Goal: Transaction & Acquisition: Book appointment/travel/reservation

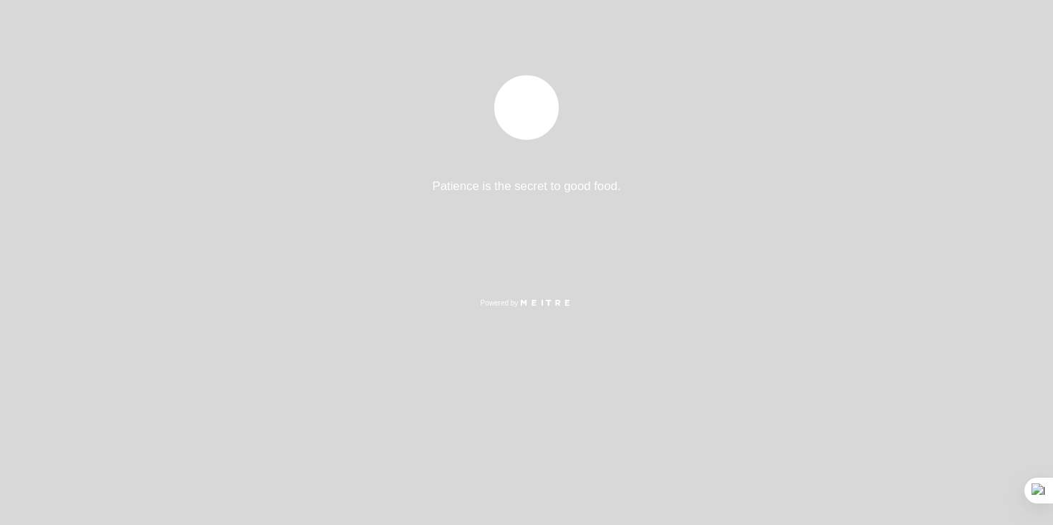
select select "es"
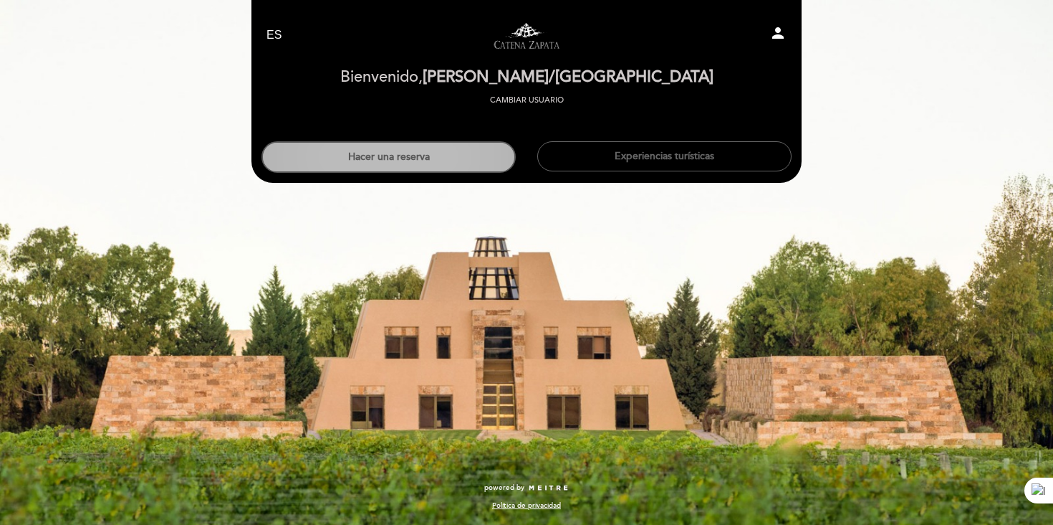
click at [405, 169] on button "Hacer una reserva" at bounding box center [389, 157] width 254 height 32
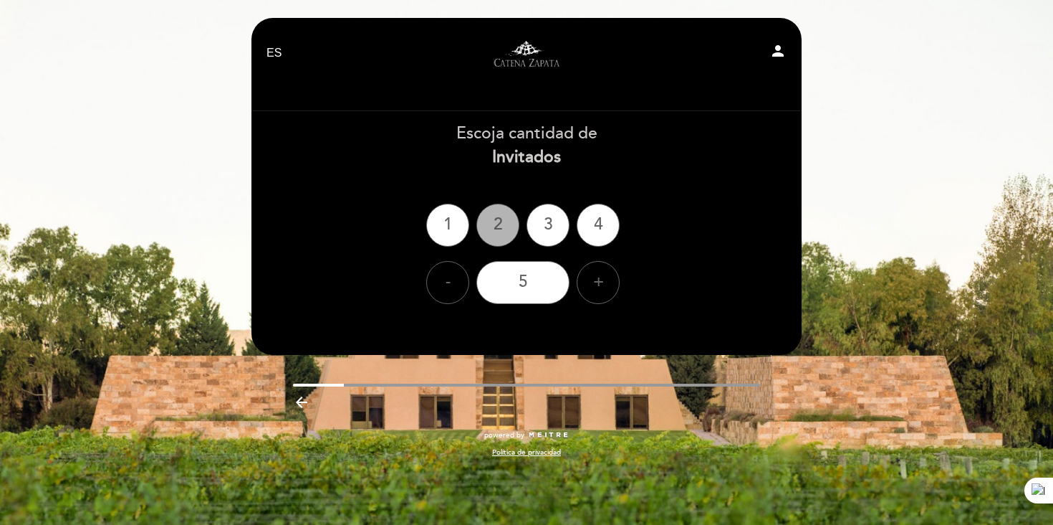
click at [498, 221] on div "2" at bounding box center [498, 225] width 43 height 43
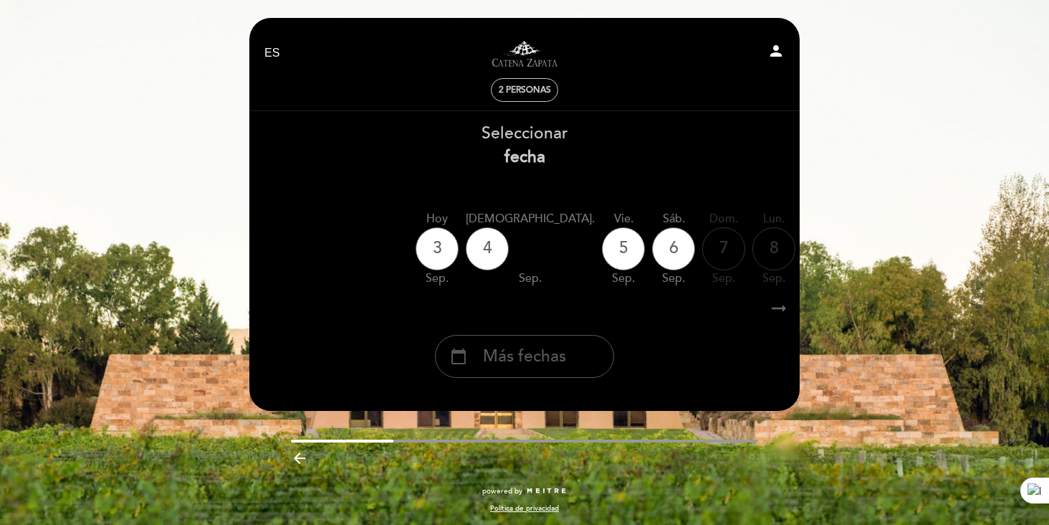
click at [548, 370] on div "calendar_today Más fechas" at bounding box center [524, 356] width 179 height 43
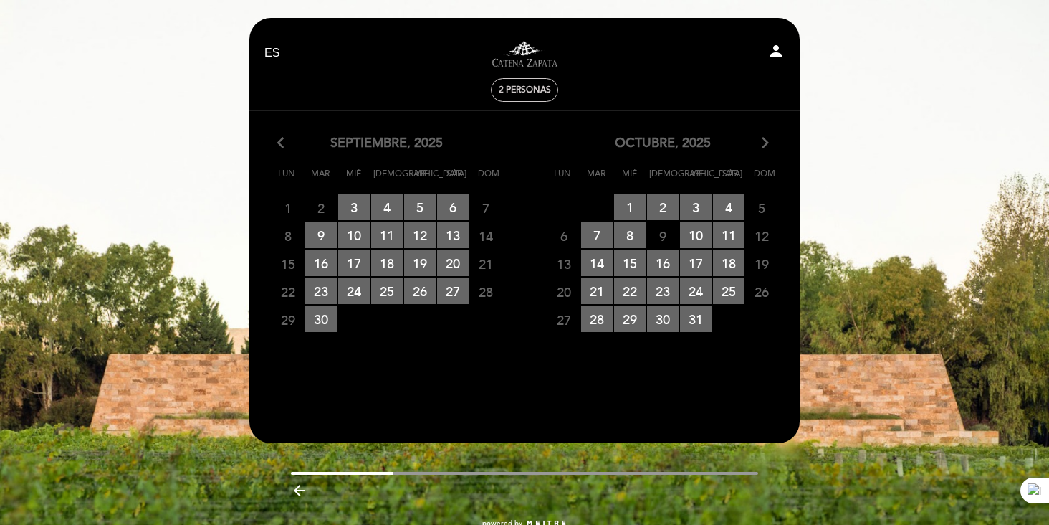
click at [766, 148] on icon "arrow_forward_ios" at bounding box center [765, 143] width 13 height 19
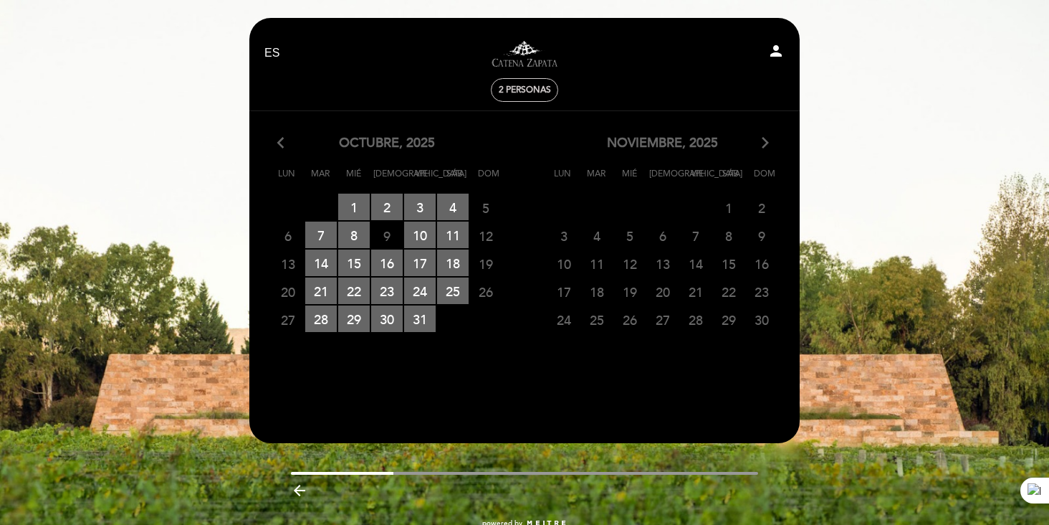
click at [765, 146] on icon "arrow_forward_ios" at bounding box center [765, 143] width 13 height 19
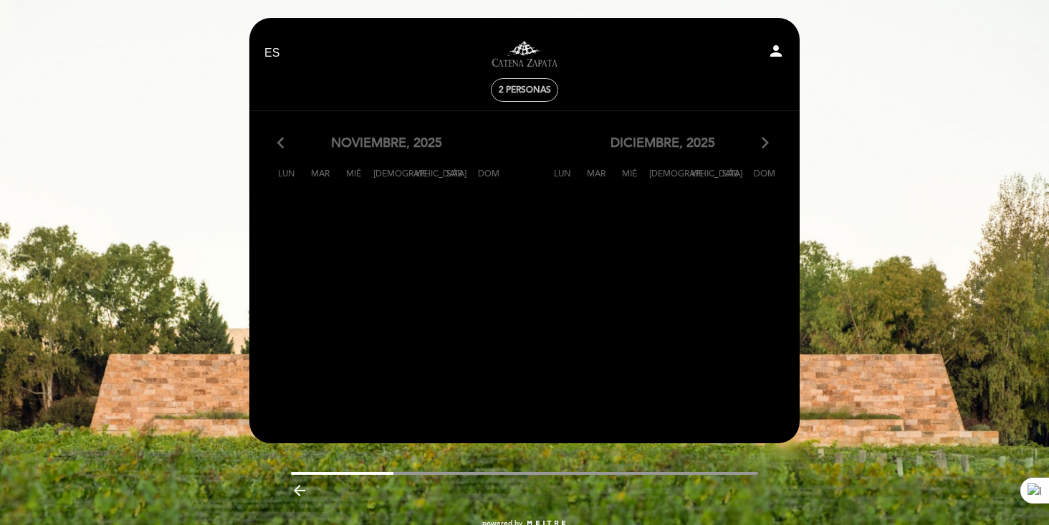
click at [651, 297] on calendar-double "arrow_back_ios [DATE] arrow_forward_ios Lun Mar Mié Jue Vie Sáb Dom 27 28 RESER…" at bounding box center [525, 263] width 552 height 259
click at [479, 290] on calendar-double "arrow_back_ios [DATE] arrow_forward_ios Lun Mar Mié Jue Vie Sáb Dom 27 28 RESER…" at bounding box center [525, 263] width 552 height 259
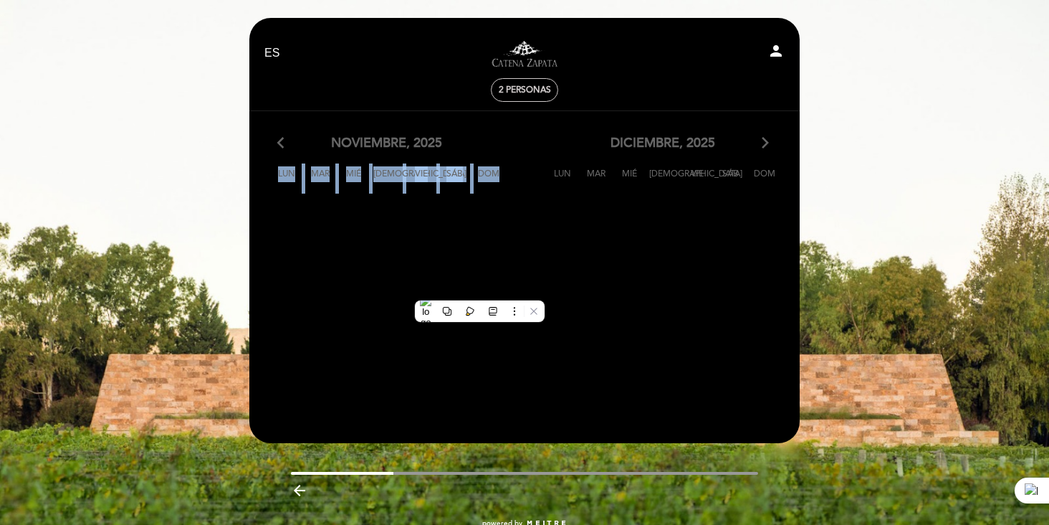
click at [479, 290] on calendar-double "arrow_back_ios [DATE] arrow_forward_ios Lun Mar Mié Jue Vie Sáb Dom 27 28 RESER…" at bounding box center [525, 263] width 552 height 259
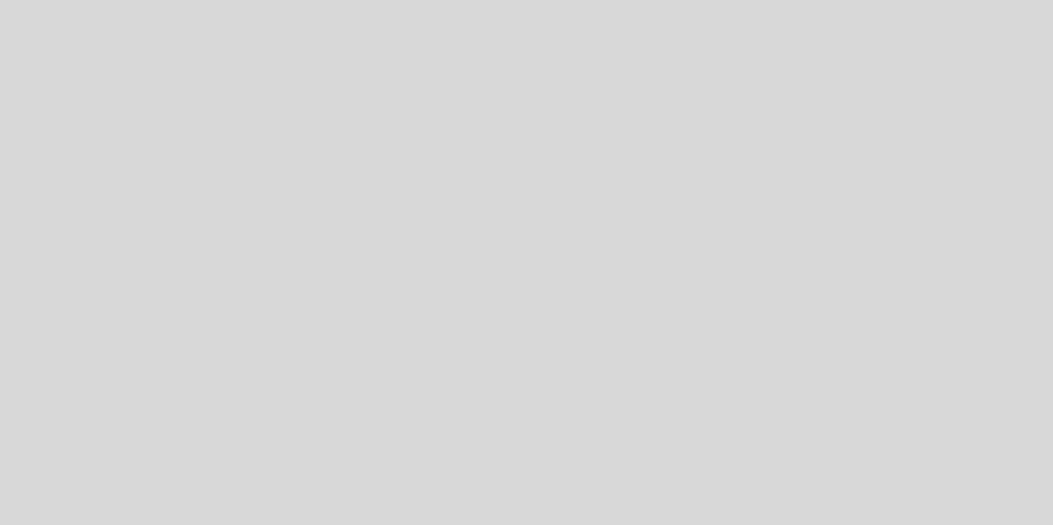
select select "es"
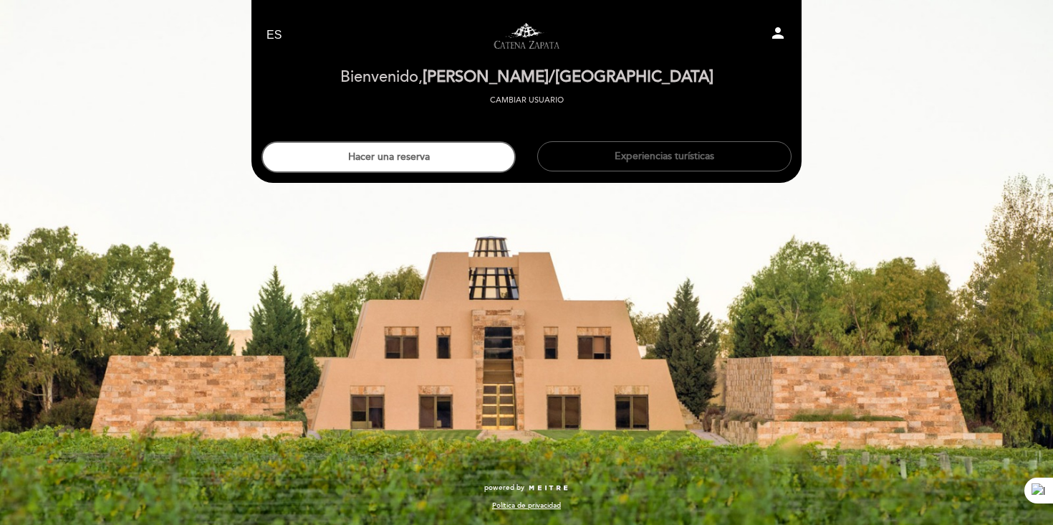
click at [369, 152] on button "Hacer una reserva" at bounding box center [389, 157] width 254 height 32
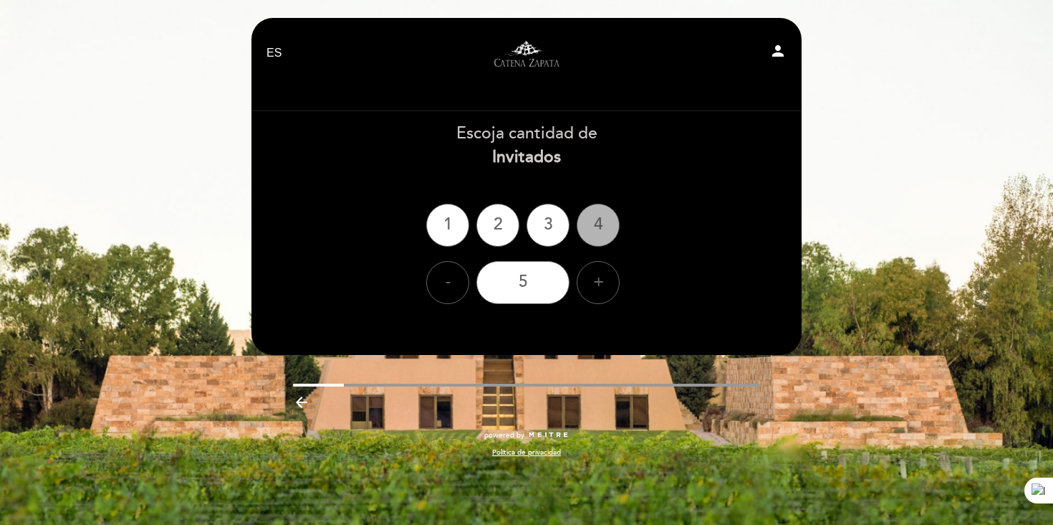
click at [588, 226] on div "4" at bounding box center [598, 225] width 43 height 43
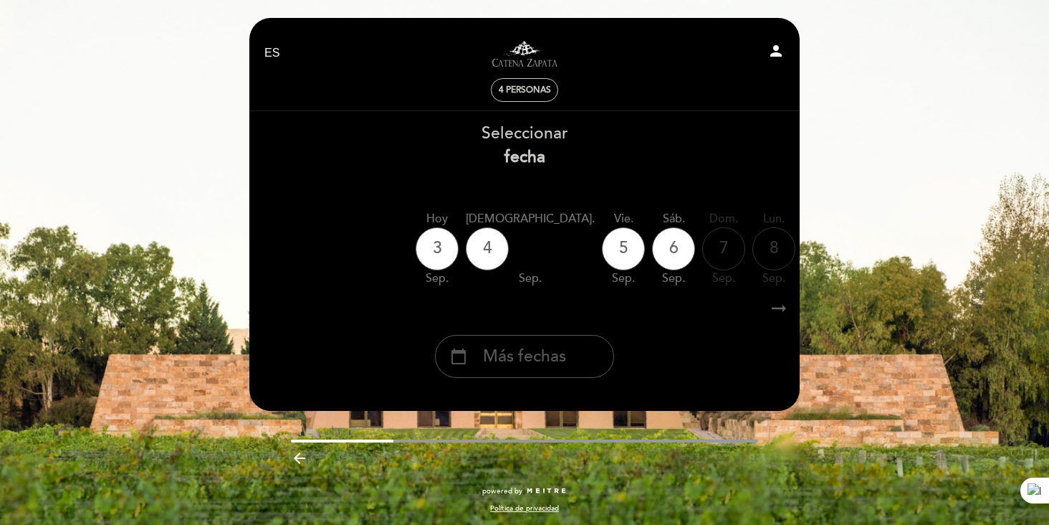
click at [565, 362] on span "Más fechas" at bounding box center [524, 357] width 83 height 24
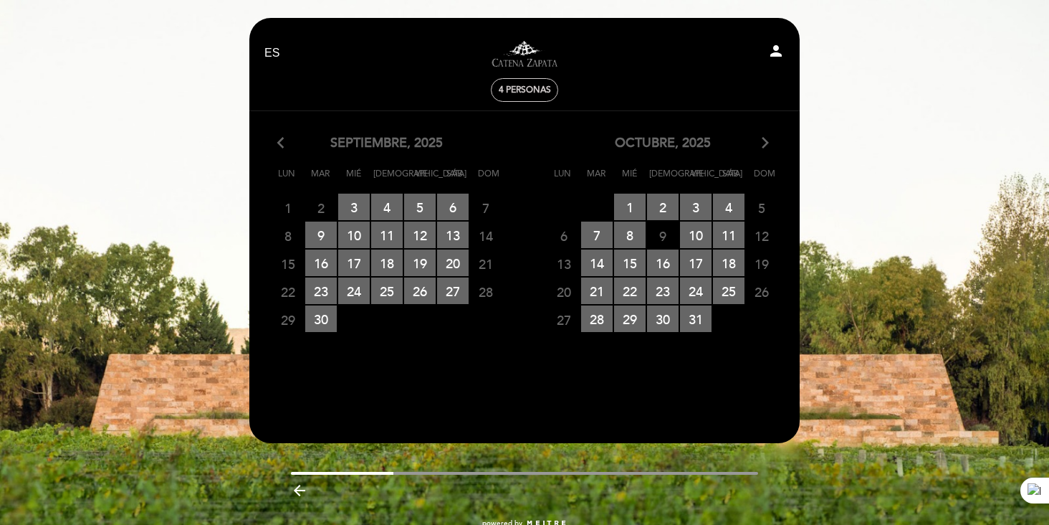
click at [764, 150] on icon "arrow_forward_ios" at bounding box center [765, 143] width 13 height 19
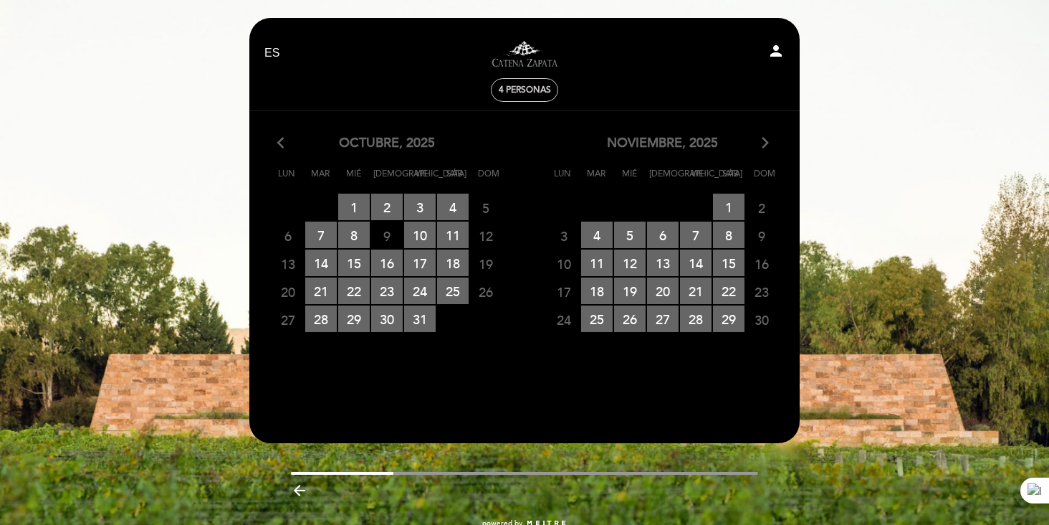
click at [761, 148] on icon "arrow_forward_ios" at bounding box center [765, 143] width 13 height 19
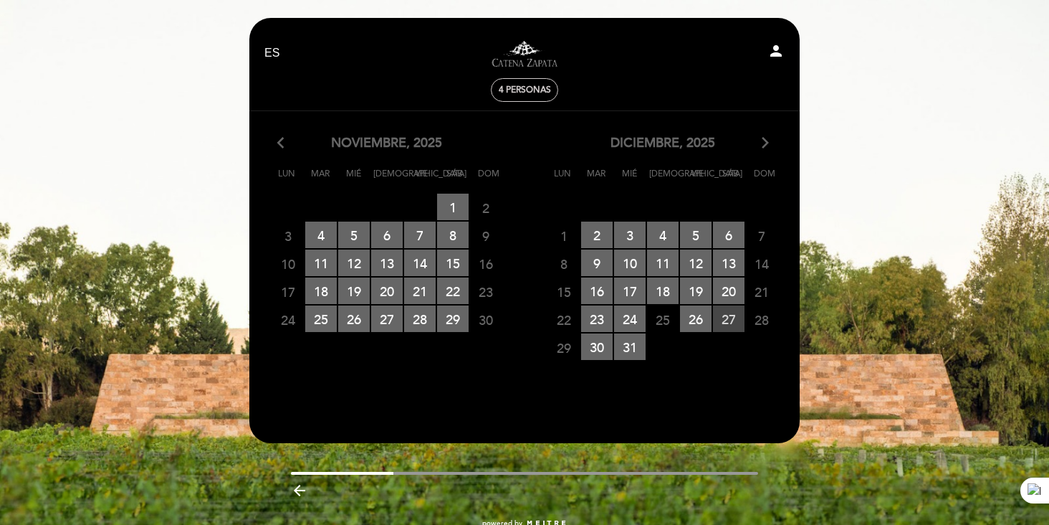
click at [727, 317] on span "27 RESERVAS DISPONIBLES" at bounding box center [729, 318] width 32 height 27
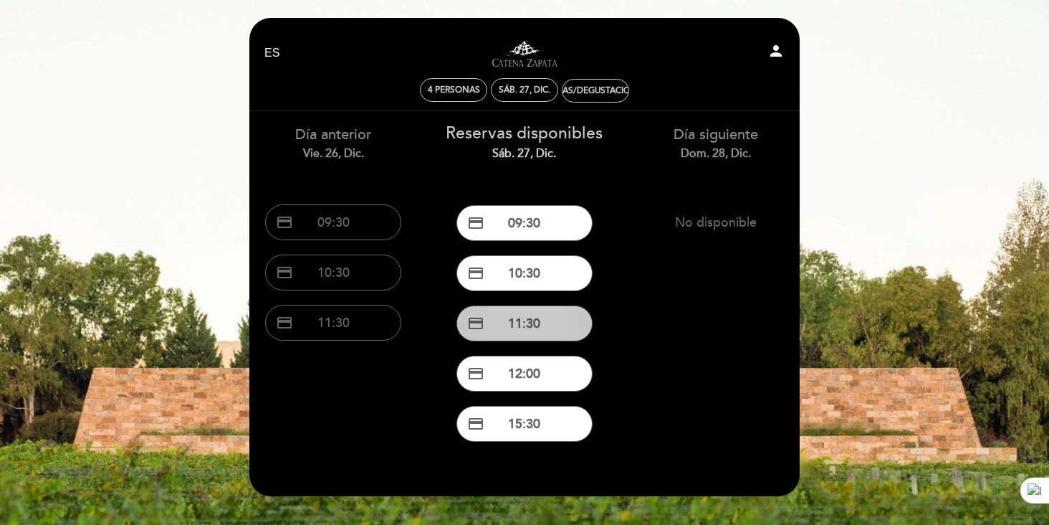
click at [532, 329] on button "credit_card 11:30" at bounding box center [524, 323] width 136 height 36
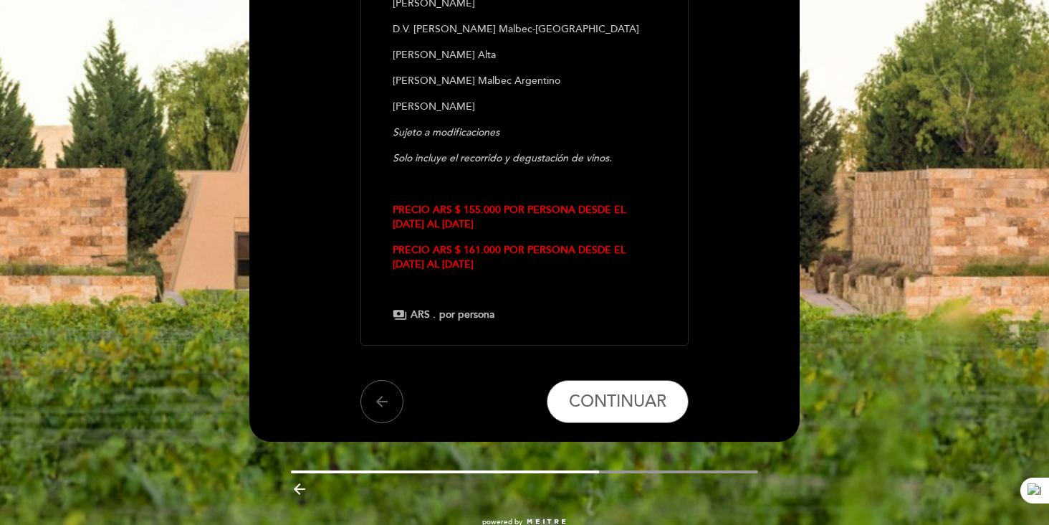
scroll to position [422, 0]
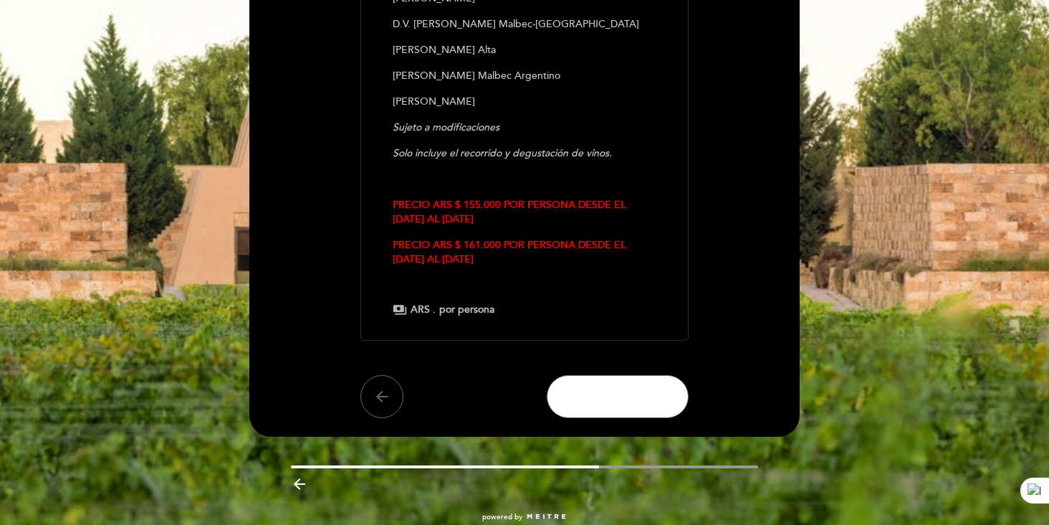
drag, startPoint x: 625, startPoint y: 360, endPoint x: 623, endPoint y: 349, distance: 11.6
click at [625, 386] on span "CONTINUAR" at bounding box center [617, 396] width 97 height 20
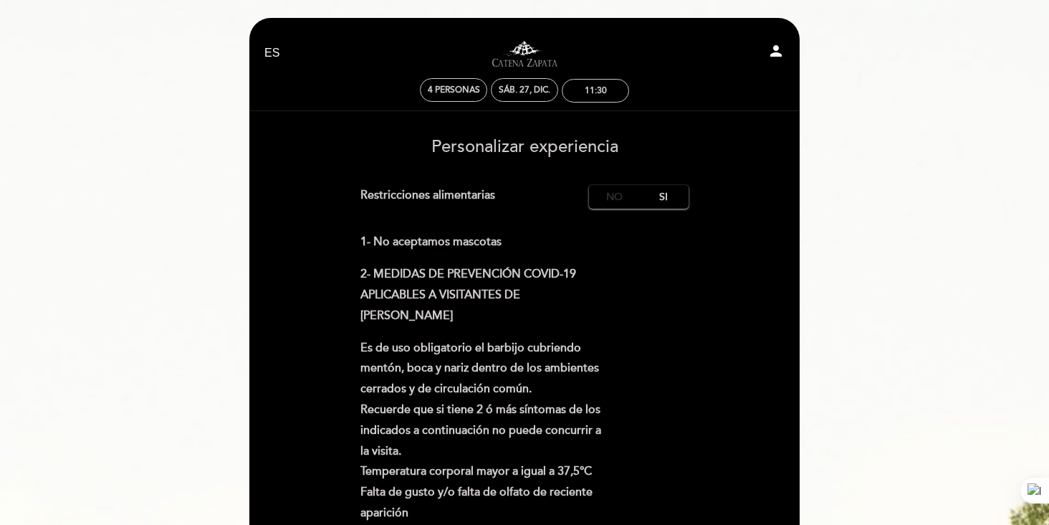
click at [618, 201] on label "No" at bounding box center [614, 197] width 50 height 24
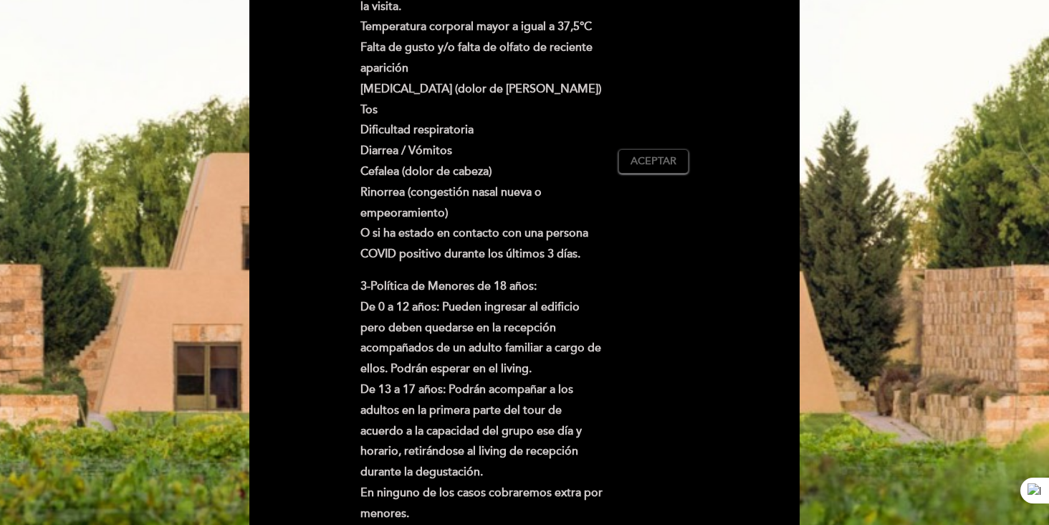
scroll to position [449, 0]
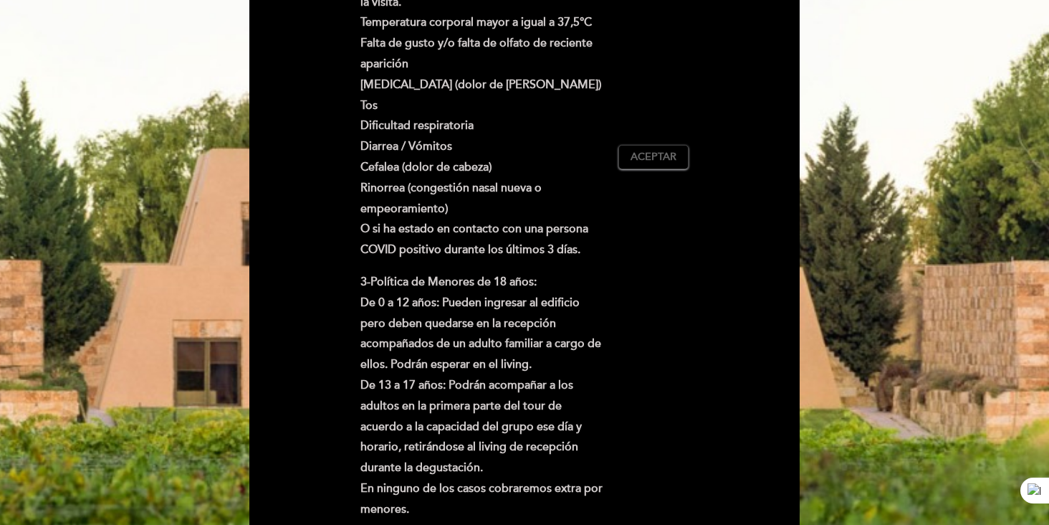
drag, startPoint x: 639, startPoint y: 165, endPoint x: 644, endPoint y: 178, distance: 13.6
click at [639, 165] on button "Aceptar Aceptado" at bounding box center [653, 157] width 70 height 24
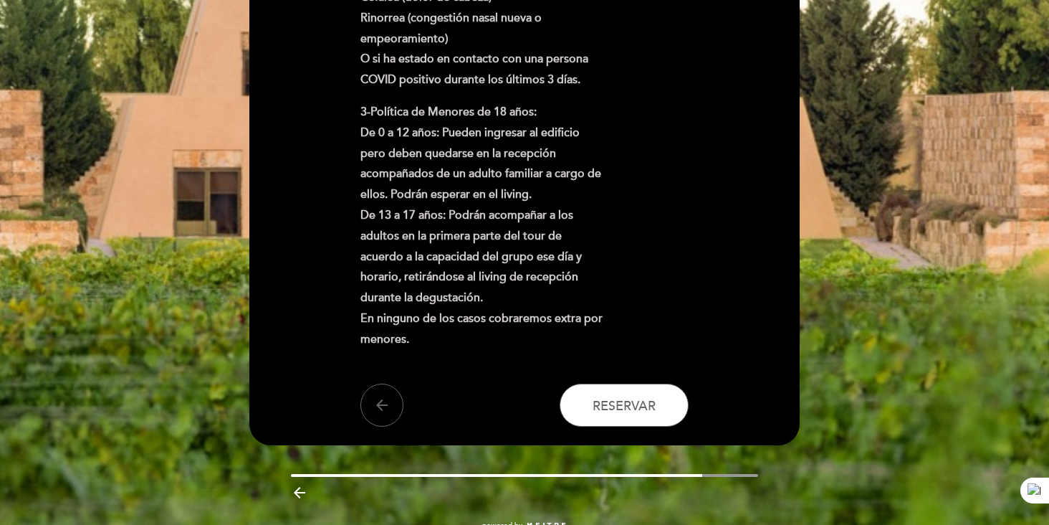
scroll to position [656, 0]
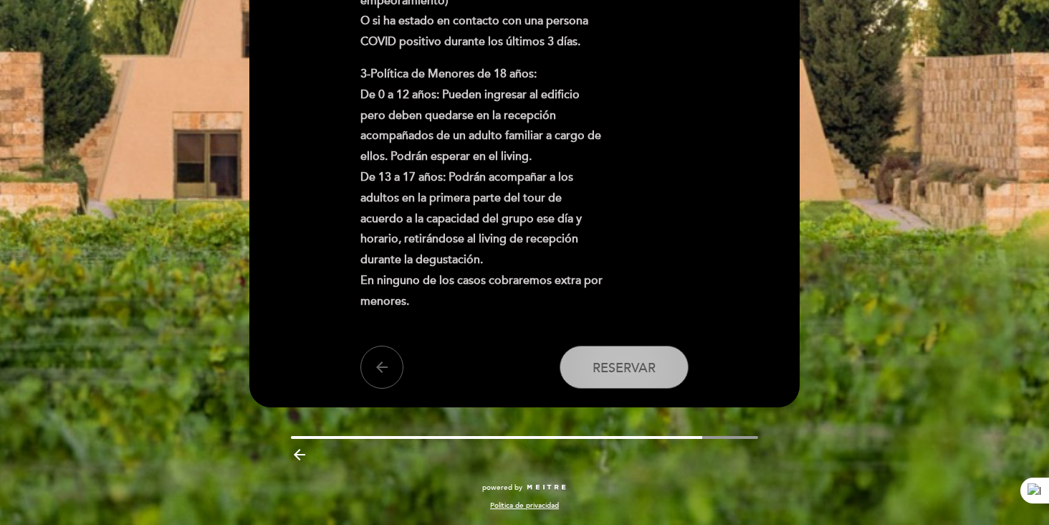
click at [640, 360] on span "Reservar" at bounding box center [624, 368] width 63 height 16
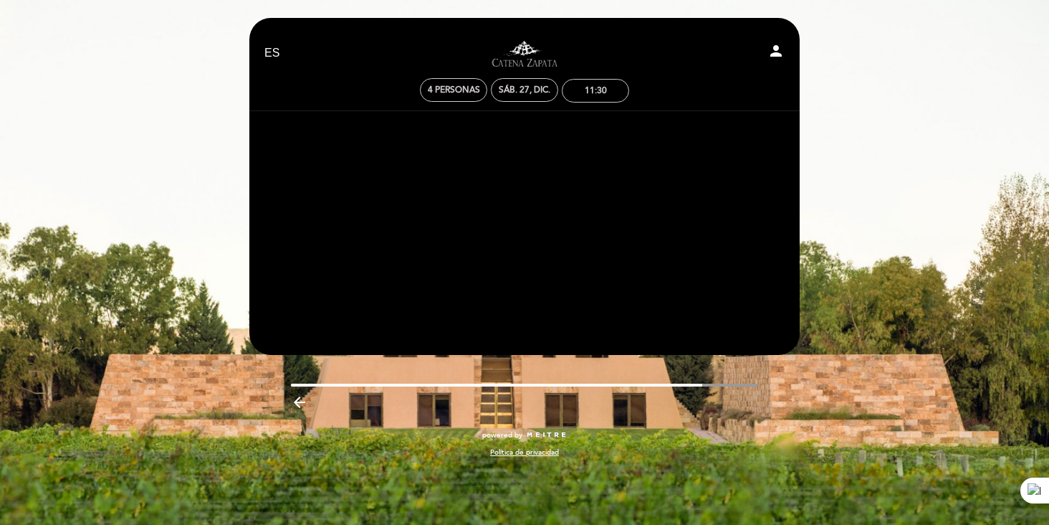
scroll to position [0, 0]
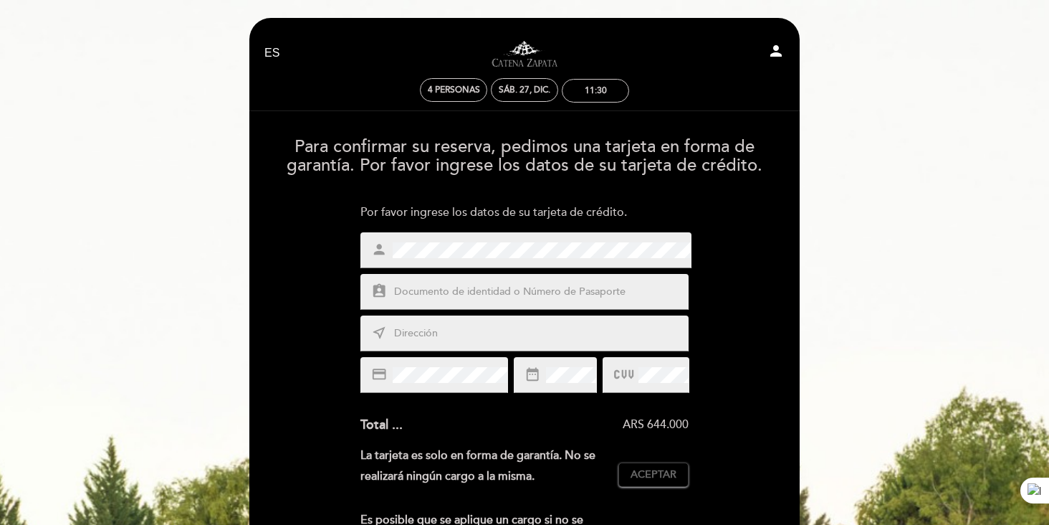
click at [487, 290] on input "text" at bounding box center [542, 292] width 298 height 16
type input "25092321"
click at [465, 333] on input "text" at bounding box center [542, 333] width 298 height 16
type input "Rio Cuarto 2177"
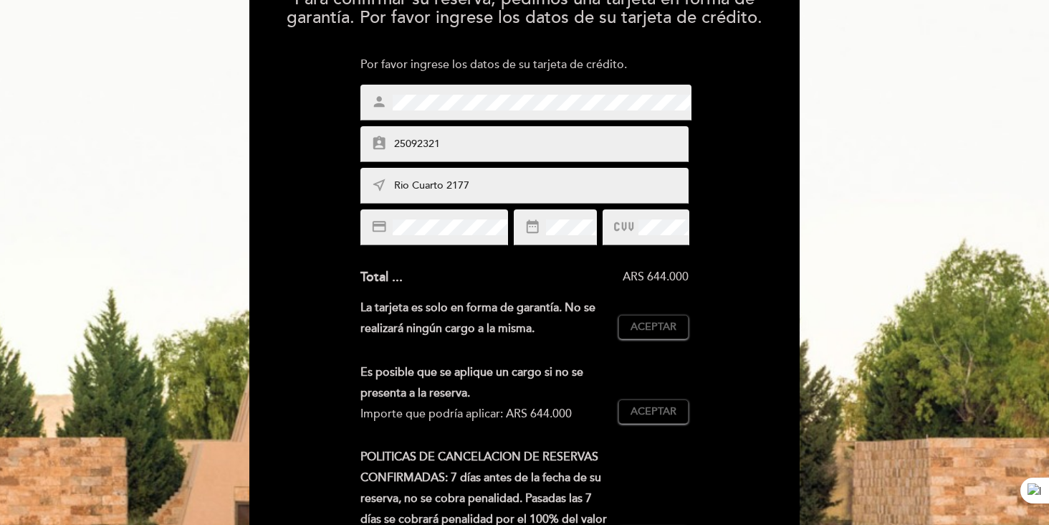
scroll to position [198, 0]
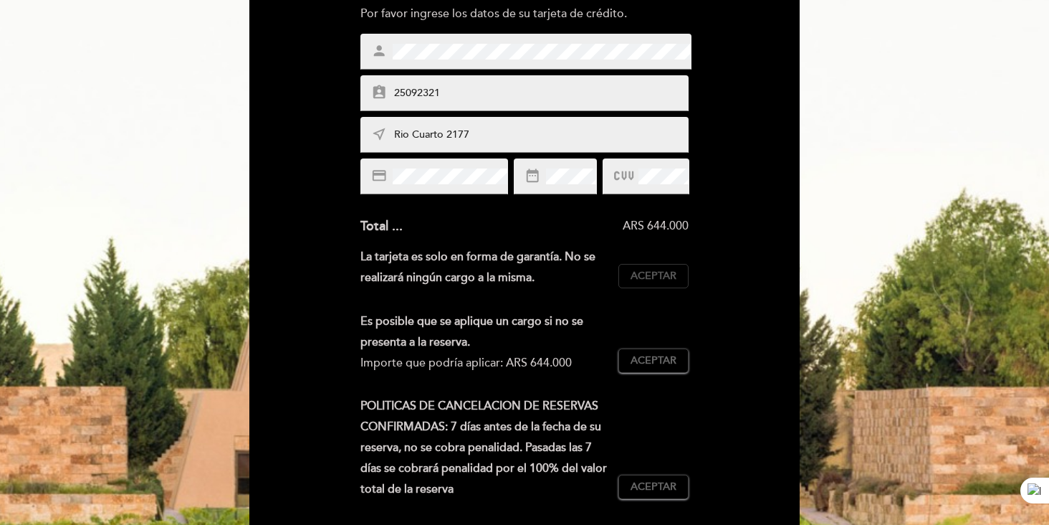
click at [656, 269] on span "Aceptar" at bounding box center [654, 276] width 46 height 15
click at [654, 368] on button "Aceptar Aceptado" at bounding box center [653, 360] width 70 height 24
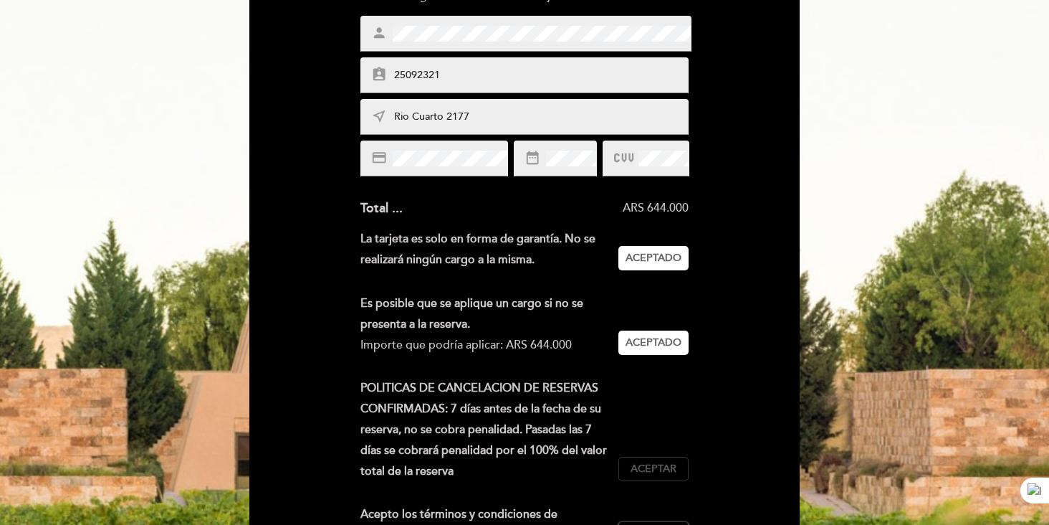
click at [661, 475] on span "Aceptar" at bounding box center [654, 468] width 46 height 15
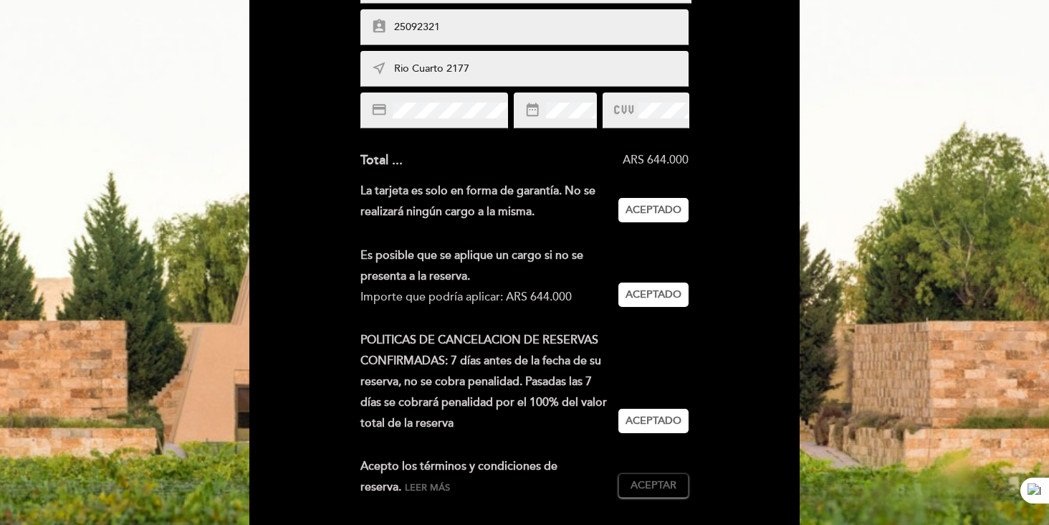
scroll to position [450, 0]
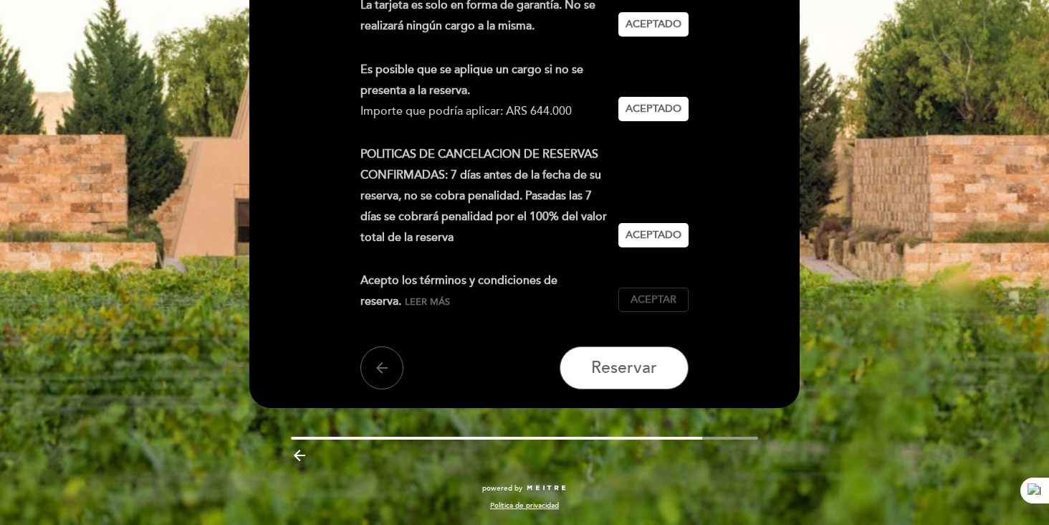
click at [660, 295] on span "Aceptar" at bounding box center [654, 299] width 46 height 15
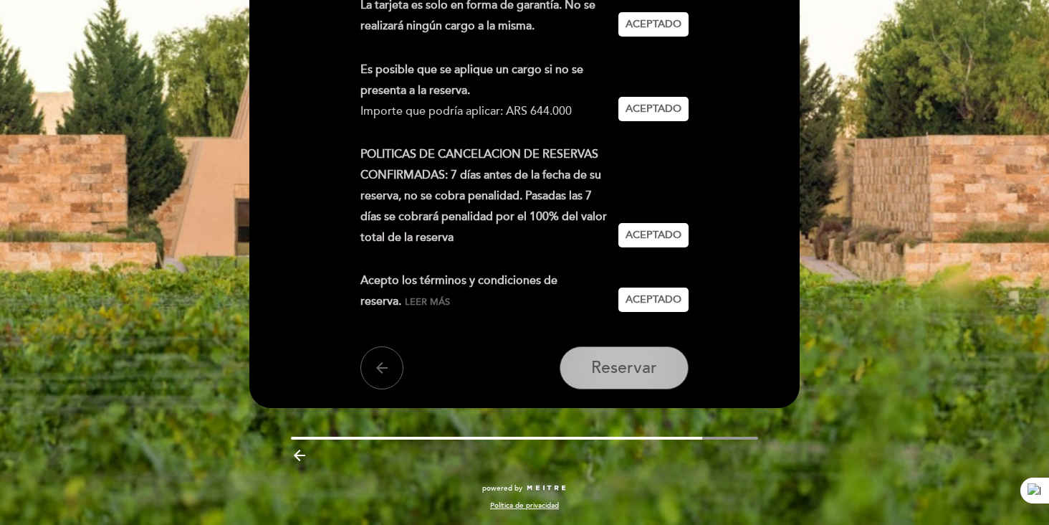
click at [636, 370] on span "Reservar" at bounding box center [624, 368] width 66 height 20
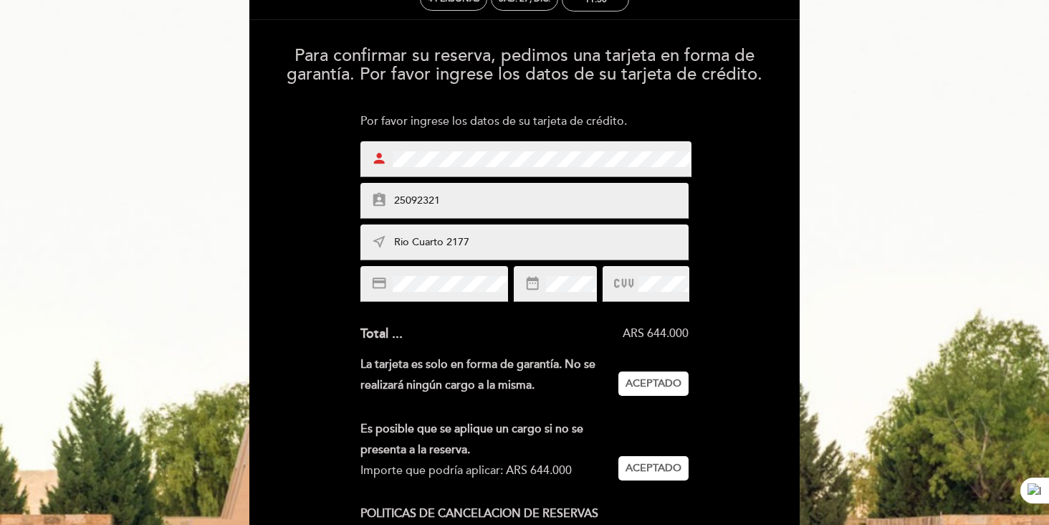
scroll to position [92, 0]
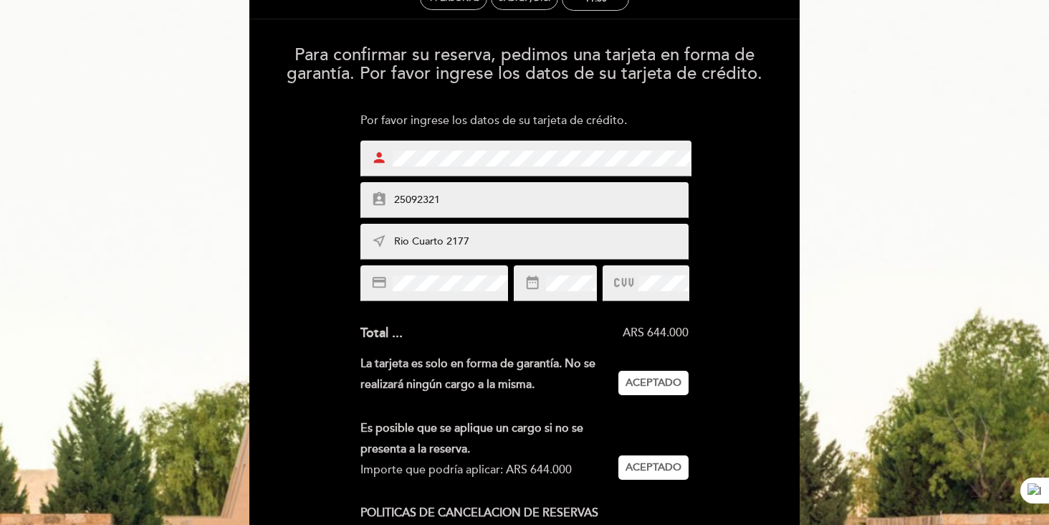
click at [407, 167] on div "person" at bounding box center [525, 158] width 331 height 36
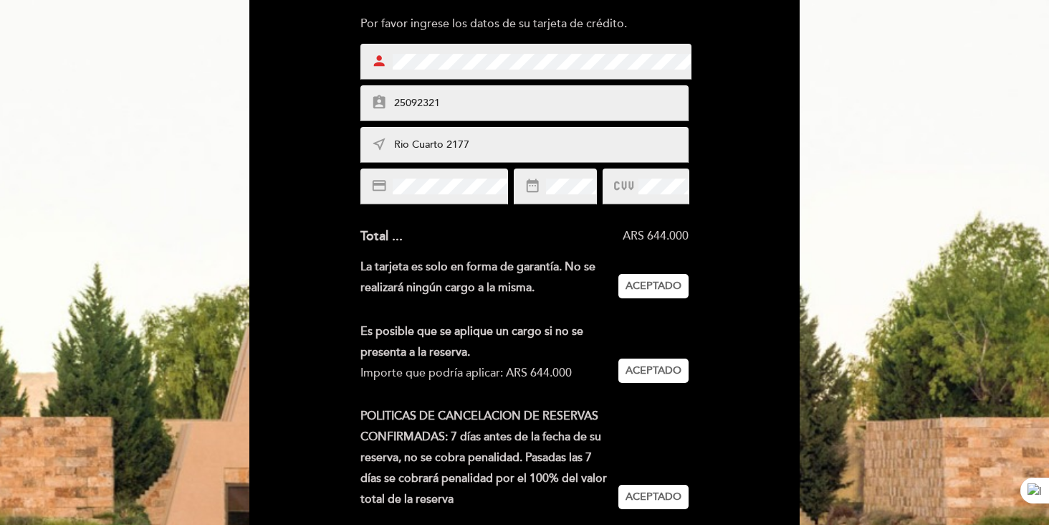
scroll to position [431, 0]
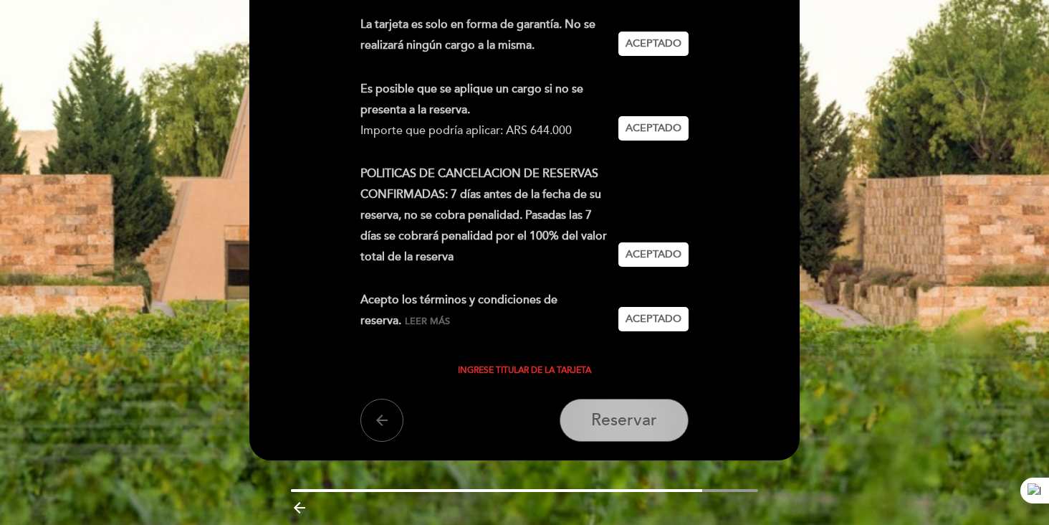
click at [646, 429] on span "Reservar" at bounding box center [624, 420] width 66 height 20
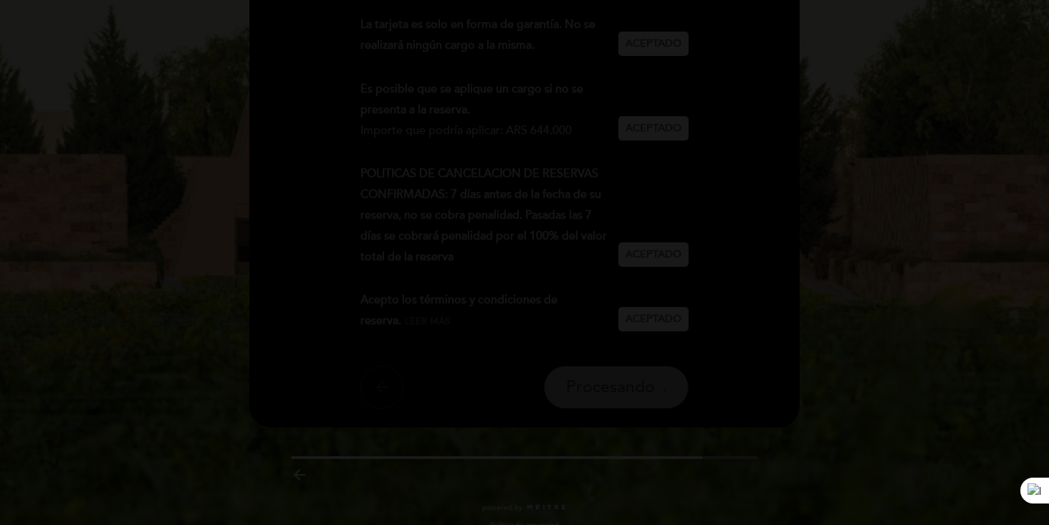
scroll to position [0, 0]
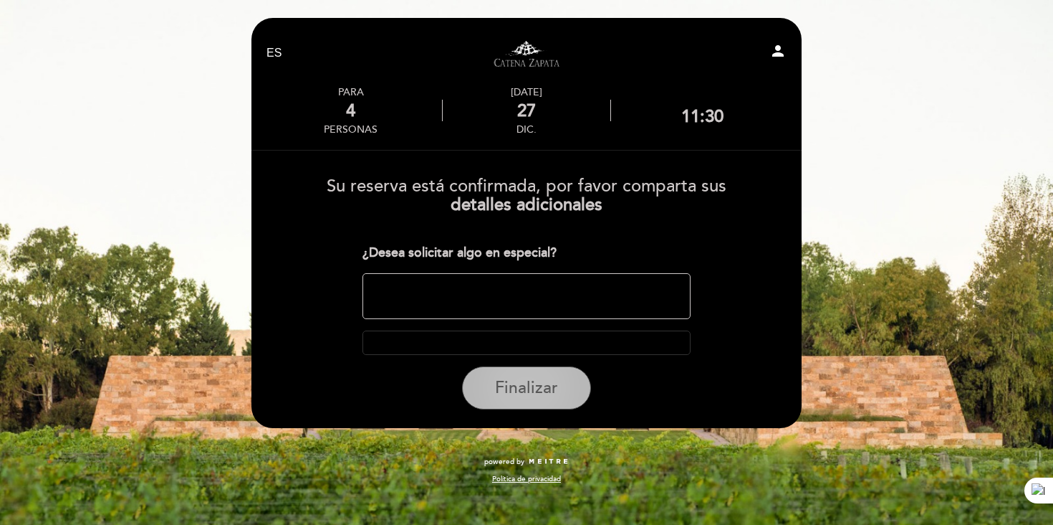
click at [537, 392] on span "Finalizar" at bounding box center [526, 388] width 63 height 20
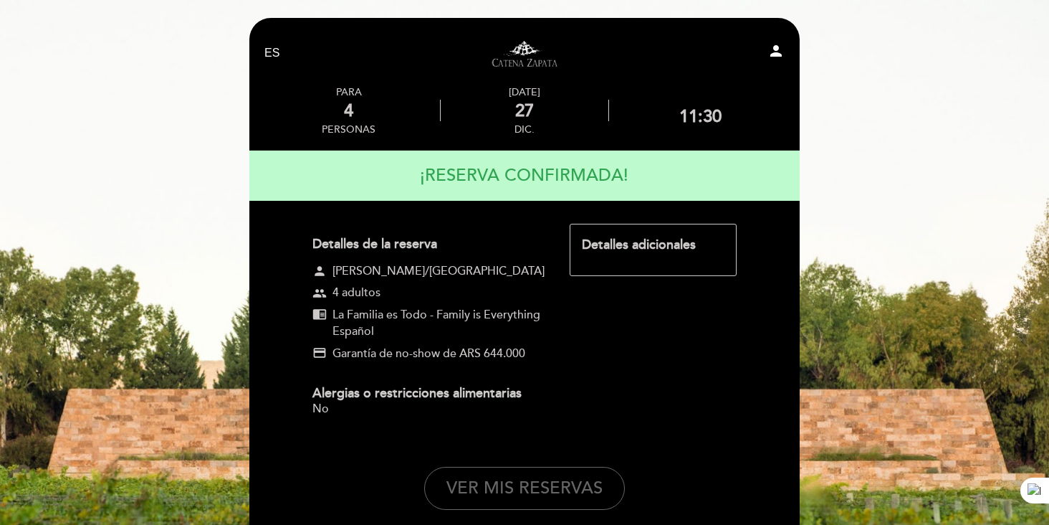
scroll to position [175, 0]
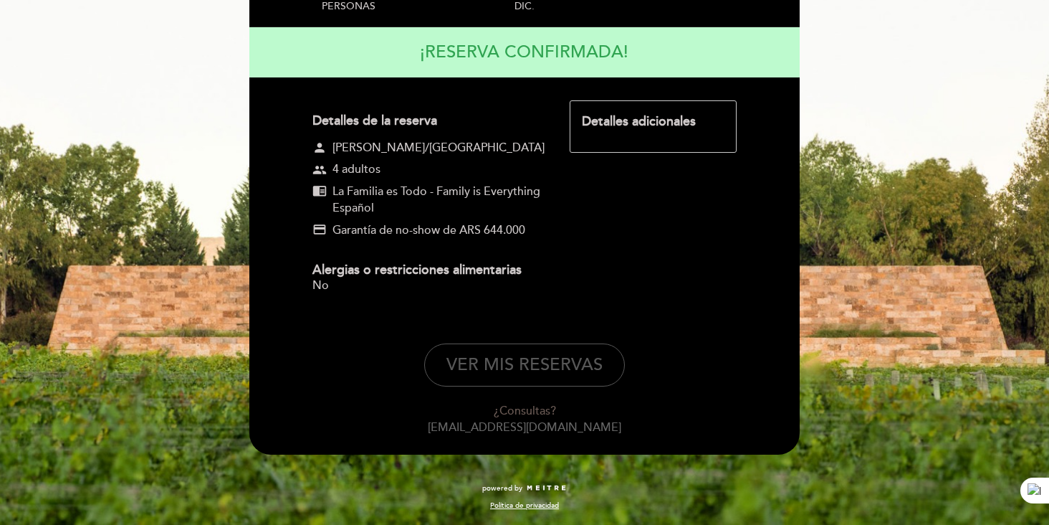
click at [517, 358] on button "VER MIS RESERVAS" at bounding box center [524, 364] width 201 height 43
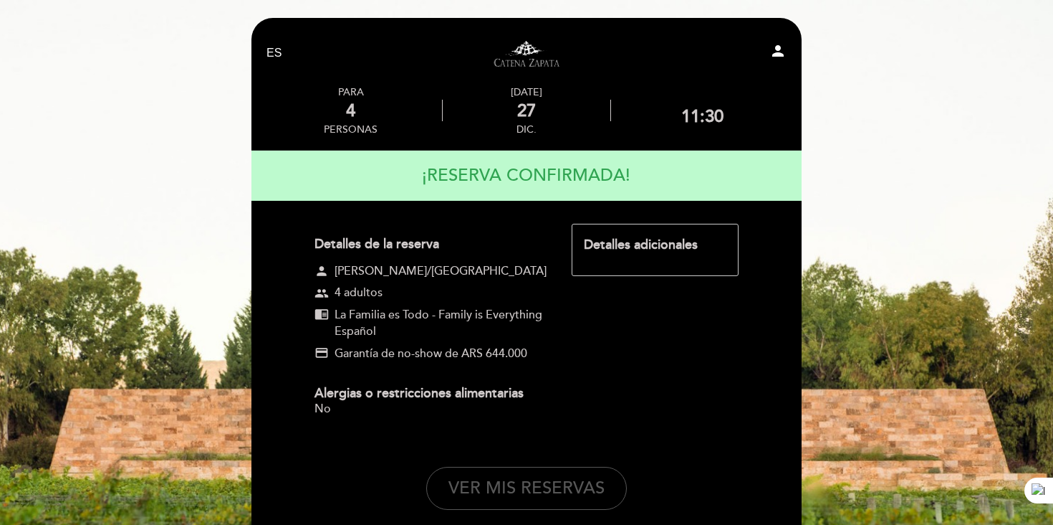
select select "es"
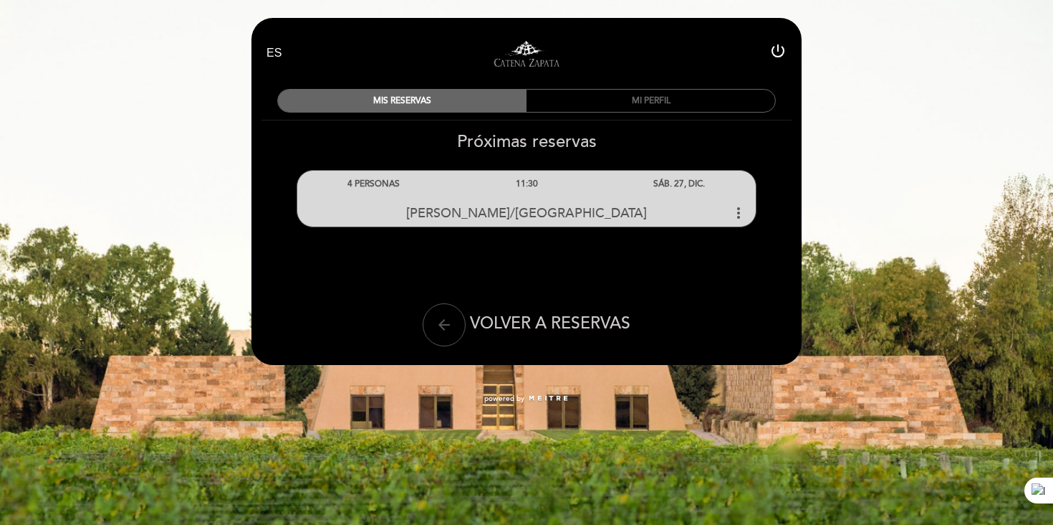
click at [451, 333] on button "arrow_back" at bounding box center [444, 324] width 43 height 43
select select "es"
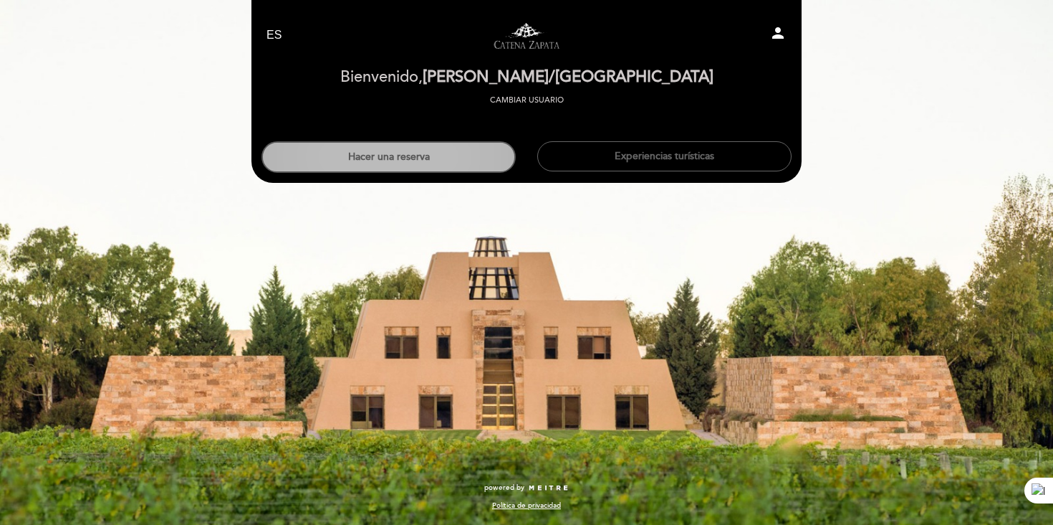
click at [370, 149] on button "Hacer una reserva" at bounding box center [389, 157] width 254 height 32
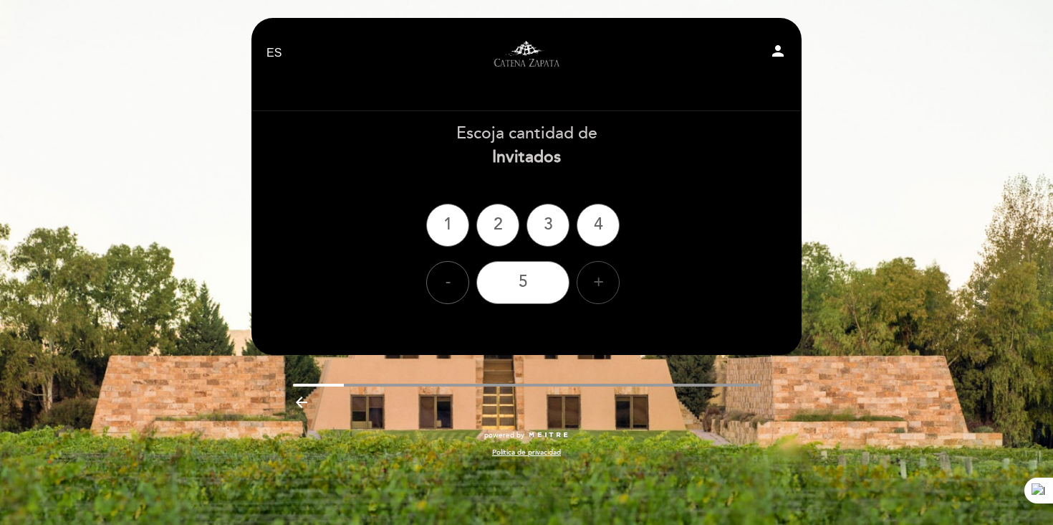
click at [594, 288] on div "+" at bounding box center [598, 282] width 43 height 43
click at [518, 286] on div "6" at bounding box center [523, 282] width 93 height 43
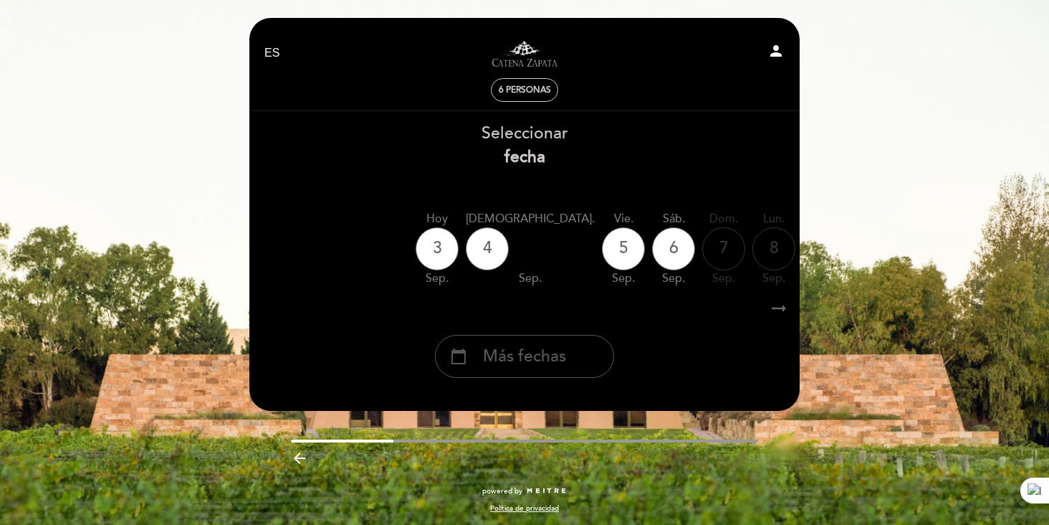
click at [536, 355] on span "Más fechas" at bounding box center [524, 357] width 83 height 24
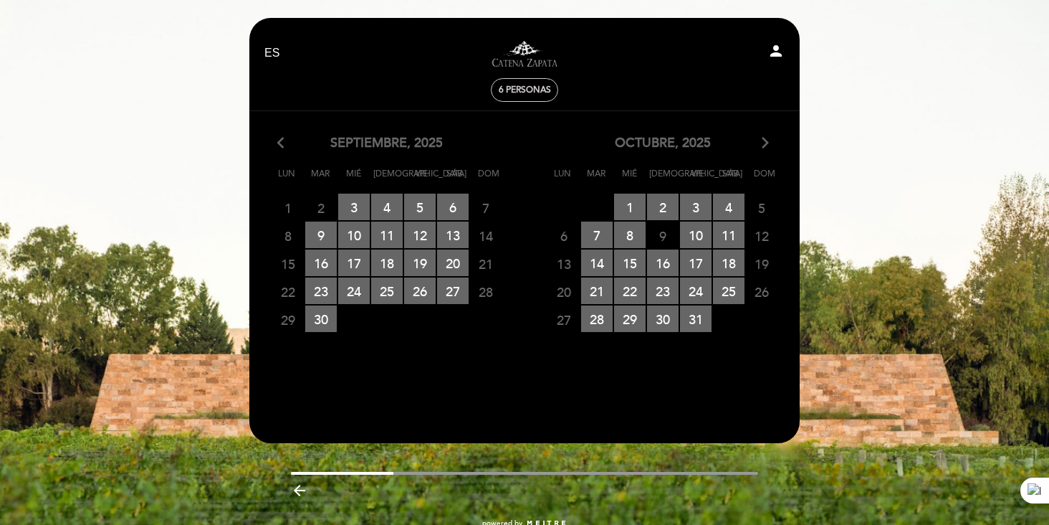
click at [772, 139] on div "octubre, 2025 arrow_forward_ios" at bounding box center [663, 143] width 276 height 19
click at [770, 143] on icon "arrow_forward_ios" at bounding box center [765, 143] width 13 height 19
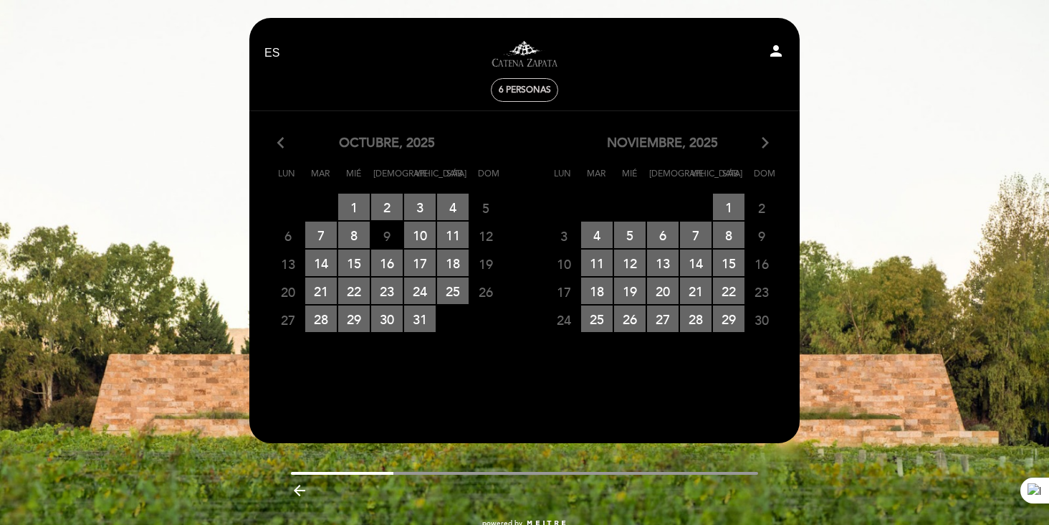
click at [770, 143] on icon "arrow_forward_ios" at bounding box center [765, 143] width 13 height 19
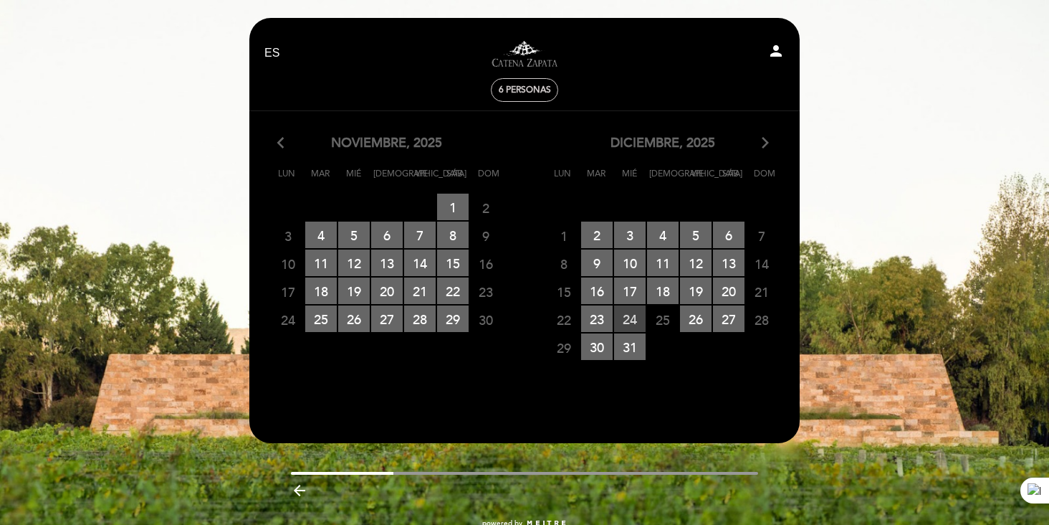
click at [630, 315] on span "24 RESERVAS DISPONIBLES" at bounding box center [630, 318] width 32 height 27
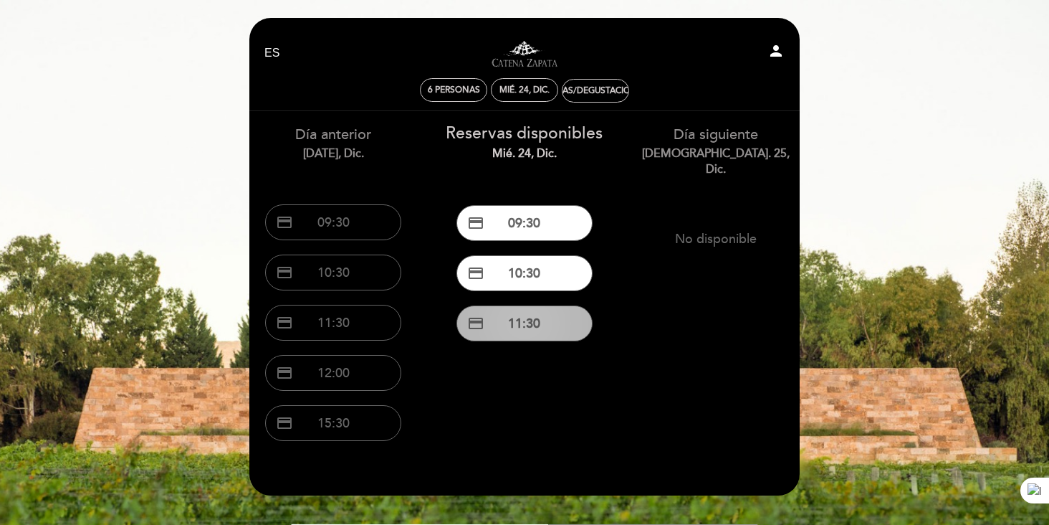
click at [559, 314] on button "credit_card 11:30" at bounding box center [524, 323] width 136 height 36
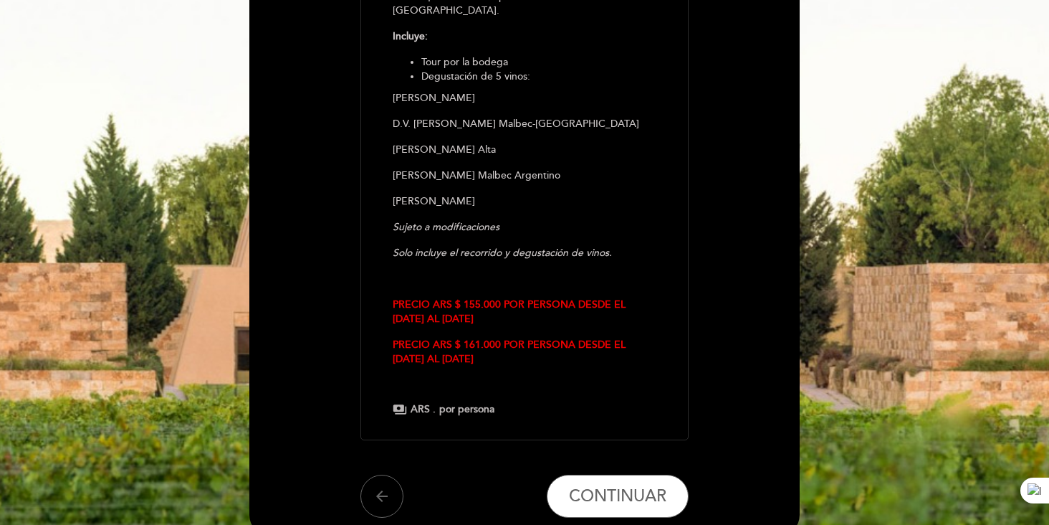
scroll to position [422, 0]
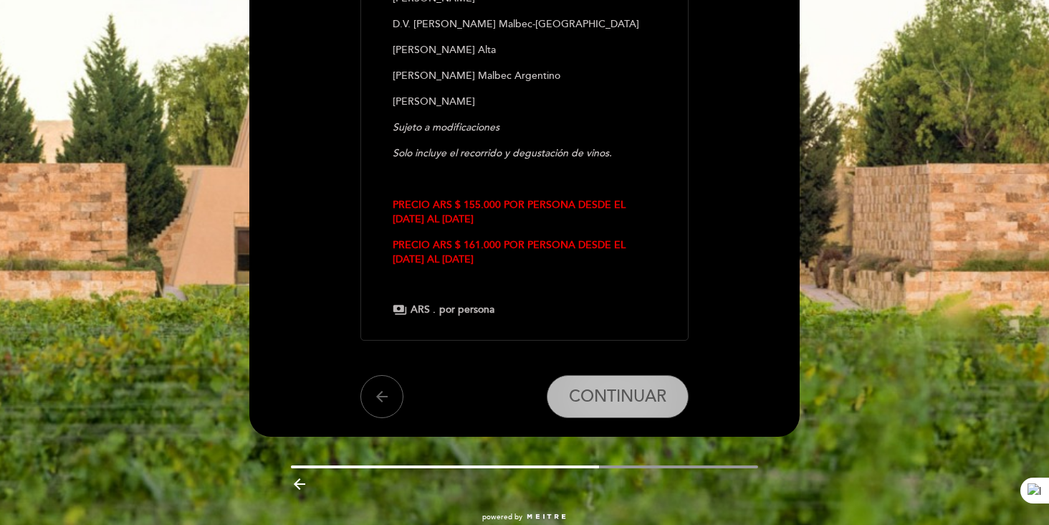
click at [616, 377] on button "CONTINUAR" at bounding box center [618, 396] width 142 height 43
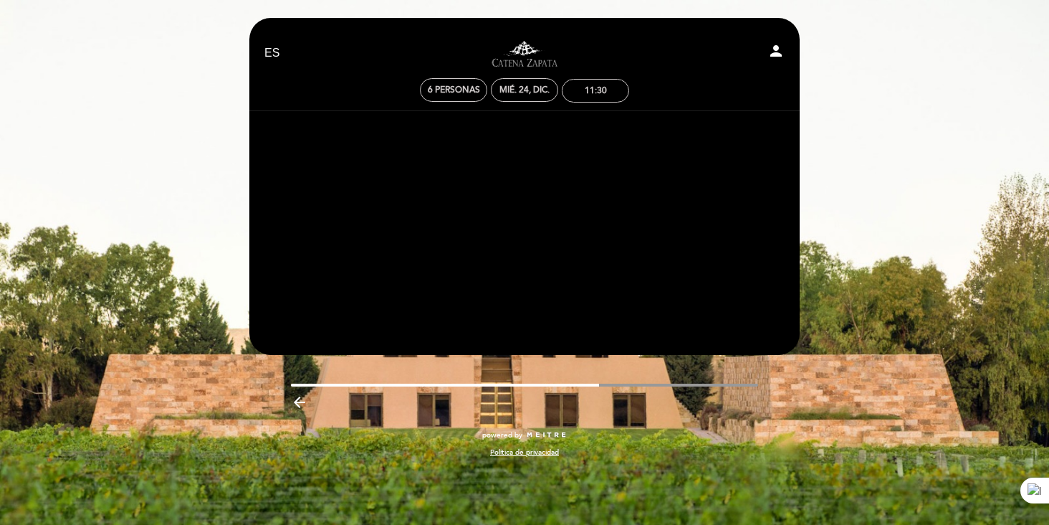
scroll to position [0, 0]
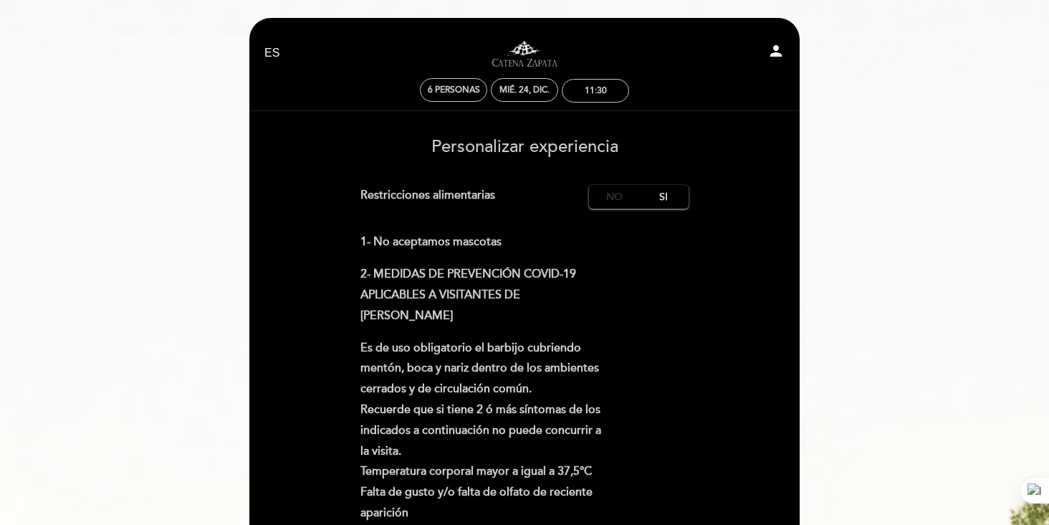
click at [615, 202] on label "No" at bounding box center [614, 197] width 50 height 24
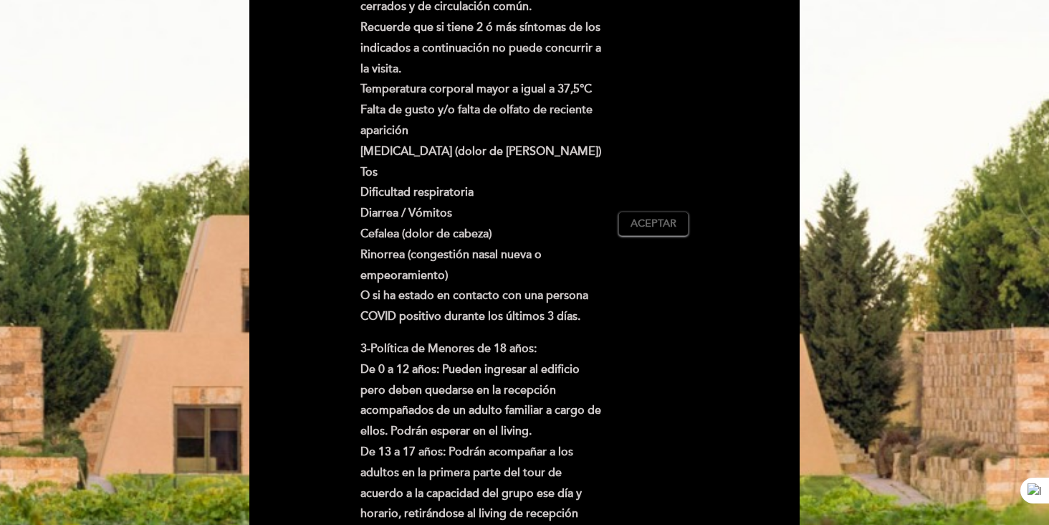
scroll to position [569, 0]
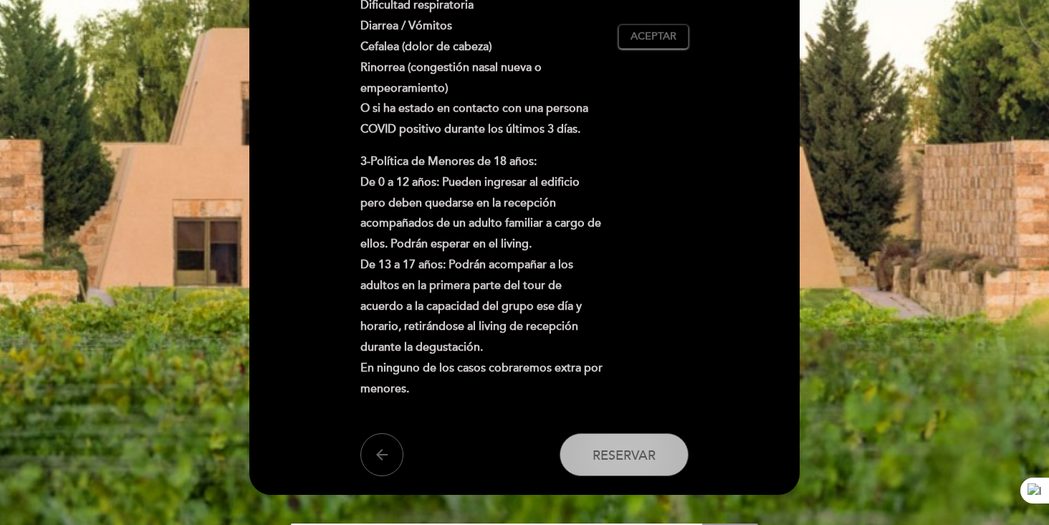
click at [620, 451] on span "Reservar" at bounding box center [624, 455] width 63 height 16
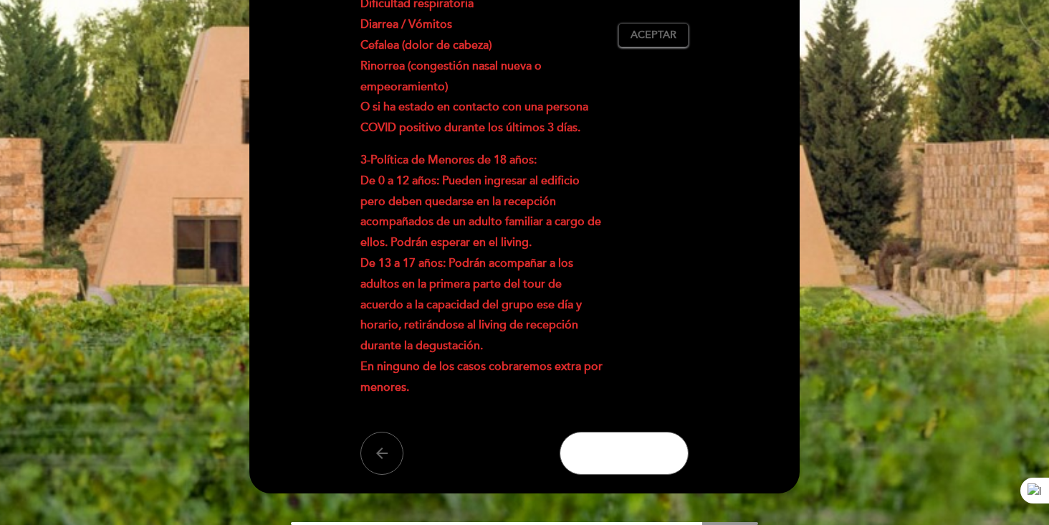
scroll to position [329, 0]
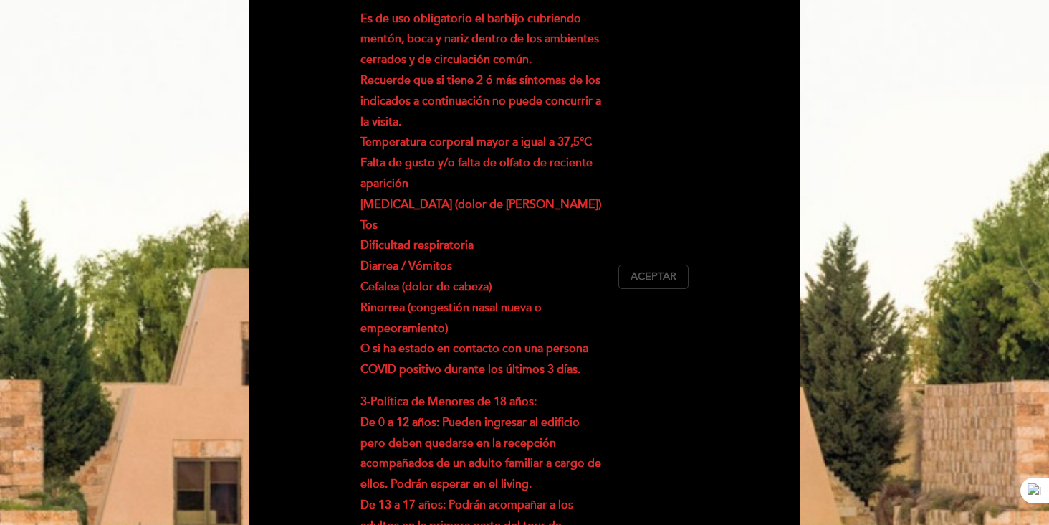
click at [644, 282] on span "Aceptar" at bounding box center [654, 276] width 46 height 15
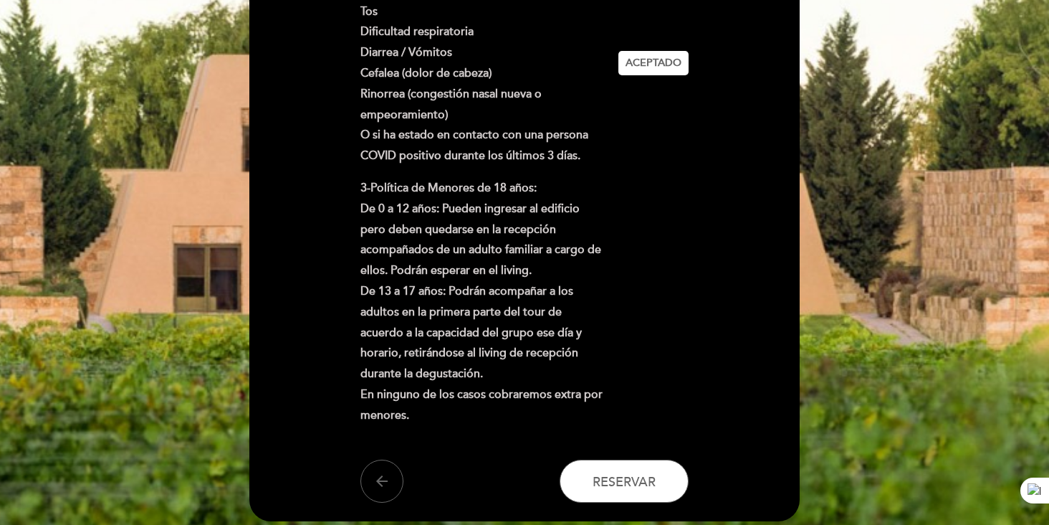
scroll to position [656, 0]
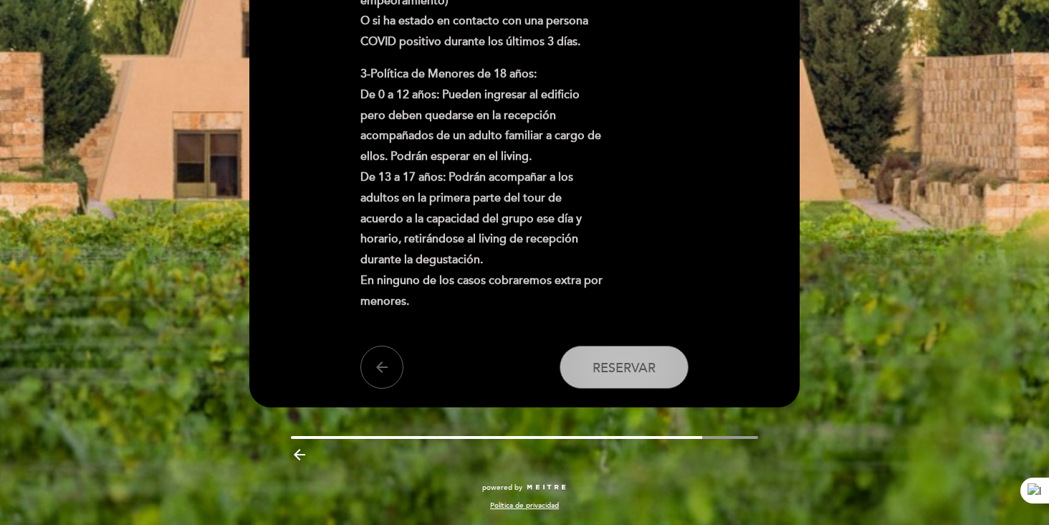
click at [659, 380] on button "Reservar" at bounding box center [624, 366] width 129 height 43
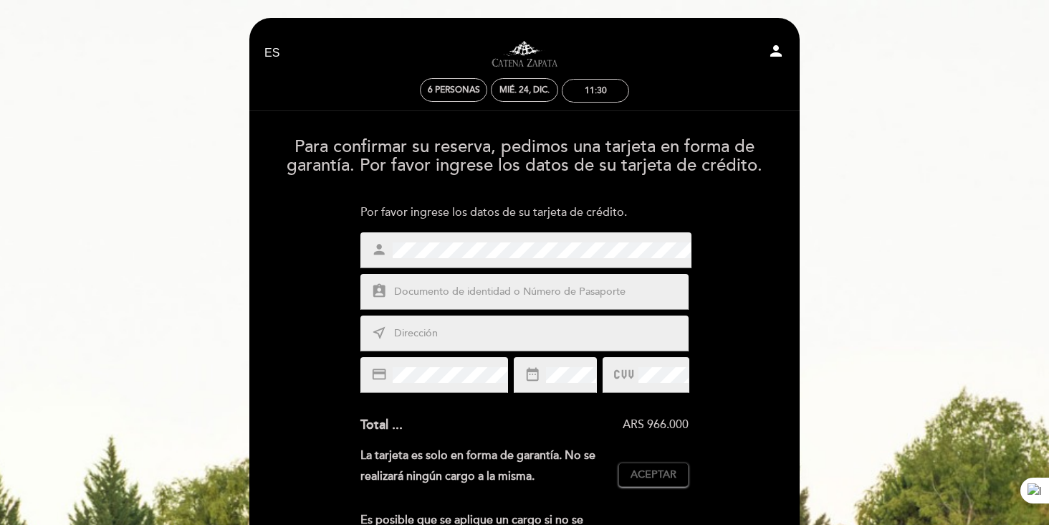
click at [386, 244] on div "person" at bounding box center [525, 250] width 331 height 36
click at [534, 290] on input "text" at bounding box center [542, 292] width 298 height 16
type input "25092321"
click at [520, 328] on input "text" at bounding box center [542, 333] width 298 height 16
type input "Rio Cuarto 2177"
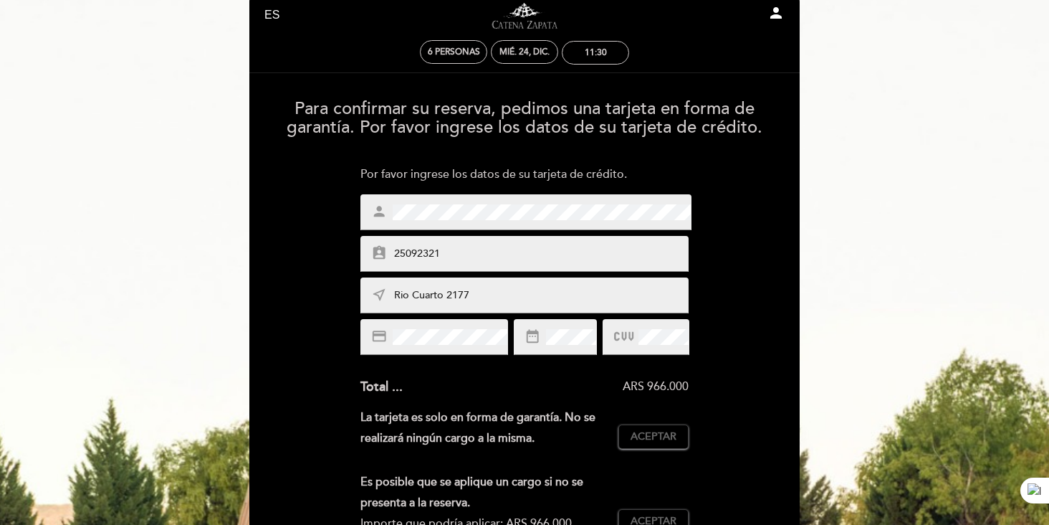
scroll to position [100, 0]
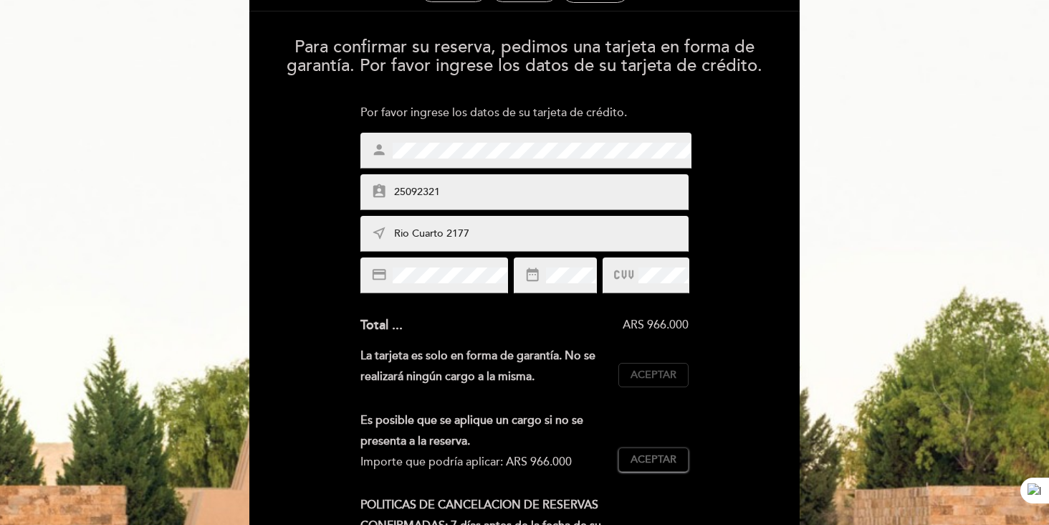
click at [659, 373] on span "Aceptar" at bounding box center [654, 375] width 46 height 15
click at [658, 457] on span "Aceptar" at bounding box center [654, 459] width 46 height 15
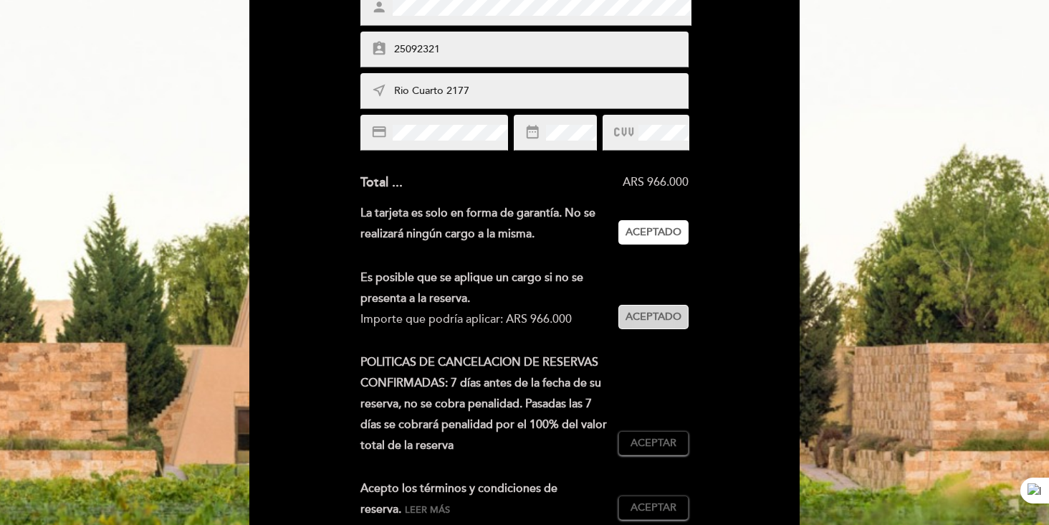
scroll to position [294, 0]
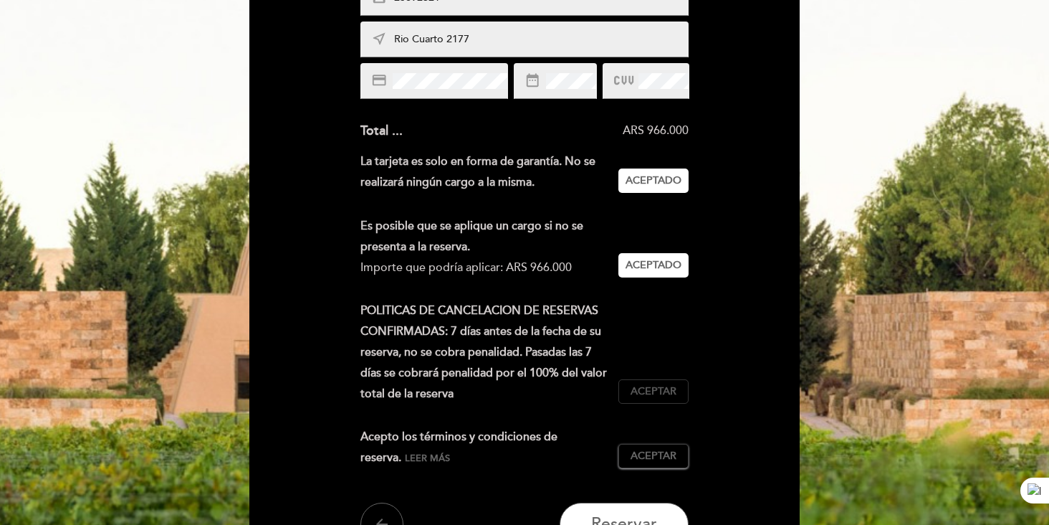
click at [655, 393] on span "Aceptar" at bounding box center [654, 391] width 46 height 15
click at [651, 452] on span "Aceptar" at bounding box center [654, 456] width 46 height 15
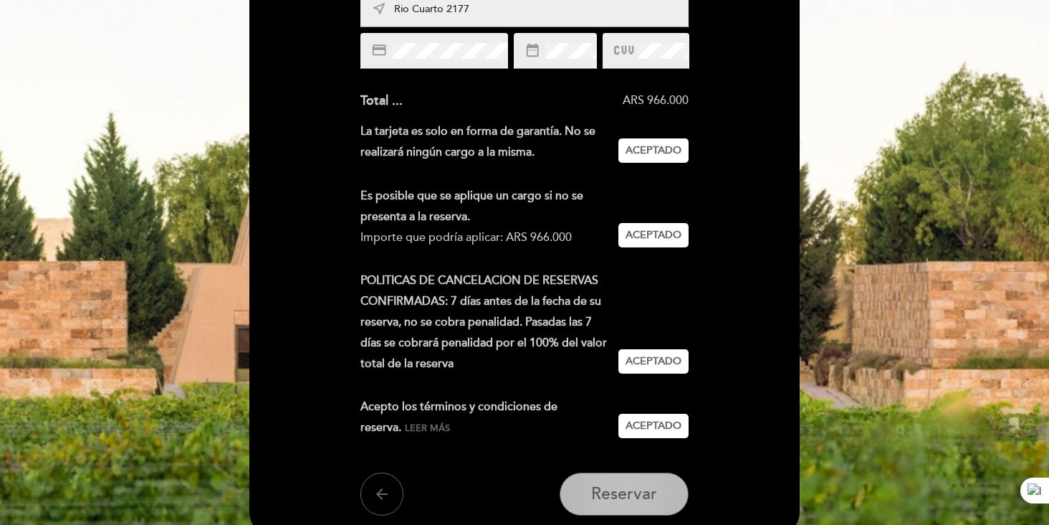
scroll to position [348, 0]
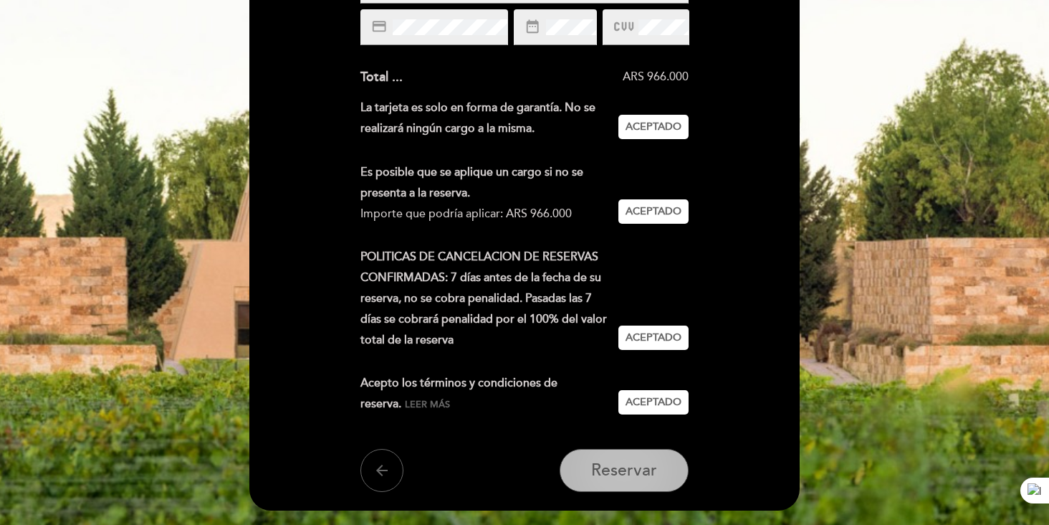
click at [642, 464] on span "Reservar" at bounding box center [624, 470] width 66 height 20
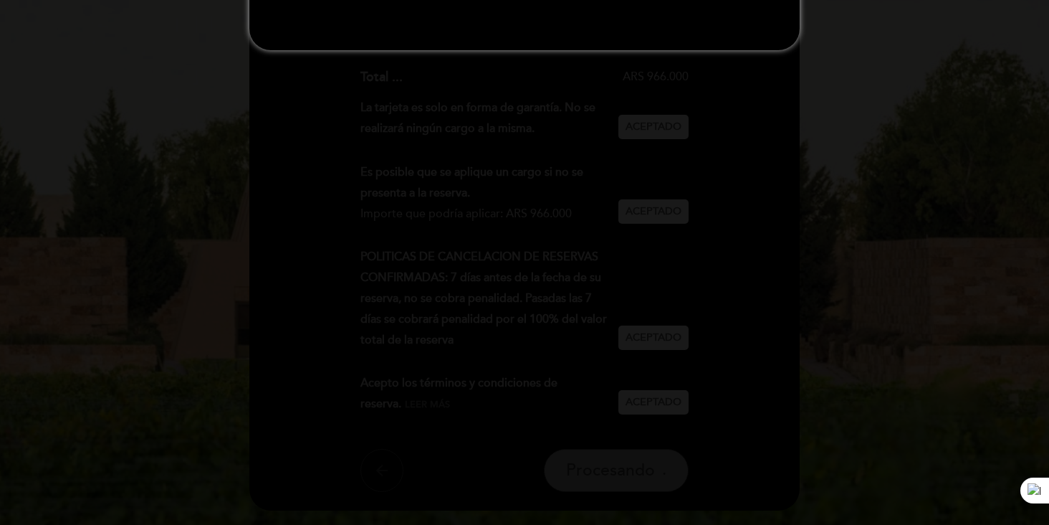
scroll to position [0, 0]
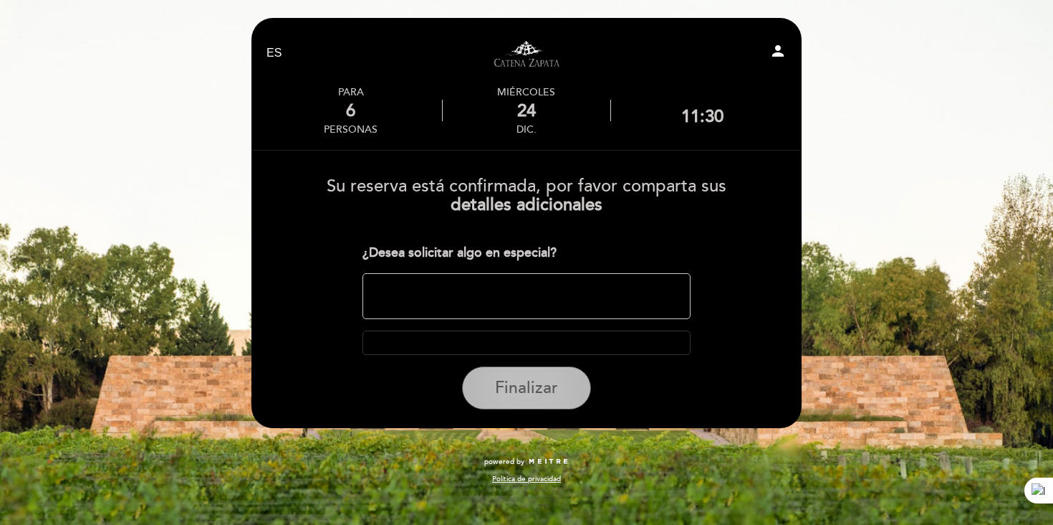
click at [548, 401] on button "Finalizar" at bounding box center [526, 387] width 129 height 43
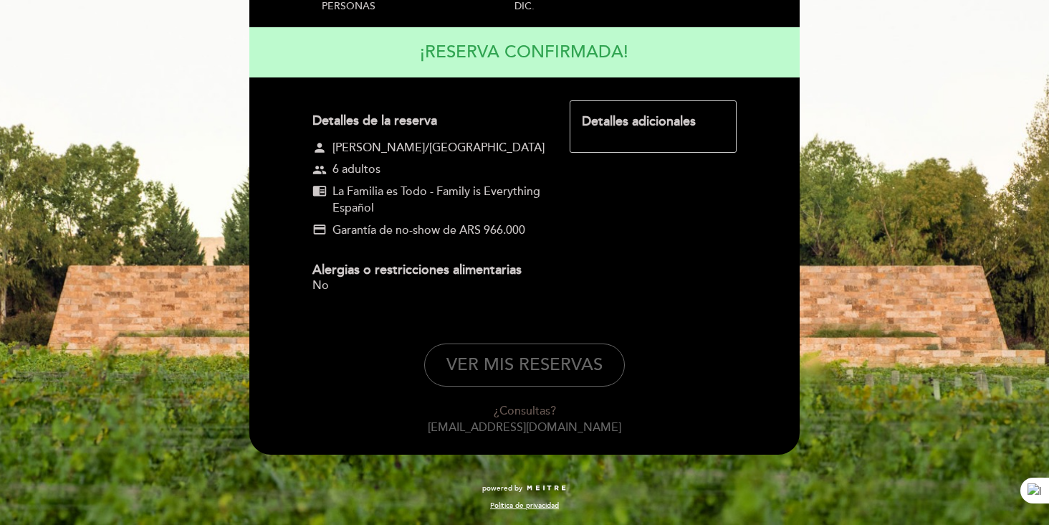
scroll to position [175, 0]
click at [526, 353] on button "VER MIS RESERVAS" at bounding box center [524, 364] width 201 height 43
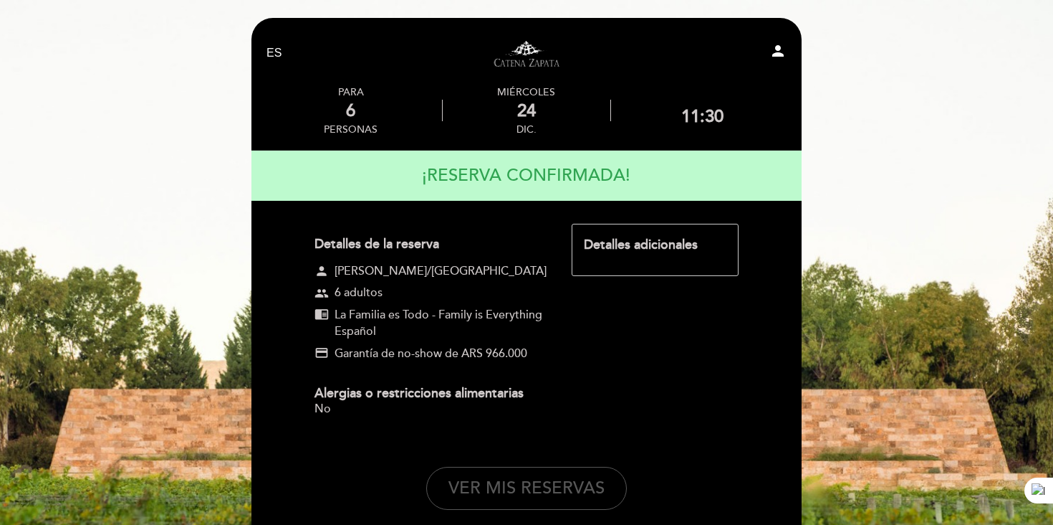
select select "es"
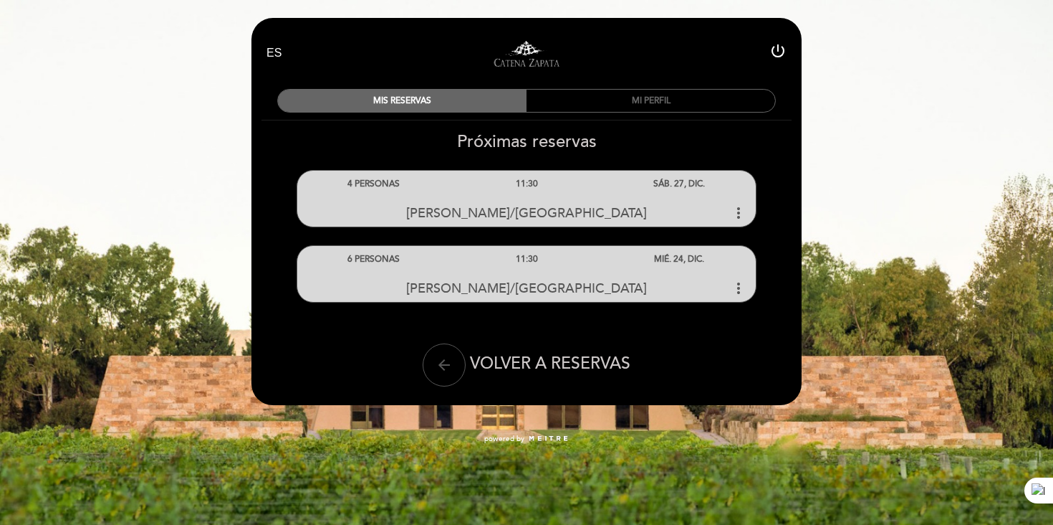
click at [453, 360] on button "arrow_back" at bounding box center [444, 364] width 43 height 43
select select "es"
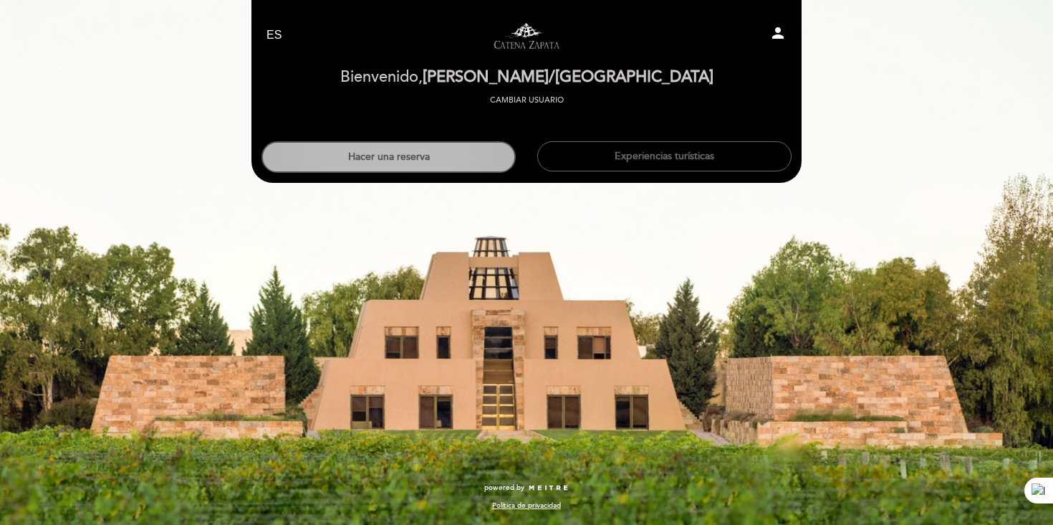
click at [434, 146] on button "Hacer una reserva" at bounding box center [389, 157] width 254 height 32
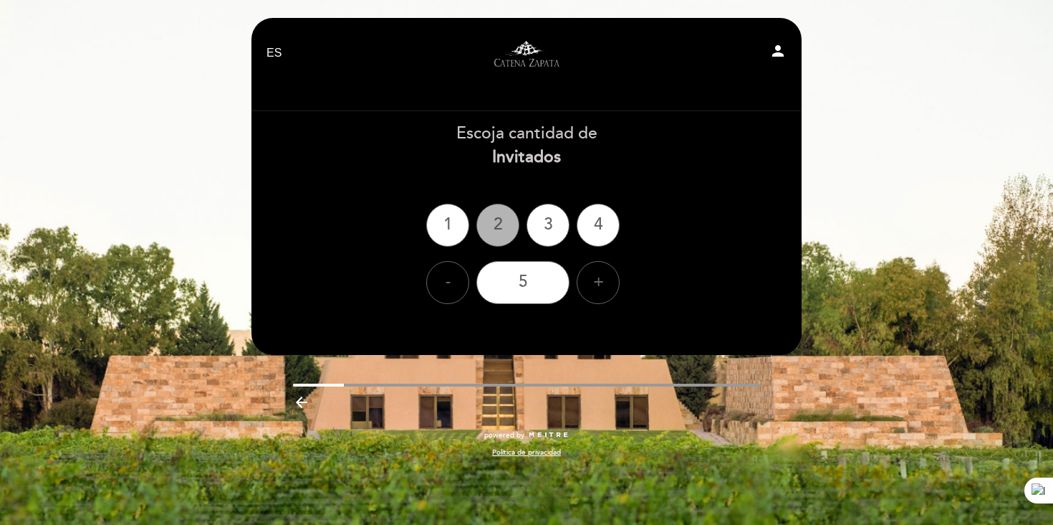
click at [503, 220] on div "2" at bounding box center [498, 225] width 43 height 43
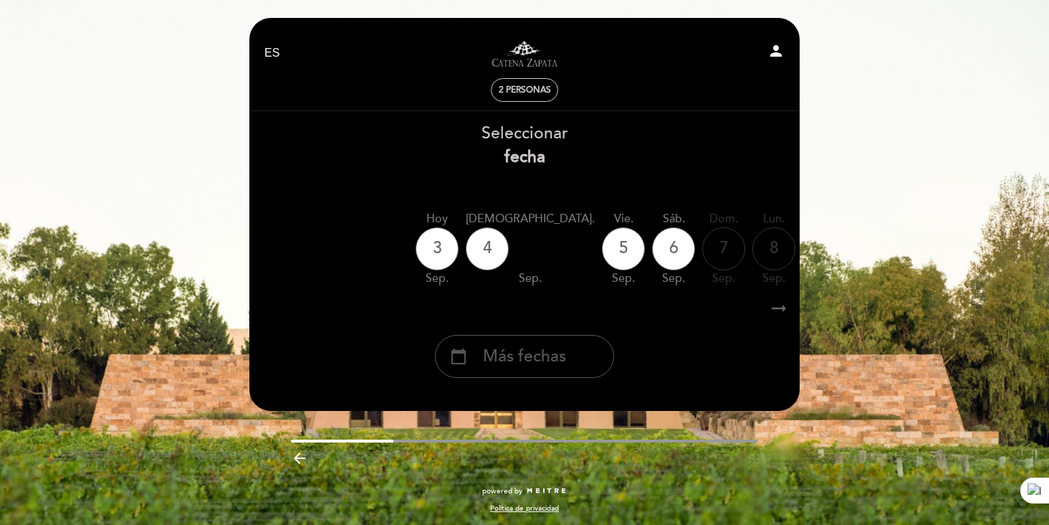
click at [507, 368] on span "Más fechas" at bounding box center [524, 357] width 83 height 24
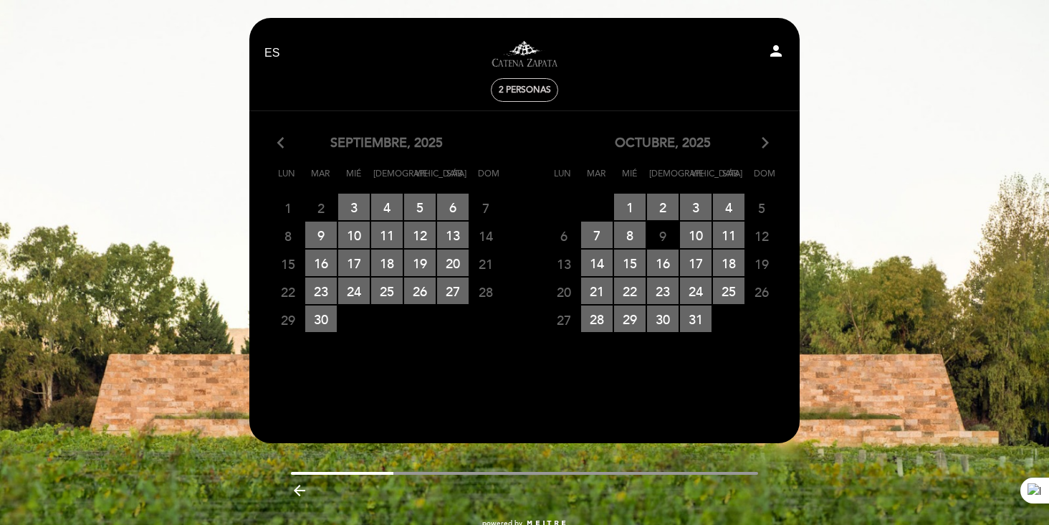
click at [765, 143] on icon "arrow_forward_ios" at bounding box center [765, 143] width 13 height 19
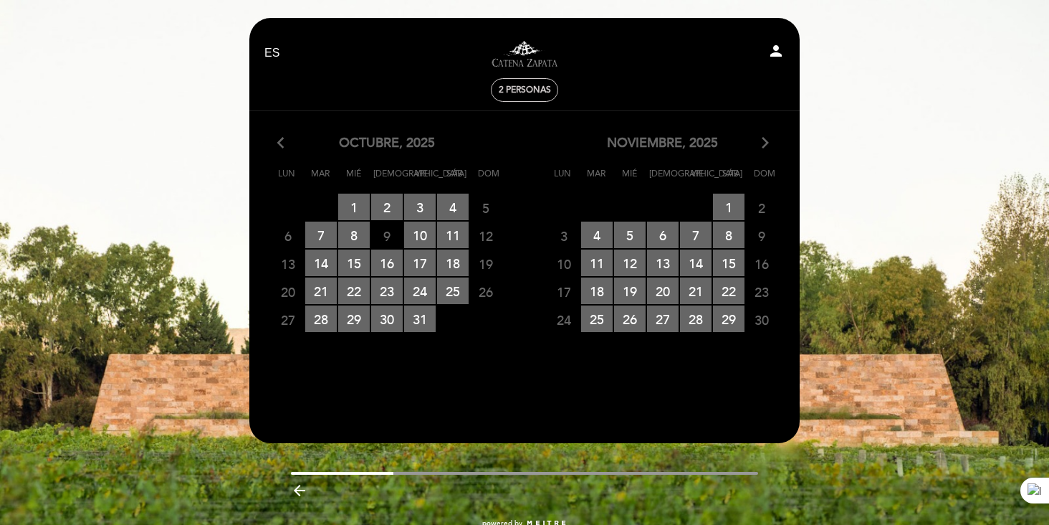
click at [765, 143] on icon "arrow_forward_ios" at bounding box center [765, 143] width 13 height 19
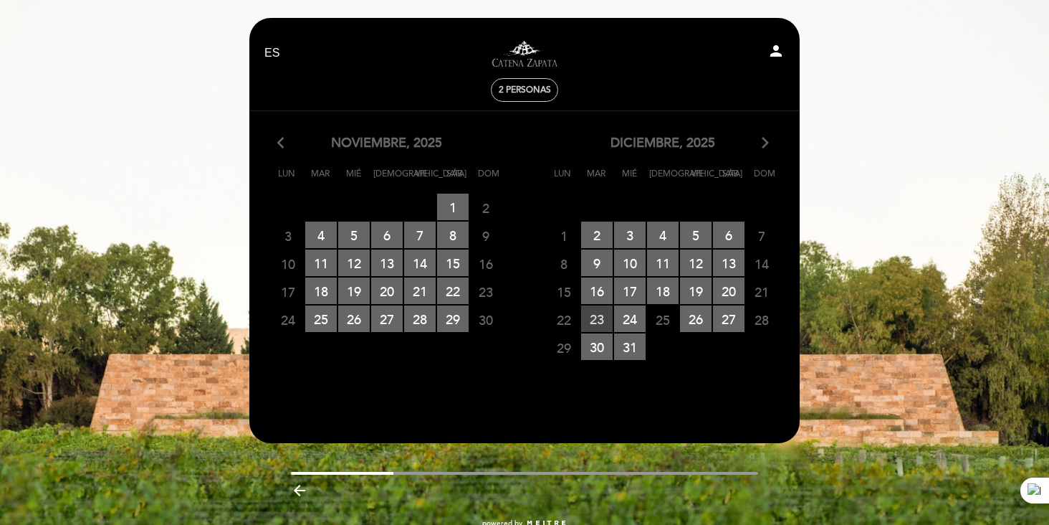
click at [601, 317] on span "23 RESERVAS DISPONIBLES" at bounding box center [597, 318] width 32 height 27
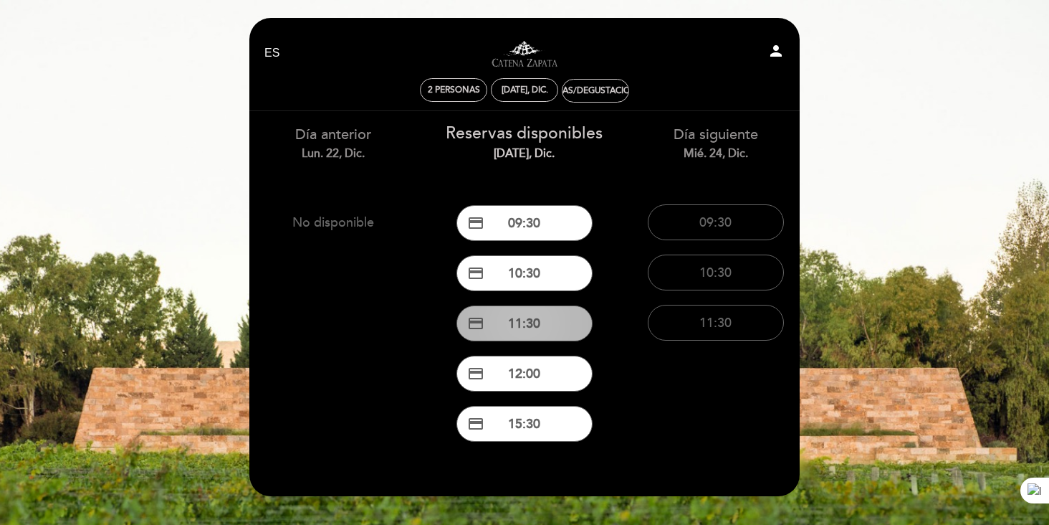
click at [535, 323] on button "credit_card 11:30" at bounding box center [524, 323] width 136 height 36
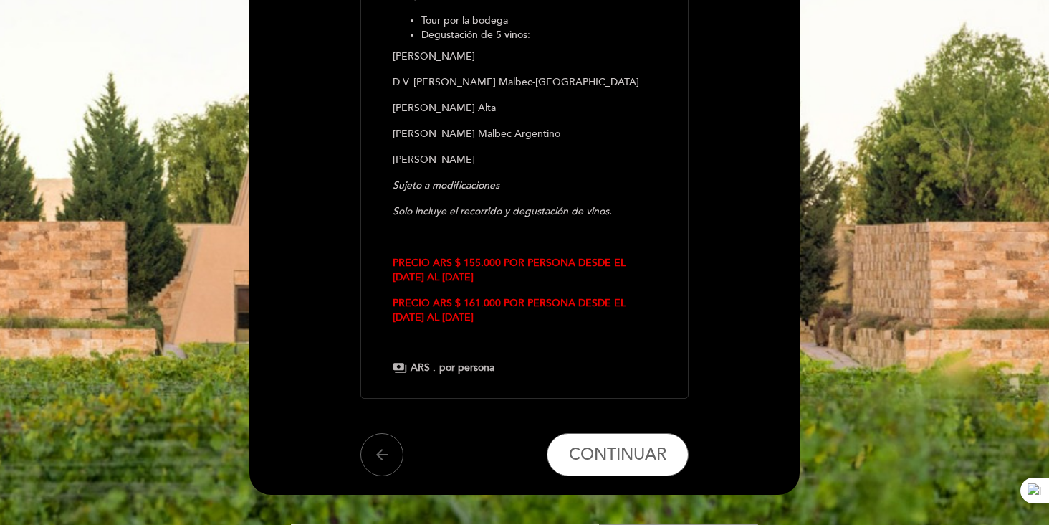
scroll to position [374, 0]
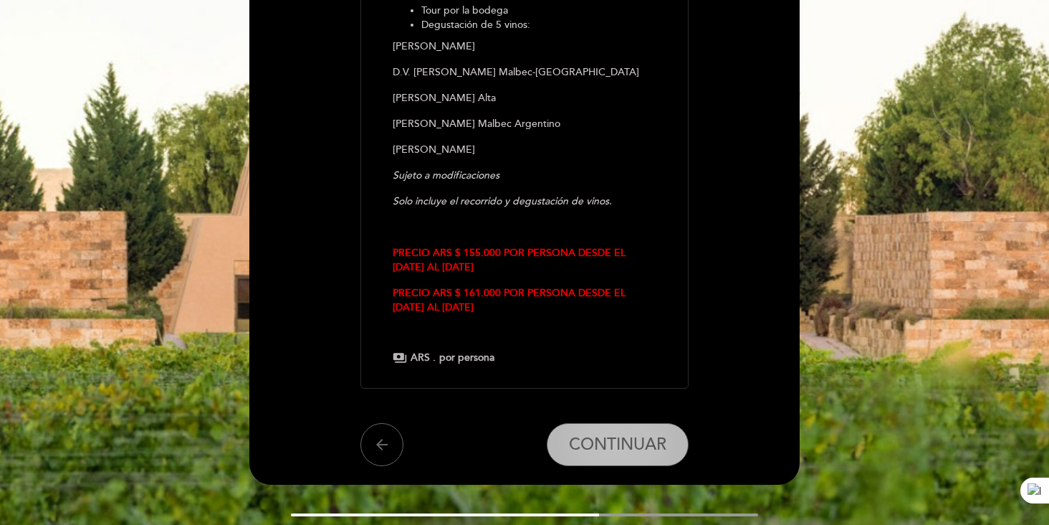
click at [608, 423] on button "CONTINUAR" at bounding box center [618, 444] width 142 height 43
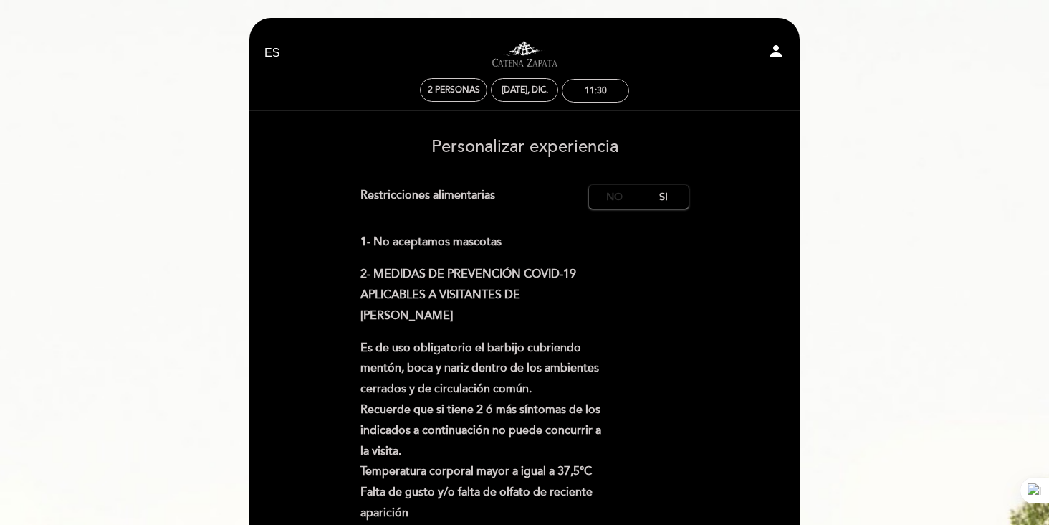
click at [603, 206] on label "No" at bounding box center [614, 197] width 50 height 24
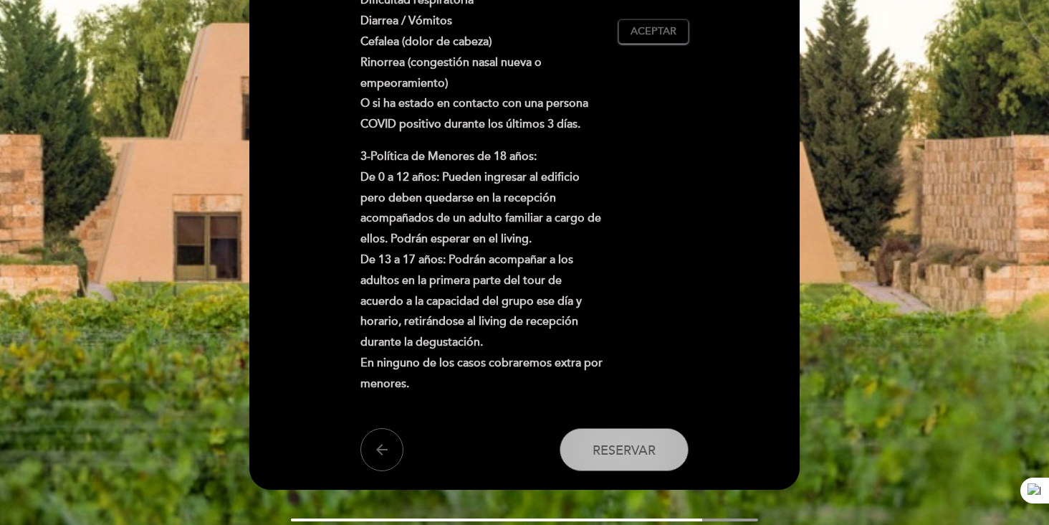
scroll to position [656, 0]
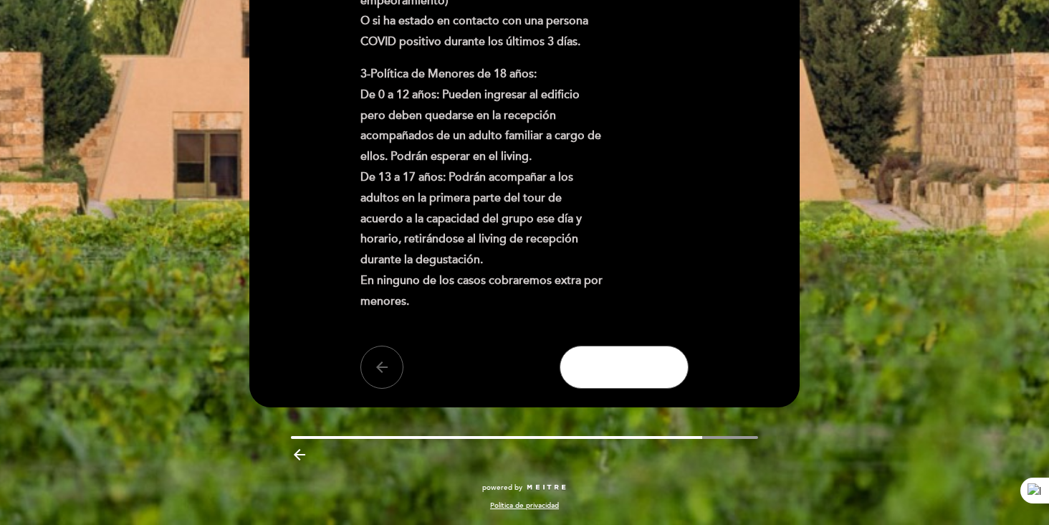
drag, startPoint x: 628, startPoint y: 373, endPoint x: 520, endPoint y: 378, distance: 109.0
click at [628, 373] on span "Reservar" at bounding box center [624, 368] width 63 height 16
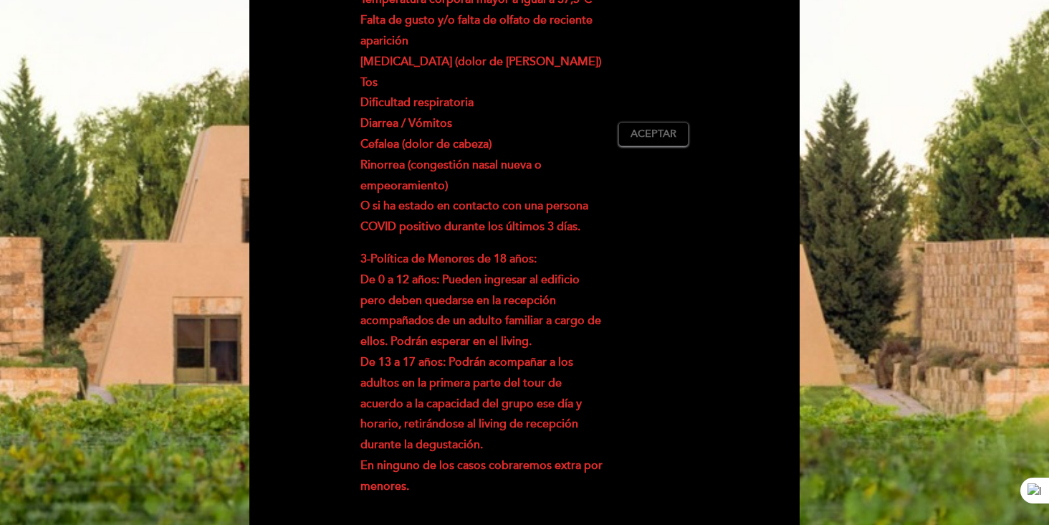
scroll to position [194, 0]
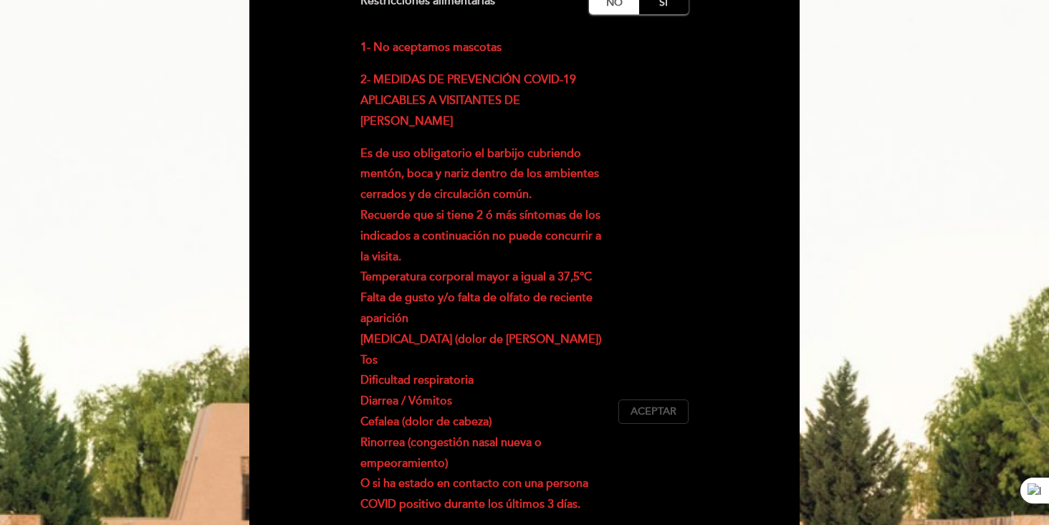
click at [649, 401] on button "Aceptar Aceptado" at bounding box center [653, 411] width 70 height 24
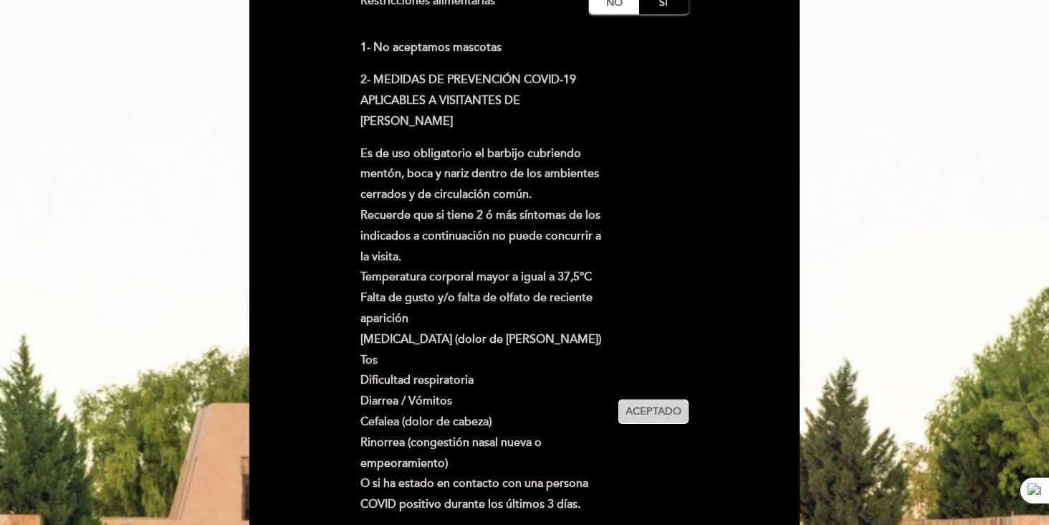
scroll to position [656, 0]
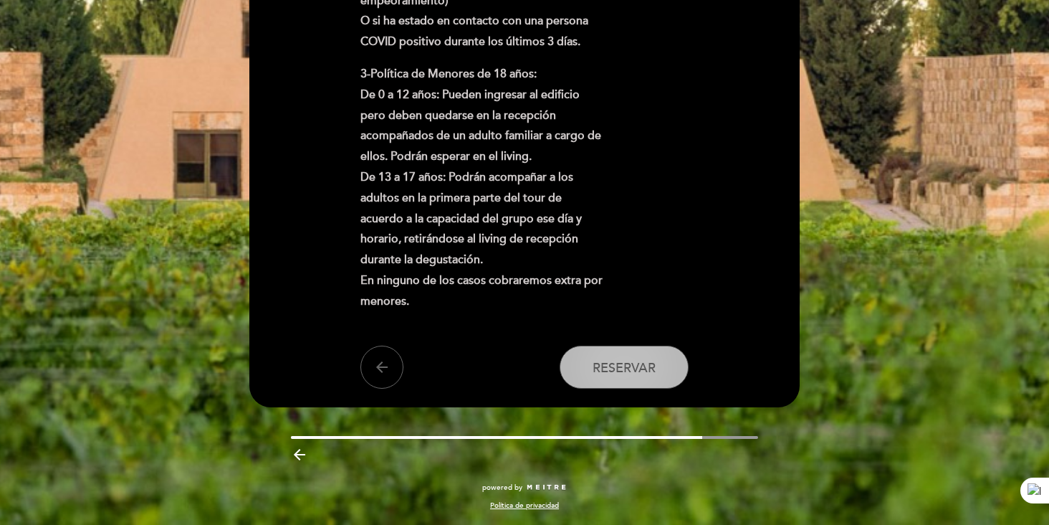
click at [635, 377] on button "Reservar" at bounding box center [624, 366] width 129 height 43
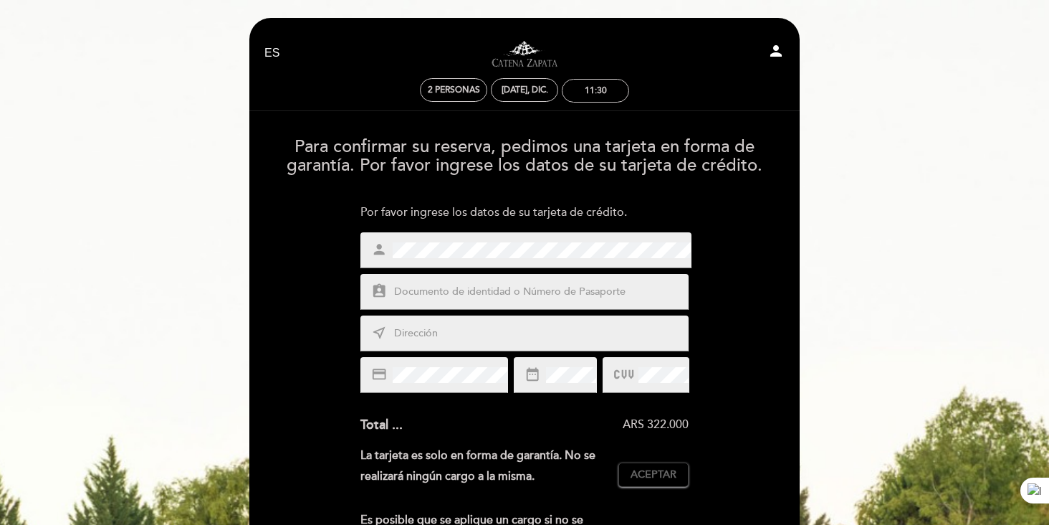
click at [502, 292] on input "text" at bounding box center [542, 292] width 298 height 16
type input "25092321"
click at [515, 327] on input "text" at bounding box center [542, 333] width 298 height 16
type input "Rio Cuarto 2177"
click at [741, 332] on div "Para confirmar su reserva, pedimos una tarjeta en forma de garantía. Por favor …" at bounding box center [524, 482] width 530 height 713
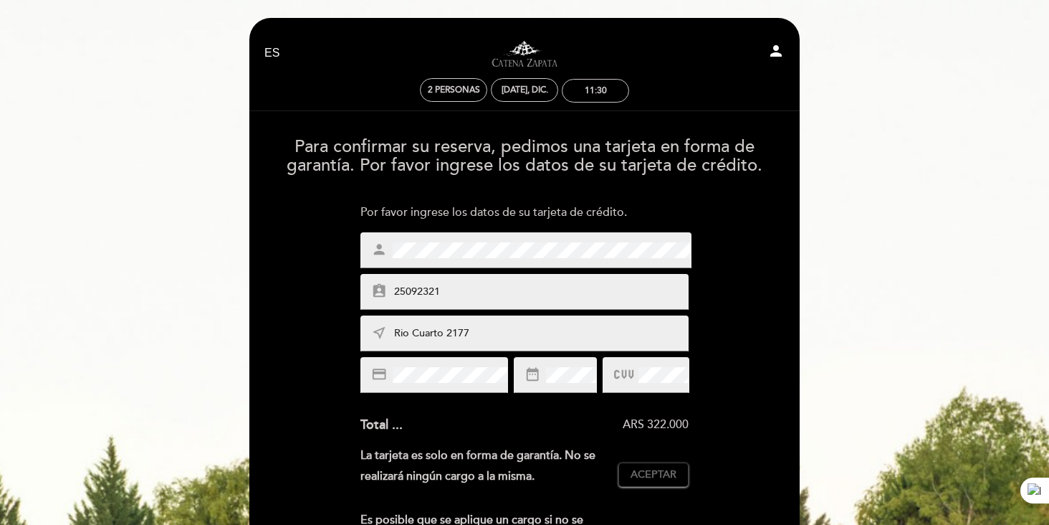
drag, startPoint x: 661, startPoint y: 467, endPoint x: 668, endPoint y: 459, distance: 10.7
click at [661, 467] on span "Aceptar" at bounding box center [654, 474] width 46 height 15
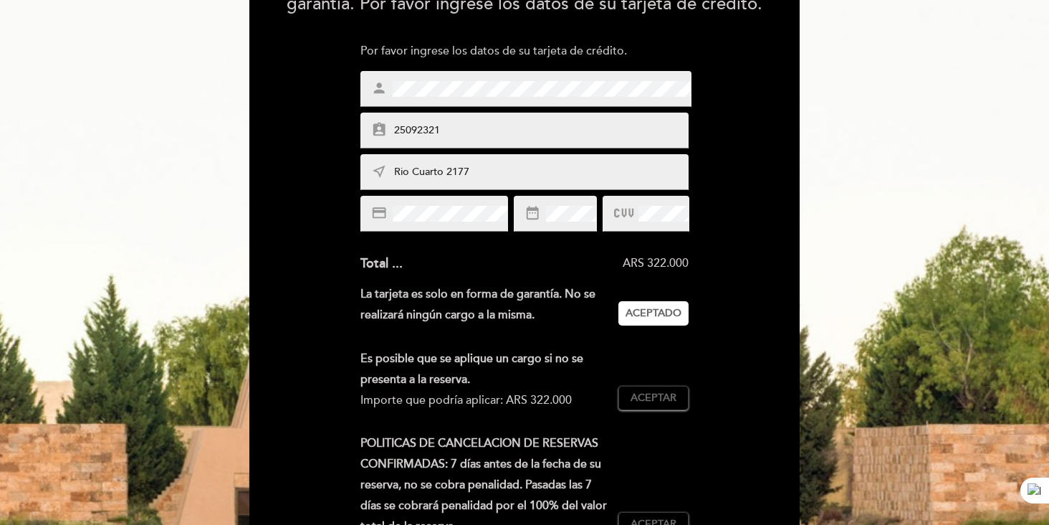
scroll to position [219, 0]
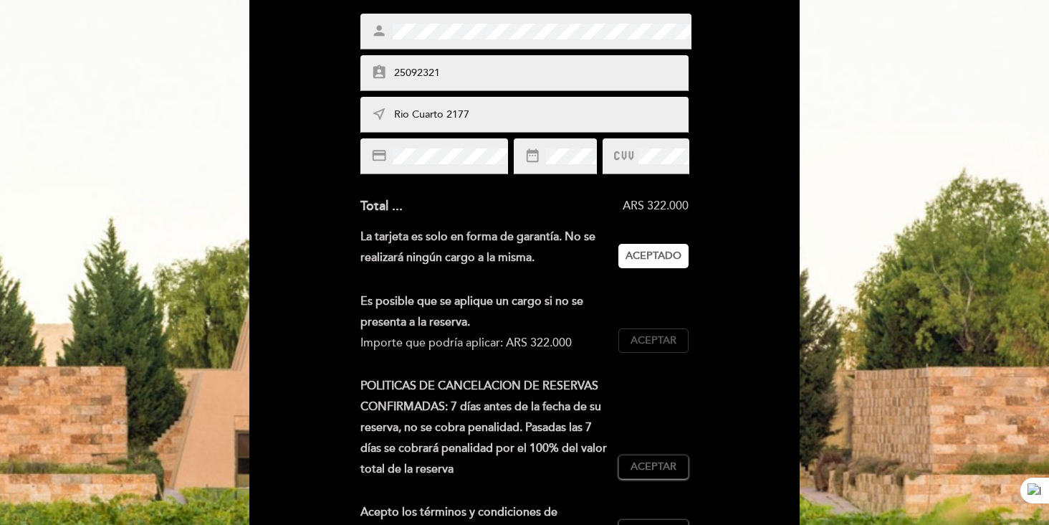
click at [670, 338] on span "Aceptar" at bounding box center [654, 340] width 46 height 15
click at [665, 474] on button "Aceptar Aceptado" at bounding box center [653, 466] width 70 height 24
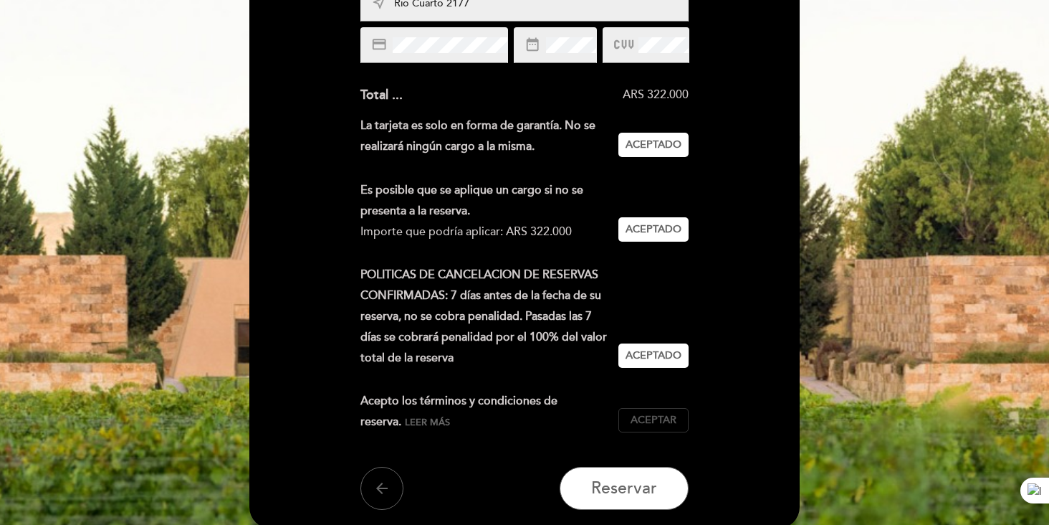
click at [664, 424] on span "Aceptar" at bounding box center [654, 420] width 46 height 15
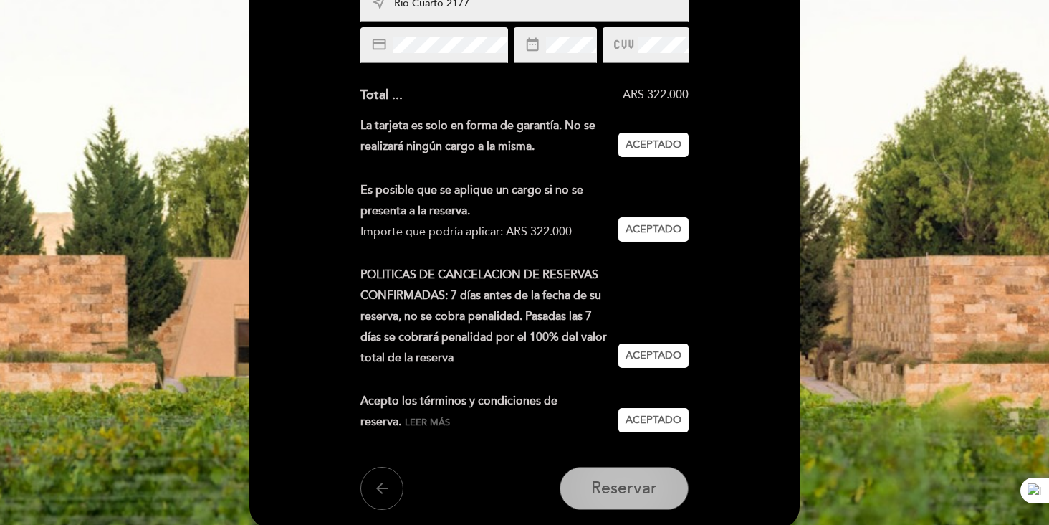
click at [652, 493] on span "Reservar" at bounding box center [624, 488] width 66 height 20
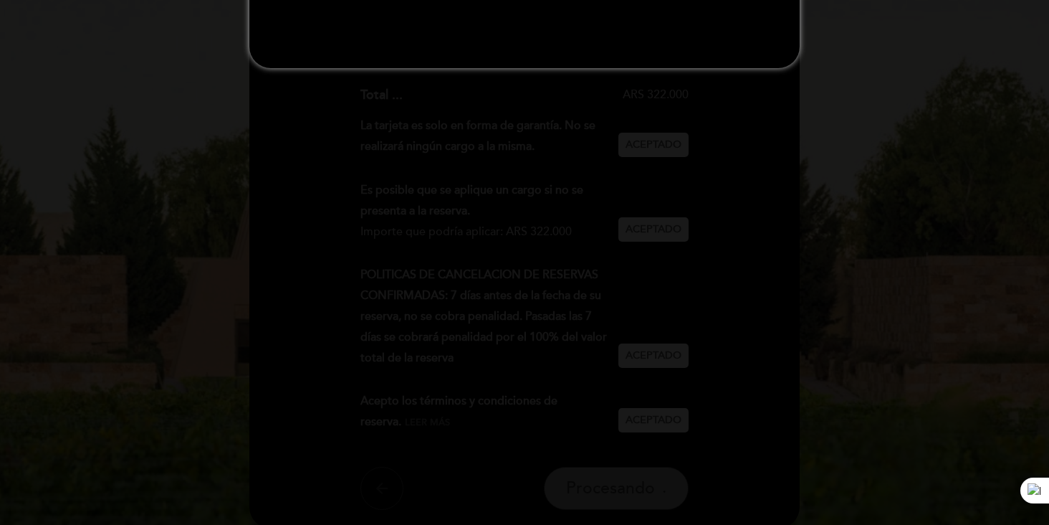
scroll to position [0, 0]
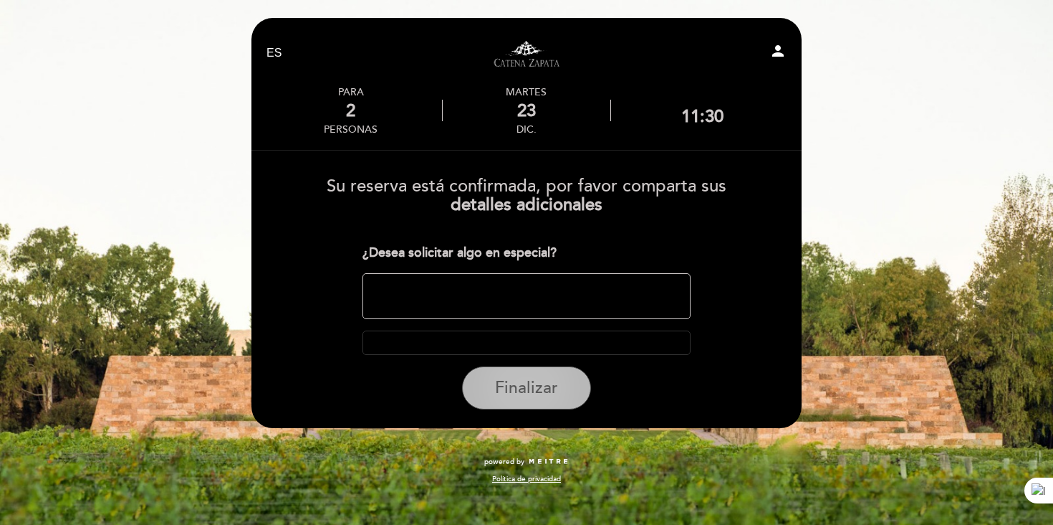
click at [550, 382] on span "Finalizar" at bounding box center [526, 388] width 63 height 20
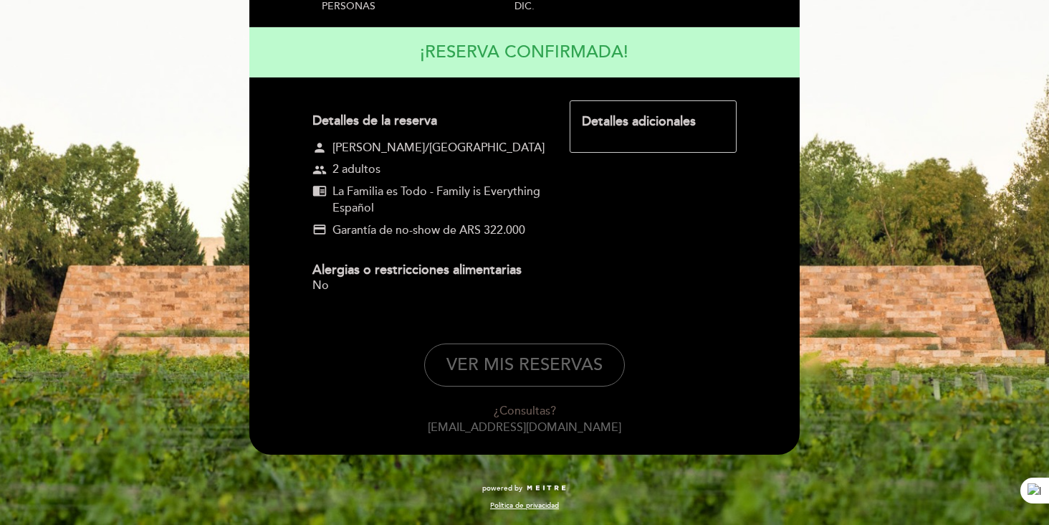
scroll to position [175, 0]
click at [560, 355] on button "VER MIS RESERVAS" at bounding box center [524, 364] width 201 height 43
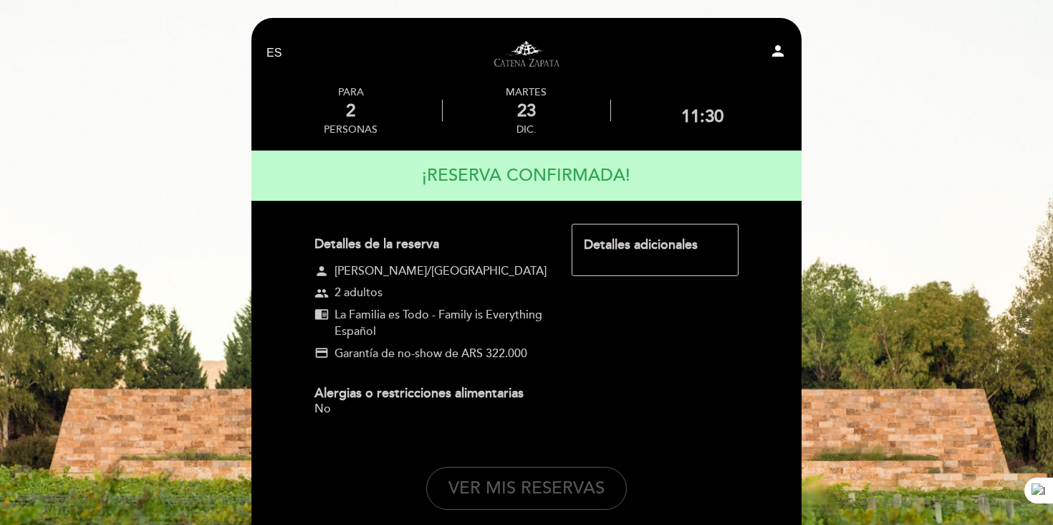
select select "es"
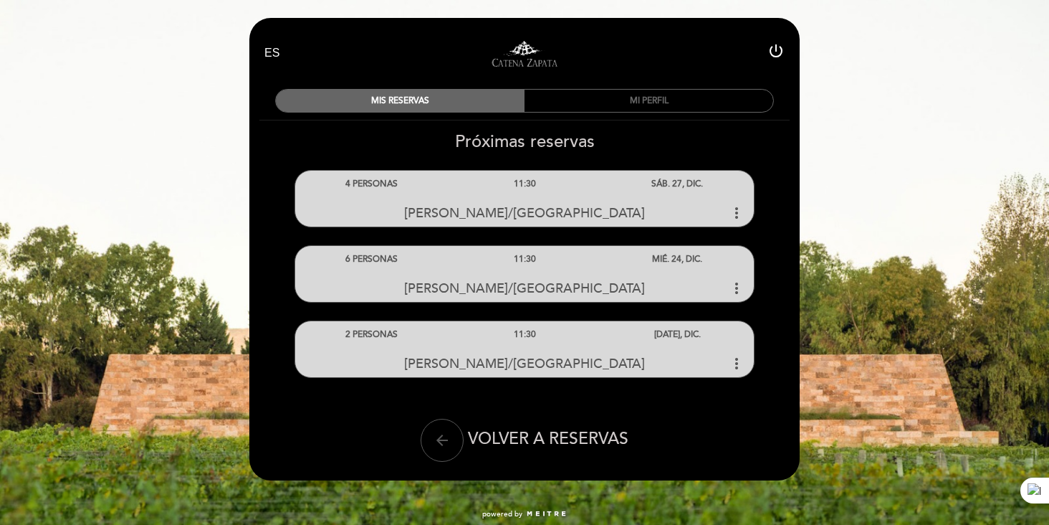
click at [451, 445] on button "arrow_back" at bounding box center [442, 439] width 43 height 43
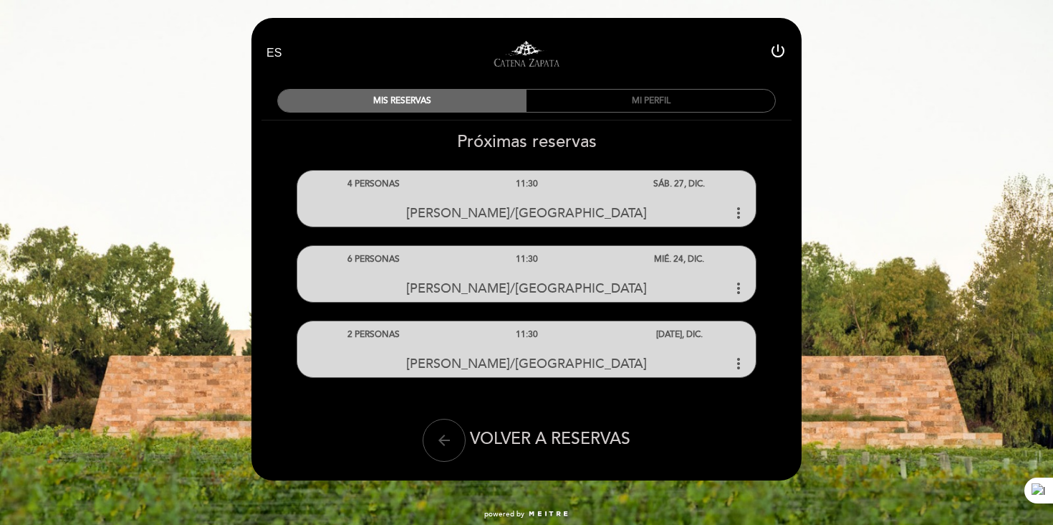
select select "es"
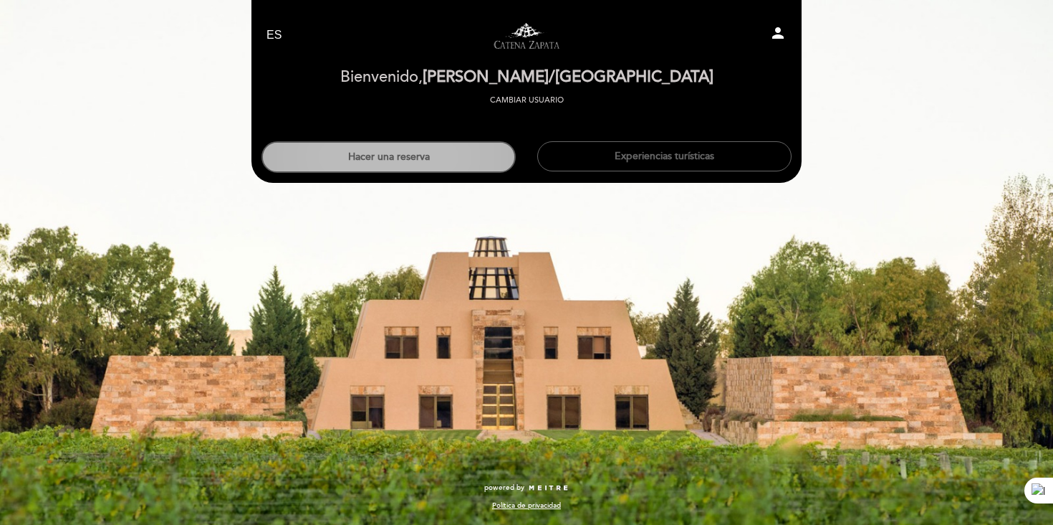
click at [426, 153] on button "Hacer una reserva" at bounding box center [389, 157] width 254 height 32
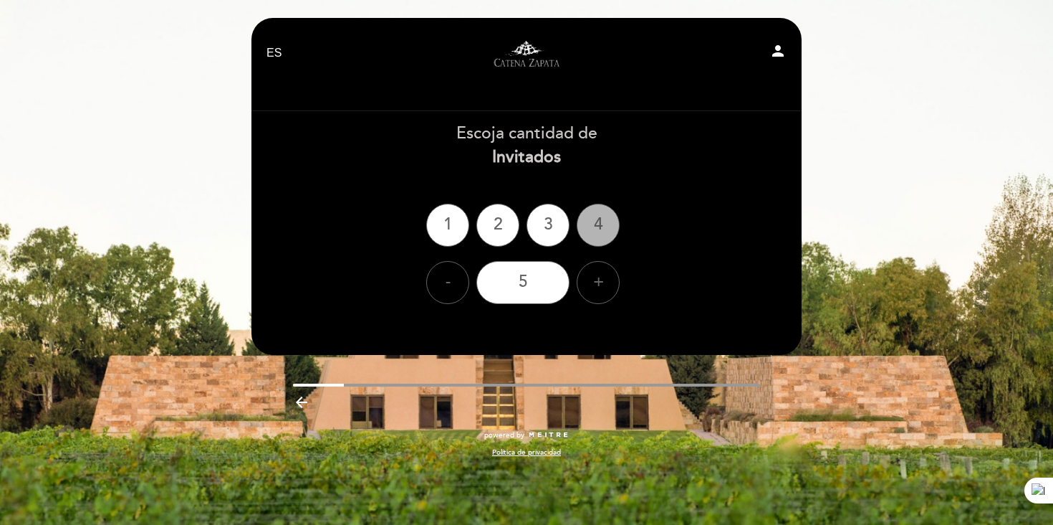
click at [604, 219] on div "4" at bounding box center [598, 225] width 43 height 43
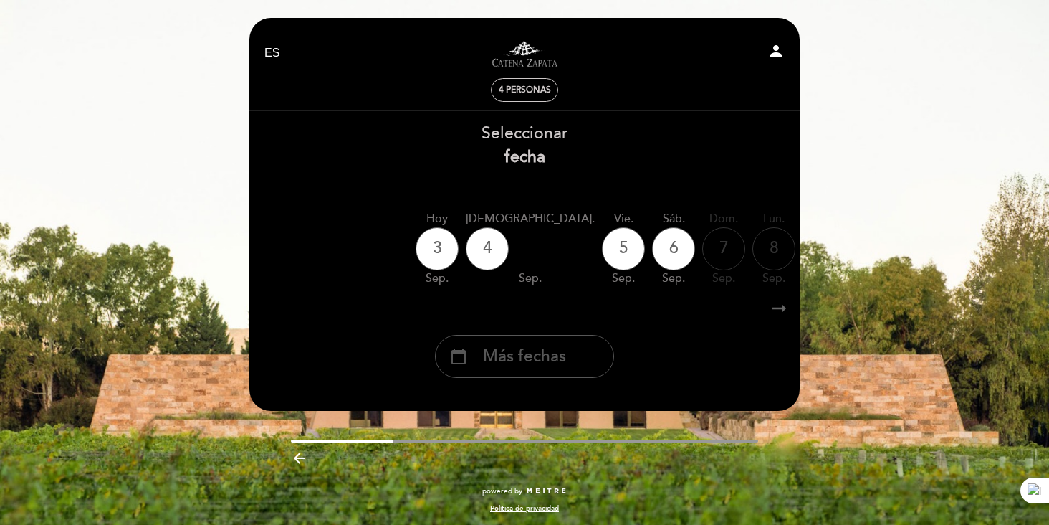
click at [565, 368] on span "Más fechas" at bounding box center [524, 357] width 83 height 24
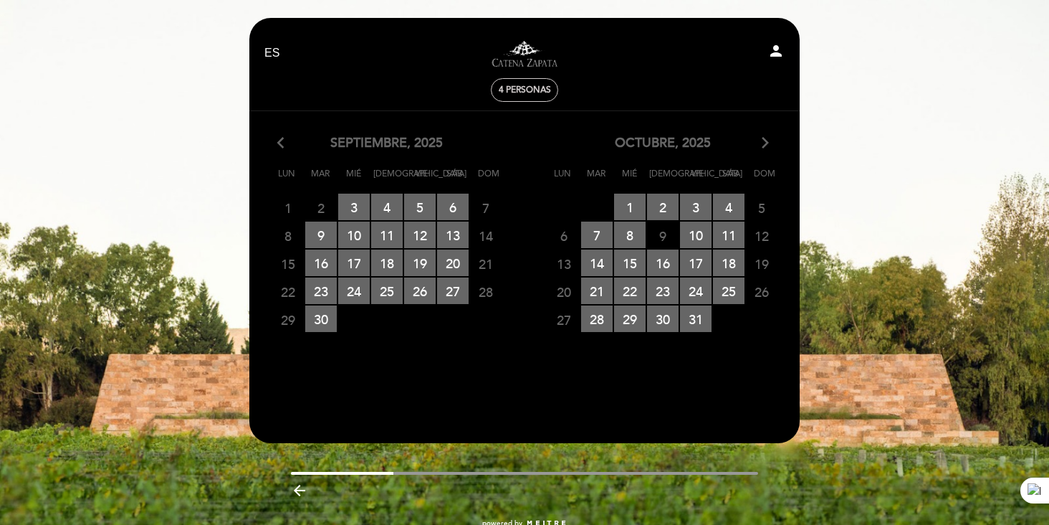
click at [765, 148] on icon "arrow_forward_ios" at bounding box center [765, 143] width 13 height 19
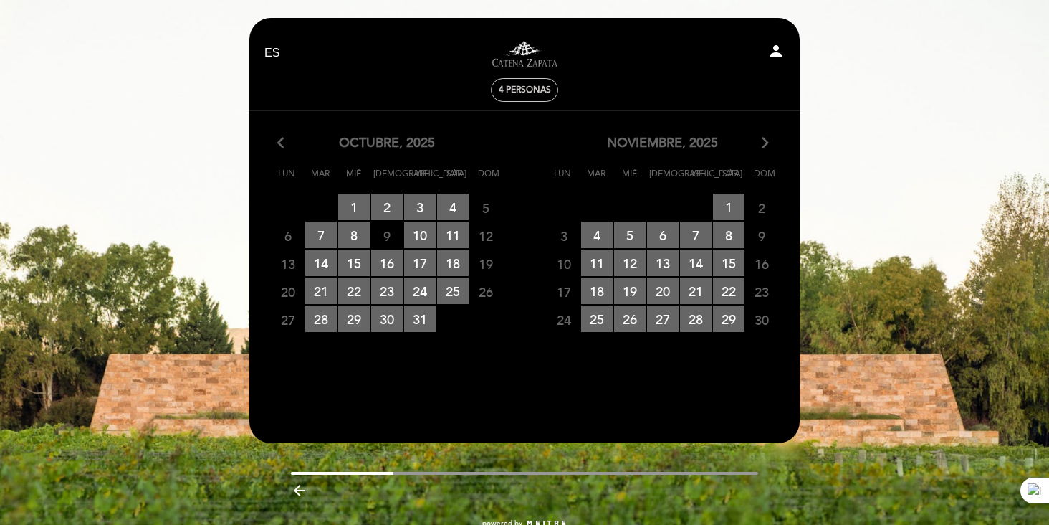
click at [765, 148] on icon "arrow_forward_ios" at bounding box center [765, 143] width 13 height 19
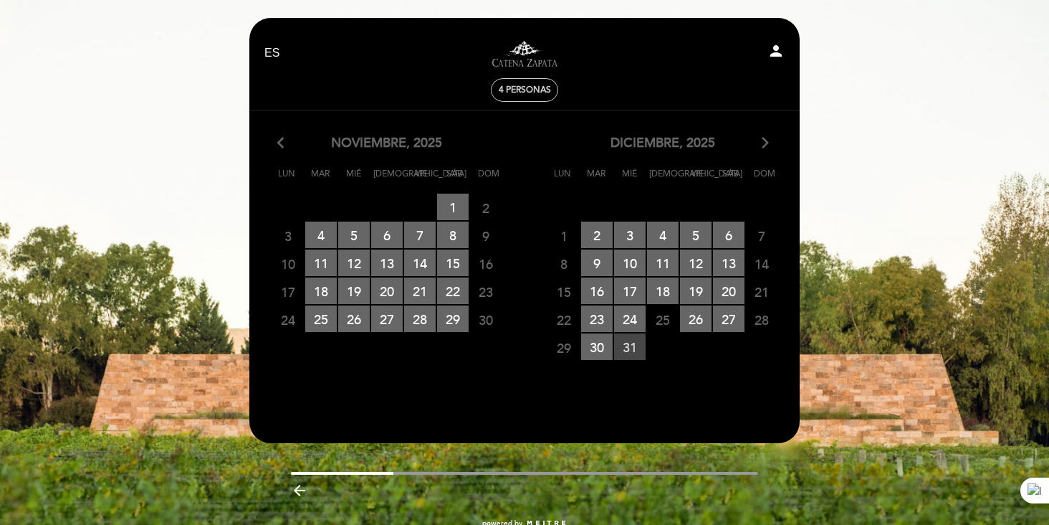
click at [629, 353] on span "31 RESERVAS DISPONIBLES" at bounding box center [630, 346] width 32 height 27
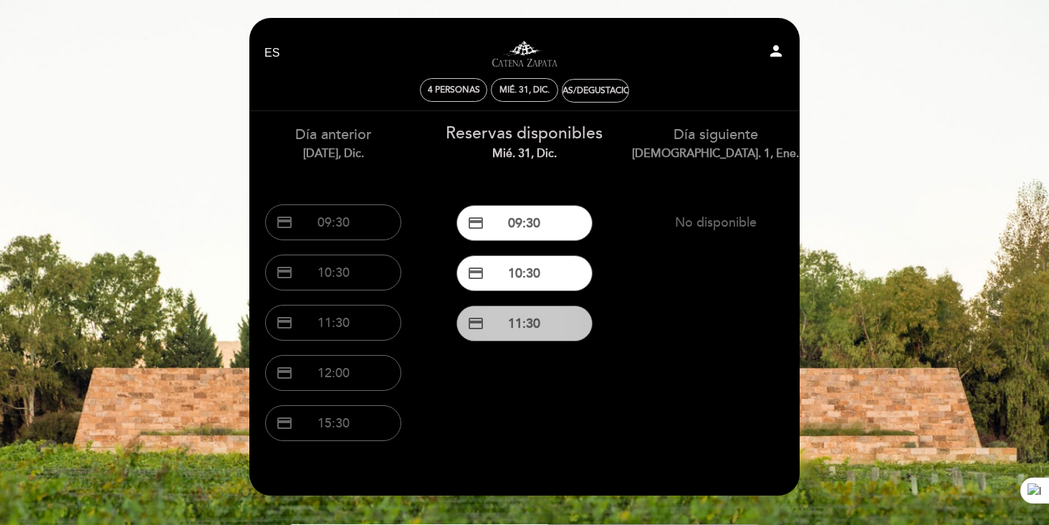
click at [540, 330] on button "credit_card 11:30" at bounding box center [524, 323] width 136 height 36
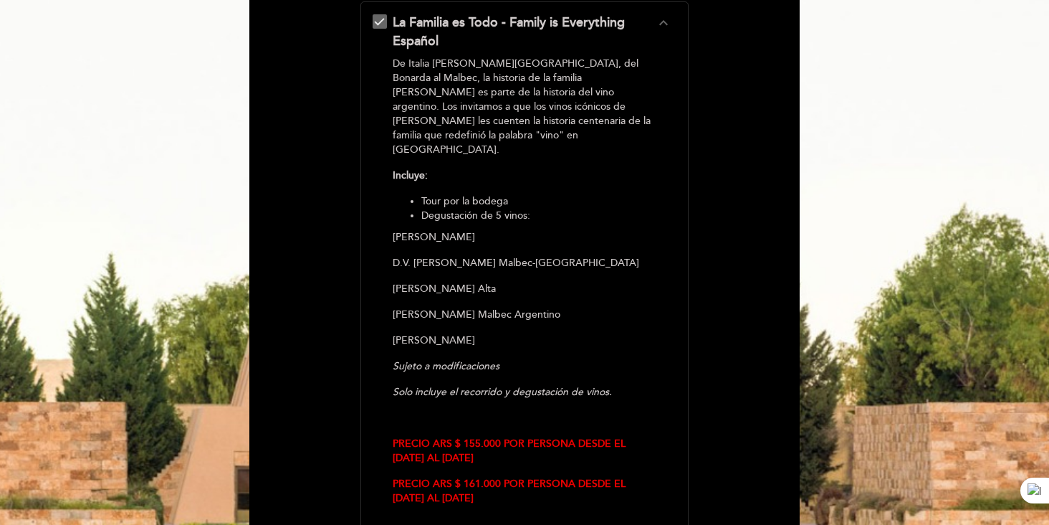
scroll to position [300, 0]
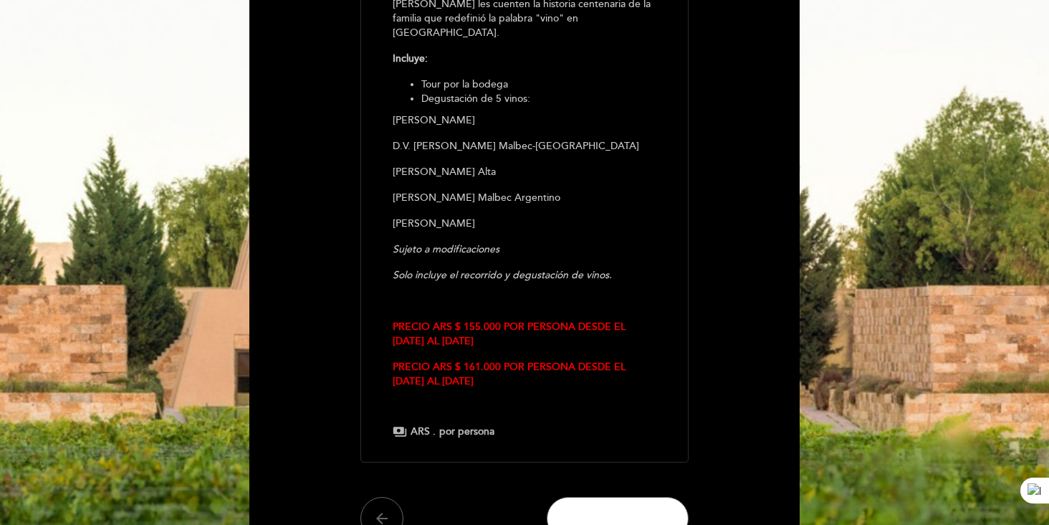
click at [638, 508] on span "CONTINUAR" at bounding box center [617, 518] width 97 height 20
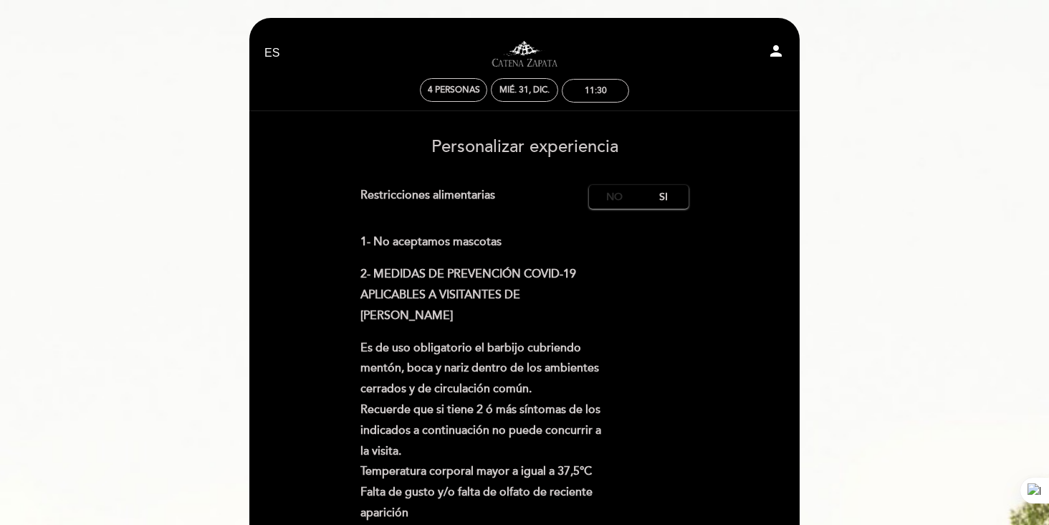
click at [614, 196] on label "No" at bounding box center [614, 197] width 50 height 24
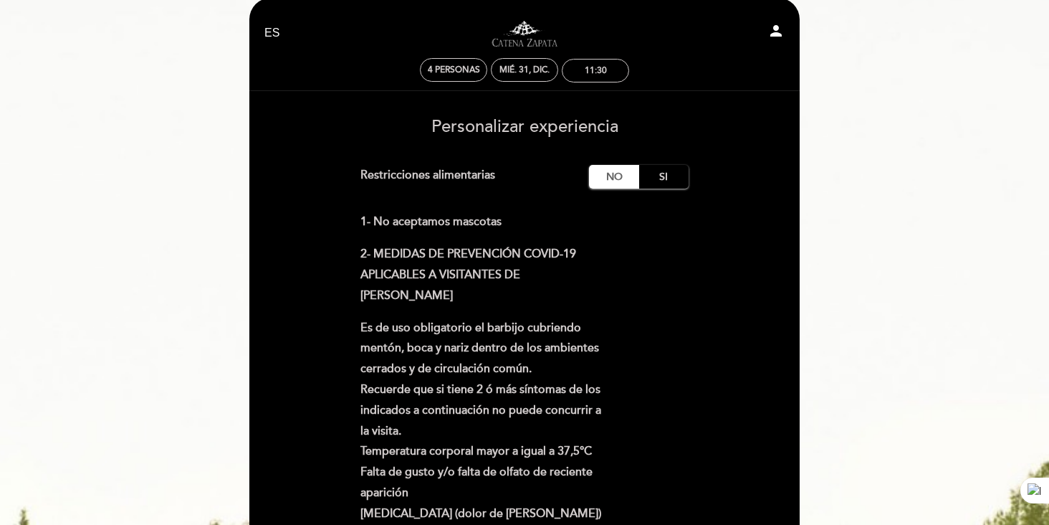
scroll to position [440, 0]
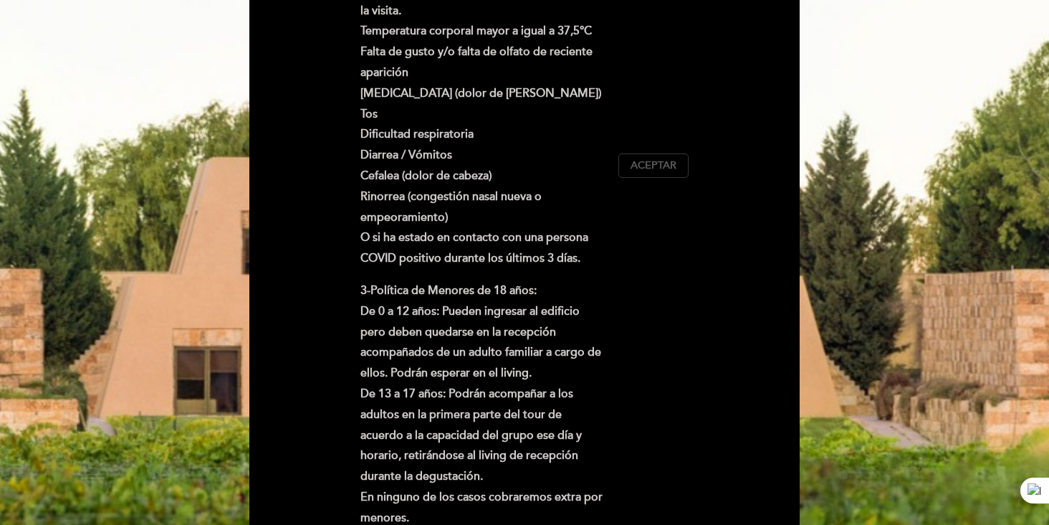
click at [658, 170] on span "Aceptar" at bounding box center [654, 165] width 46 height 15
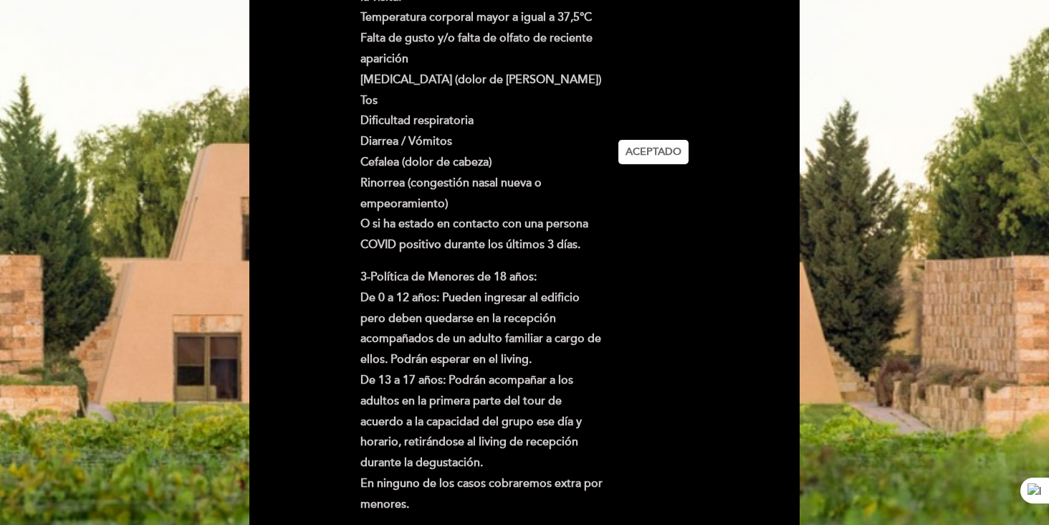
scroll to position [656, 0]
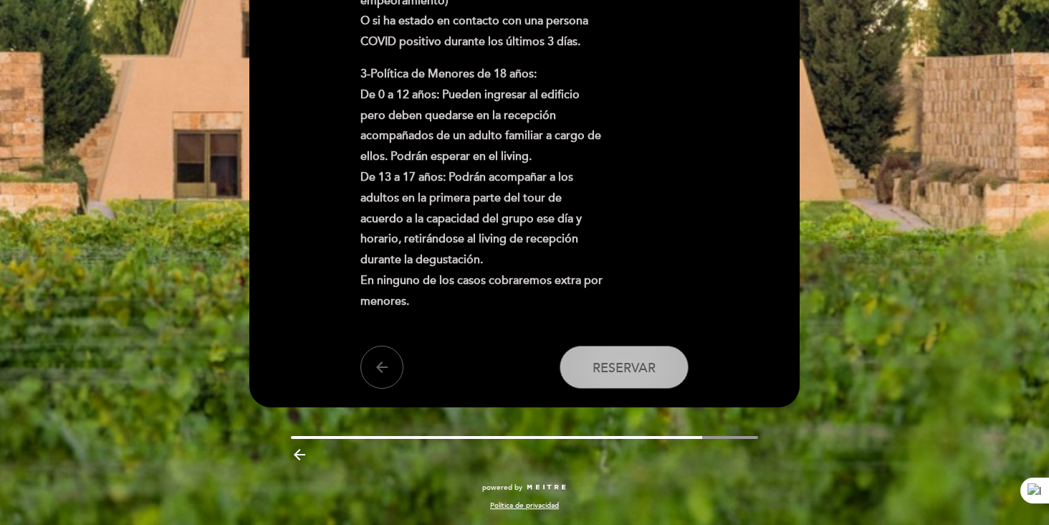
click at [635, 377] on button "Reservar" at bounding box center [624, 366] width 129 height 43
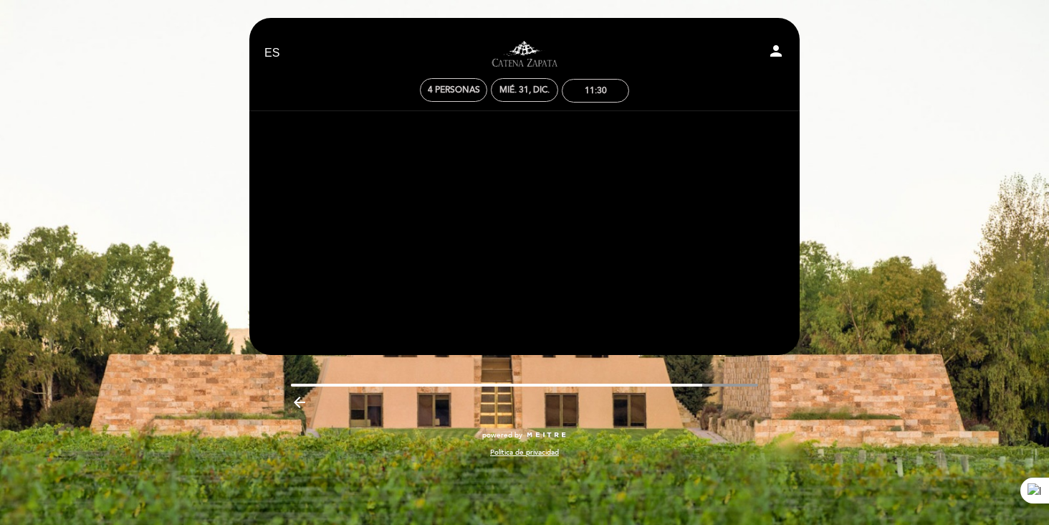
scroll to position [0, 0]
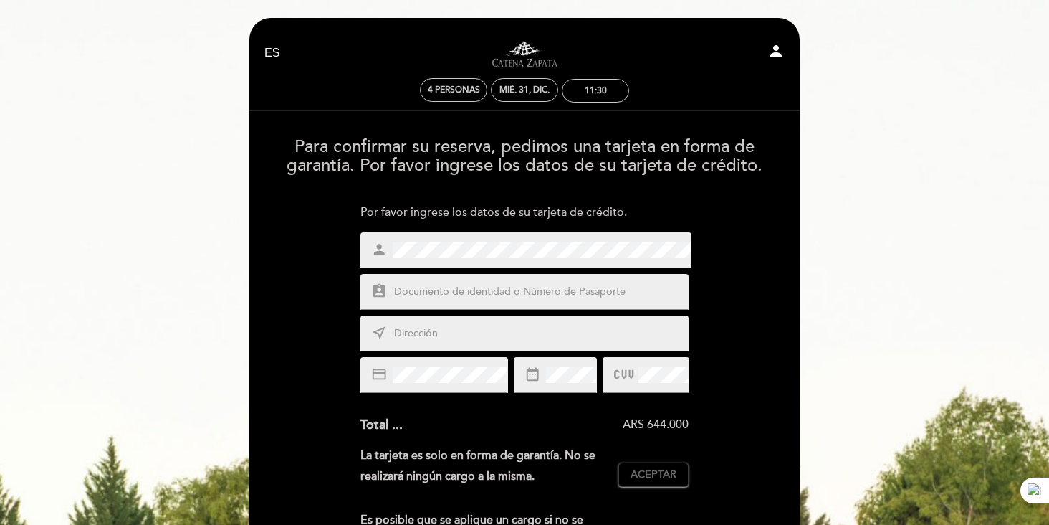
click at [490, 290] on input "text" at bounding box center [542, 292] width 298 height 16
type input "25092321"
click at [506, 331] on input "text" at bounding box center [542, 333] width 298 height 16
type input "Rio Cuarto 2177"
click at [668, 479] on span "Aceptar" at bounding box center [654, 474] width 46 height 15
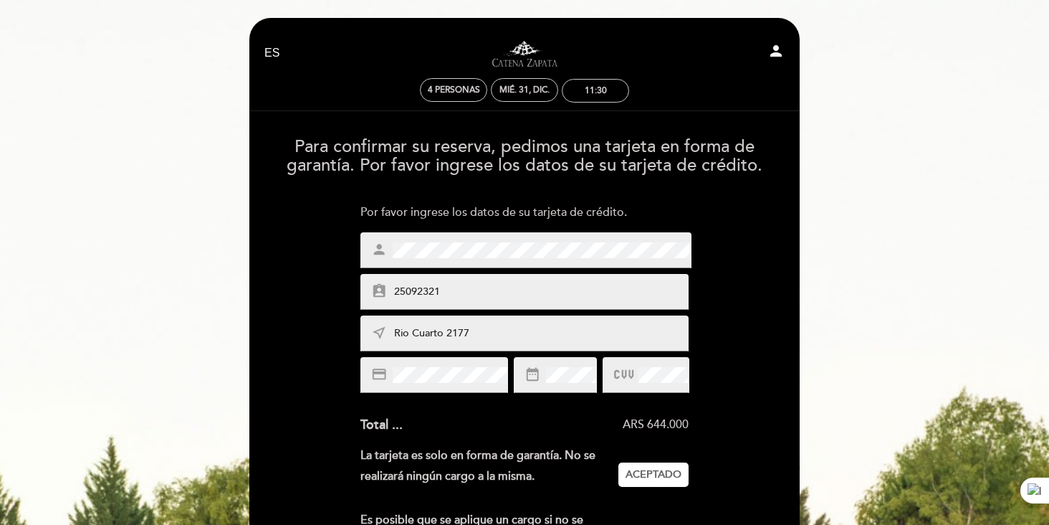
scroll to position [450, 0]
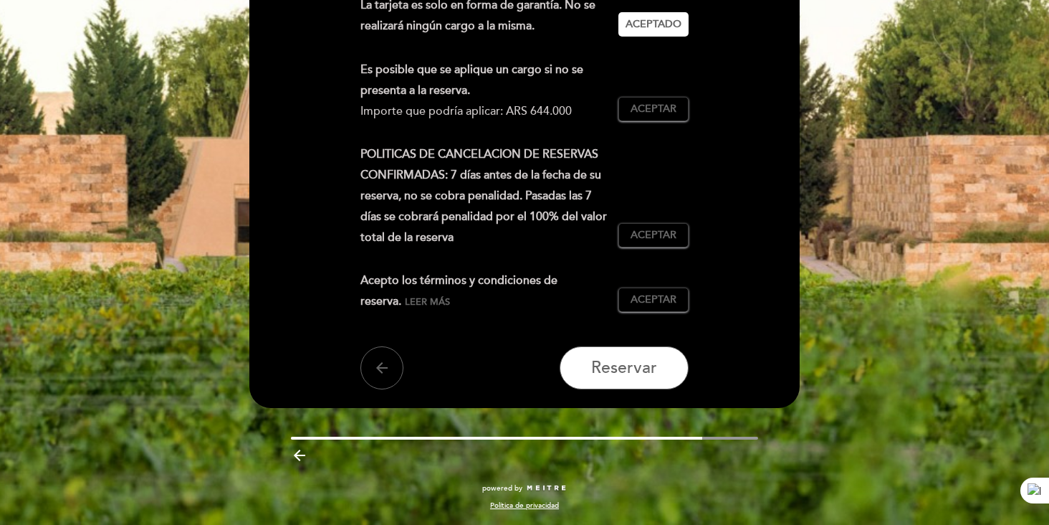
drag, startPoint x: 679, startPoint y: 115, endPoint x: 676, endPoint y: 134, distance: 19.6
click at [679, 114] on button "Aceptar Aceptado" at bounding box center [653, 109] width 70 height 24
click at [666, 249] on div "POLITICAS DE CANCELACION DE RESERVAS CONFIRMADAS: 7 días antes de la fecha de s…" at bounding box center [524, 201] width 329 height 115
click at [666, 238] on span "Aceptar" at bounding box center [654, 235] width 46 height 15
click at [664, 290] on button "Aceptar Aceptado" at bounding box center [653, 299] width 70 height 24
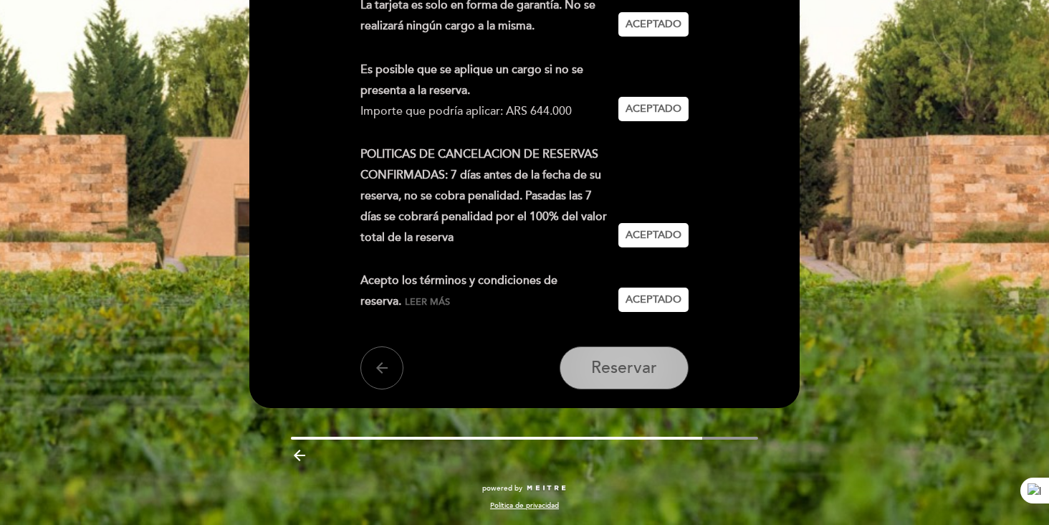
click at [657, 385] on button "Reservar" at bounding box center [624, 367] width 129 height 43
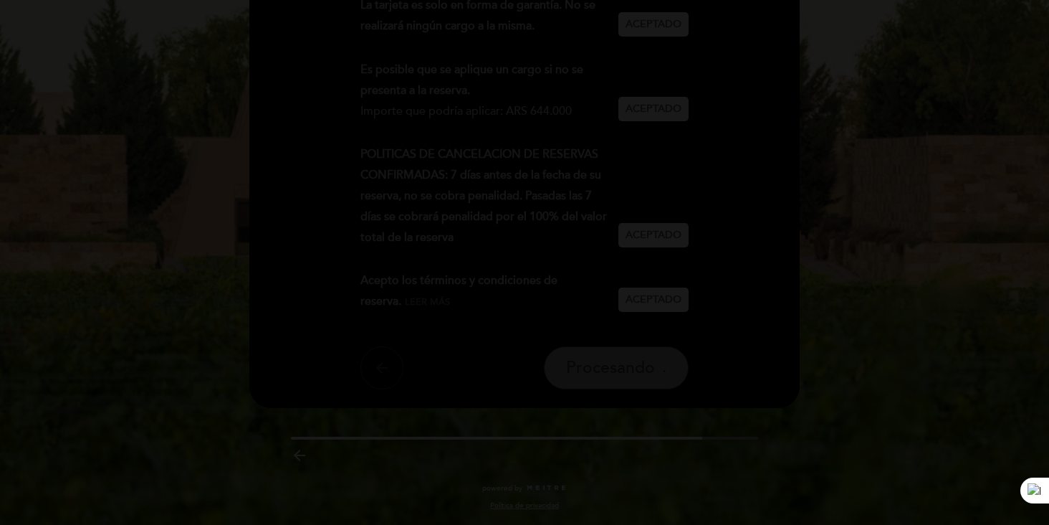
scroll to position [0, 0]
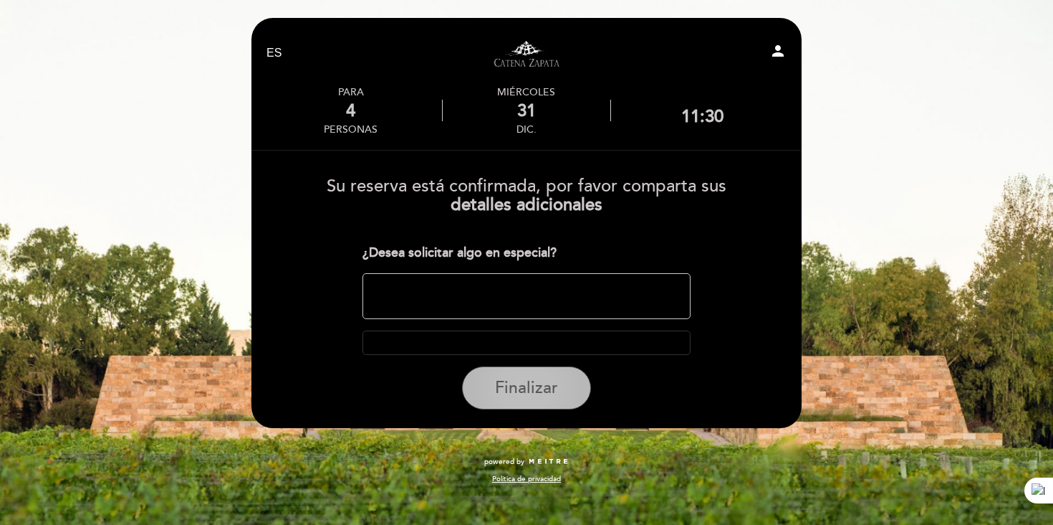
click at [539, 382] on span "Finalizar" at bounding box center [526, 388] width 63 height 20
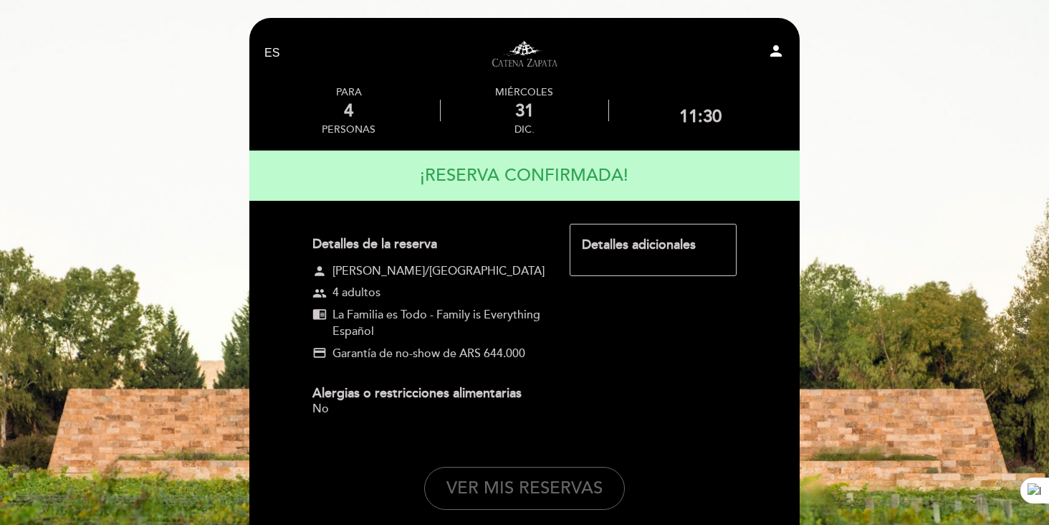
scroll to position [175, 0]
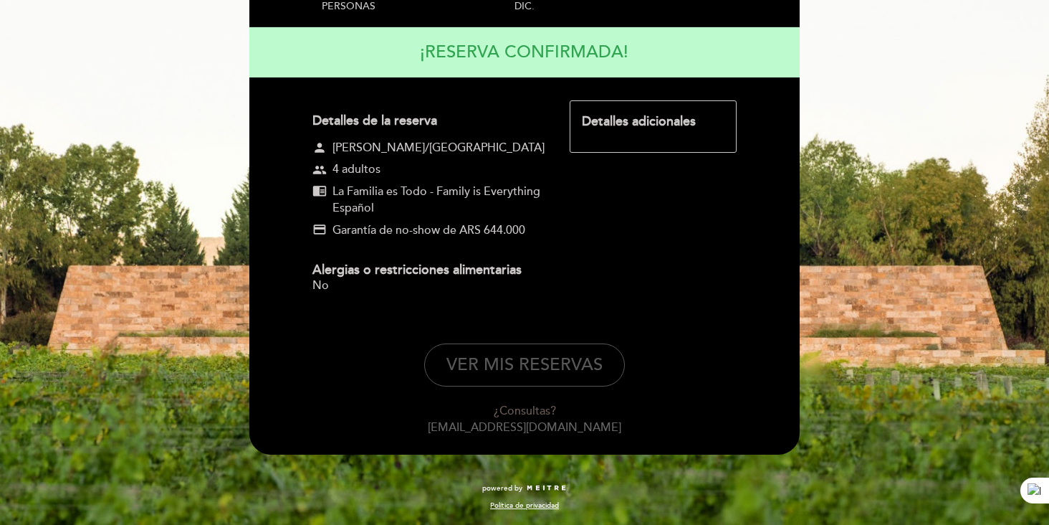
click at [538, 365] on button "VER MIS RESERVAS" at bounding box center [524, 364] width 201 height 43
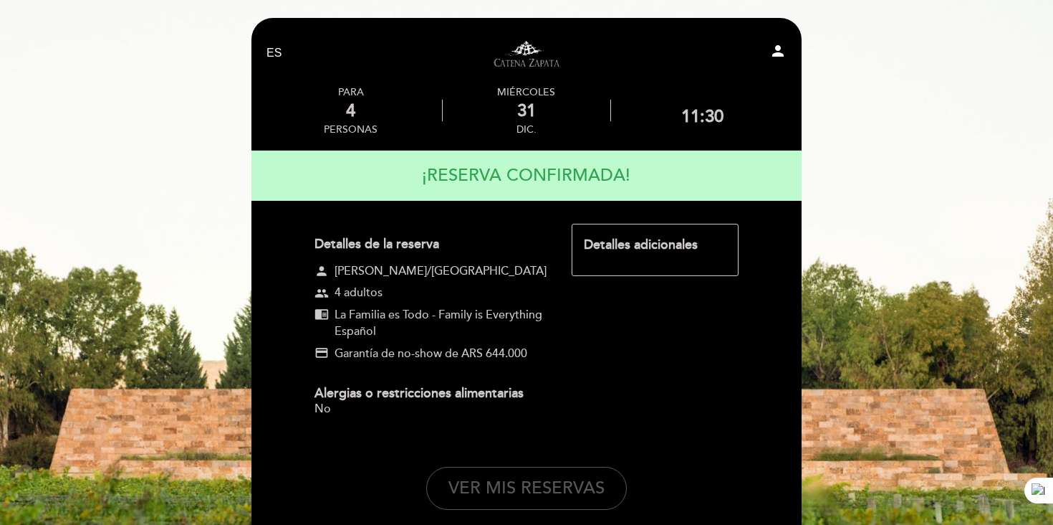
select select "es"
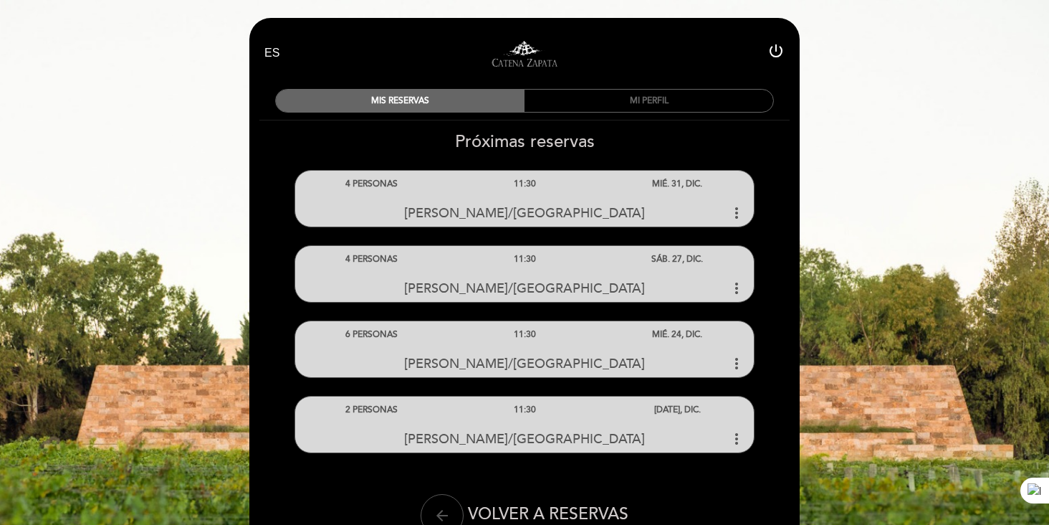
click at [440, 515] on icon "arrow_back" at bounding box center [442, 515] width 17 height 17
select select "es"
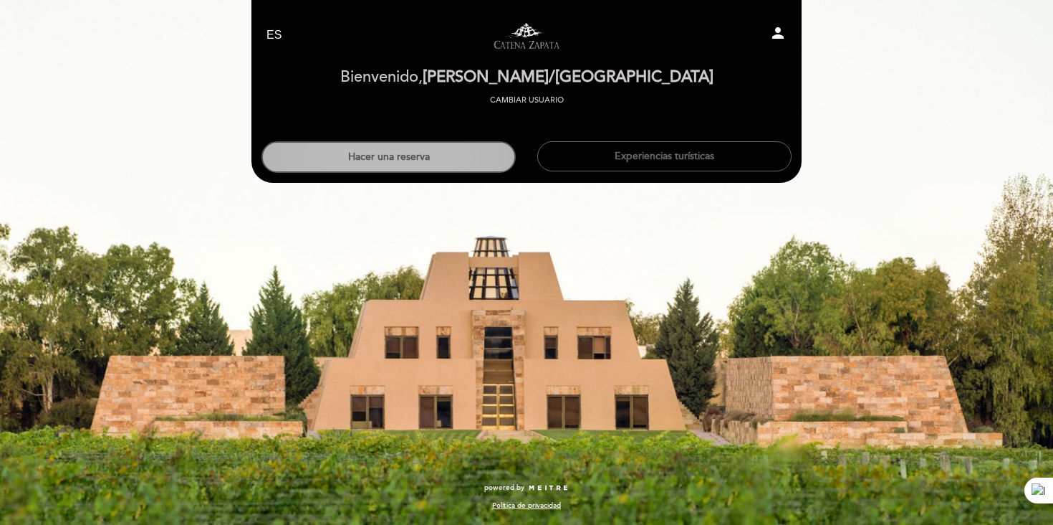
click at [434, 163] on button "Hacer una reserva" at bounding box center [389, 157] width 254 height 32
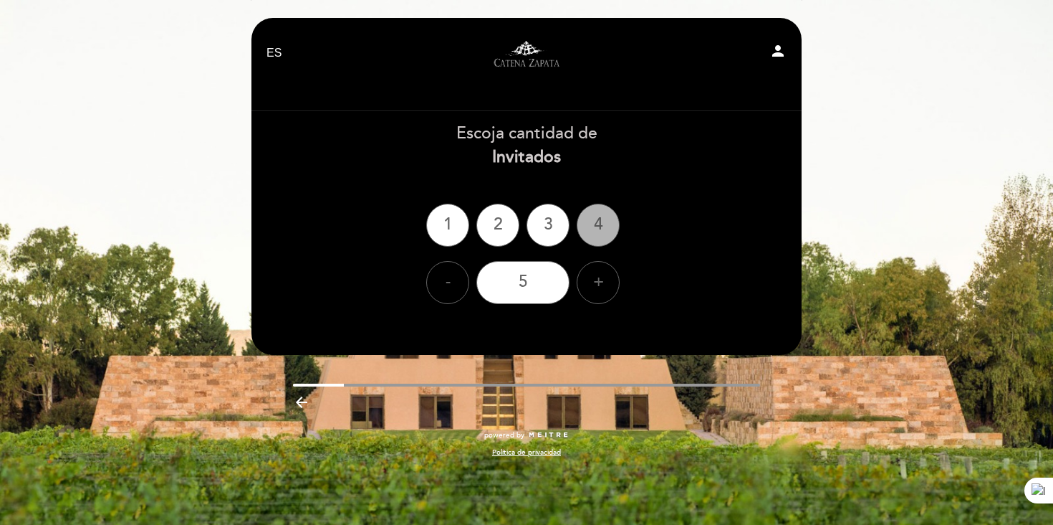
click at [593, 226] on div "4" at bounding box center [598, 225] width 43 height 43
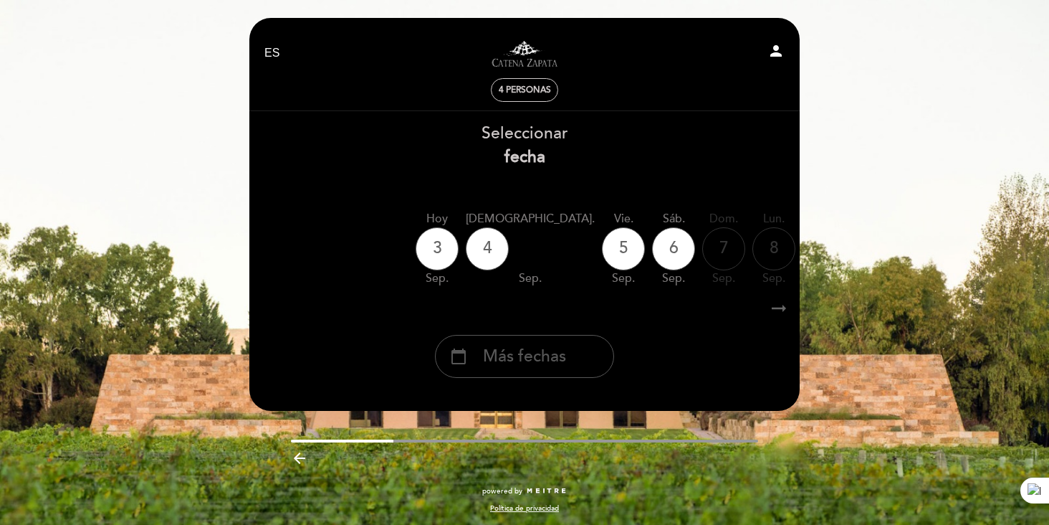
click at [545, 367] on span "Más fechas" at bounding box center [524, 357] width 83 height 24
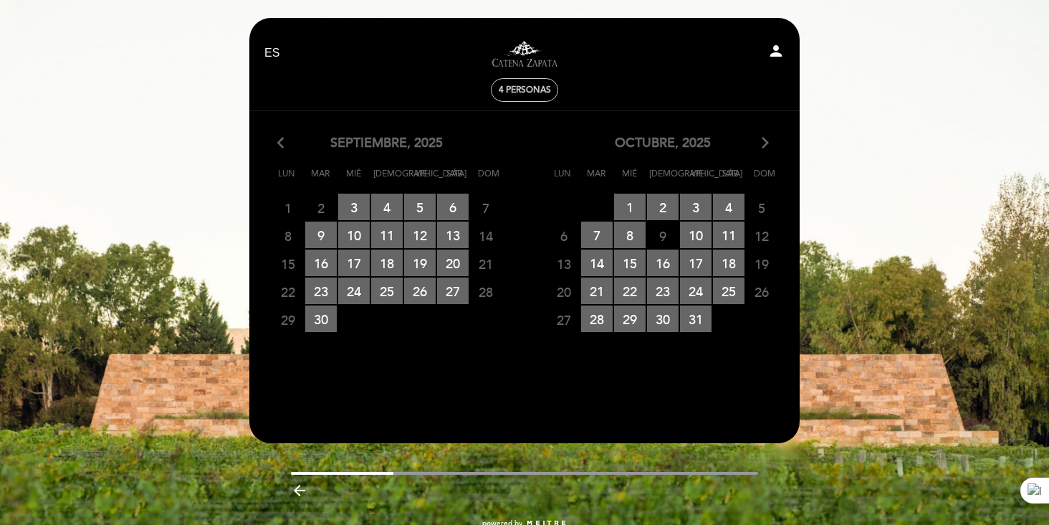
click at [767, 143] on icon "arrow_forward_ios" at bounding box center [765, 143] width 13 height 19
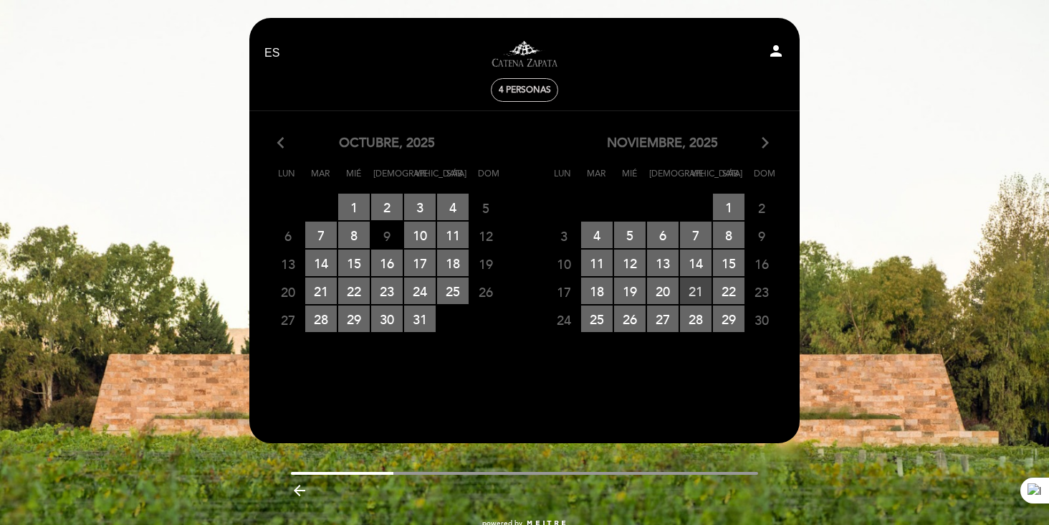
click at [701, 293] on span "21 RESERVAS DISPONIBLES" at bounding box center [696, 290] width 32 height 27
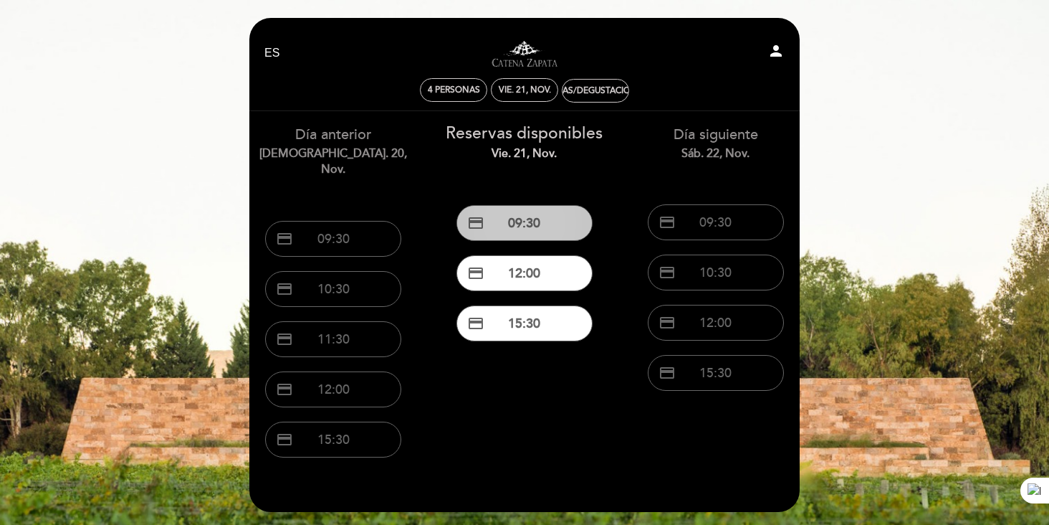
click at [545, 225] on button "credit_card 09:30" at bounding box center [524, 223] width 136 height 36
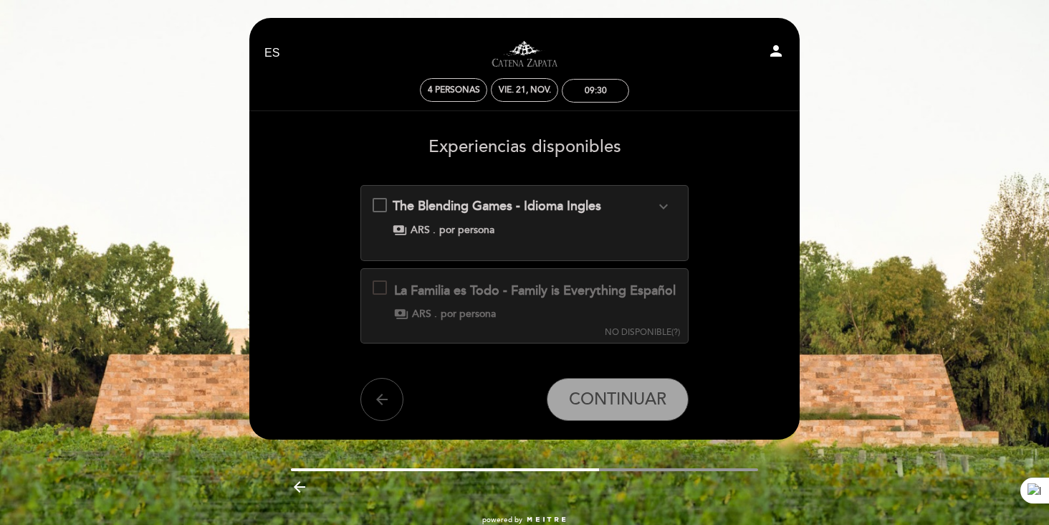
click at [378, 408] on icon "arrow_back" at bounding box center [381, 399] width 17 height 17
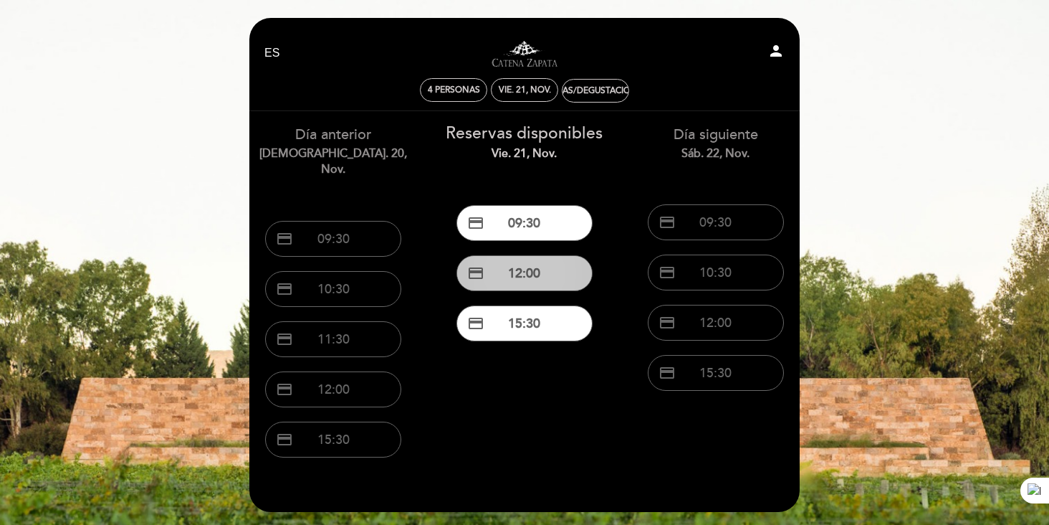
click at [532, 272] on button "credit_card 12:00" at bounding box center [524, 273] width 136 height 36
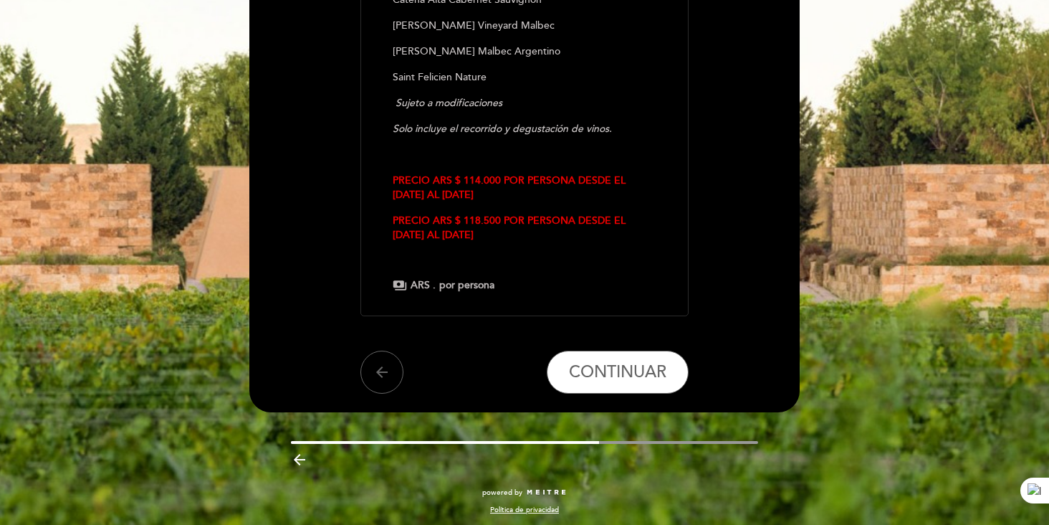
scroll to position [389, 0]
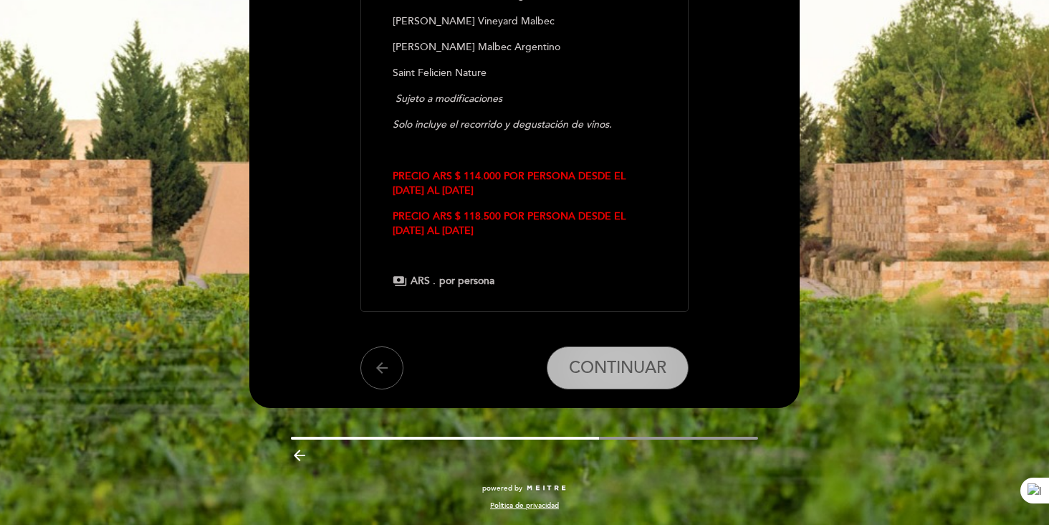
click at [611, 363] on span "CONTINUAR" at bounding box center [617, 368] width 97 height 20
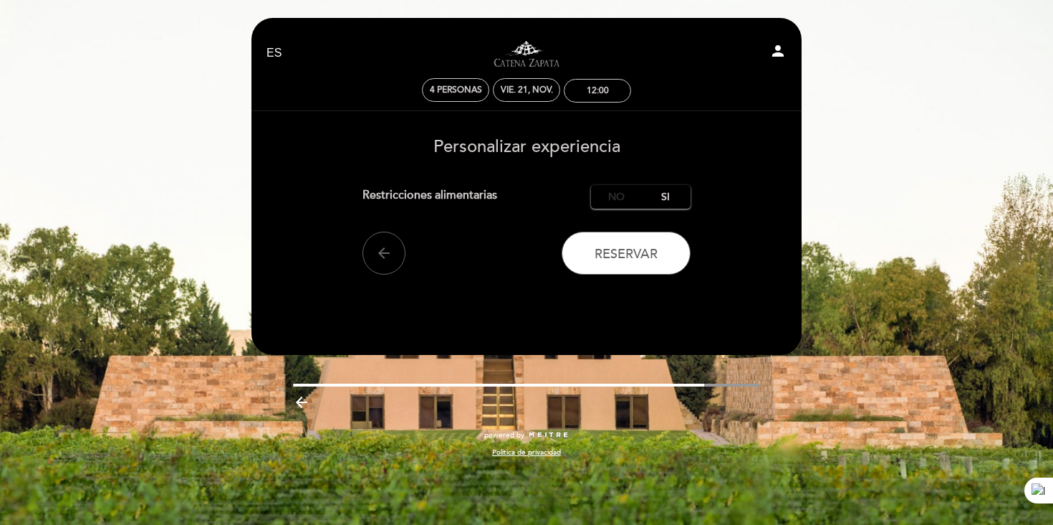
click at [618, 197] on label "No" at bounding box center [616, 197] width 50 height 24
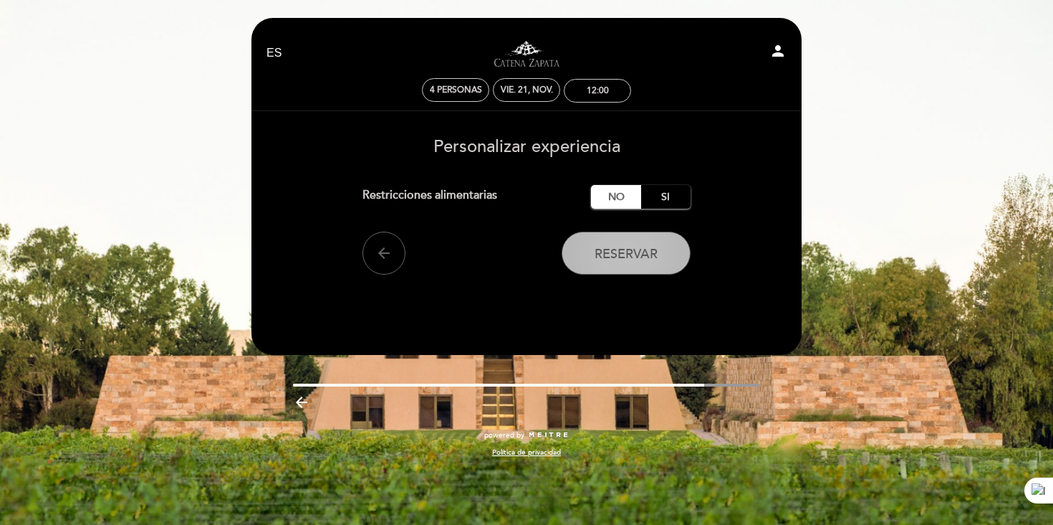
click at [624, 260] on span "Reservar" at bounding box center [626, 254] width 63 height 16
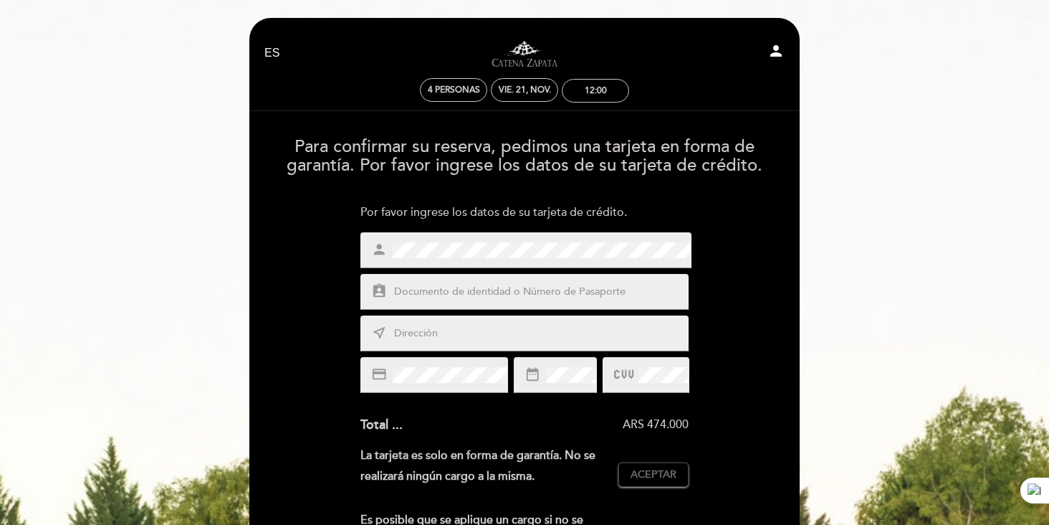
click at [498, 290] on input "text" at bounding box center [542, 292] width 298 height 16
type input "25092321"
click at [473, 337] on input "text" at bounding box center [542, 333] width 298 height 16
type input "Rio Cuarto 2177"
click at [655, 476] on span "Aceptar" at bounding box center [654, 474] width 46 height 15
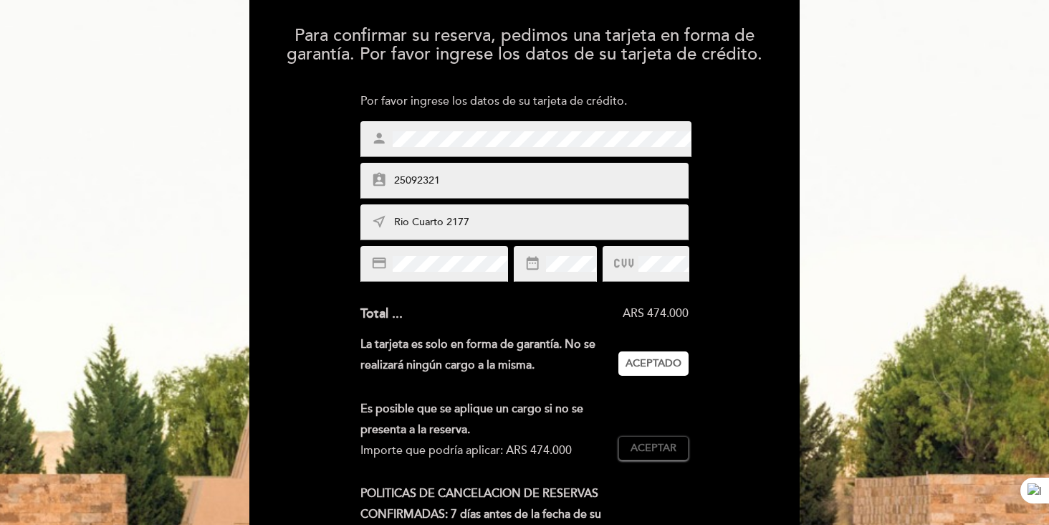
scroll to position [243, 0]
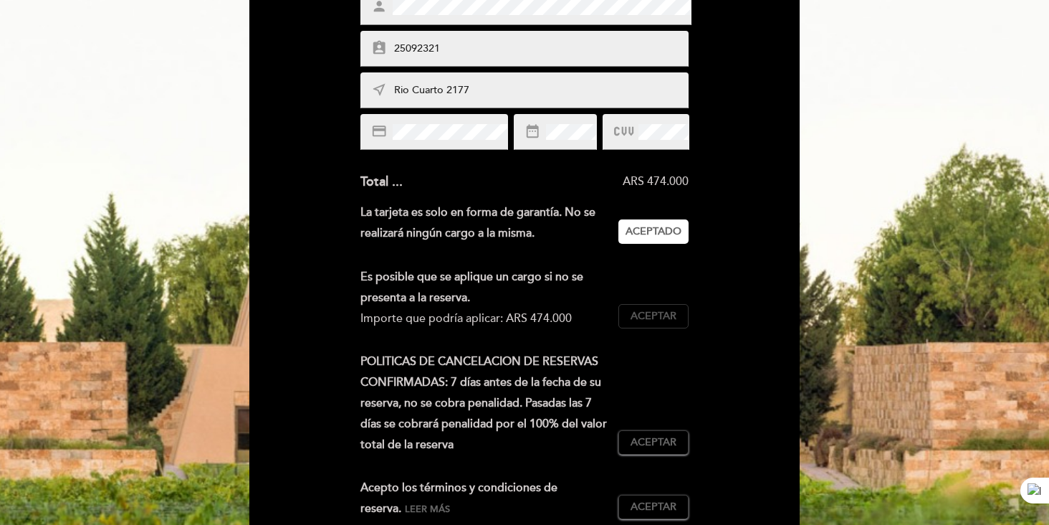
click at [649, 310] on span "Aceptar" at bounding box center [654, 316] width 46 height 15
click at [650, 436] on span "Aceptar" at bounding box center [654, 442] width 46 height 15
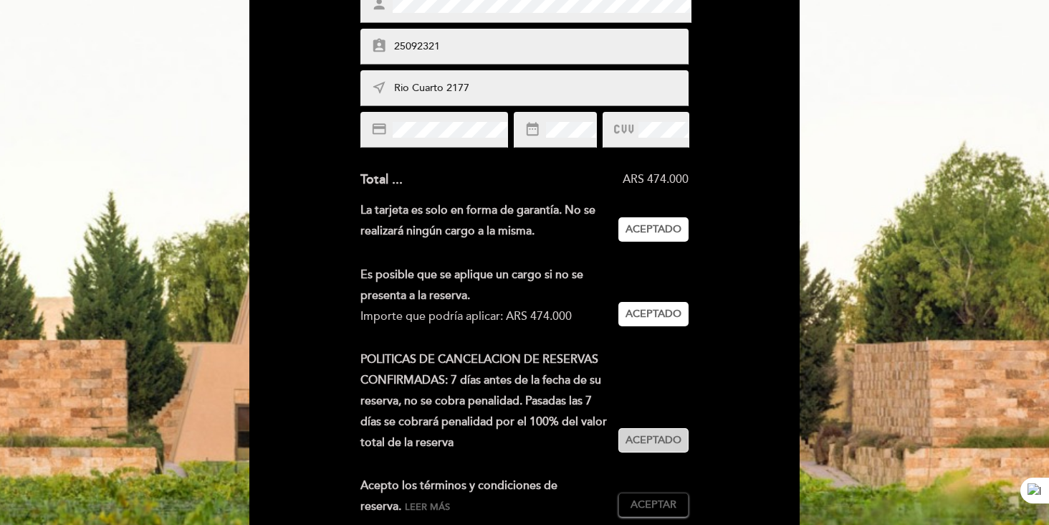
scroll to position [266, 0]
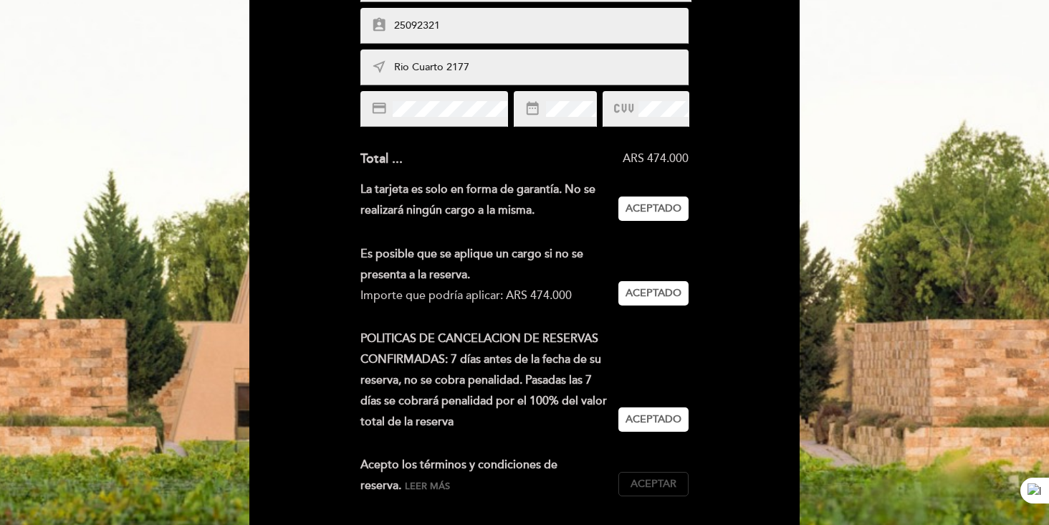
click at [657, 482] on span "Aceptar" at bounding box center [654, 484] width 46 height 15
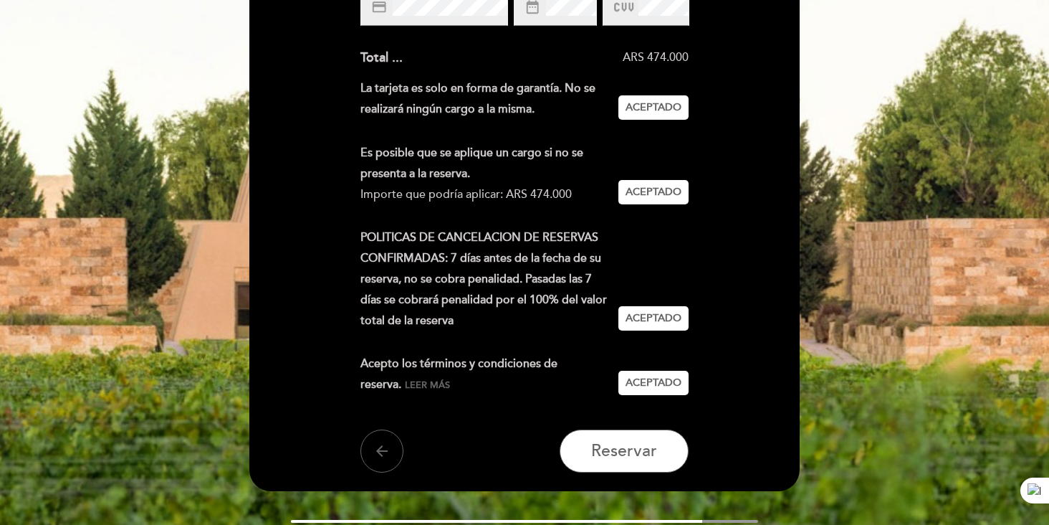
scroll to position [370, 0]
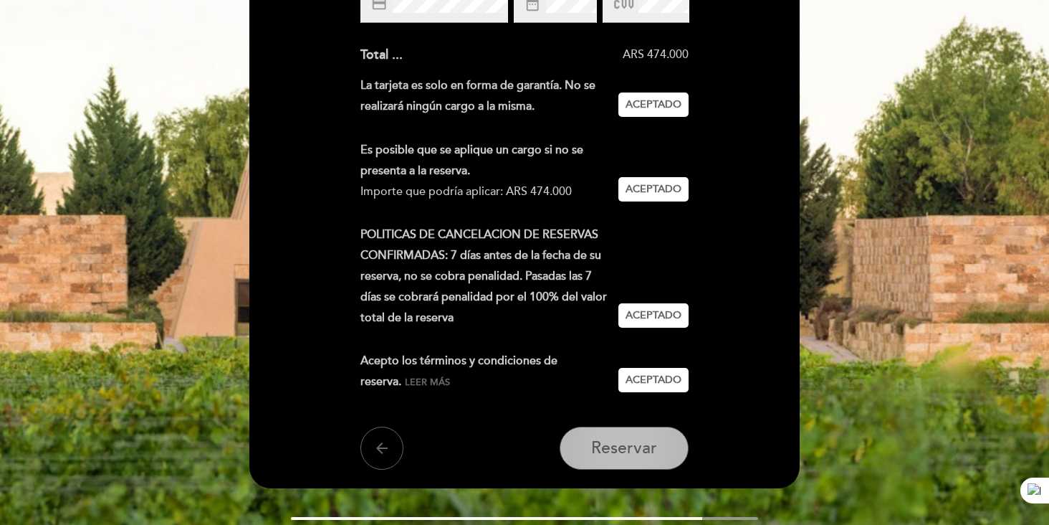
click at [647, 457] on span "Reservar" at bounding box center [624, 448] width 66 height 20
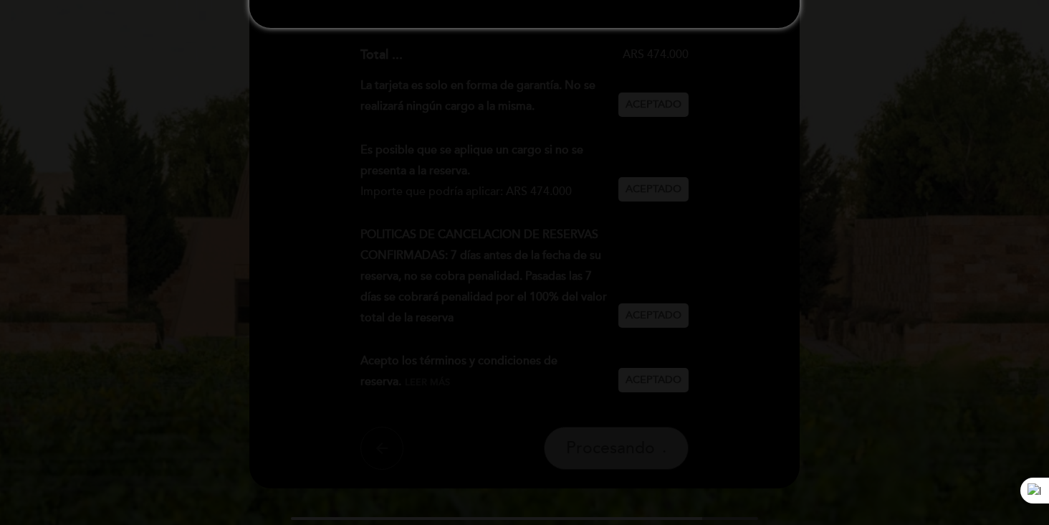
scroll to position [0, 0]
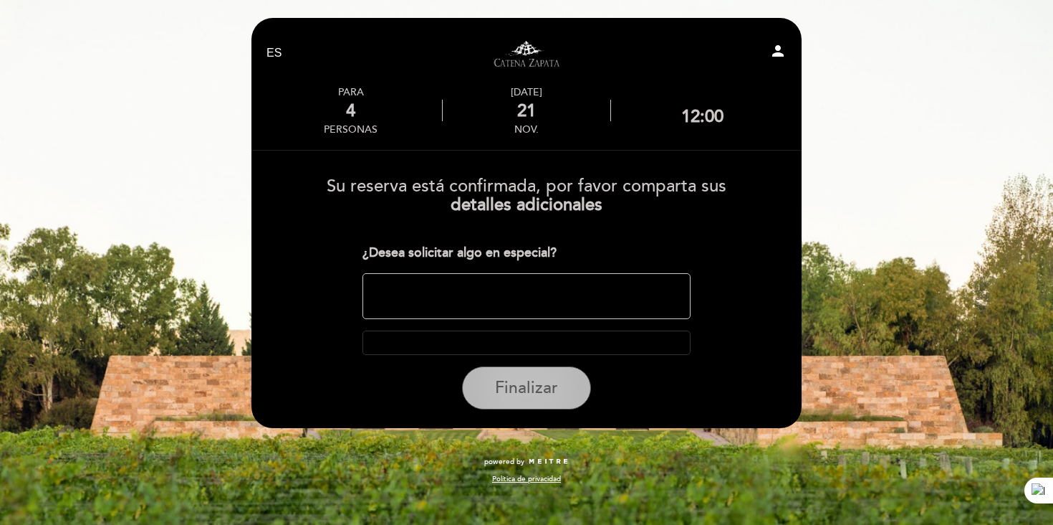
click at [515, 392] on span "Finalizar" at bounding box center [526, 388] width 63 height 20
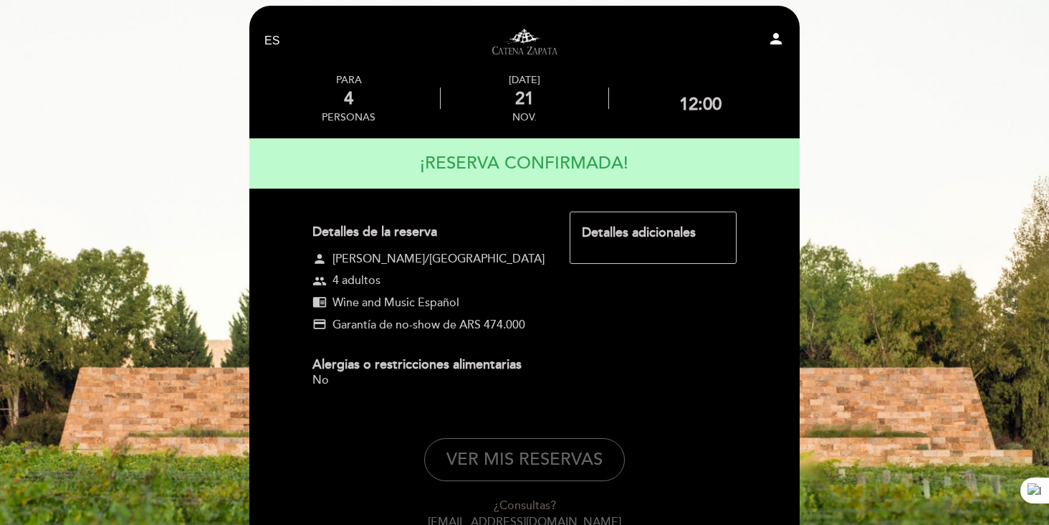
scroll to position [158, 0]
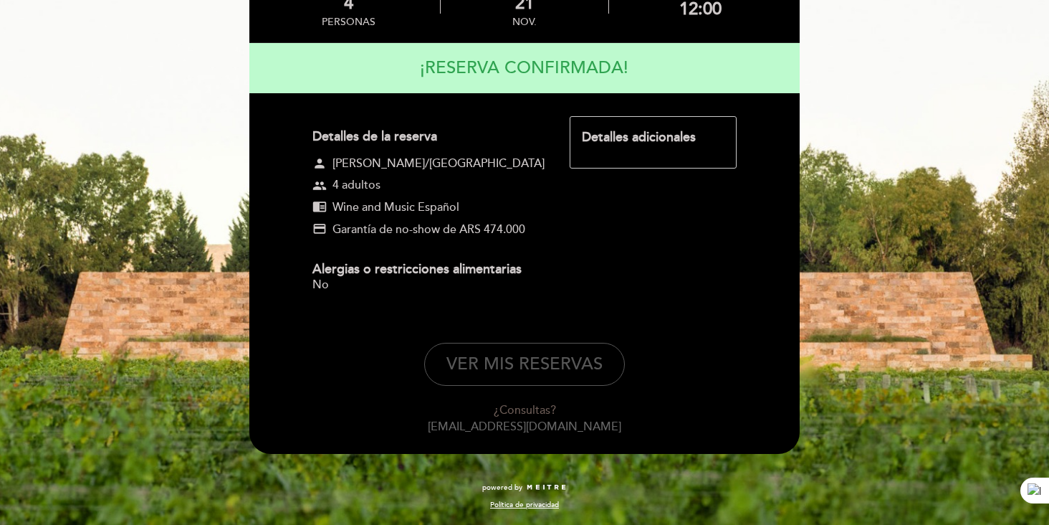
click at [523, 362] on button "VER MIS RESERVAS" at bounding box center [524, 364] width 201 height 43
select select "es"
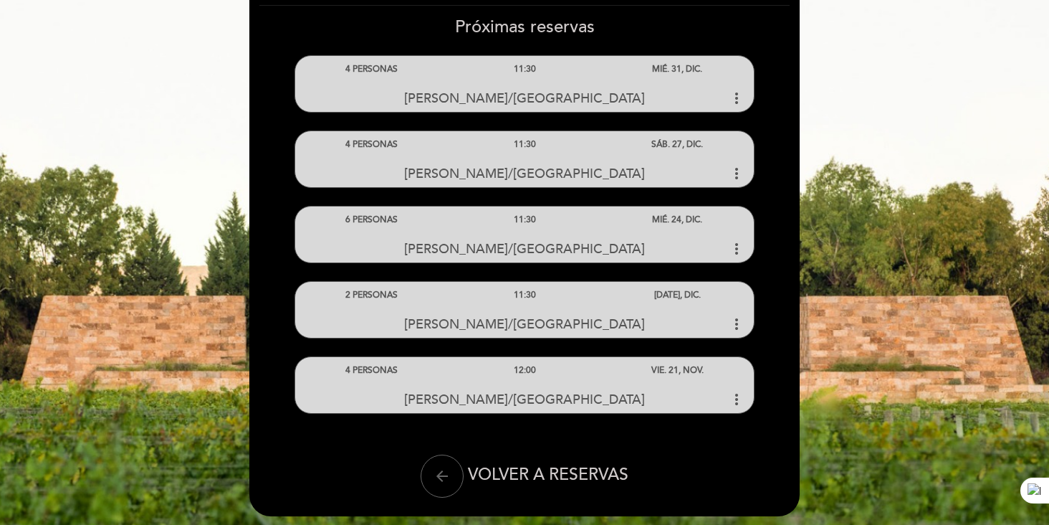
scroll to position [138, 0]
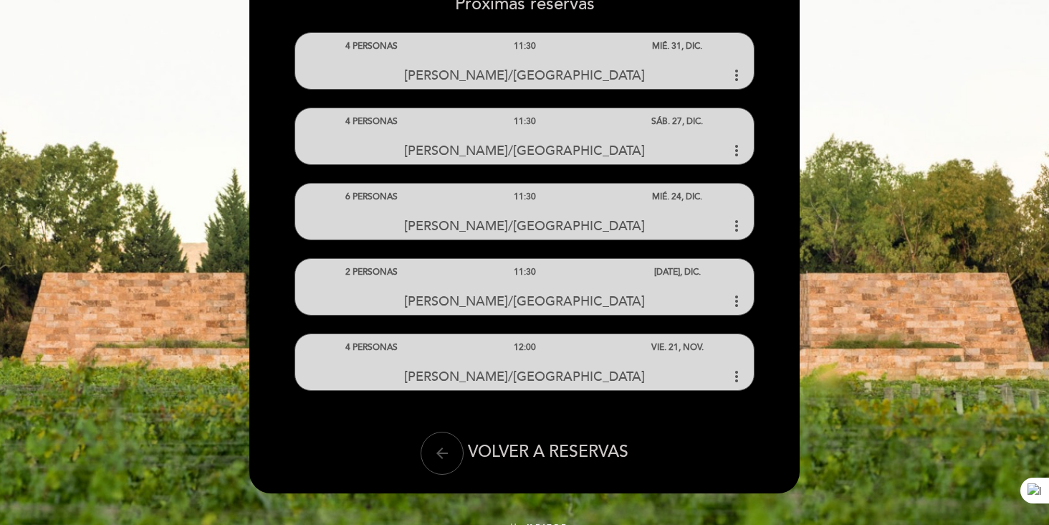
click at [456, 455] on button "arrow_back" at bounding box center [442, 452] width 43 height 43
select select "es"
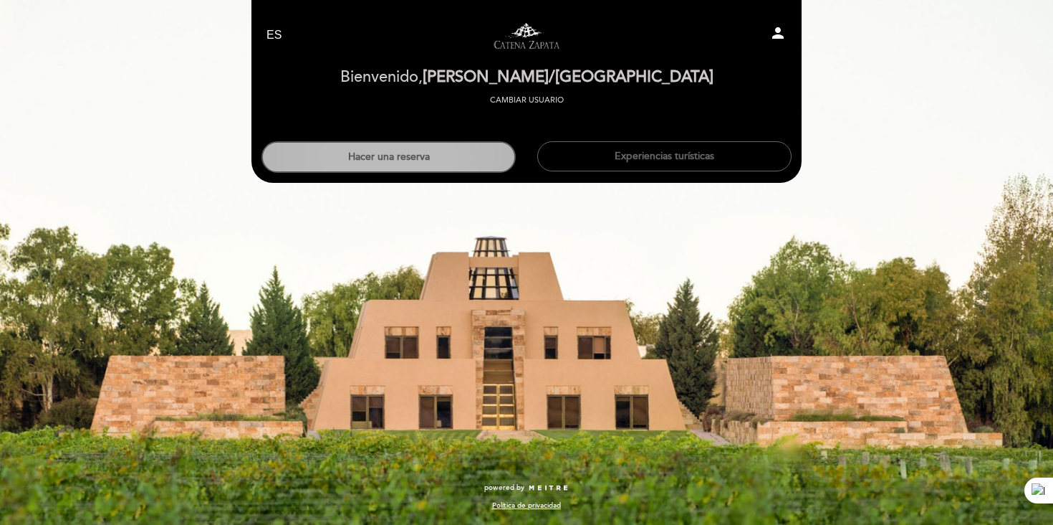
click at [439, 166] on button "Hacer una reserva" at bounding box center [389, 157] width 254 height 32
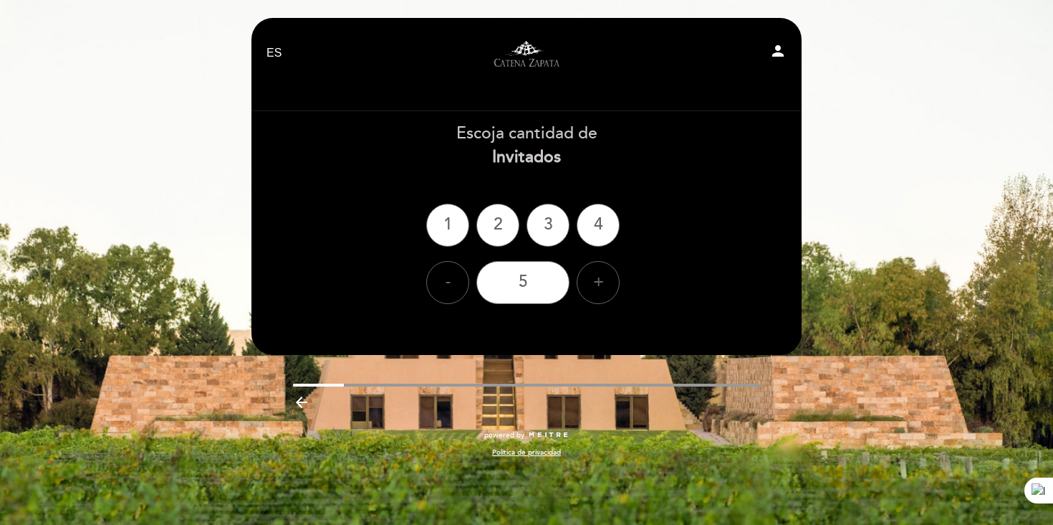
click at [597, 229] on div "4" at bounding box center [598, 225] width 43 height 43
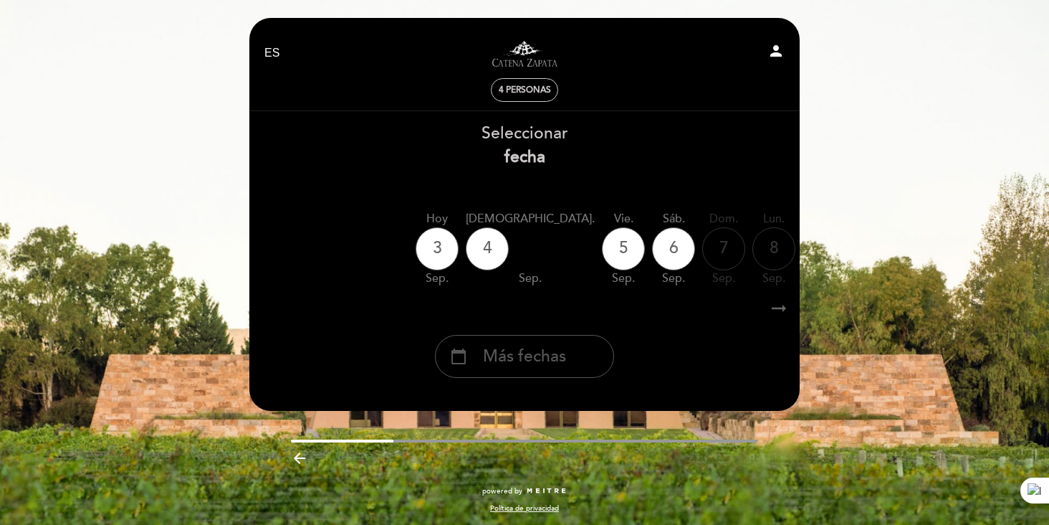
click at [537, 366] on span "Más fechas" at bounding box center [524, 357] width 83 height 24
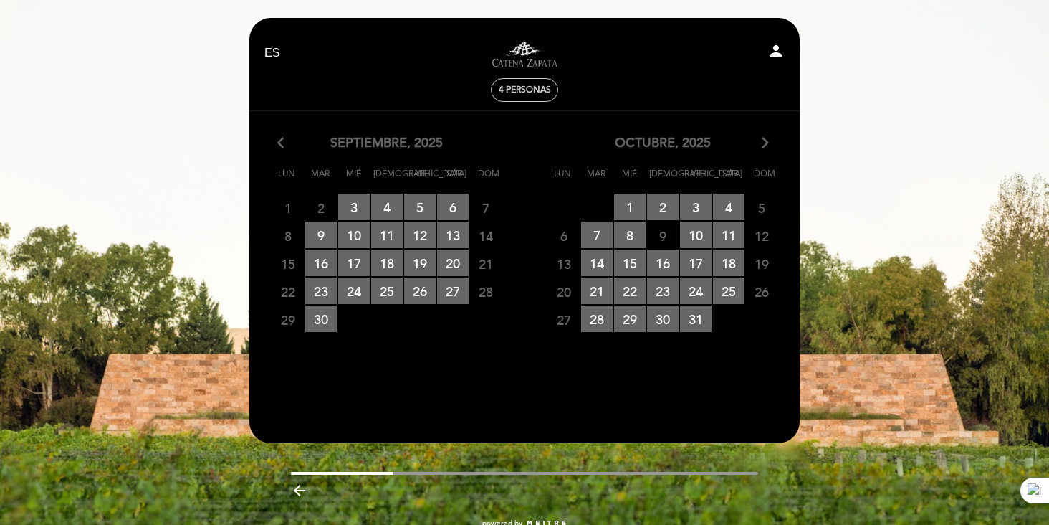
click at [761, 148] on icon "arrow_forward_ios" at bounding box center [765, 143] width 13 height 19
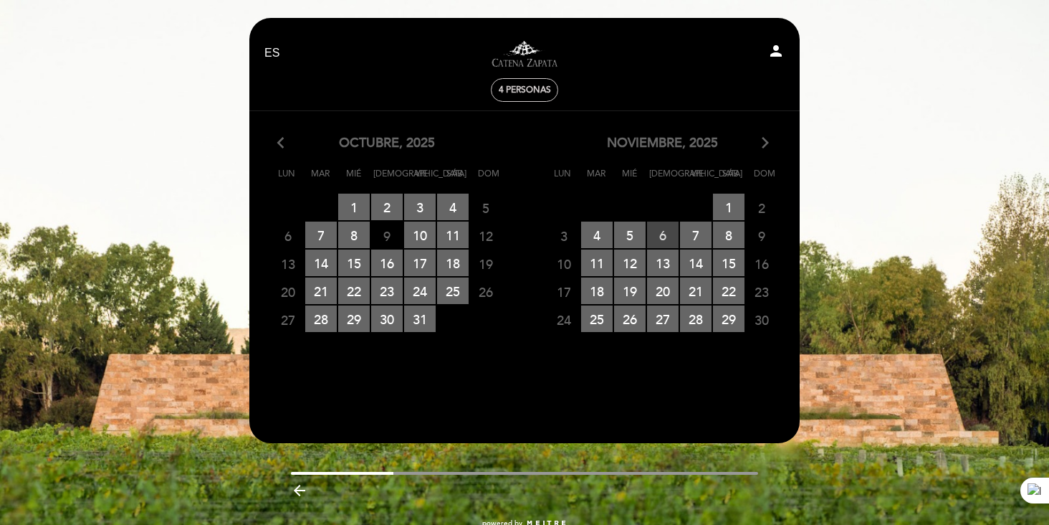
click at [666, 239] on span "6 RESERVAS DISPONIBLES" at bounding box center [663, 234] width 32 height 27
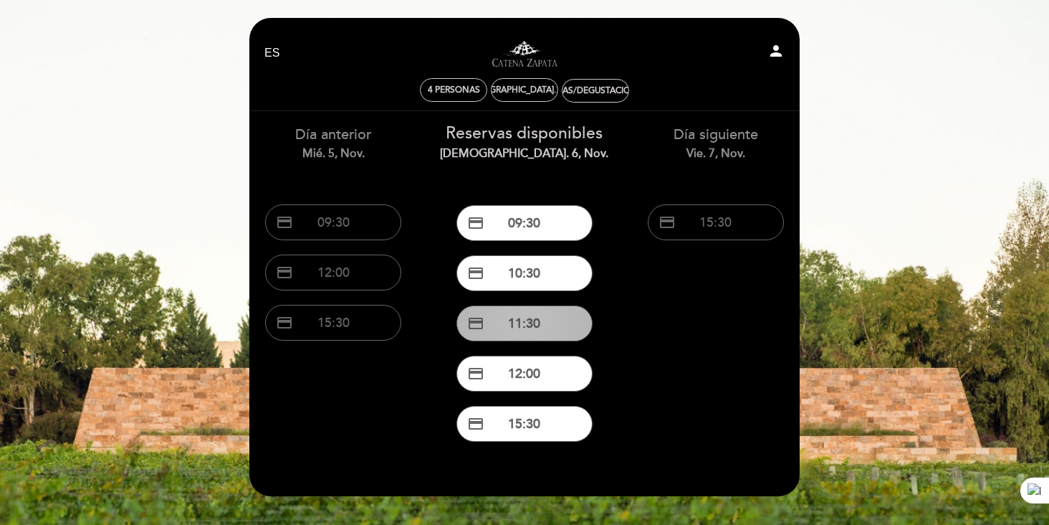
click at [540, 316] on button "credit_card 11:30" at bounding box center [524, 323] width 136 height 36
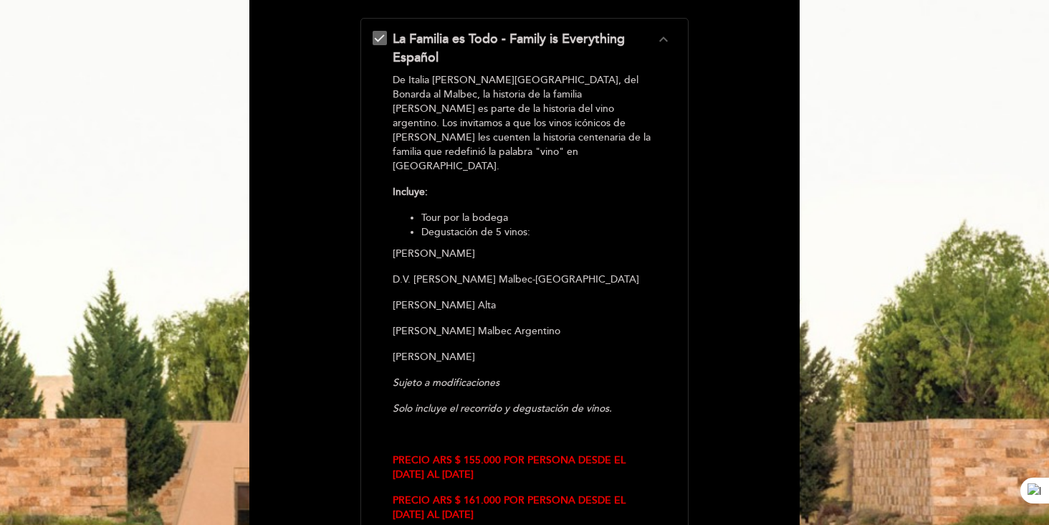
scroll to position [339, 0]
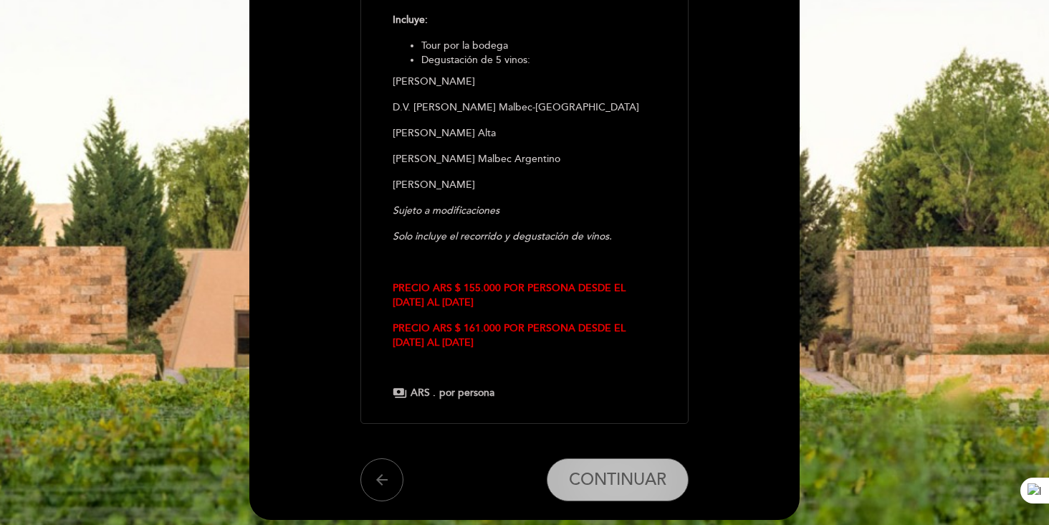
click at [638, 469] on span "CONTINUAR" at bounding box center [617, 479] width 97 height 20
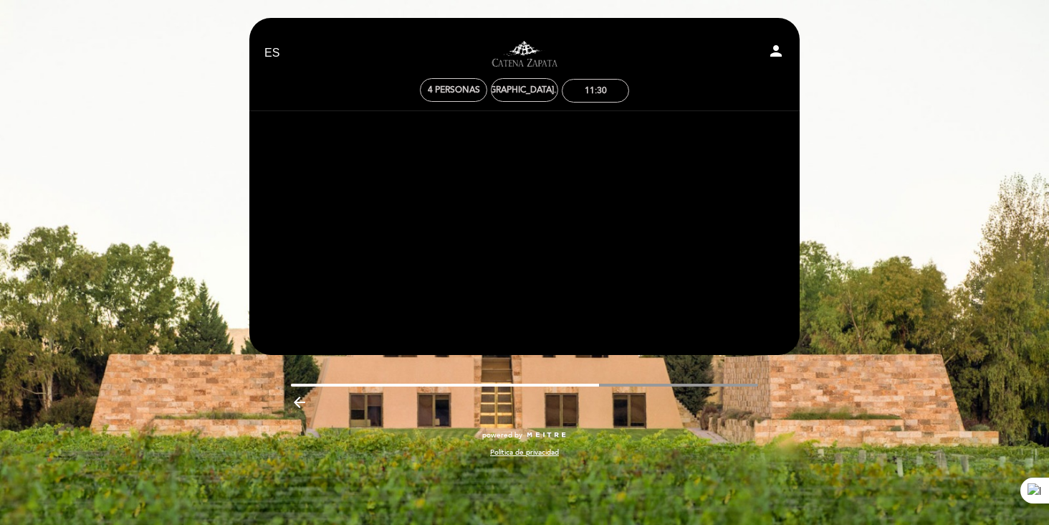
scroll to position [0, 0]
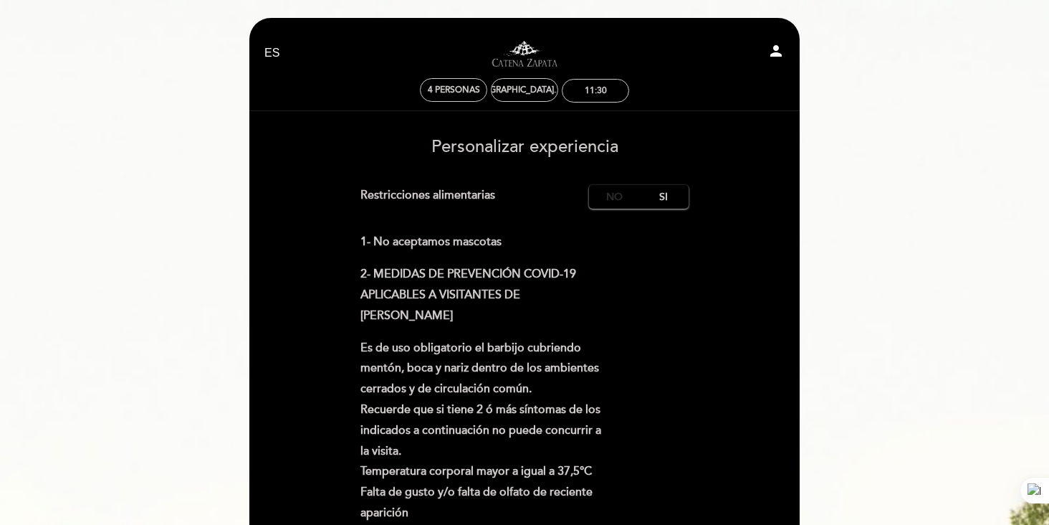
click at [616, 198] on label "No" at bounding box center [614, 197] width 50 height 24
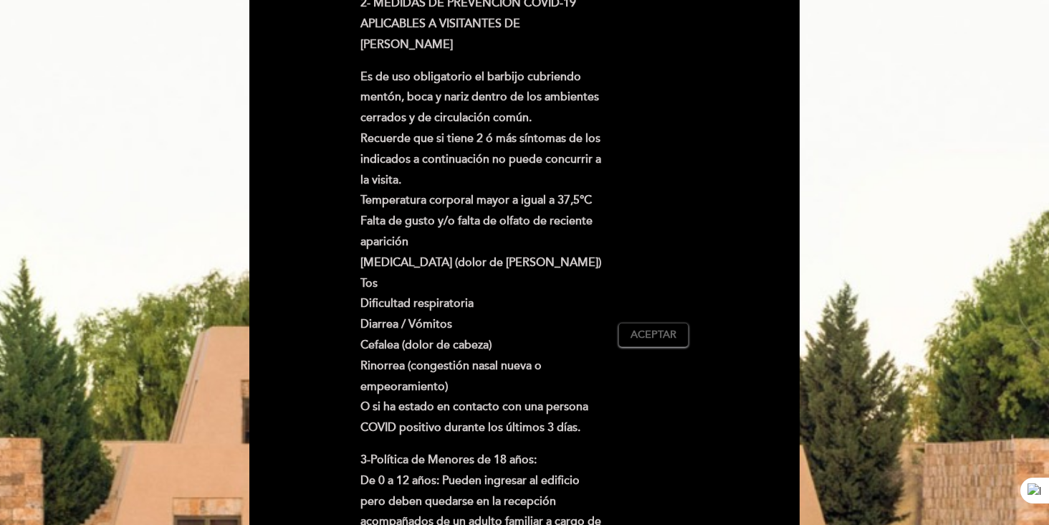
scroll to position [279, 0]
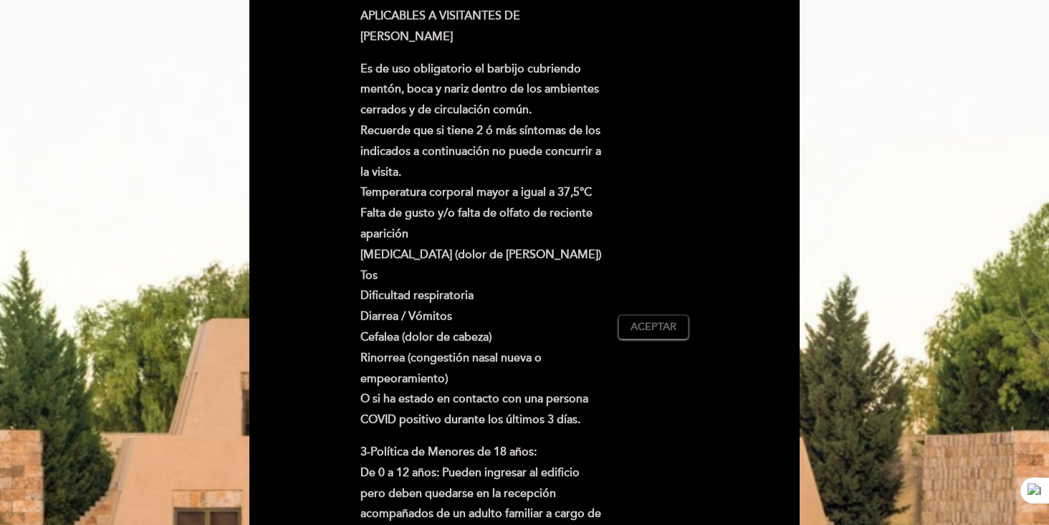
click at [628, 325] on button "Aceptar Aceptado" at bounding box center [653, 327] width 70 height 24
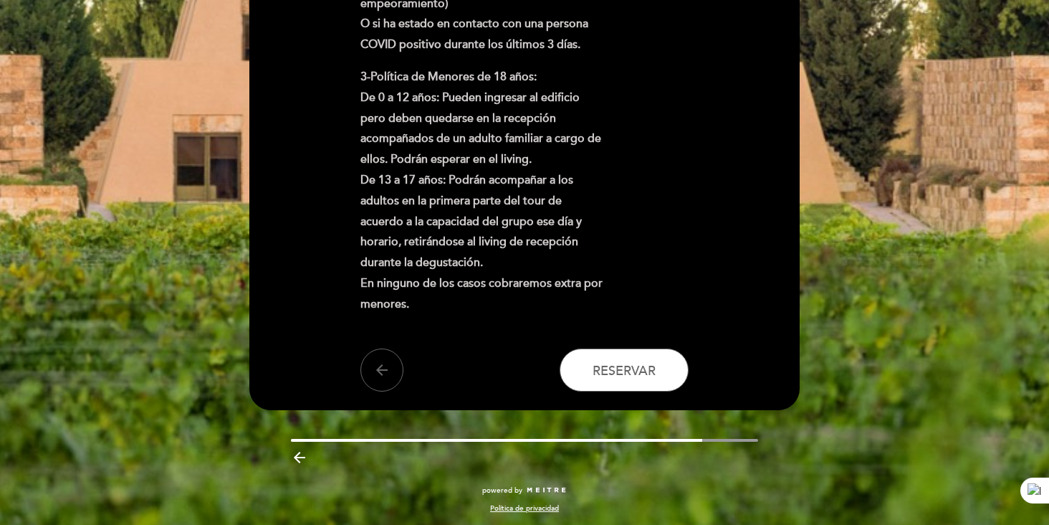
scroll to position [656, 0]
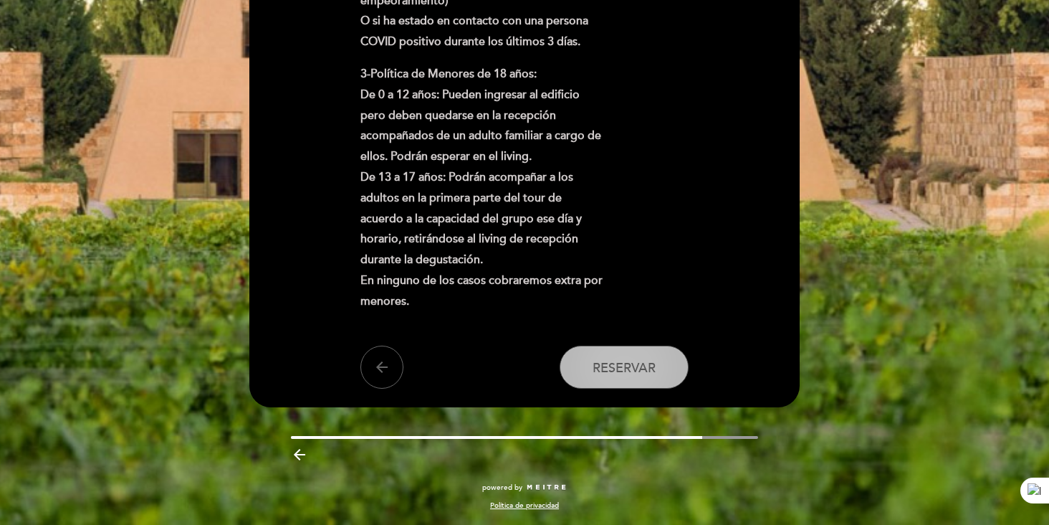
click at [610, 363] on span "Reservar" at bounding box center [624, 368] width 63 height 16
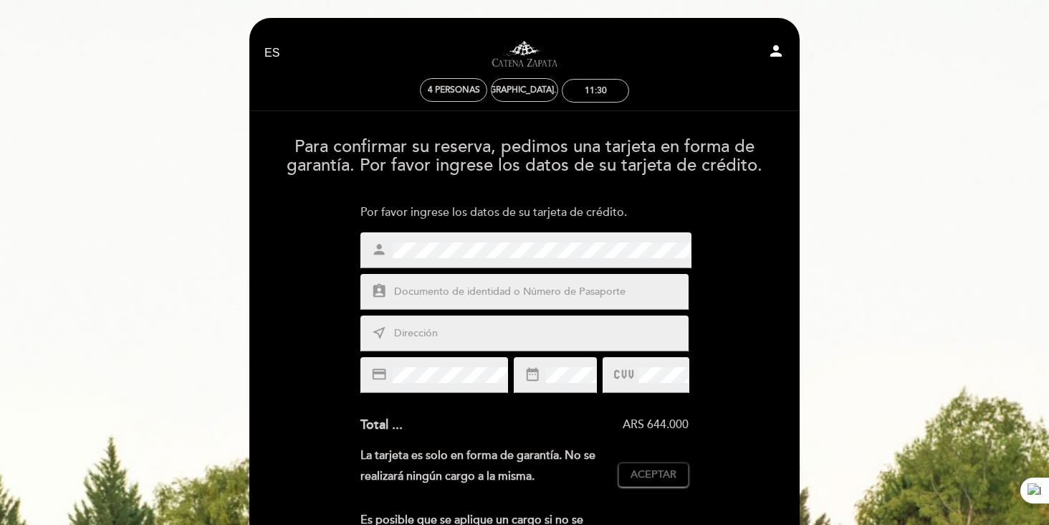
click at [542, 291] on input "text" at bounding box center [542, 292] width 298 height 16
type input "25092321"
click at [520, 329] on input "text" at bounding box center [542, 333] width 298 height 16
type input "Rio Cuarto 2177"
click at [644, 475] on span "Aceptar" at bounding box center [654, 474] width 46 height 15
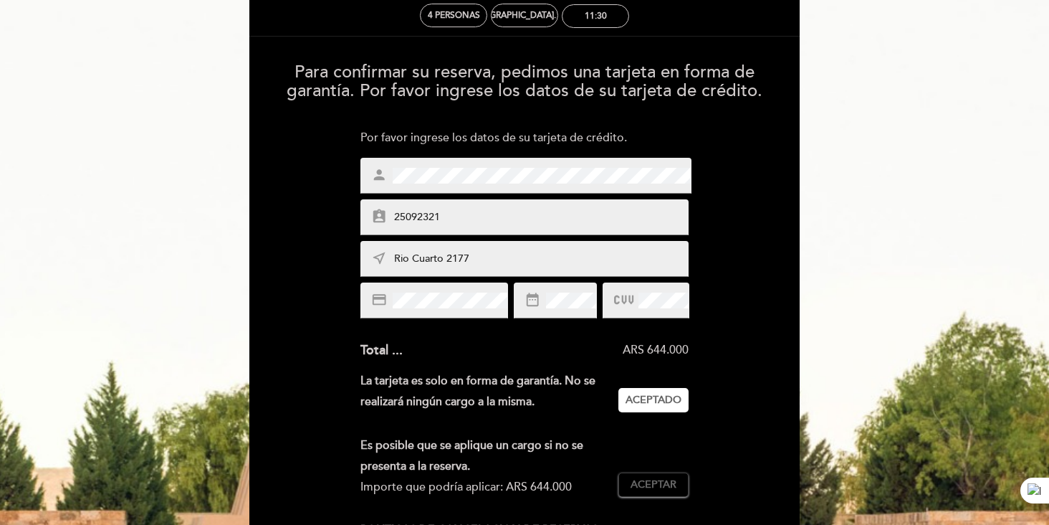
scroll to position [243, 0]
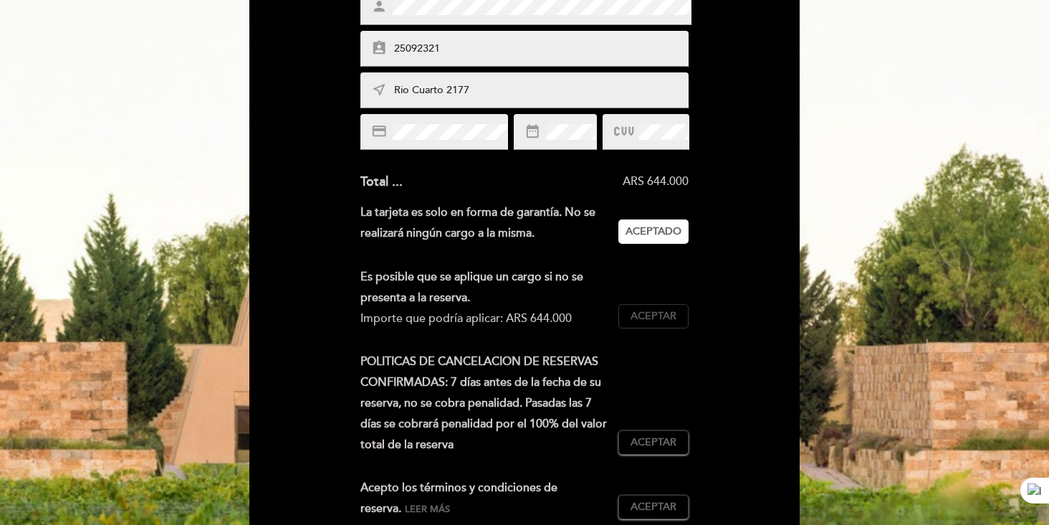
click at [657, 319] on span "Aceptar" at bounding box center [654, 316] width 46 height 15
click at [652, 431] on button "Aceptar Aceptado" at bounding box center [653, 442] width 70 height 24
click at [669, 503] on span "Aceptar" at bounding box center [654, 506] width 46 height 15
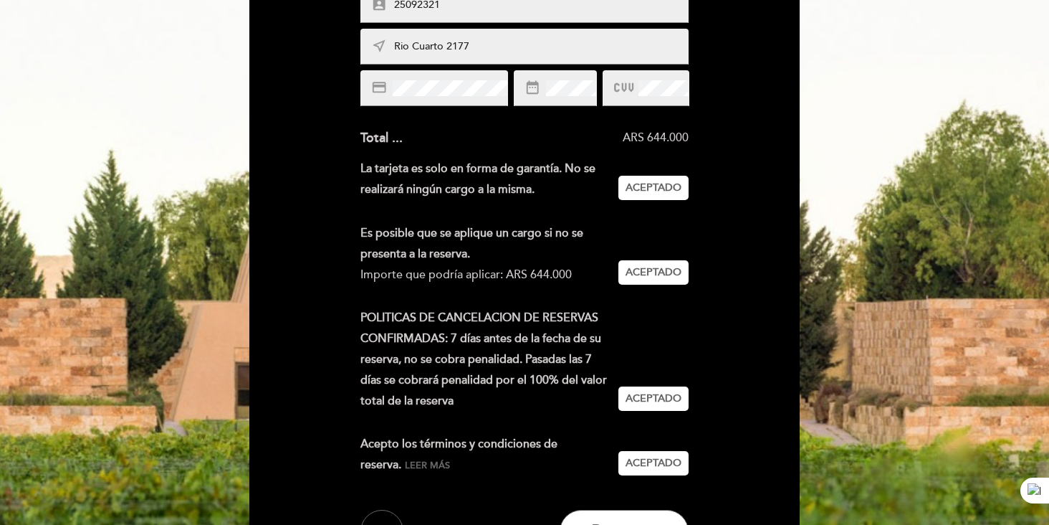
scroll to position [335, 0]
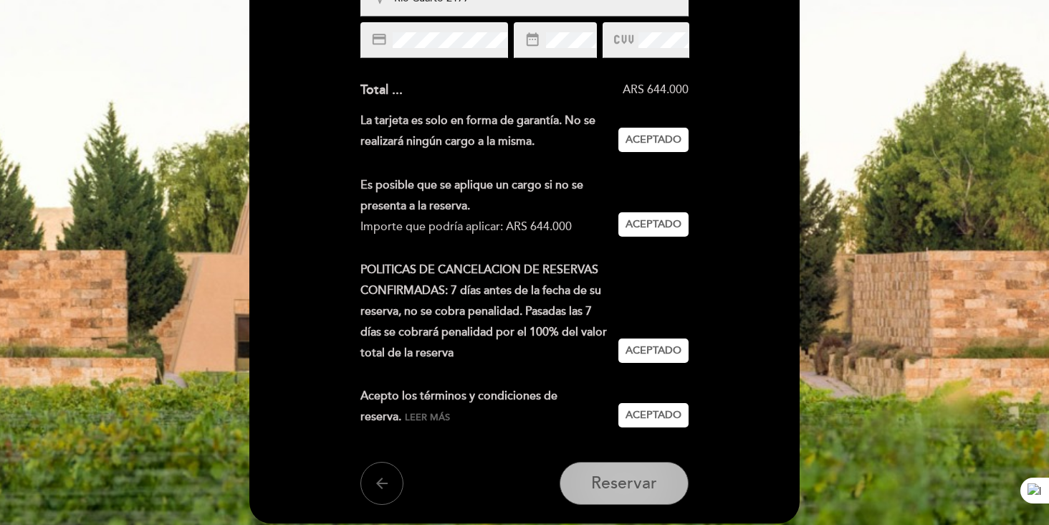
click at [646, 491] on span "Reservar" at bounding box center [624, 483] width 66 height 20
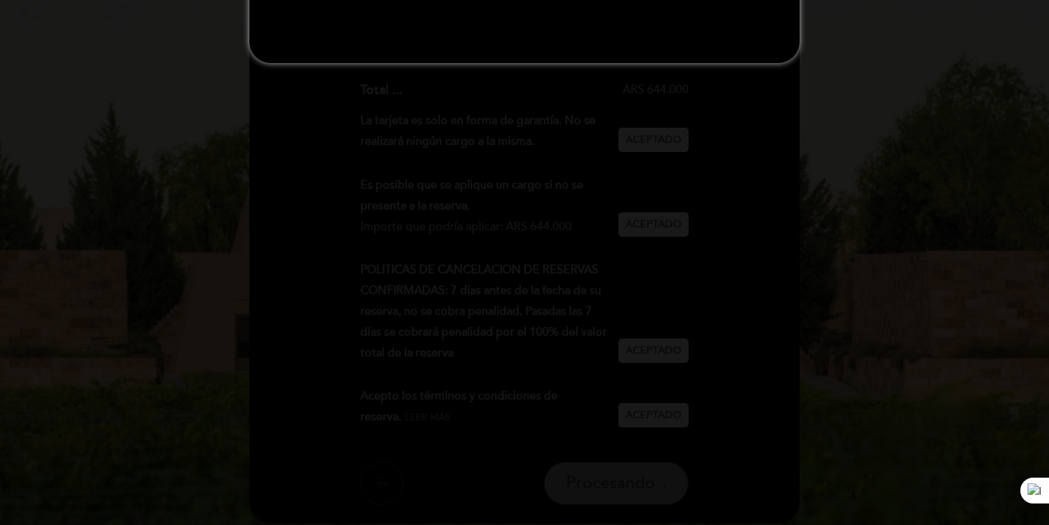
scroll to position [0, 0]
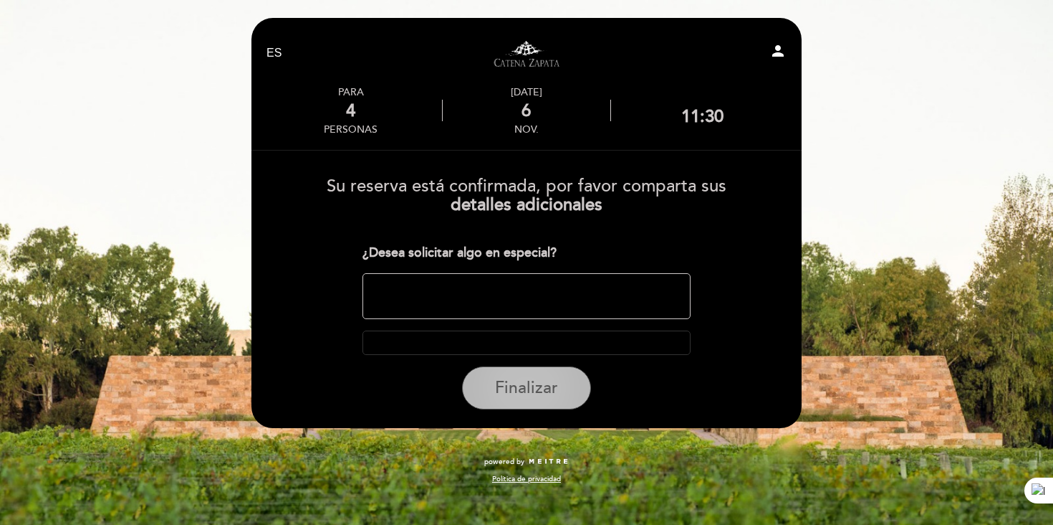
click at [545, 393] on span "Finalizar" at bounding box center [526, 388] width 63 height 20
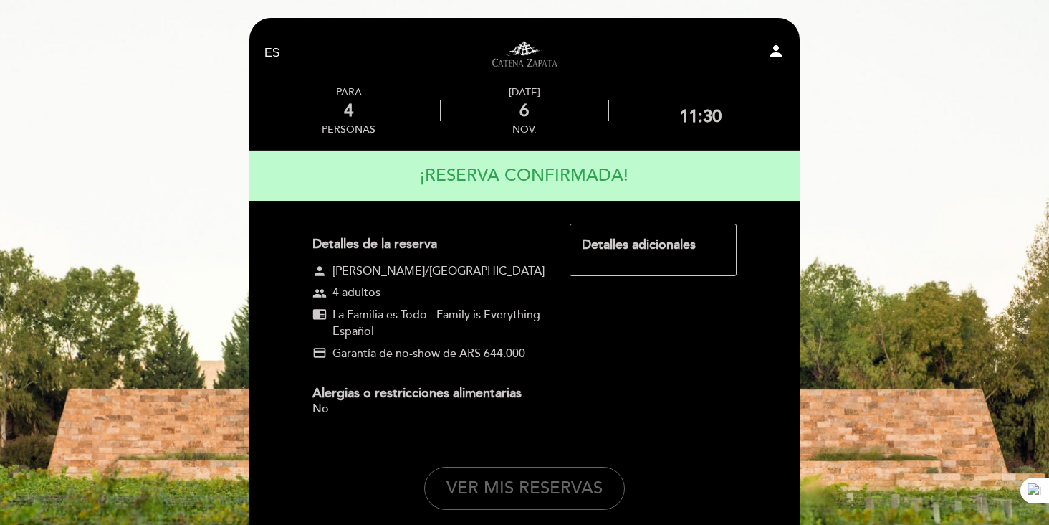
scroll to position [175, 0]
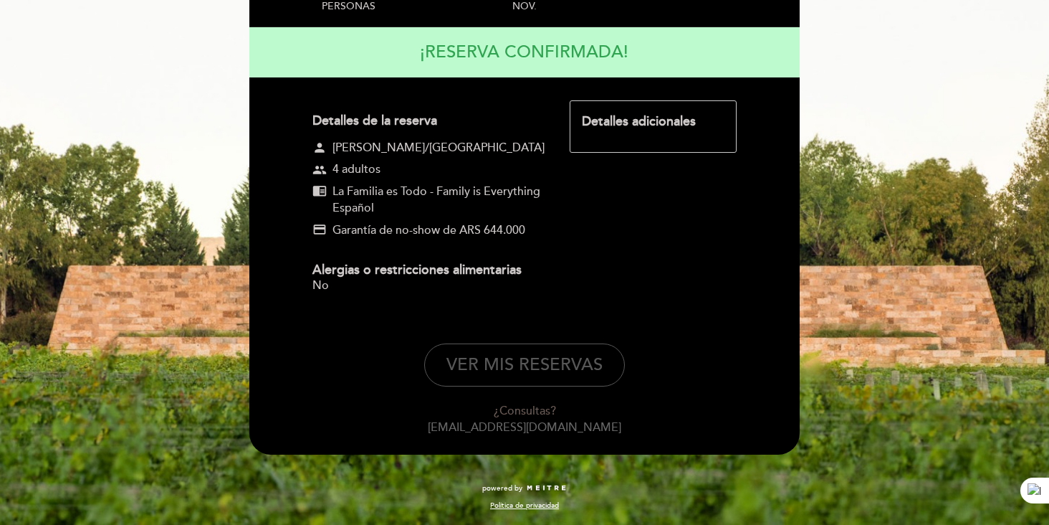
click at [505, 367] on button "VER MIS RESERVAS" at bounding box center [524, 364] width 201 height 43
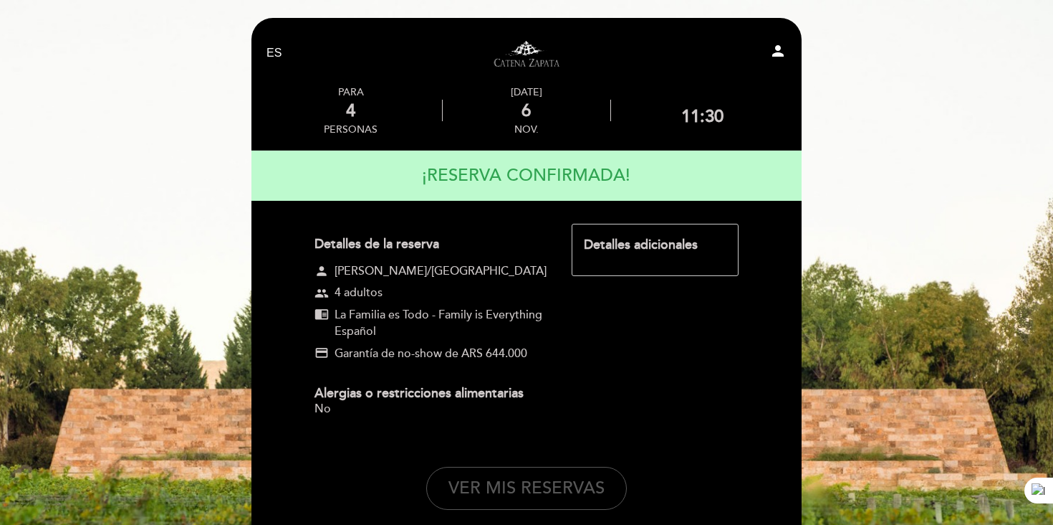
select select "es"
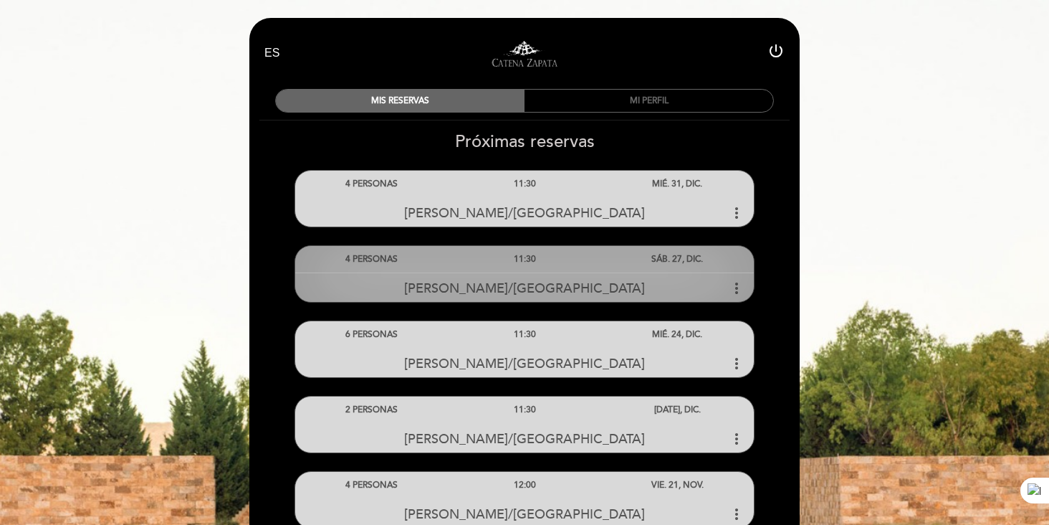
scroll to position [234, 0]
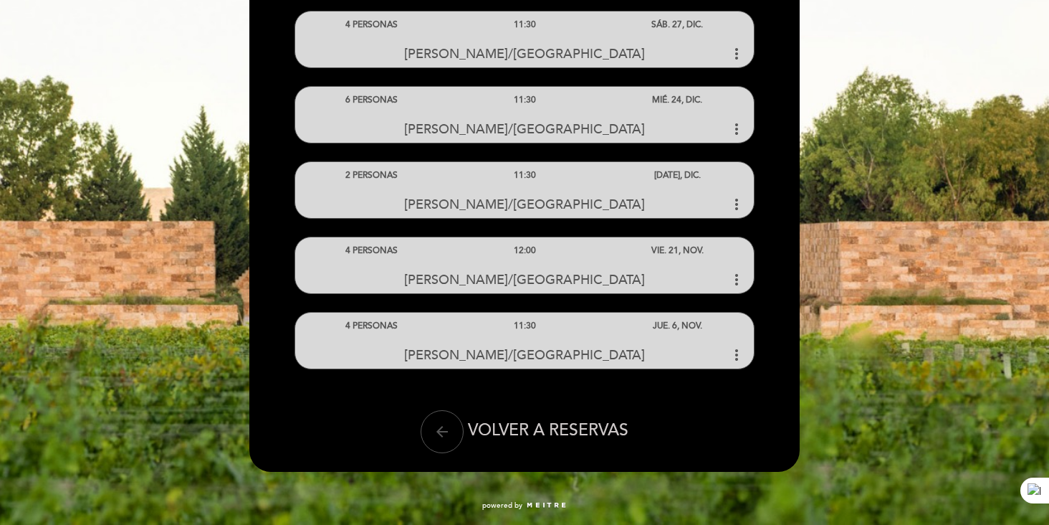
click at [439, 437] on icon "arrow_back" at bounding box center [442, 431] width 17 height 17
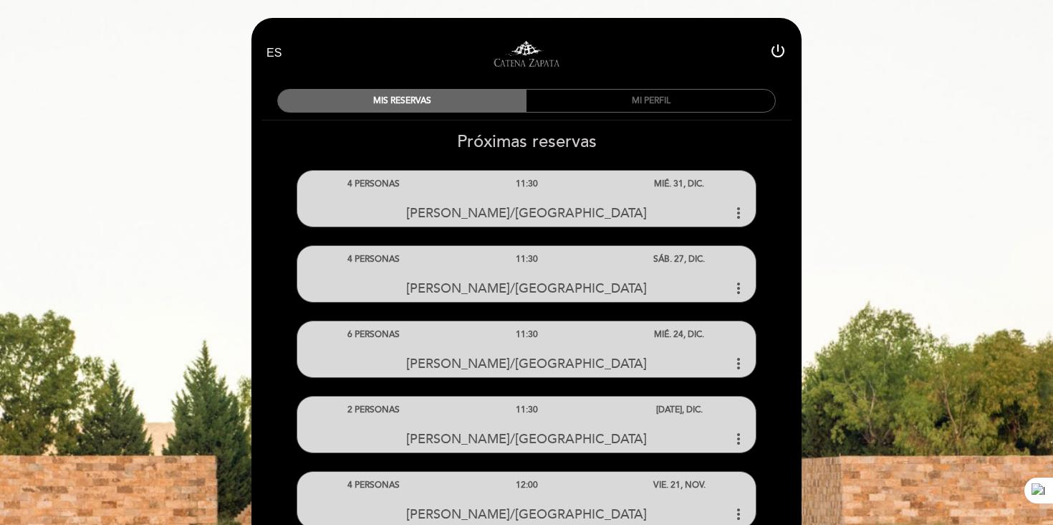
select select "es"
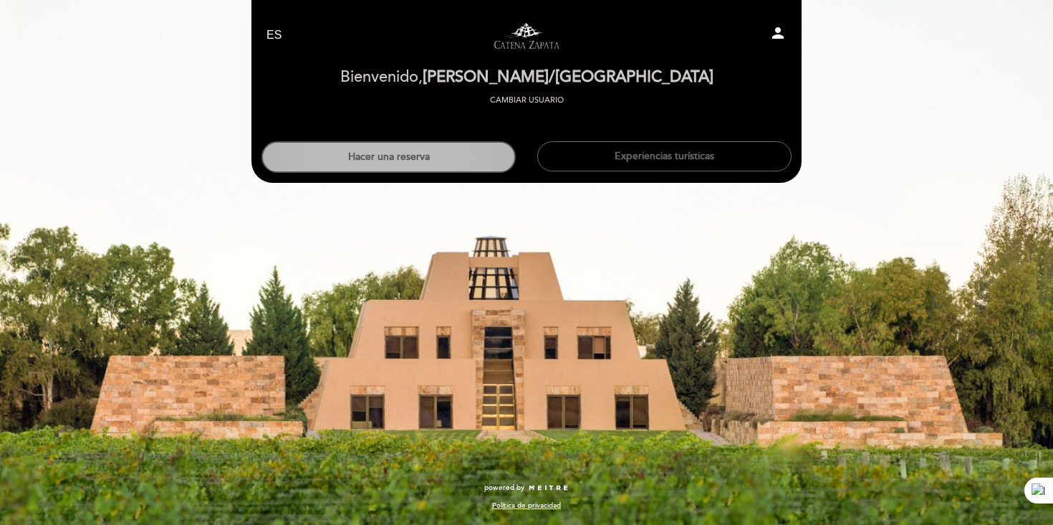
click at [432, 168] on button "Hacer una reserva" at bounding box center [389, 157] width 254 height 32
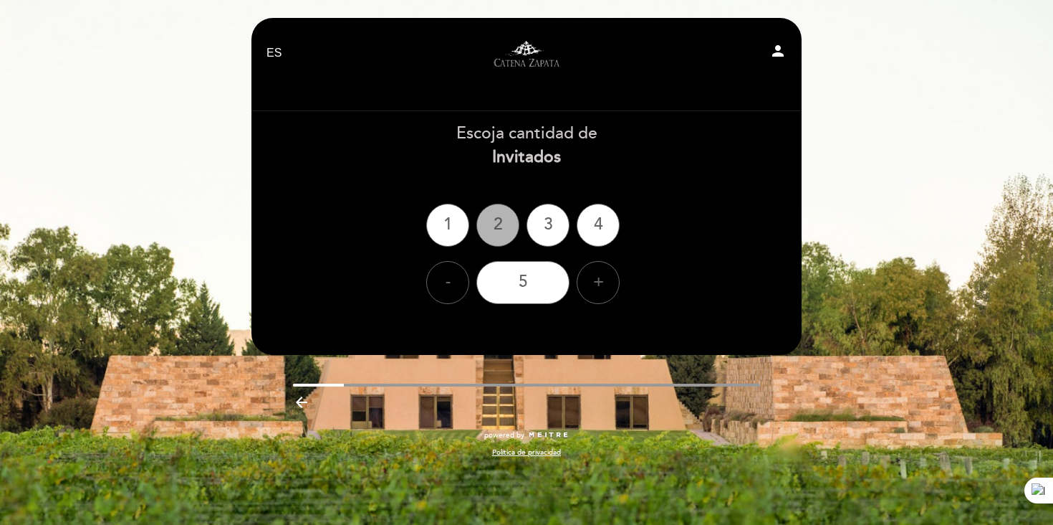
click at [500, 231] on div "2" at bounding box center [498, 225] width 43 height 43
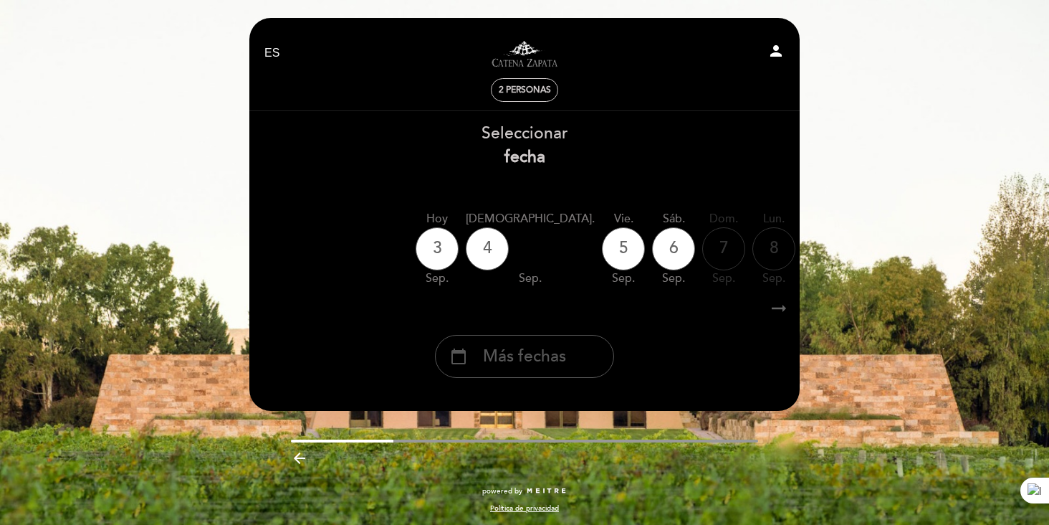
click at [524, 363] on span "Más fechas" at bounding box center [524, 357] width 83 height 24
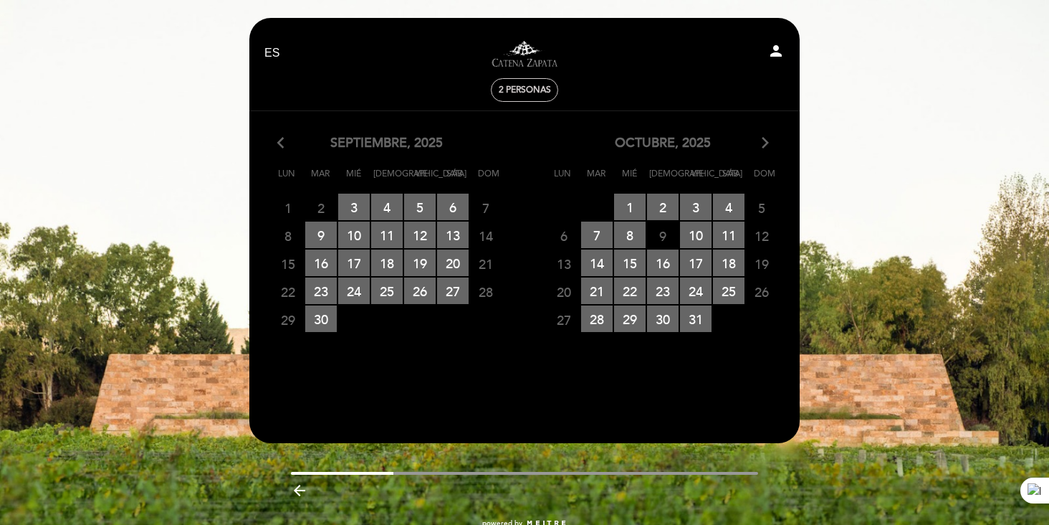
click at [762, 145] on icon "arrow_forward_ios" at bounding box center [765, 143] width 13 height 19
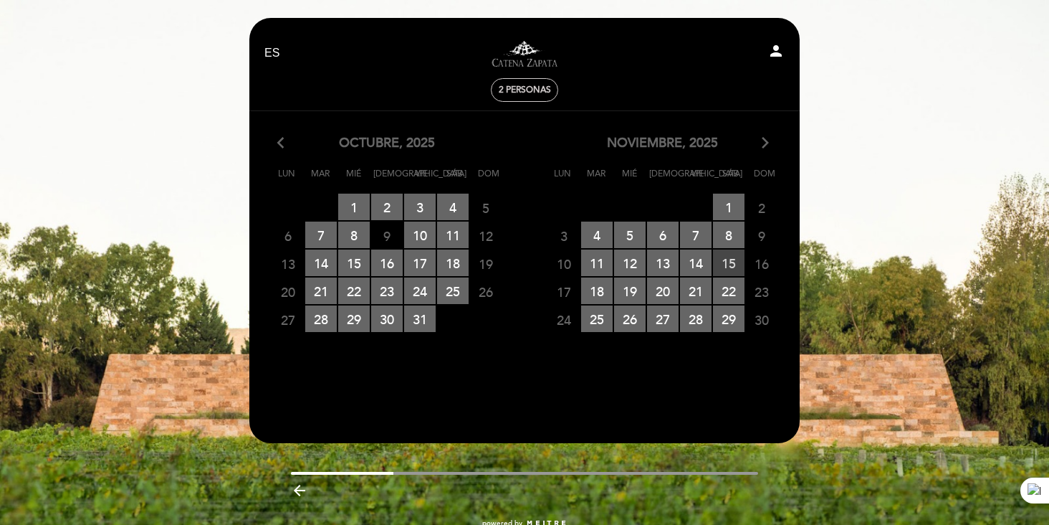
click at [728, 268] on span "15 RESERVAS DISPONIBLES" at bounding box center [729, 262] width 32 height 27
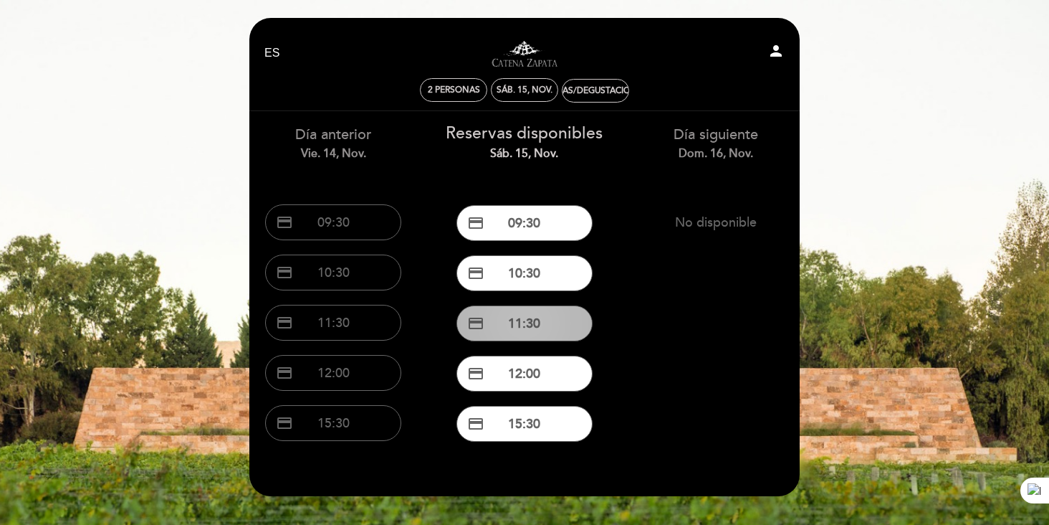
click at [535, 327] on button "credit_card 11:30" at bounding box center [524, 323] width 136 height 36
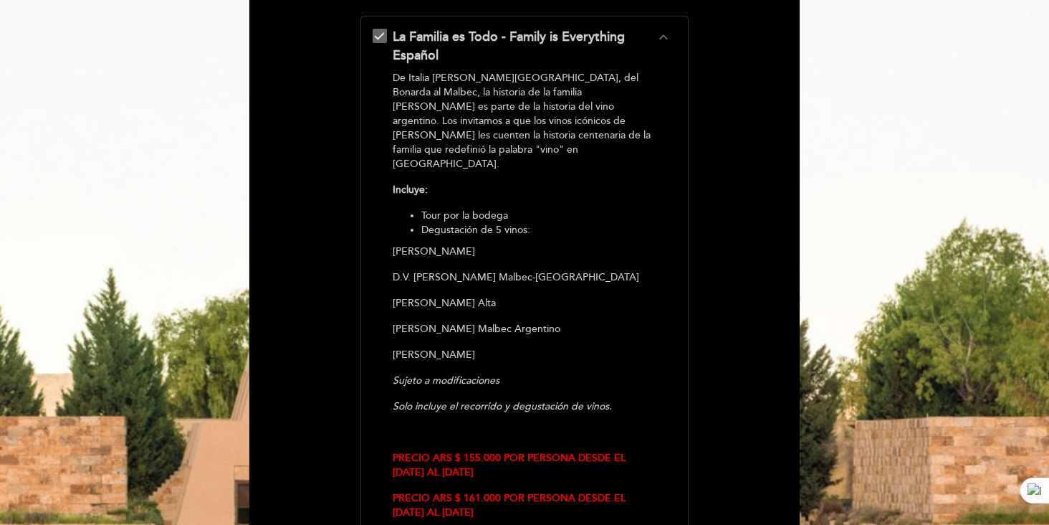
scroll to position [422, 0]
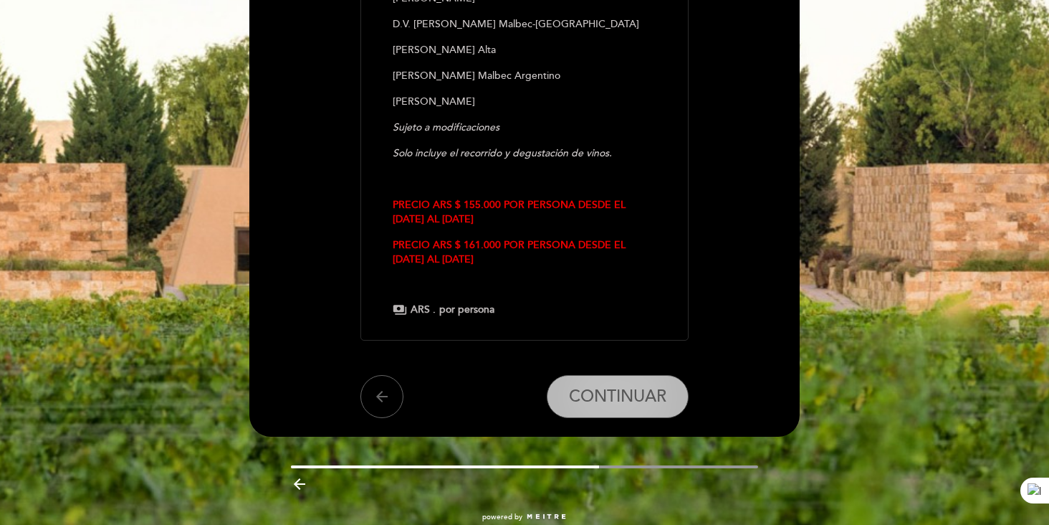
click at [624, 386] on span "CONTINUAR" at bounding box center [617, 396] width 97 height 20
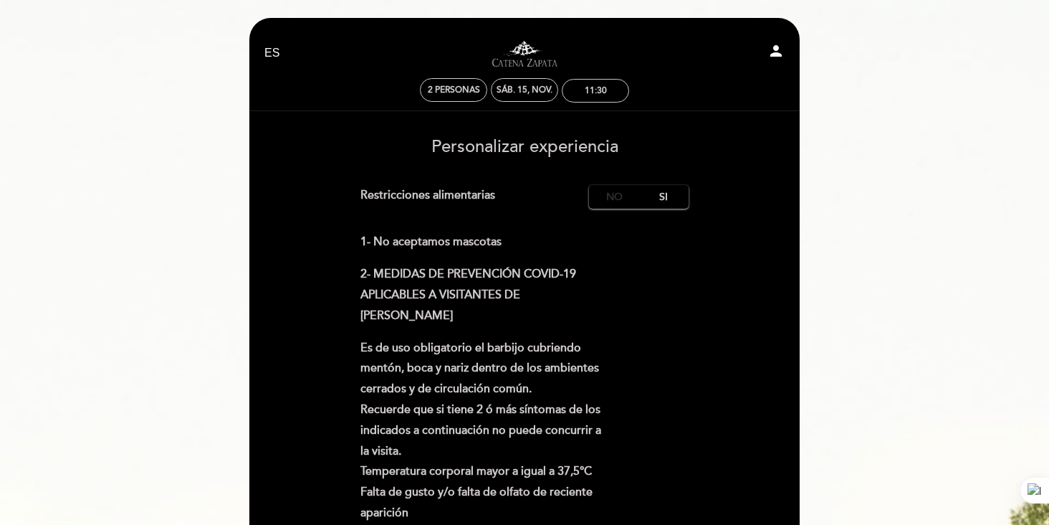
click at [625, 200] on label "No" at bounding box center [614, 197] width 50 height 24
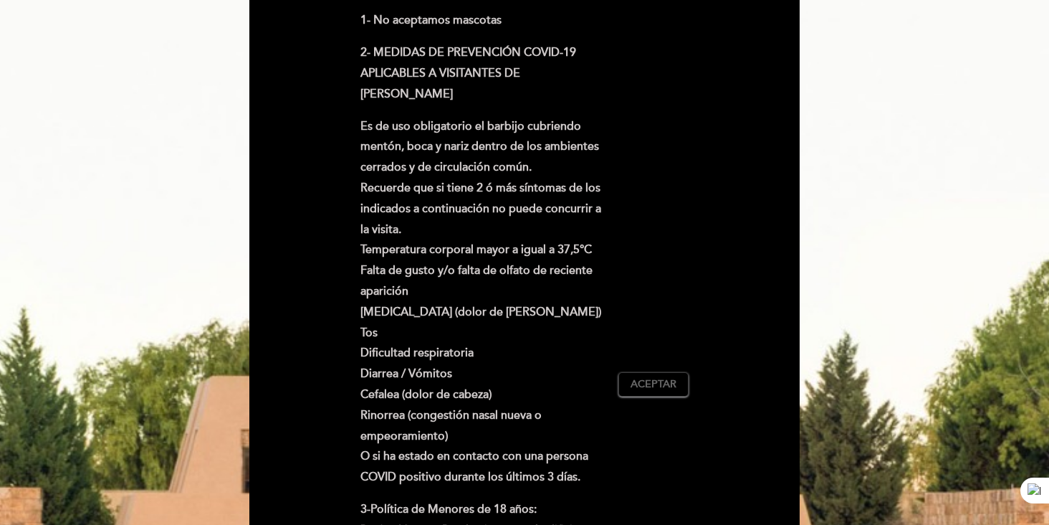
scroll to position [323, 0]
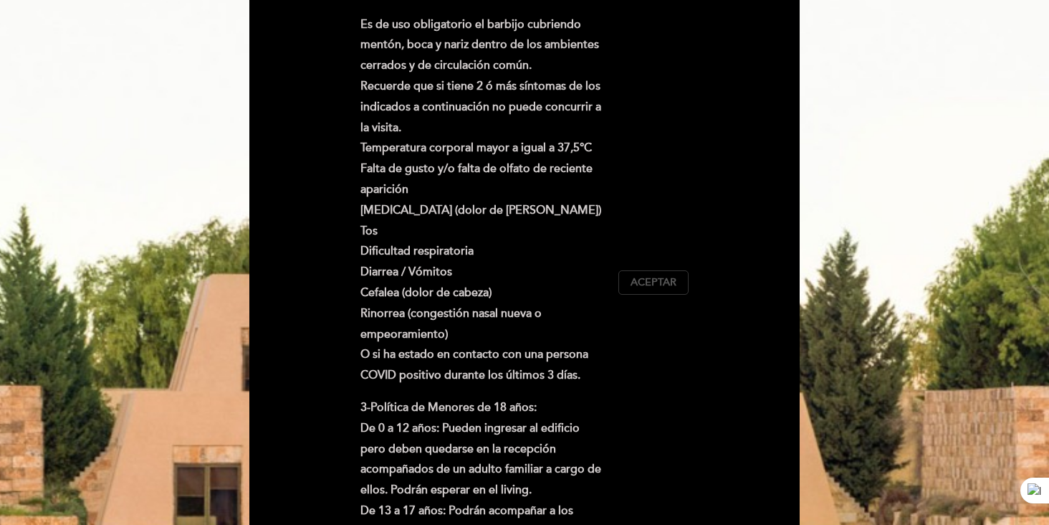
click at [657, 277] on span "Aceptar" at bounding box center [654, 282] width 46 height 15
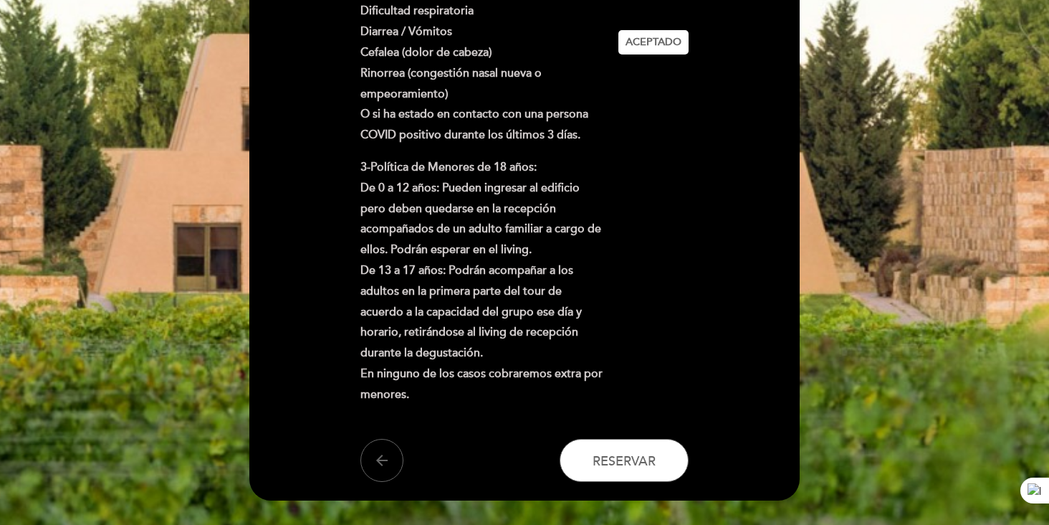
scroll to position [656, 0]
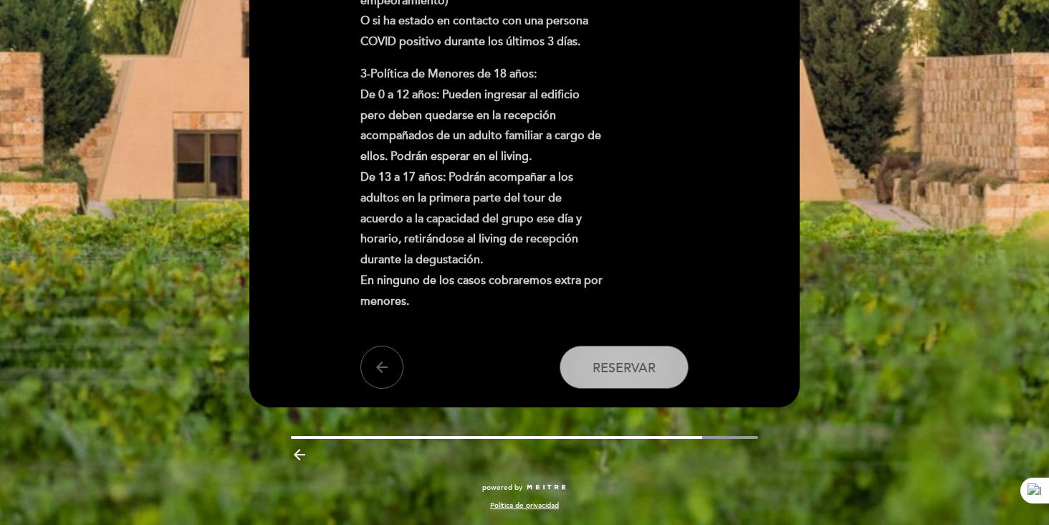
click at [634, 360] on span "Reservar" at bounding box center [624, 368] width 63 height 16
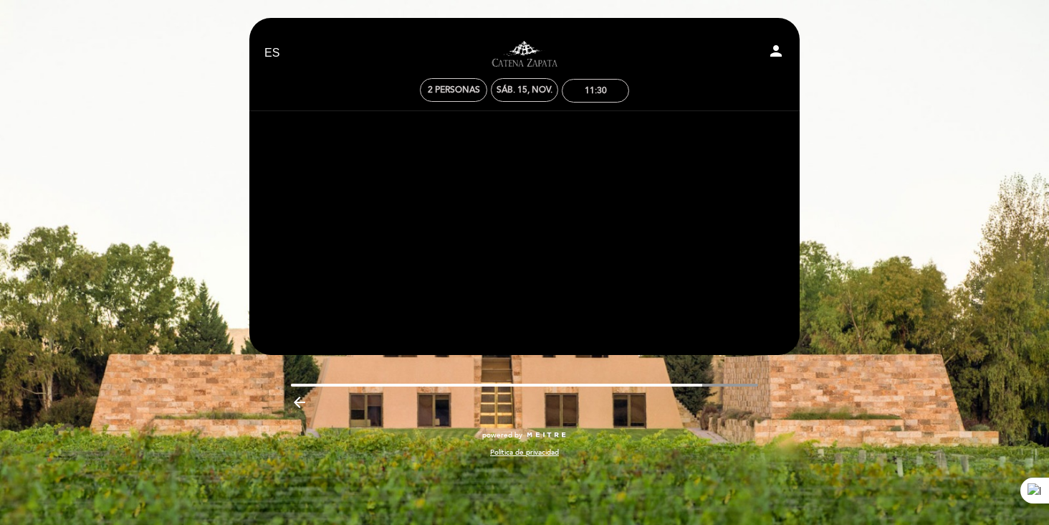
scroll to position [0, 0]
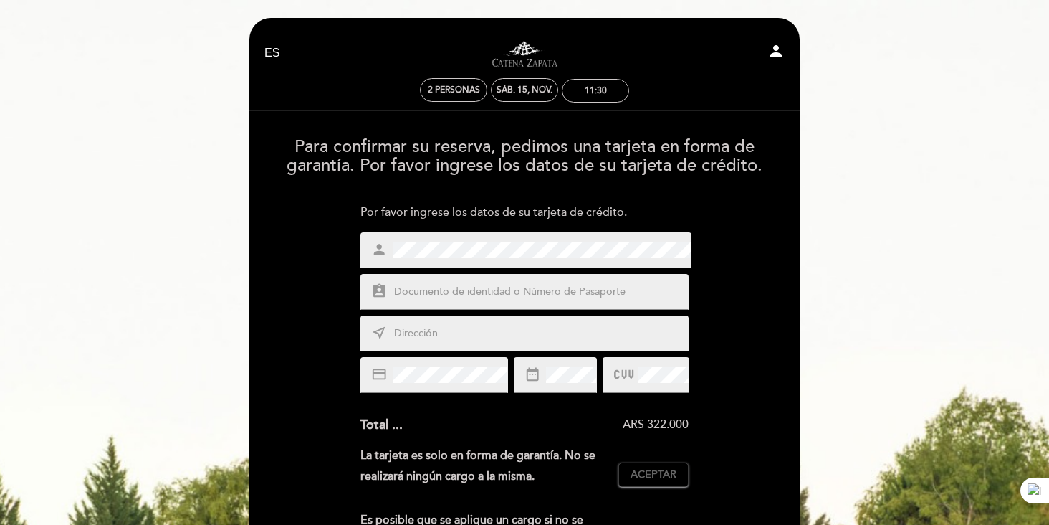
click at [607, 296] on input "text" at bounding box center [542, 292] width 298 height 16
click at [545, 339] on input "text" at bounding box center [542, 333] width 298 height 16
type input "Rio Cuarto 2177"
click at [669, 470] on span "Aceptar" at bounding box center [654, 474] width 46 height 15
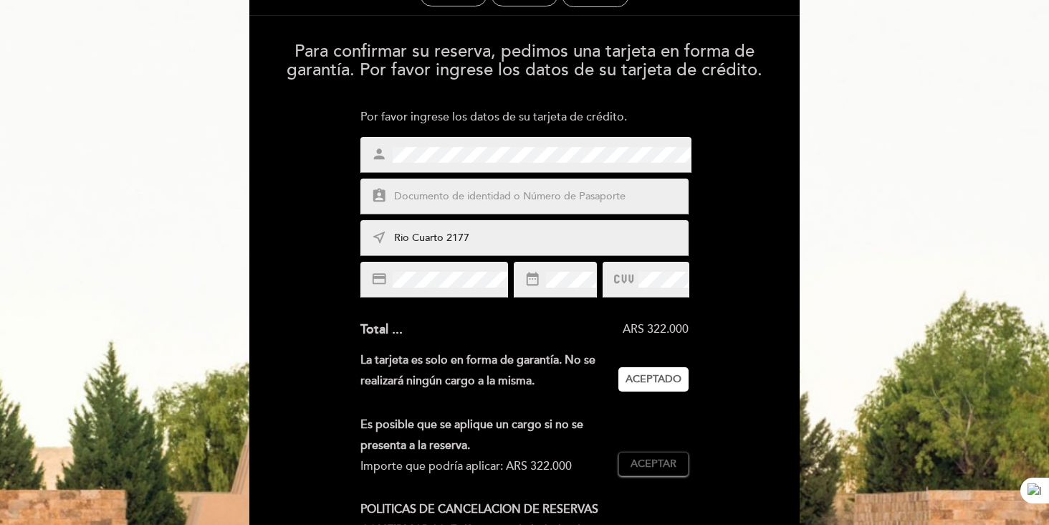
scroll to position [95, 0]
click at [671, 462] on span "Aceptar" at bounding box center [654, 463] width 46 height 15
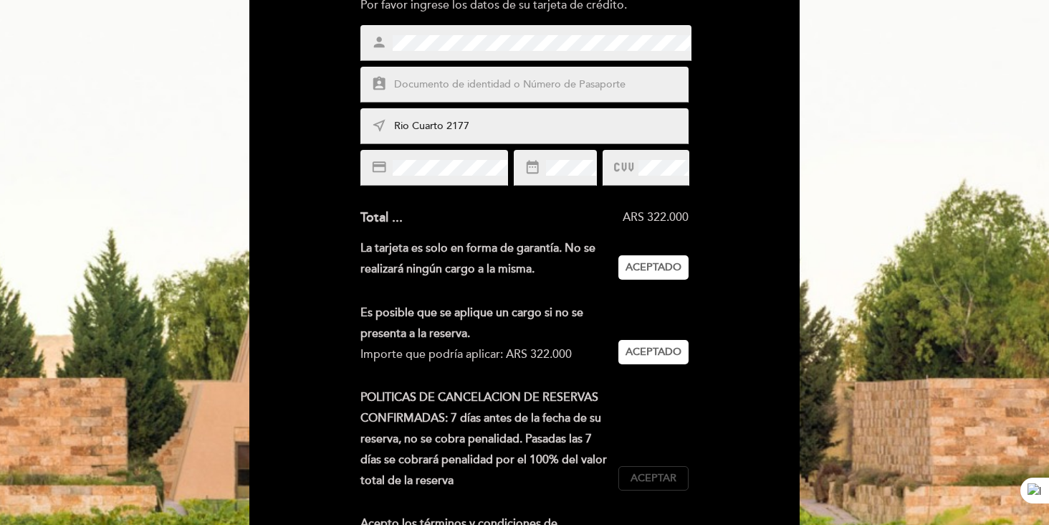
click at [664, 482] on span "Aceptar" at bounding box center [654, 478] width 46 height 15
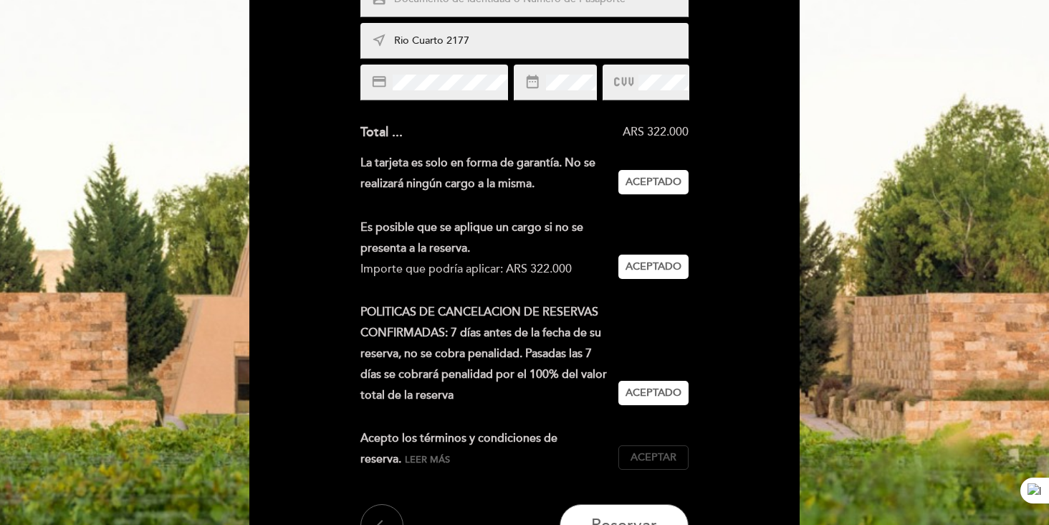
click at [670, 463] on span "Aceptar" at bounding box center [654, 457] width 46 height 15
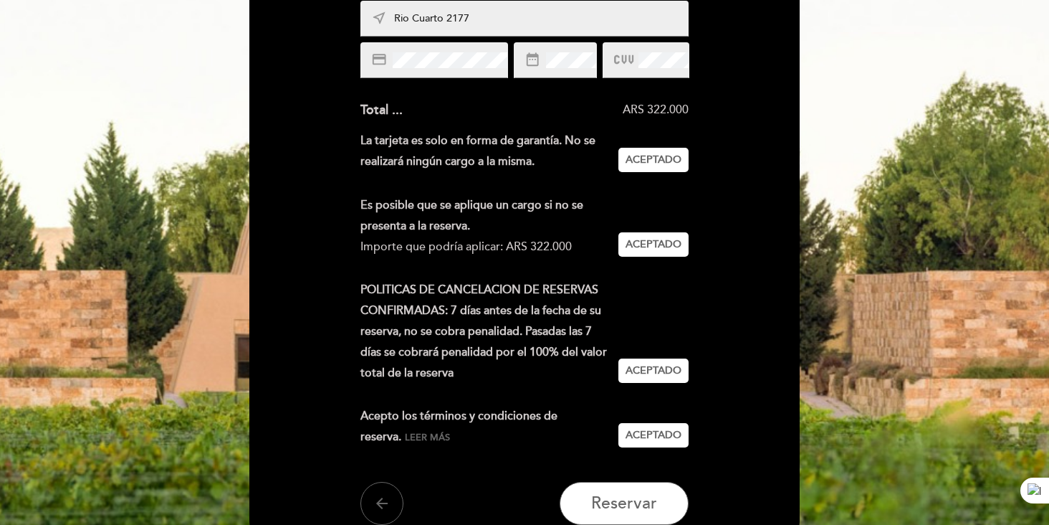
scroll to position [315, 0]
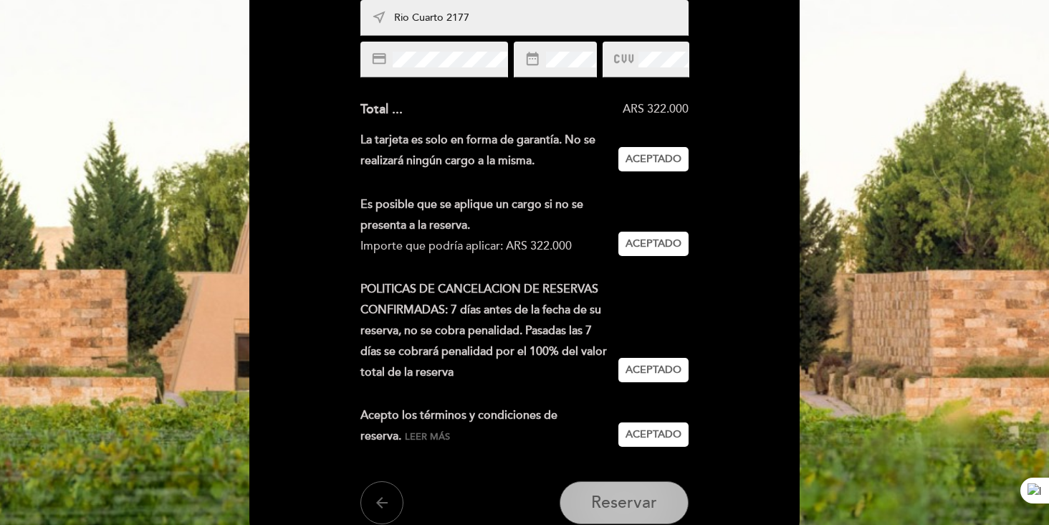
click at [644, 492] on button "Reservar" at bounding box center [624, 502] width 129 height 43
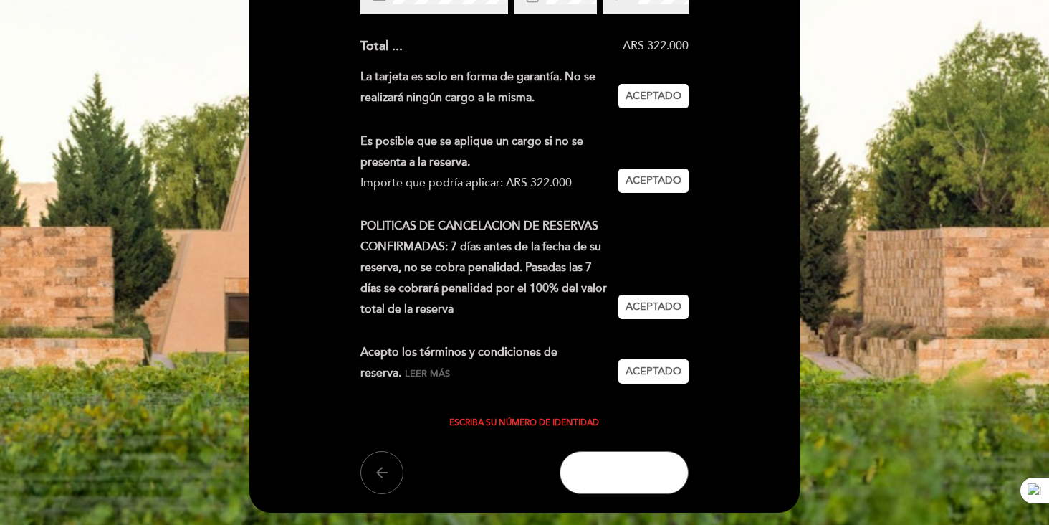
scroll to position [427, 0]
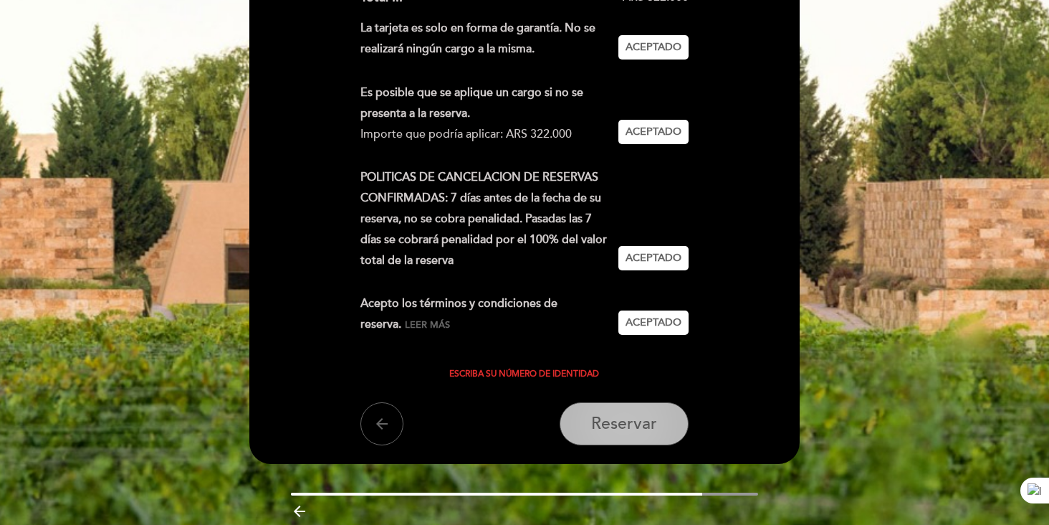
click at [630, 429] on span "Reservar" at bounding box center [624, 423] width 66 height 20
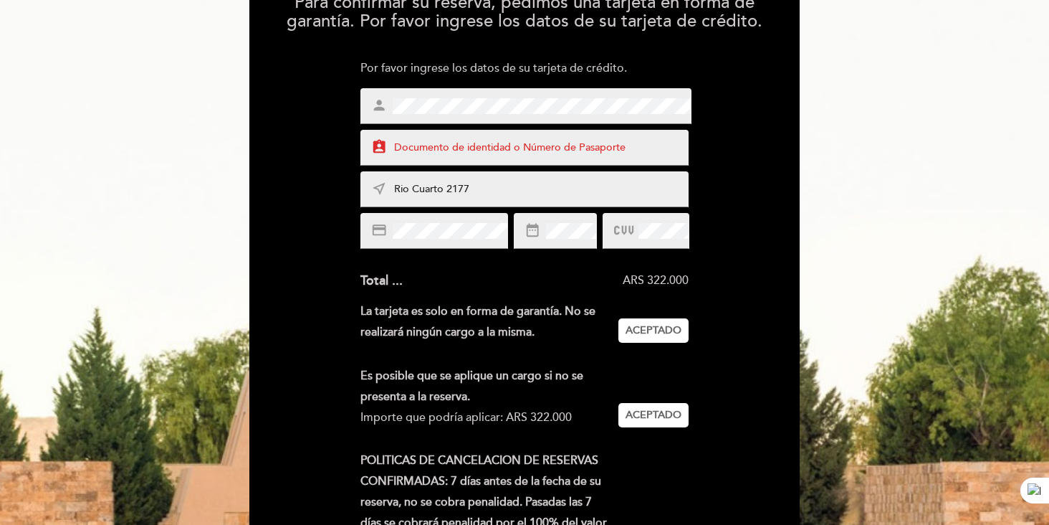
scroll to position [144, 0]
click at [513, 149] on input "text" at bounding box center [542, 148] width 298 height 16
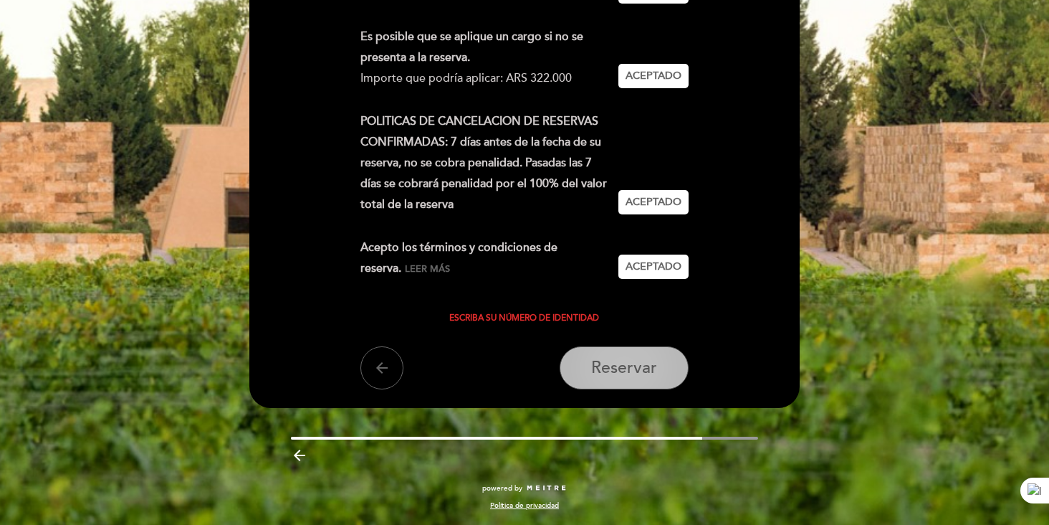
type input "25092321"
click at [632, 361] on span "Reservar" at bounding box center [624, 368] width 66 height 20
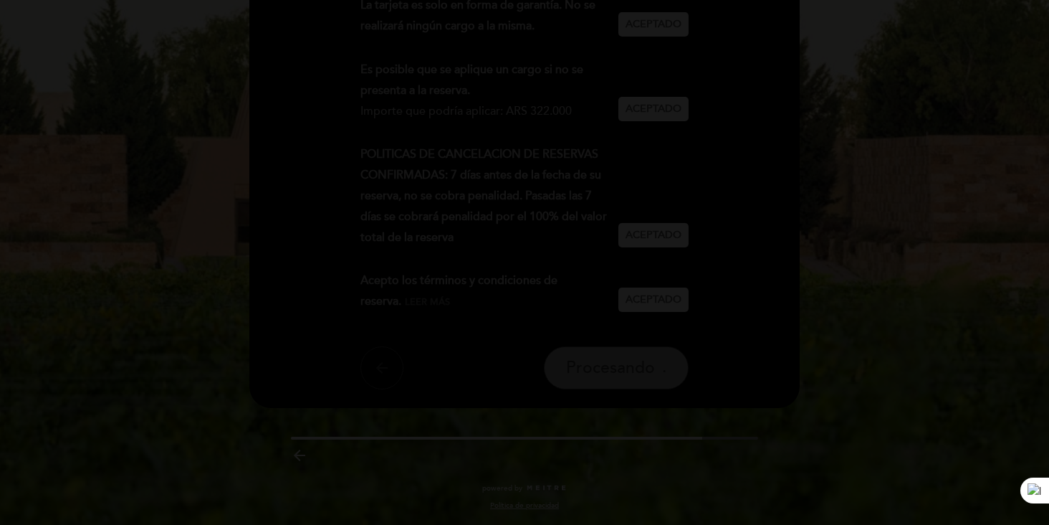
scroll to position [0, 0]
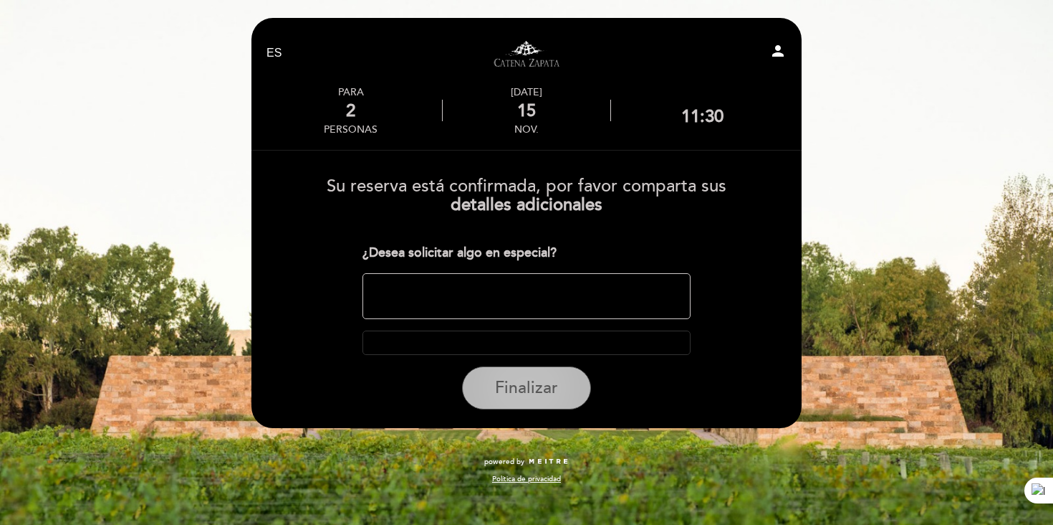
click at [540, 381] on span "Finalizar" at bounding box center [526, 388] width 63 height 20
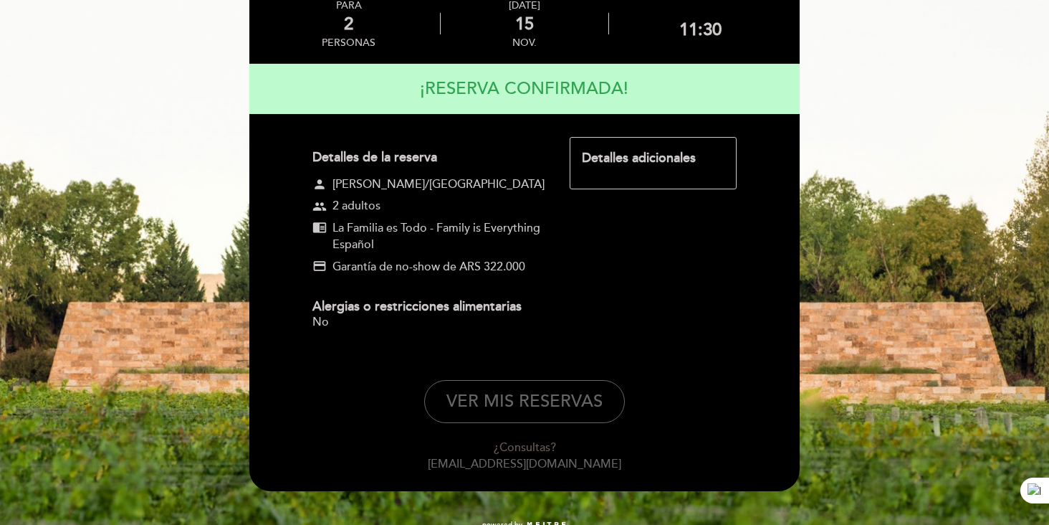
scroll to position [175, 0]
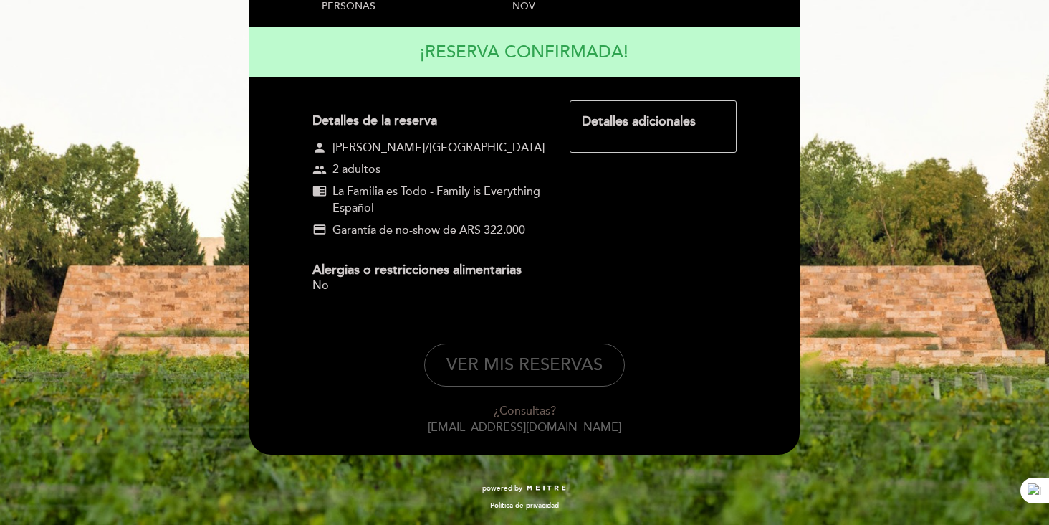
click at [561, 358] on button "VER MIS RESERVAS" at bounding box center [524, 364] width 201 height 43
select select "es"
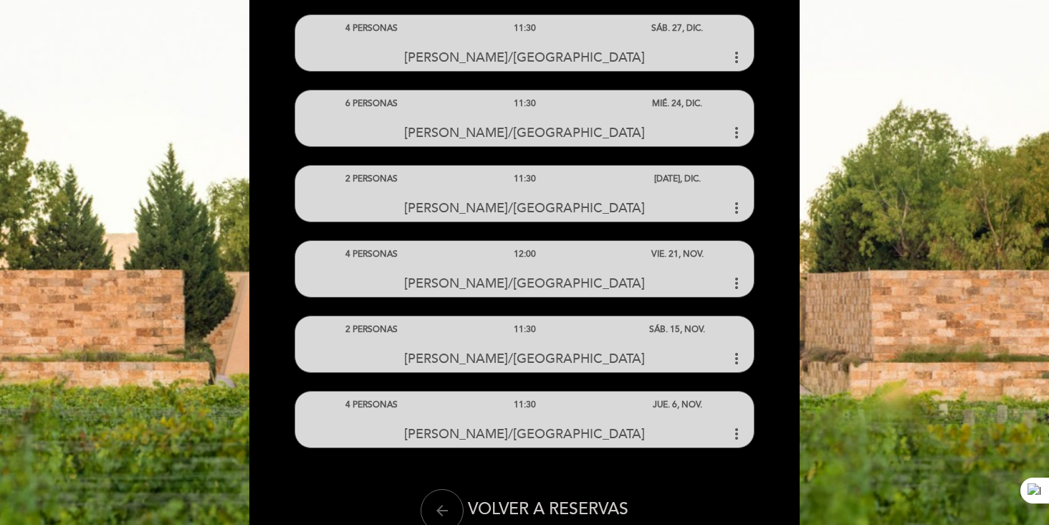
scroll to position [310, 0]
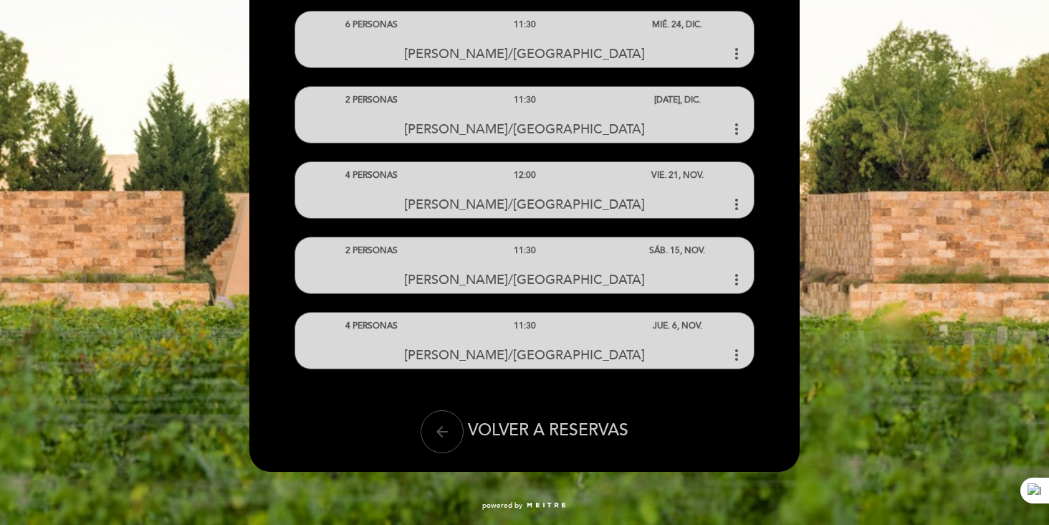
click at [456, 430] on button "arrow_back" at bounding box center [442, 431] width 43 height 43
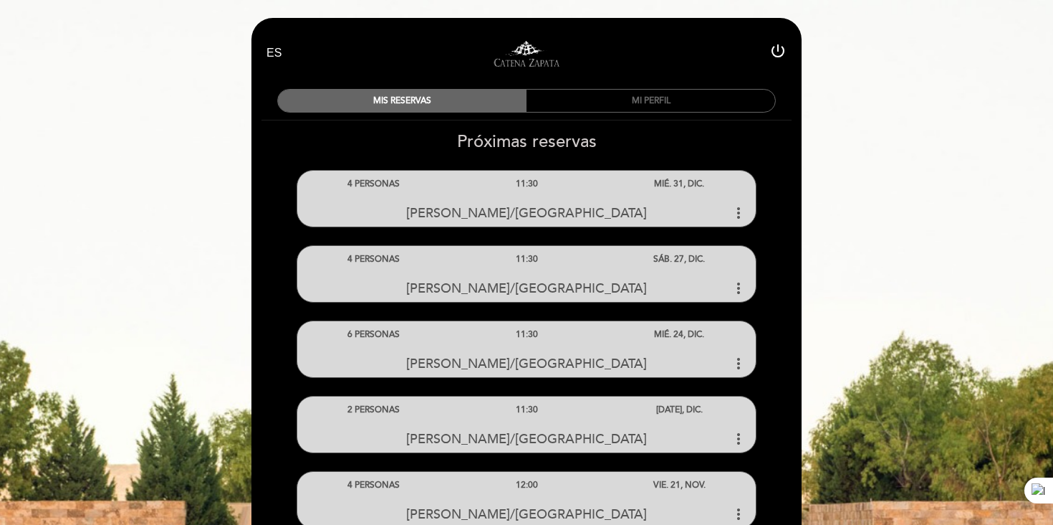
select select "es"
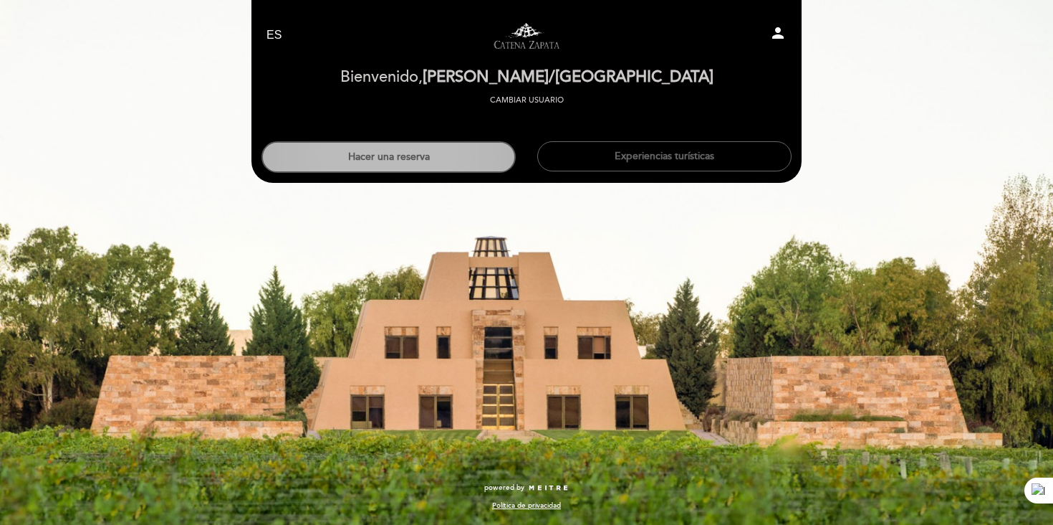
click at [441, 159] on button "Hacer una reserva" at bounding box center [389, 157] width 254 height 32
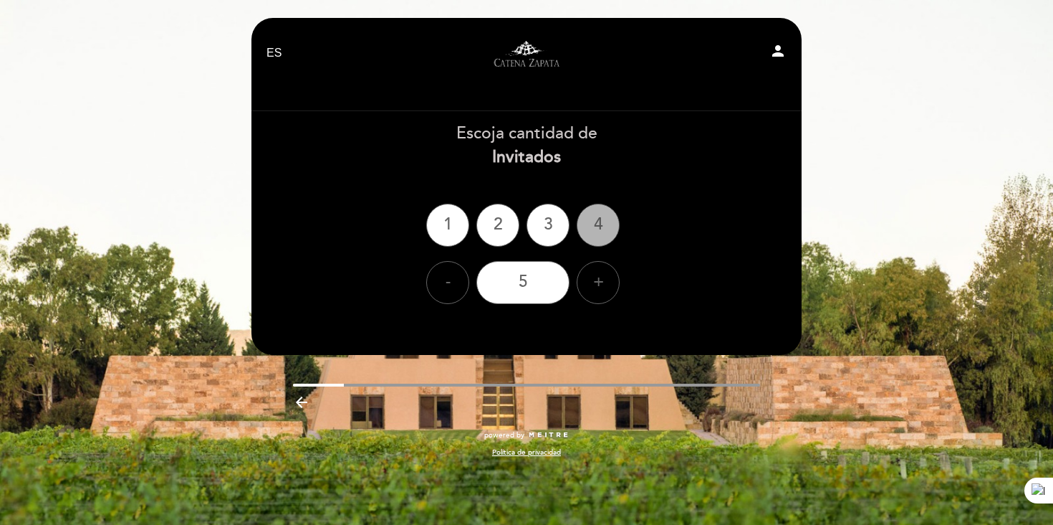
click at [605, 226] on div "4" at bounding box center [598, 225] width 43 height 43
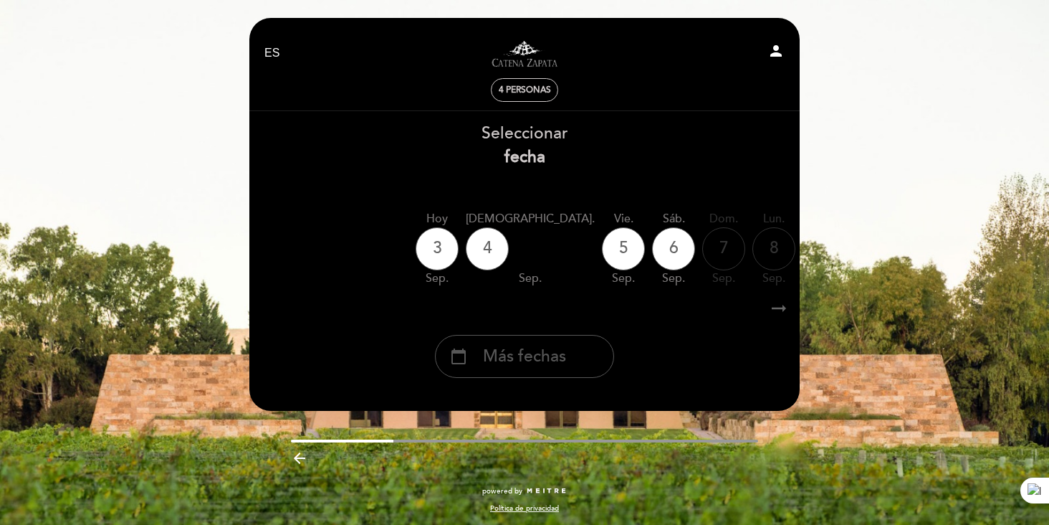
click at [549, 358] on span "Más fechas" at bounding box center [524, 357] width 83 height 24
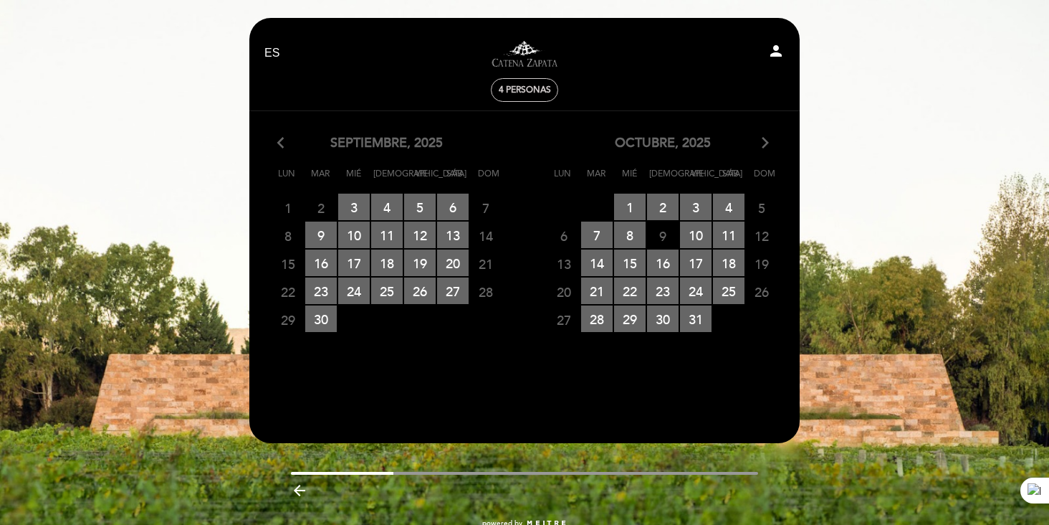
click at [768, 148] on icon "arrow_forward_ios" at bounding box center [765, 143] width 13 height 19
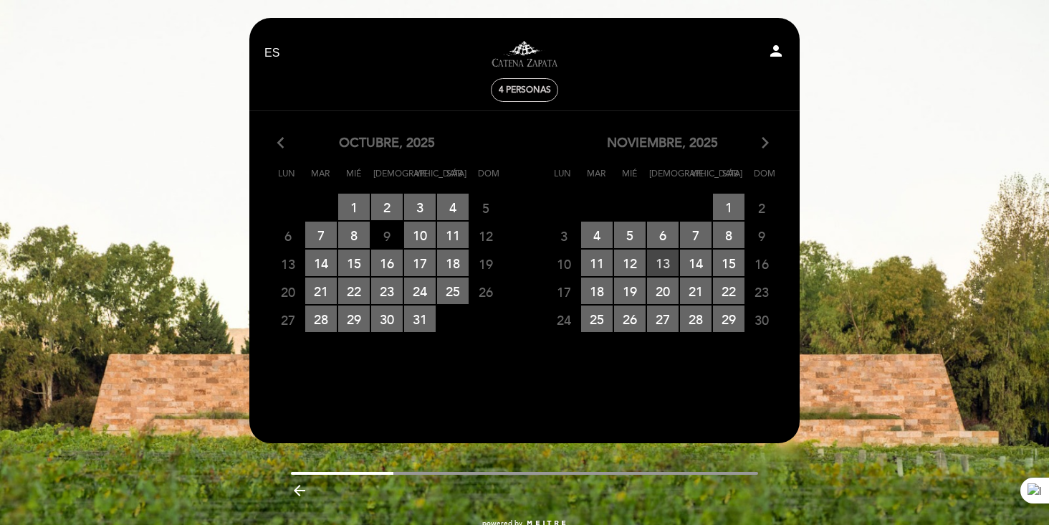
click at [669, 257] on span "13 RESERVAS DISPONIBLES" at bounding box center [663, 262] width 32 height 27
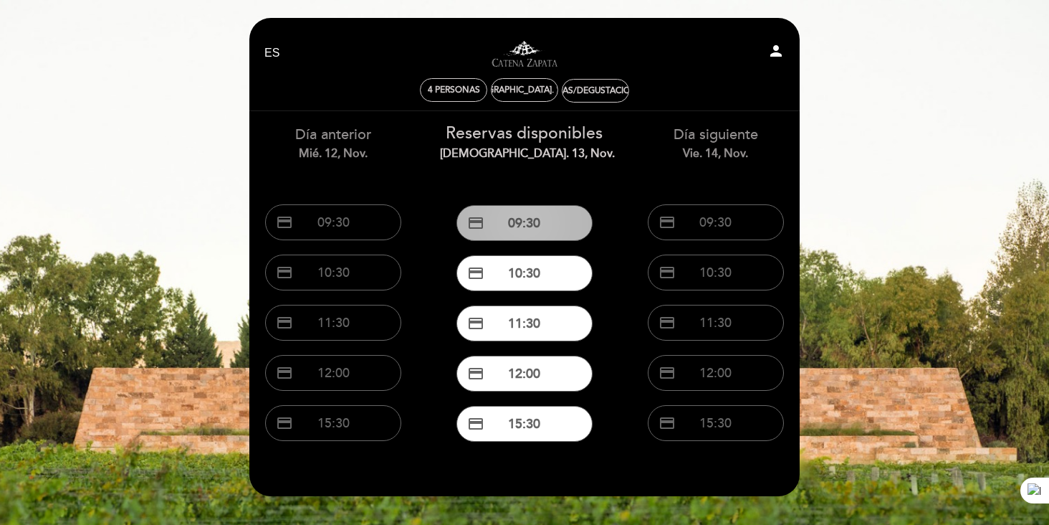
click at [537, 225] on button "credit_card 09:30" at bounding box center [524, 223] width 136 height 36
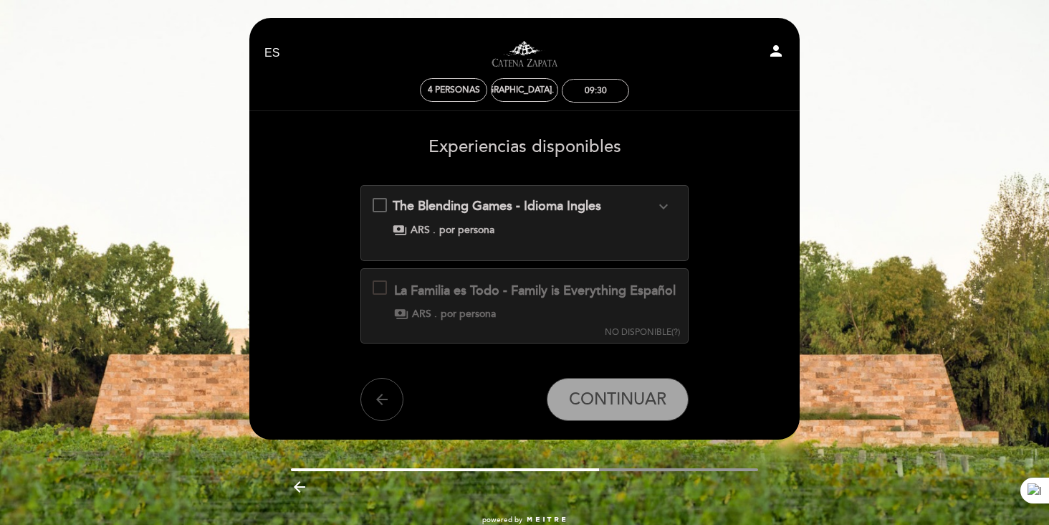
click at [385, 408] on icon "arrow_back" at bounding box center [381, 399] width 17 height 17
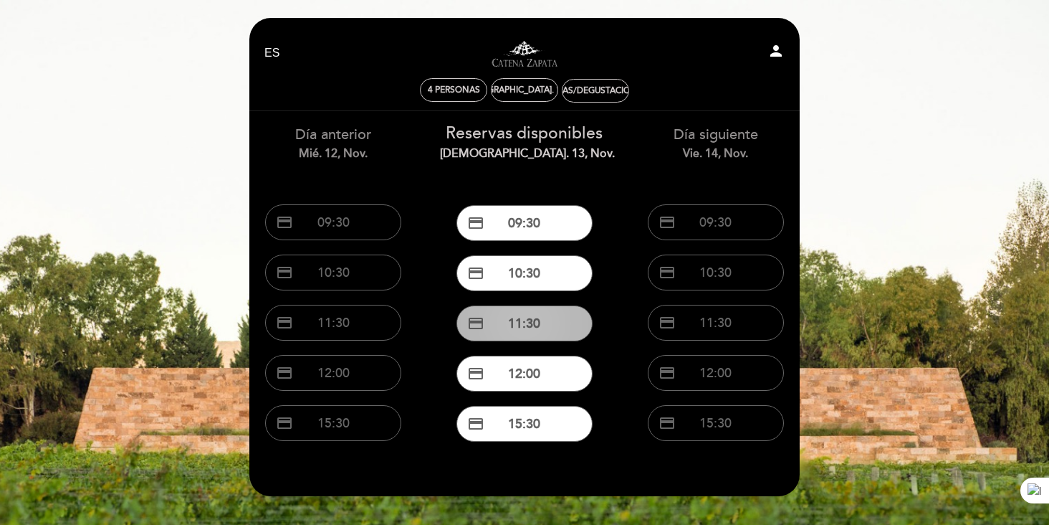
click at [529, 322] on button "credit_card 11:30" at bounding box center [524, 323] width 136 height 36
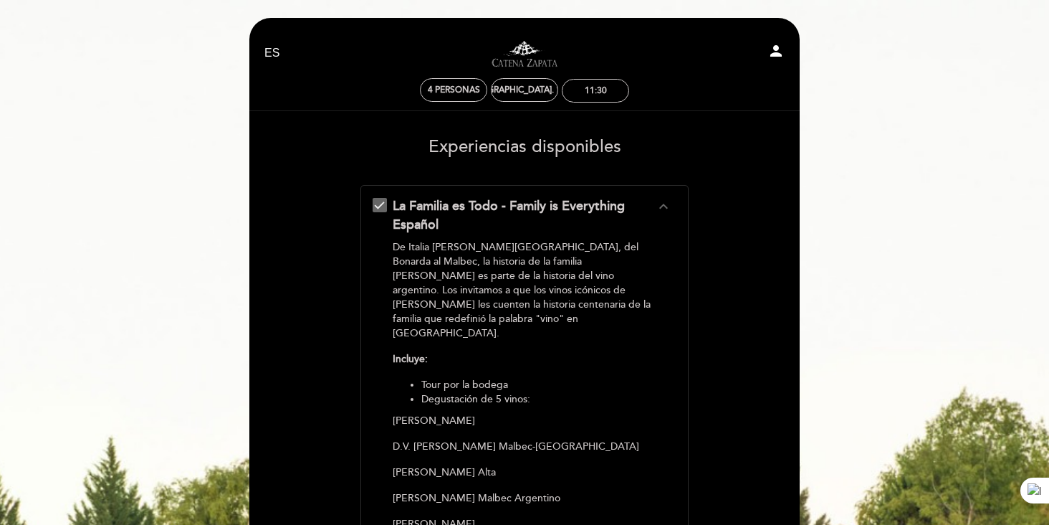
scroll to position [422, 0]
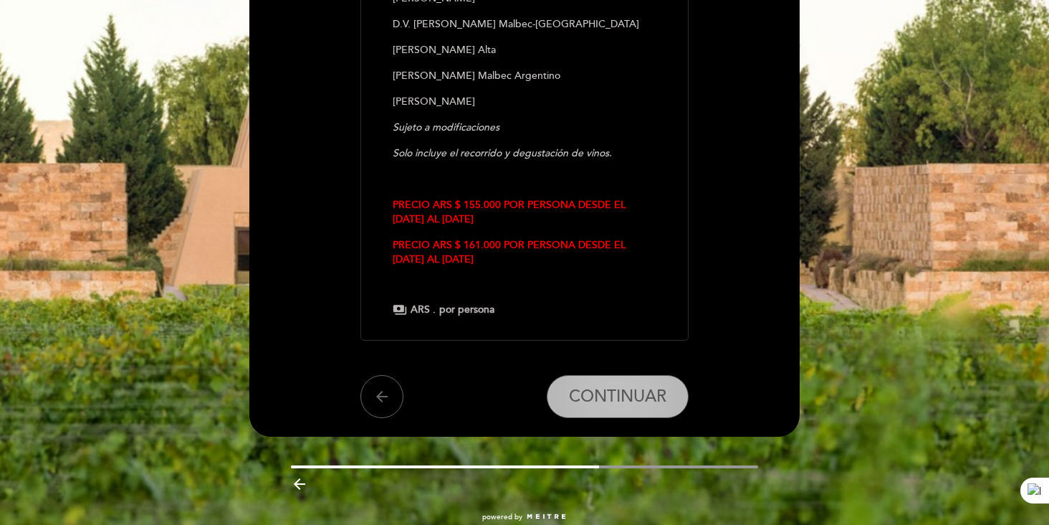
click at [619, 386] on span "CONTINUAR" at bounding box center [617, 396] width 97 height 20
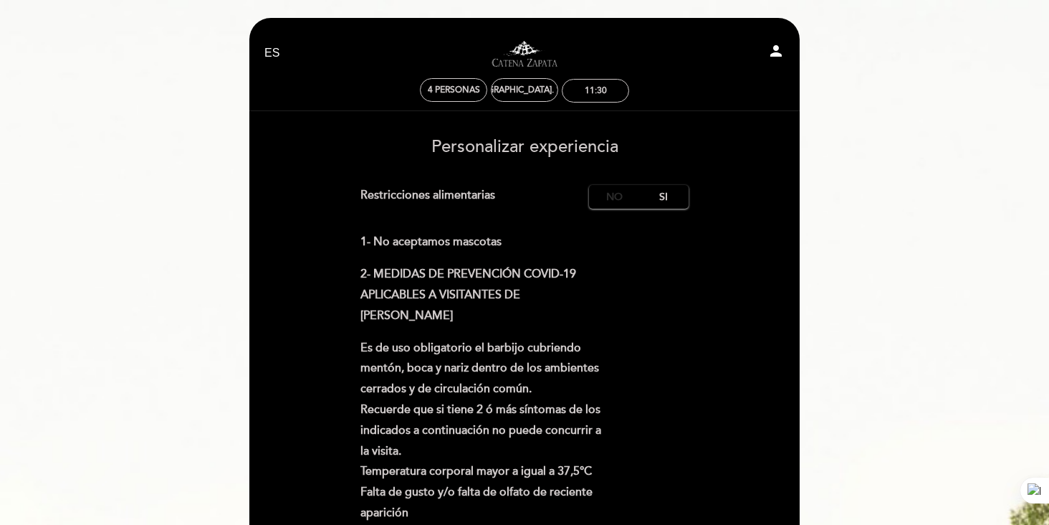
click at [623, 201] on label "No" at bounding box center [614, 197] width 50 height 24
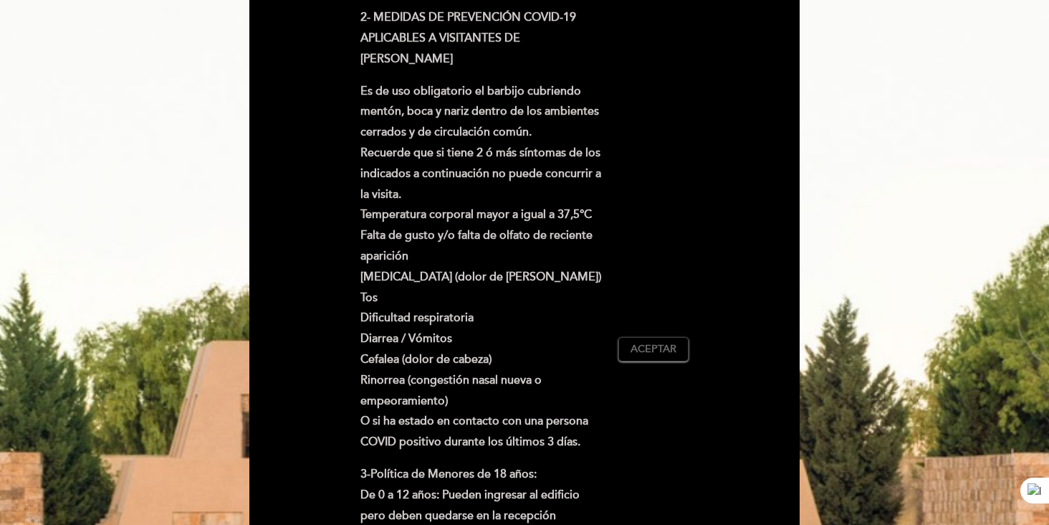
scroll to position [342, 0]
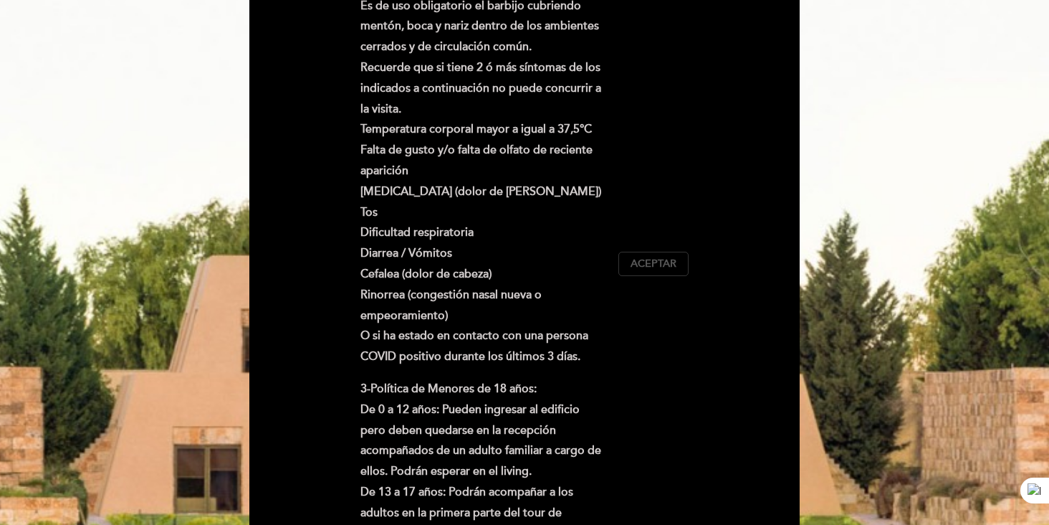
click at [665, 265] on span "Aceptar" at bounding box center [654, 264] width 46 height 15
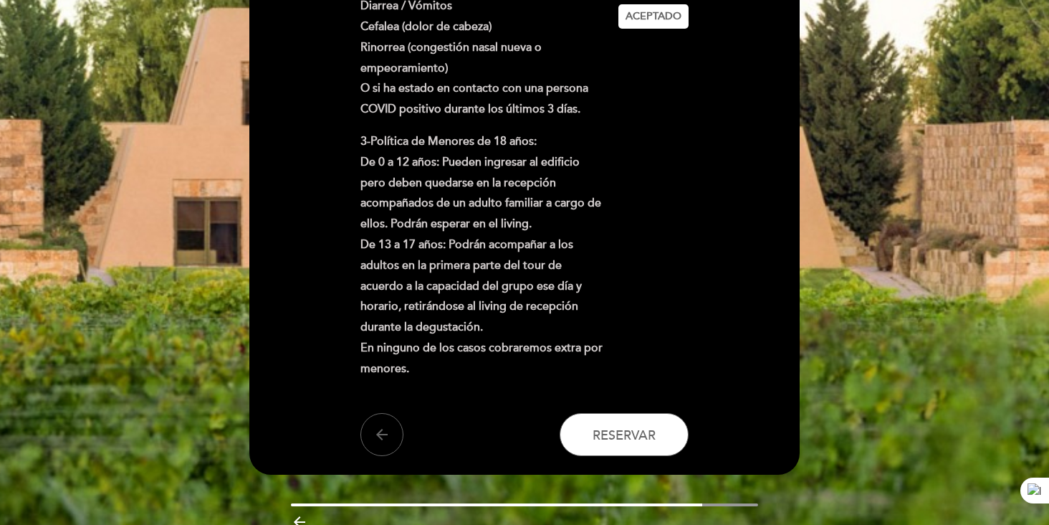
scroll to position [595, 0]
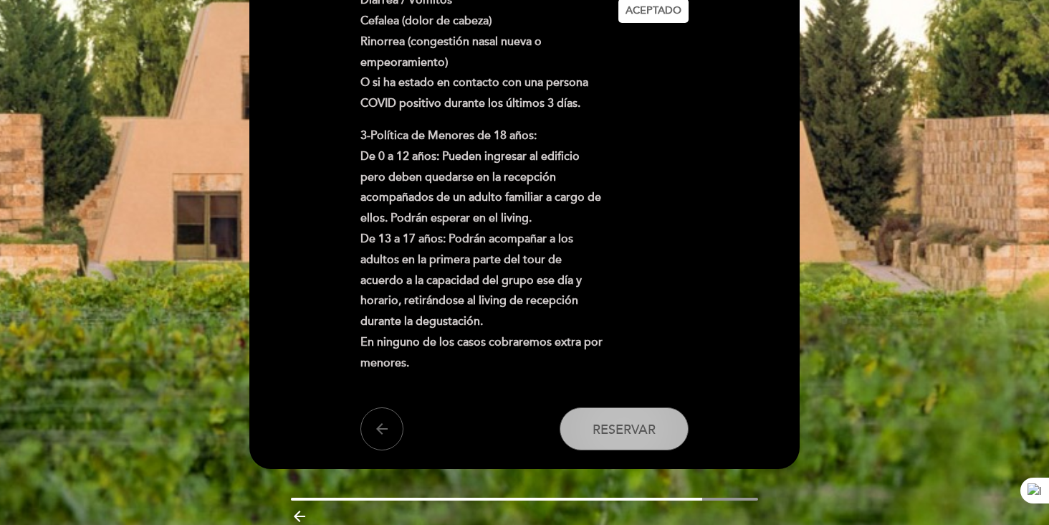
drag, startPoint x: 634, startPoint y: 413, endPoint x: 686, endPoint y: 335, distance: 93.0
click at [634, 413] on button "Reservar" at bounding box center [624, 428] width 129 height 43
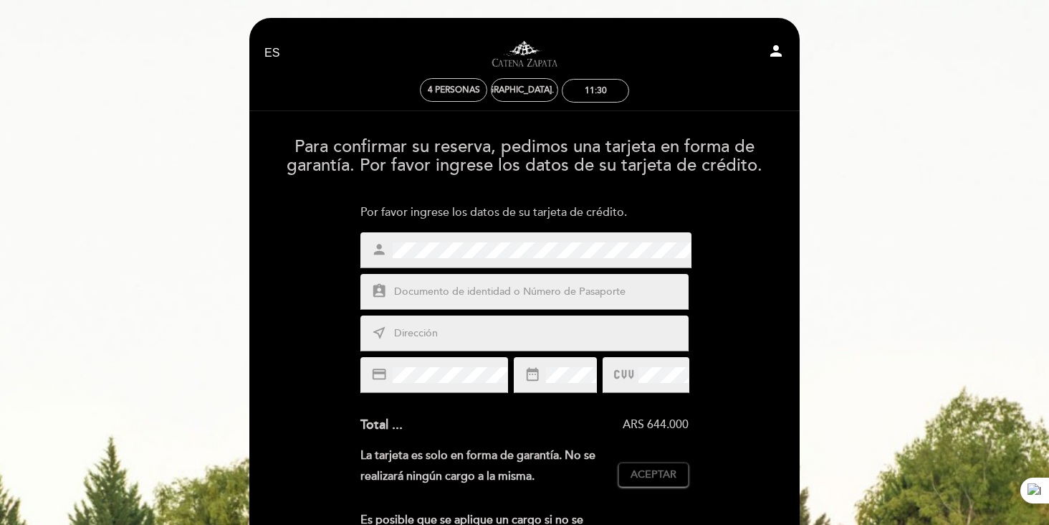
scroll to position [3, 0]
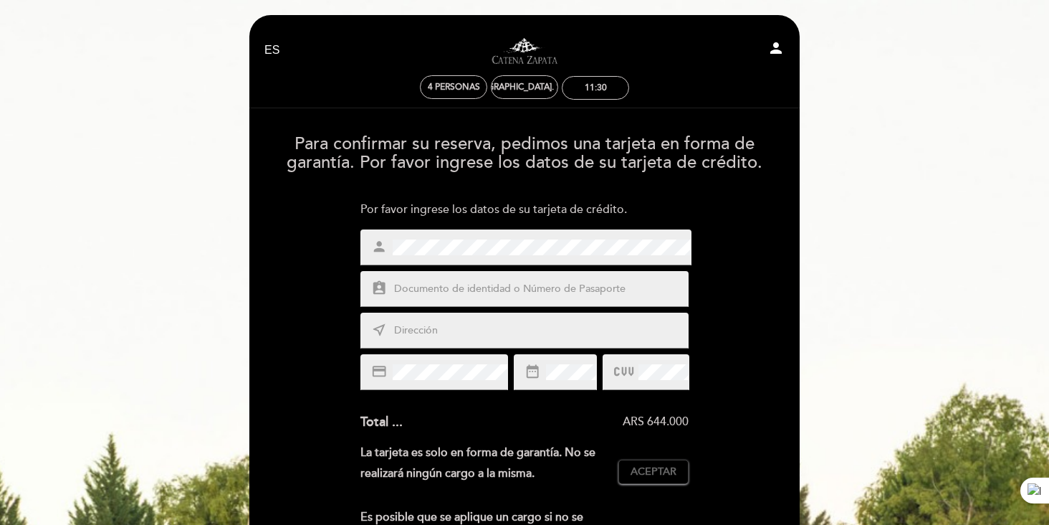
click at [517, 281] on input "text" at bounding box center [542, 289] width 298 height 16
type input "25092321"
click at [504, 329] on input "text" at bounding box center [542, 330] width 298 height 16
type input "Rio Cuarto 2177"
click at [664, 474] on span "Aceptar" at bounding box center [654, 471] width 46 height 15
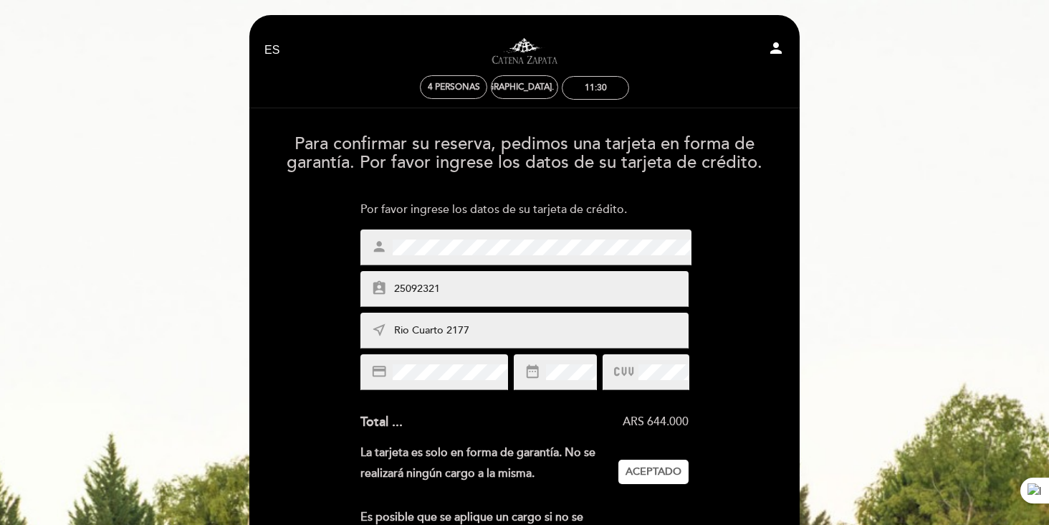
scroll to position [282, 0]
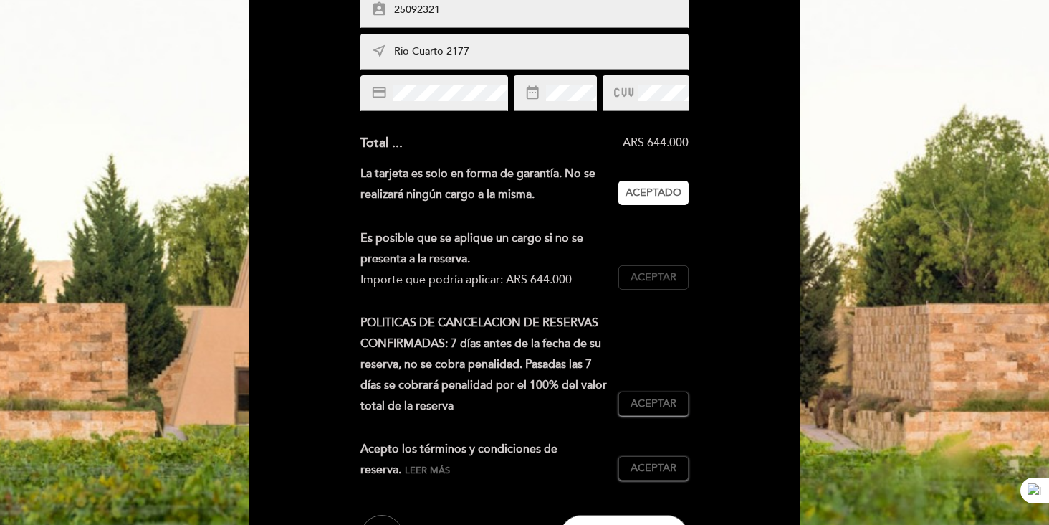
click at [660, 279] on span "Aceptar" at bounding box center [654, 277] width 46 height 15
click at [664, 396] on span "Aceptar" at bounding box center [654, 403] width 46 height 15
click at [666, 461] on span "Aceptar" at bounding box center [654, 468] width 46 height 15
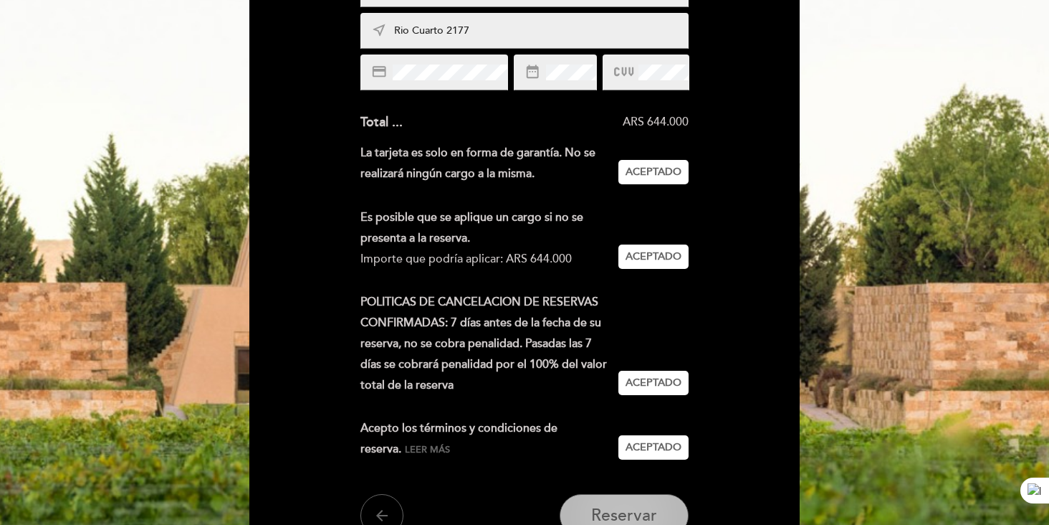
scroll to position [390, 0]
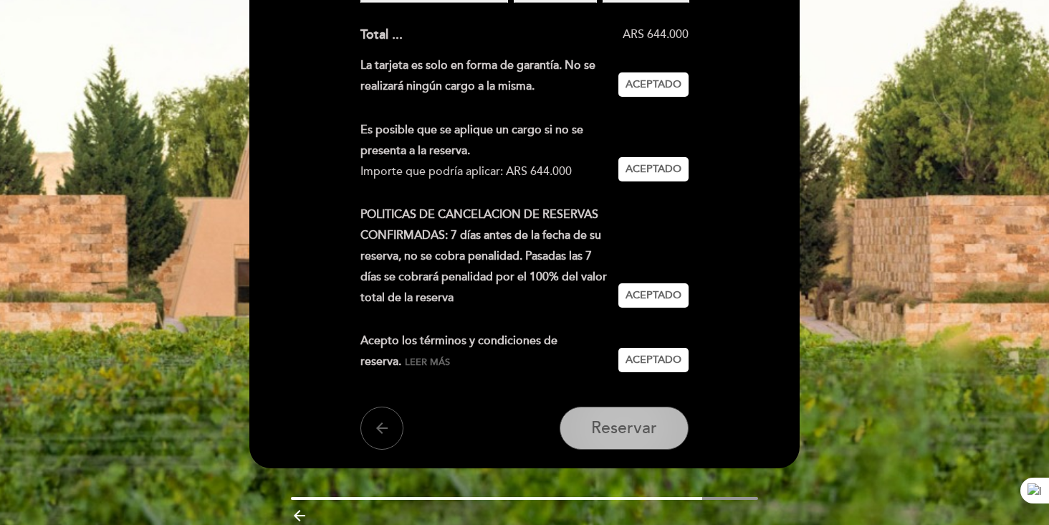
click at [641, 429] on span "Reservar" at bounding box center [624, 428] width 66 height 20
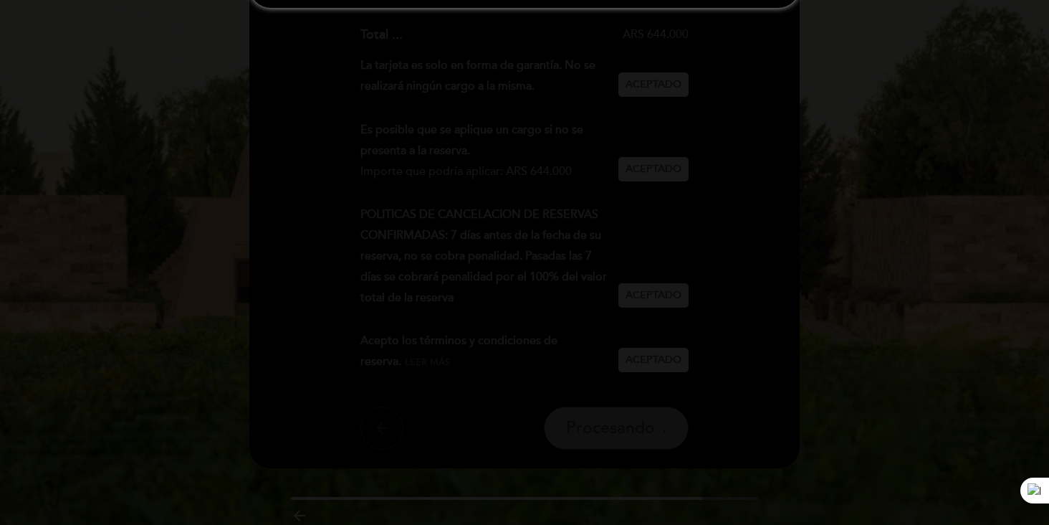
scroll to position [0, 0]
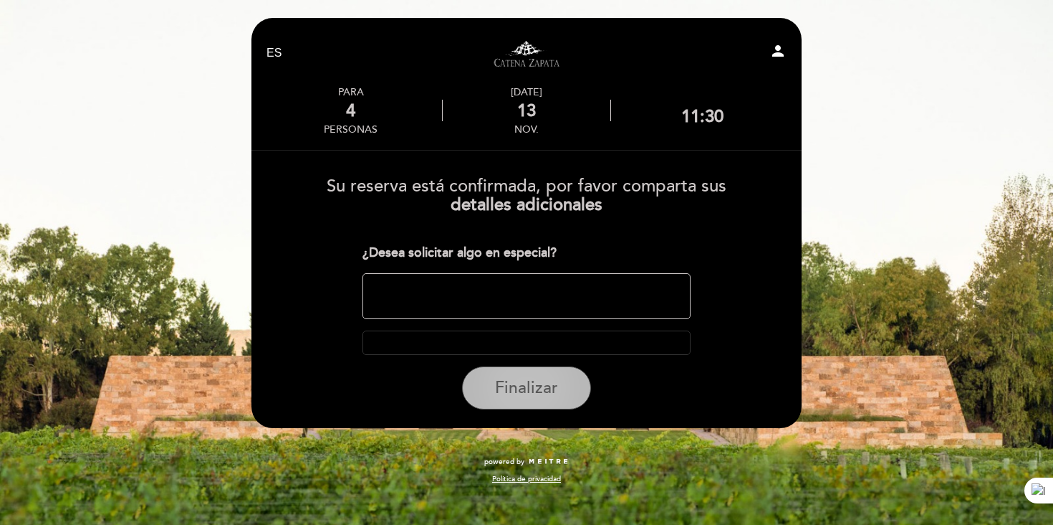
click at [550, 381] on span "Finalizar" at bounding box center [526, 388] width 63 height 20
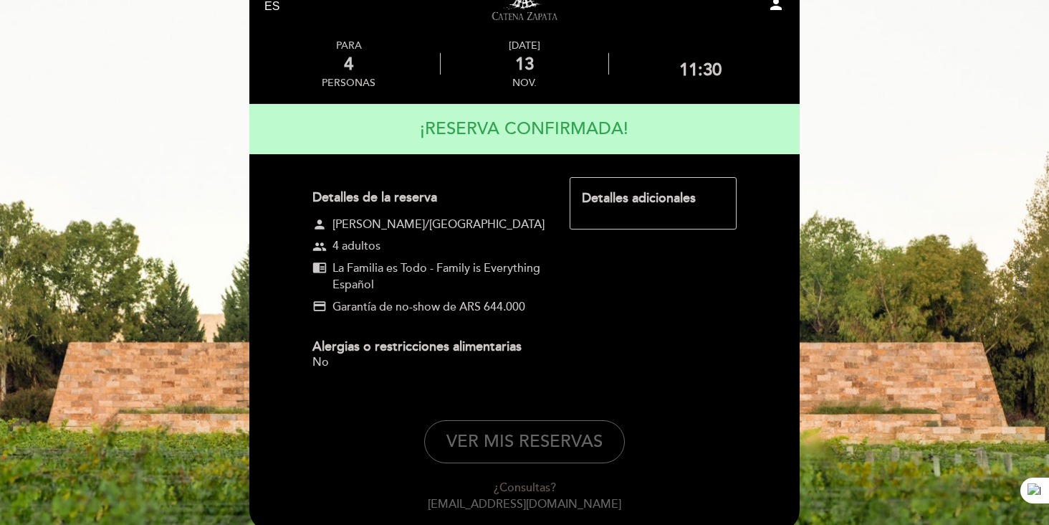
scroll to position [175, 0]
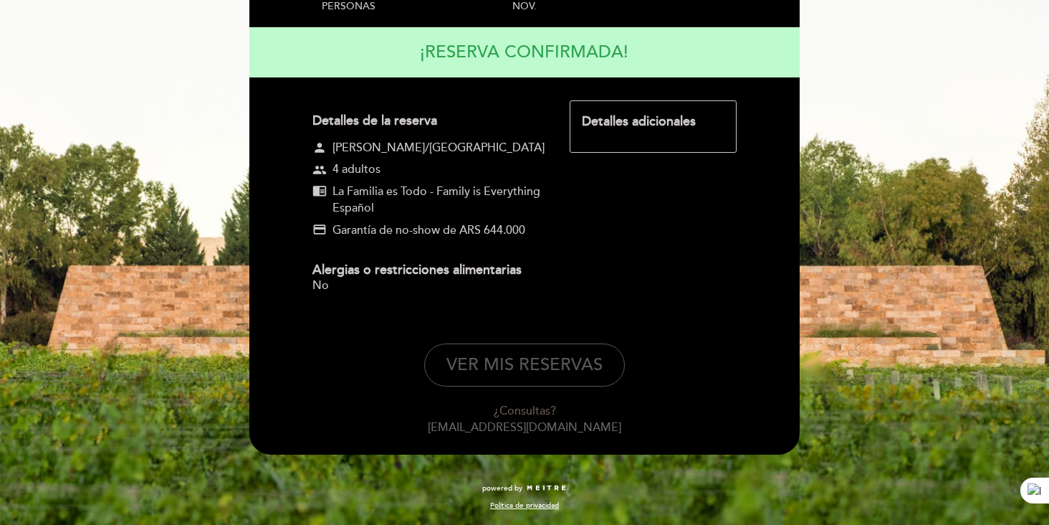
click at [550, 379] on button "VER MIS RESERVAS" at bounding box center [524, 364] width 201 height 43
select select "es"
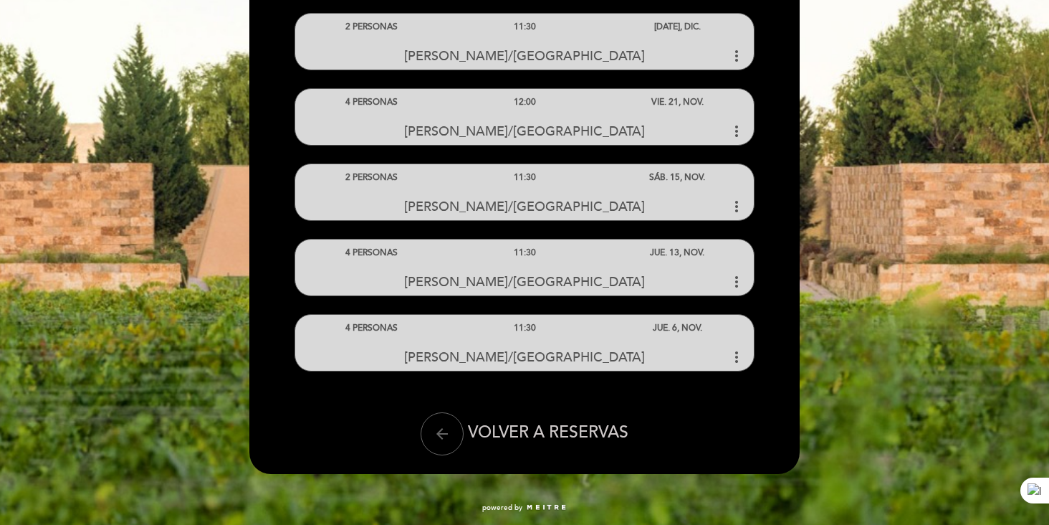
scroll to position [385, 0]
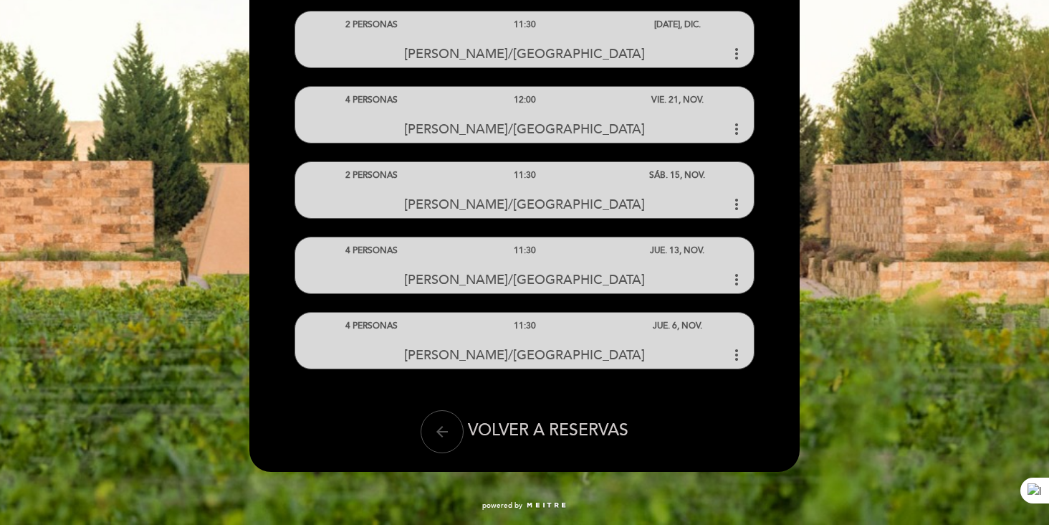
click at [446, 427] on icon "arrow_back" at bounding box center [442, 431] width 17 height 17
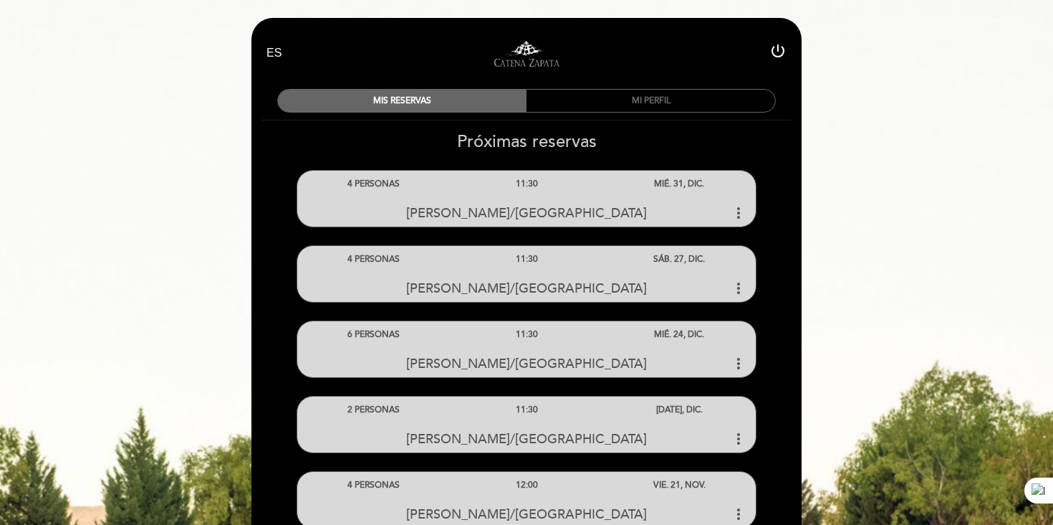
select select "es"
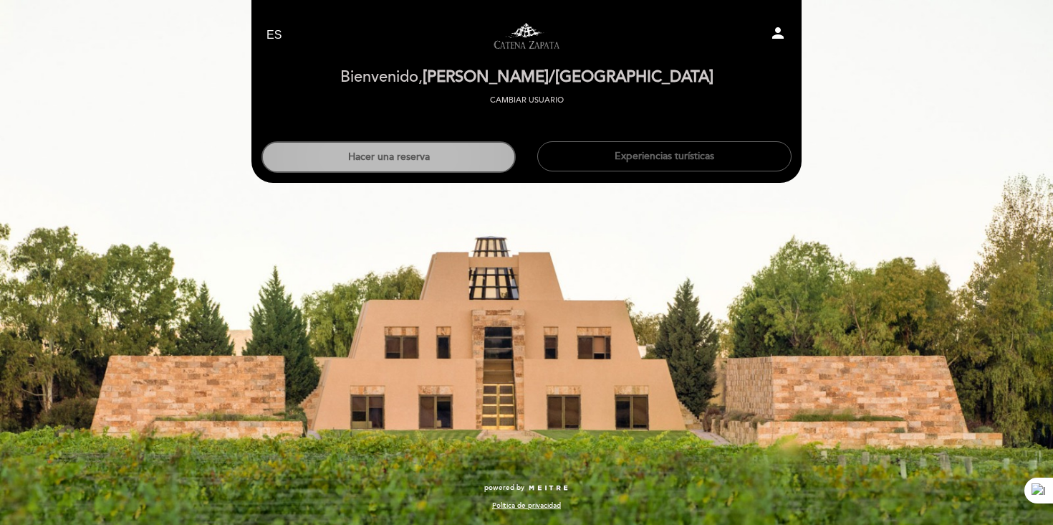
click at [431, 143] on button "Hacer una reserva" at bounding box center [389, 157] width 254 height 32
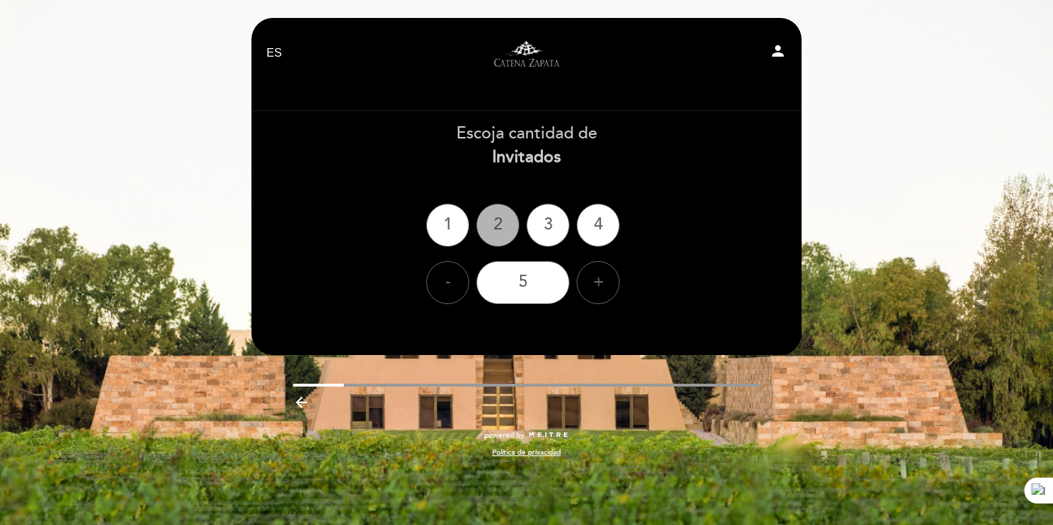
click at [502, 221] on div "2" at bounding box center [498, 225] width 43 height 43
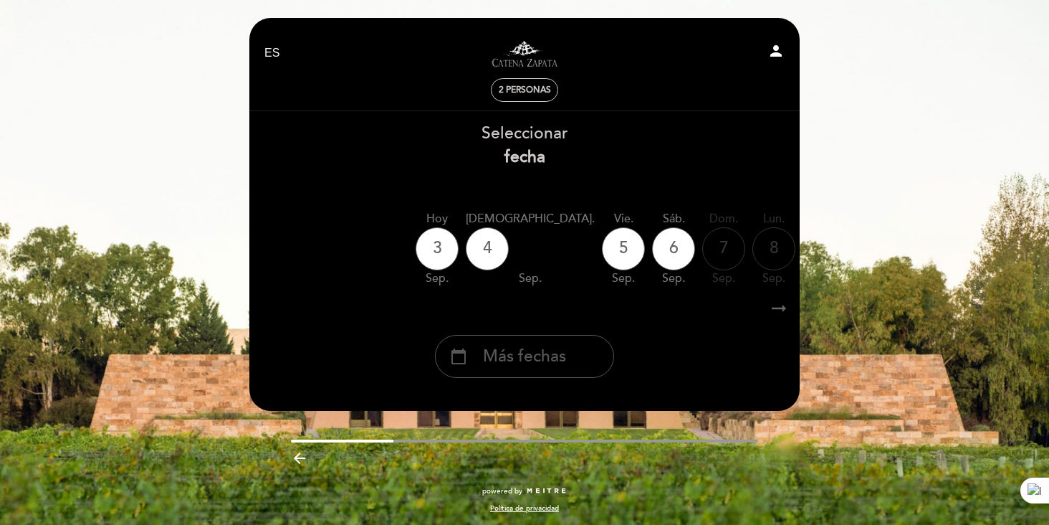
click at [515, 350] on span "Más fechas" at bounding box center [524, 357] width 83 height 24
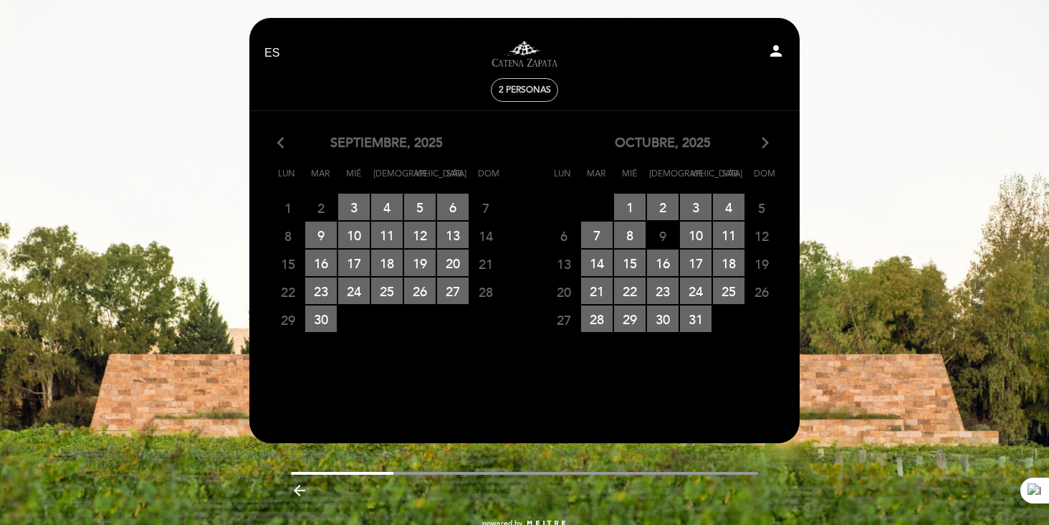
click at [772, 140] on div "octubre, 2025 arrow_forward_ios" at bounding box center [663, 143] width 276 height 19
click at [767, 145] on icon "arrow_forward_ios" at bounding box center [765, 143] width 13 height 19
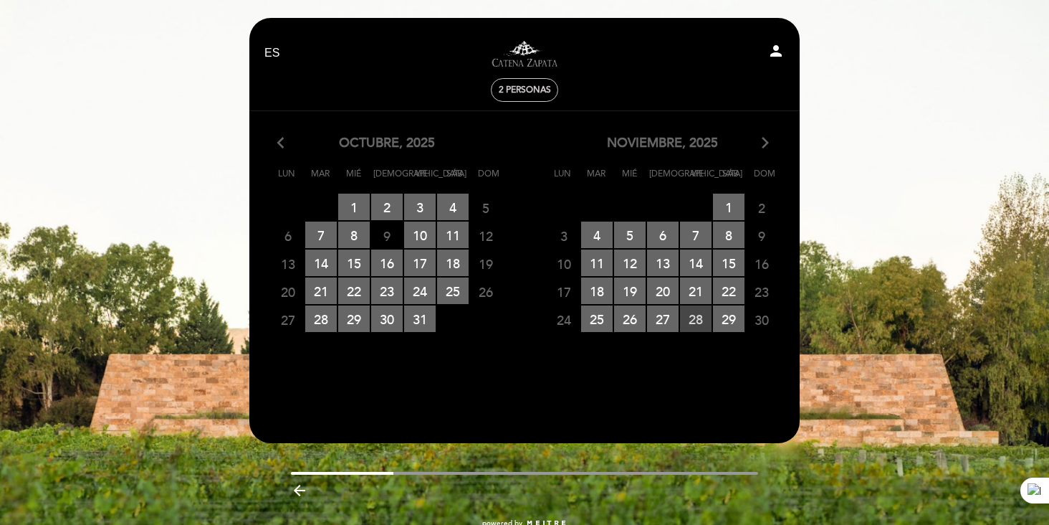
click at [691, 318] on span "28 RESERVAS DISPONIBLES" at bounding box center [696, 318] width 32 height 27
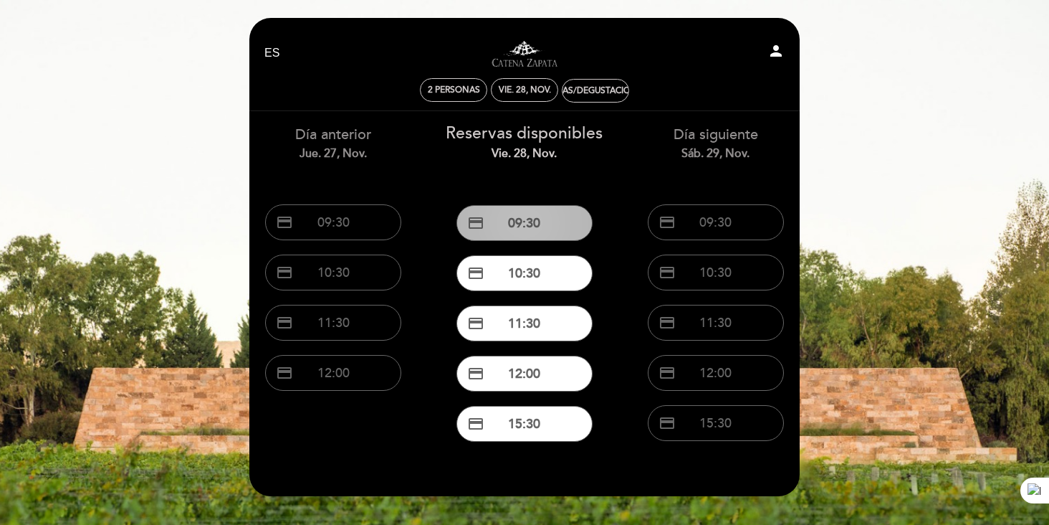
click at [530, 216] on button "credit_card 09:30" at bounding box center [524, 223] width 136 height 36
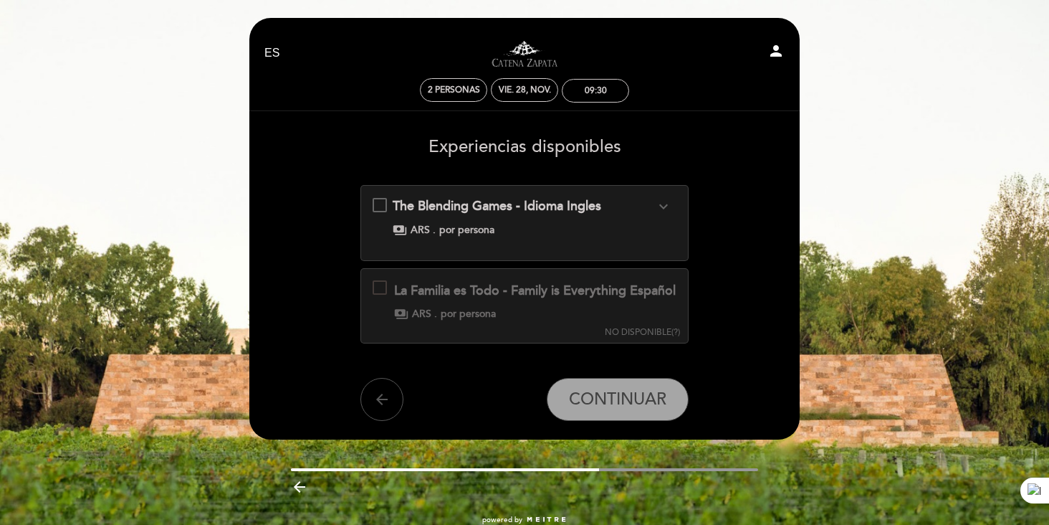
click at [383, 408] on icon "arrow_back" at bounding box center [381, 399] width 17 height 17
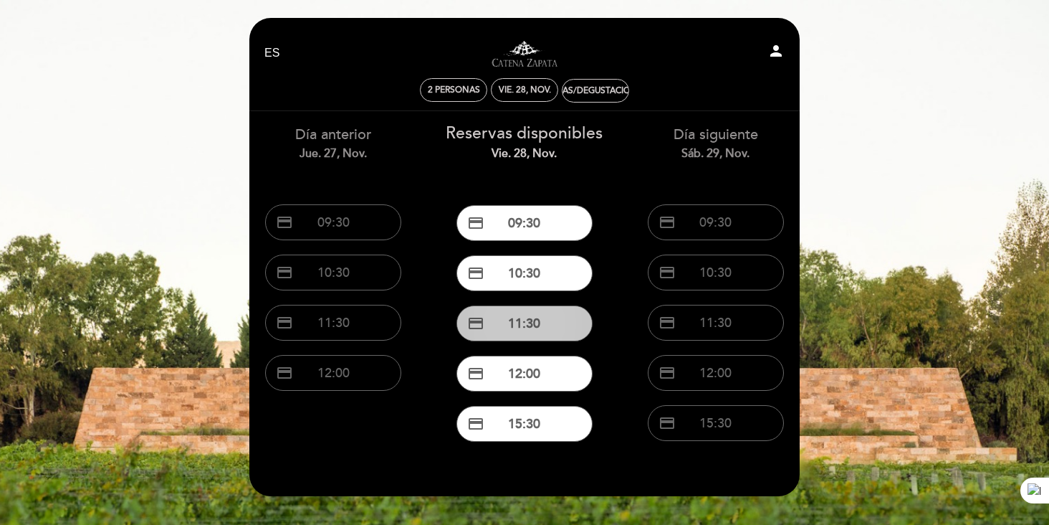
click at [530, 330] on button "credit_card 11:30" at bounding box center [524, 323] width 136 height 36
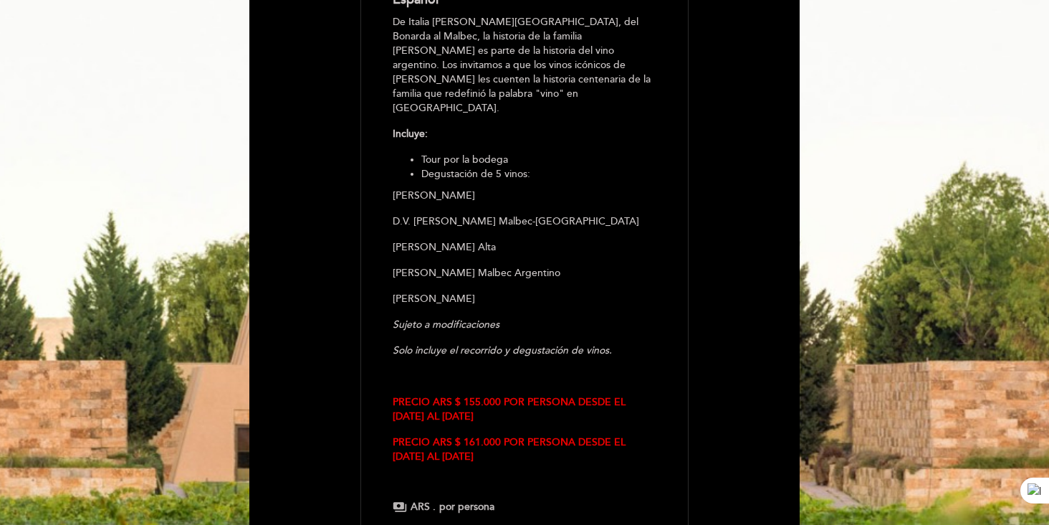
scroll to position [422, 0]
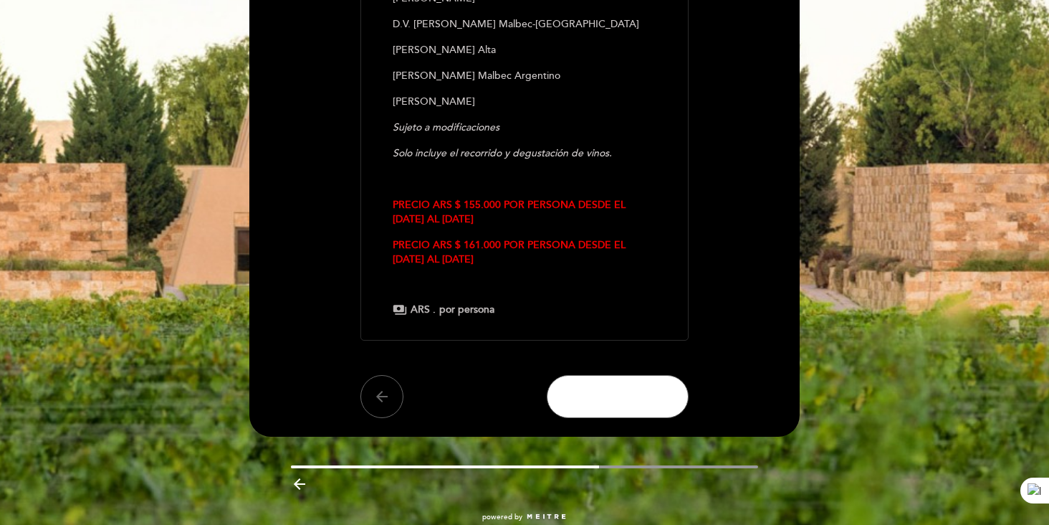
drag, startPoint x: 646, startPoint y: 356, endPoint x: 604, endPoint y: 340, distance: 44.5
click at [646, 375] on button "CONTINUAR" at bounding box center [618, 396] width 142 height 43
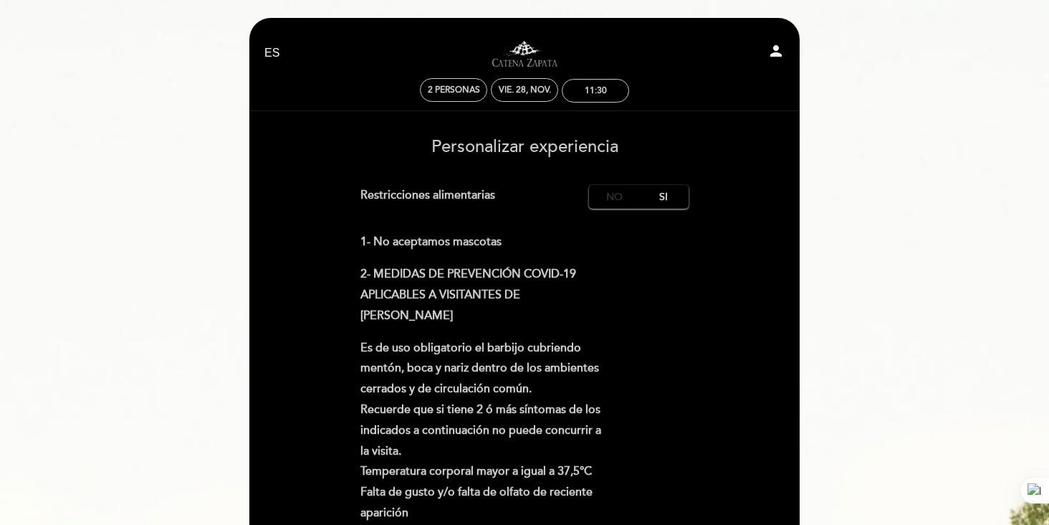
click at [625, 197] on label "No" at bounding box center [614, 197] width 50 height 24
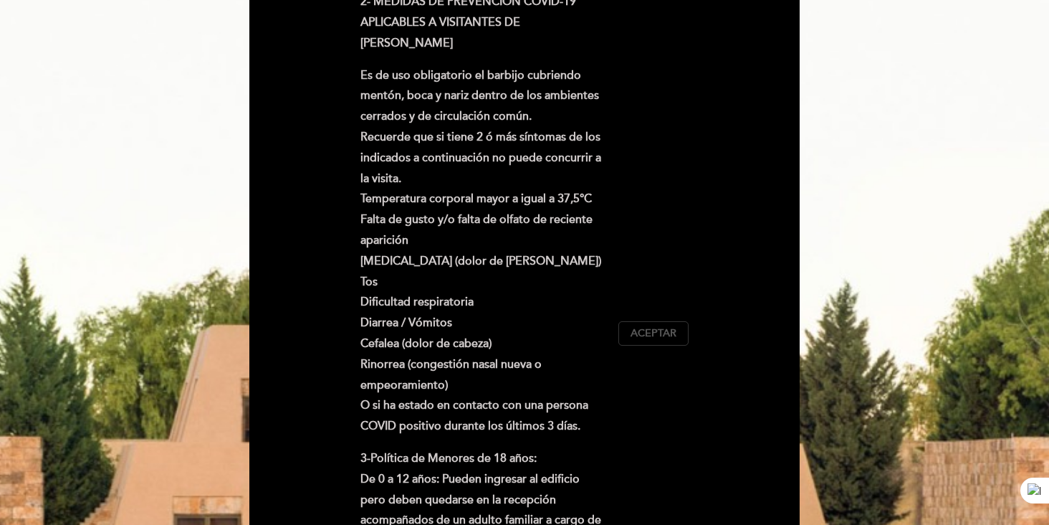
click at [659, 334] on span "Aceptar" at bounding box center [654, 333] width 46 height 15
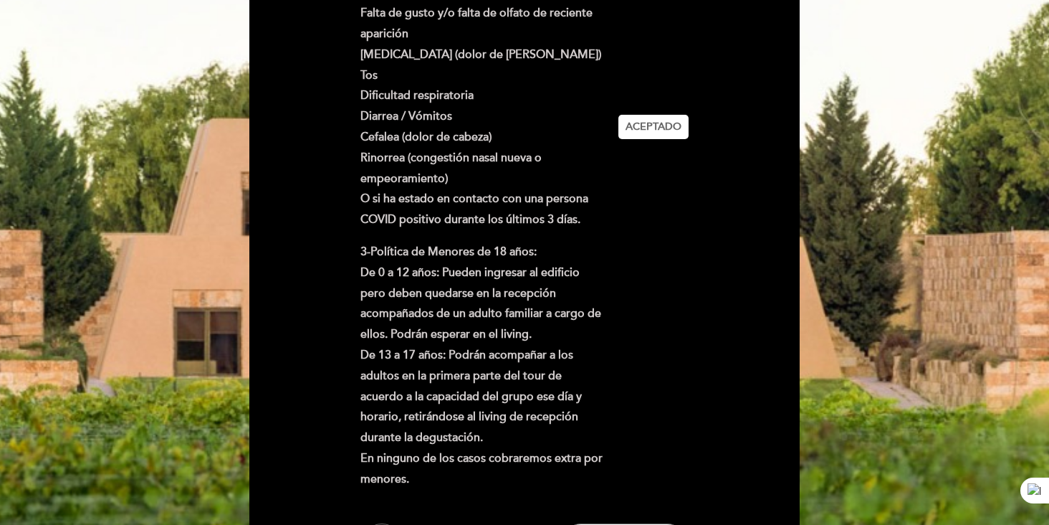
scroll to position [638, 0]
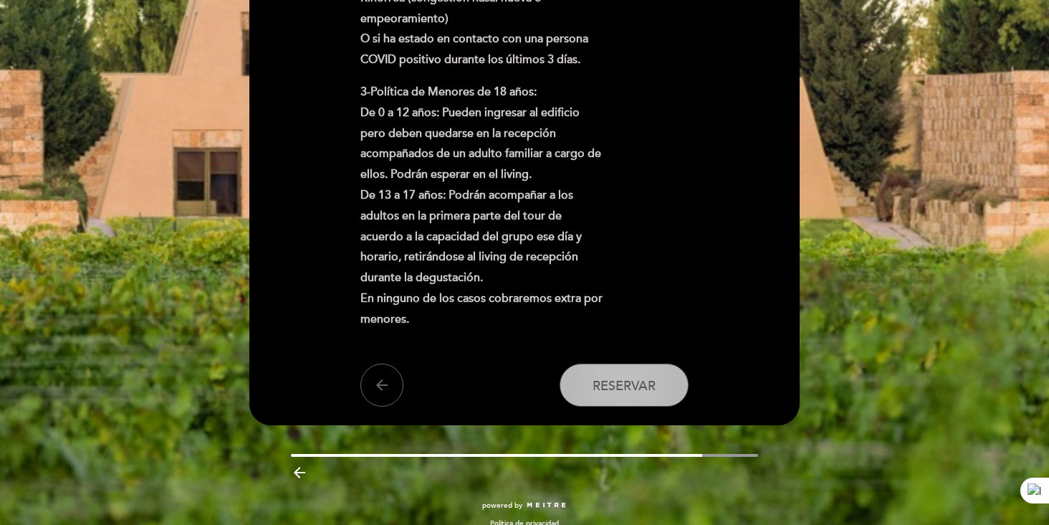
click at [632, 386] on span "Reservar" at bounding box center [624, 386] width 63 height 16
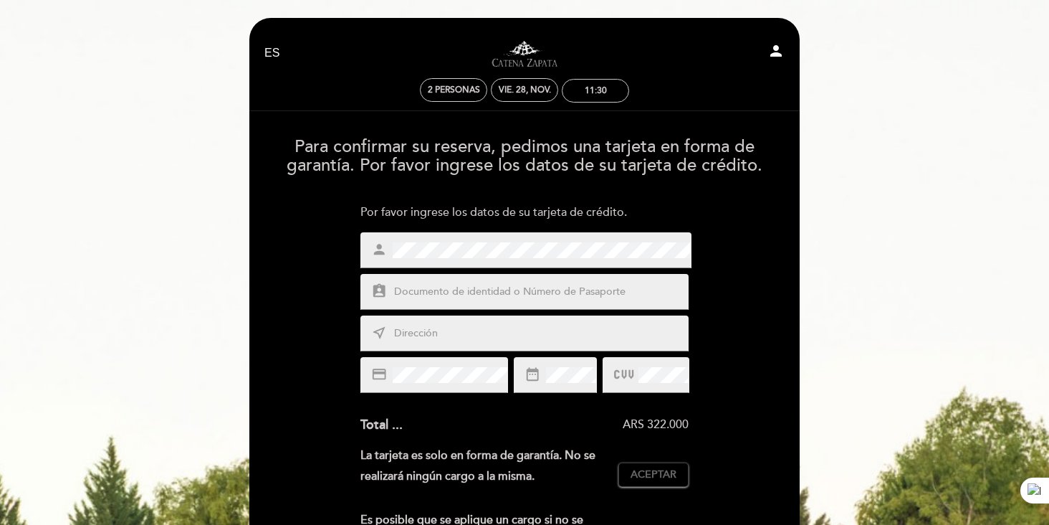
click at [568, 293] on input "text" at bounding box center [542, 292] width 298 height 16
type input "25092321"
click at [534, 329] on input "text" at bounding box center [542, 333] width 298 height 16
type input "Rio Cuarto 2177"
click at [661, 476] on span "Aceptar" at bounding box center [654, 474] width 46 height 15
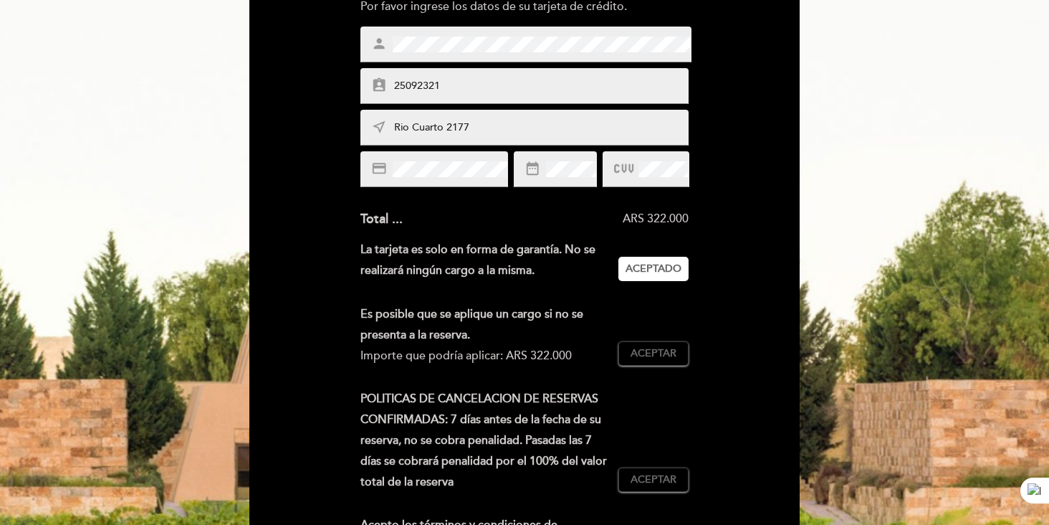
scroll to position [282, 0]
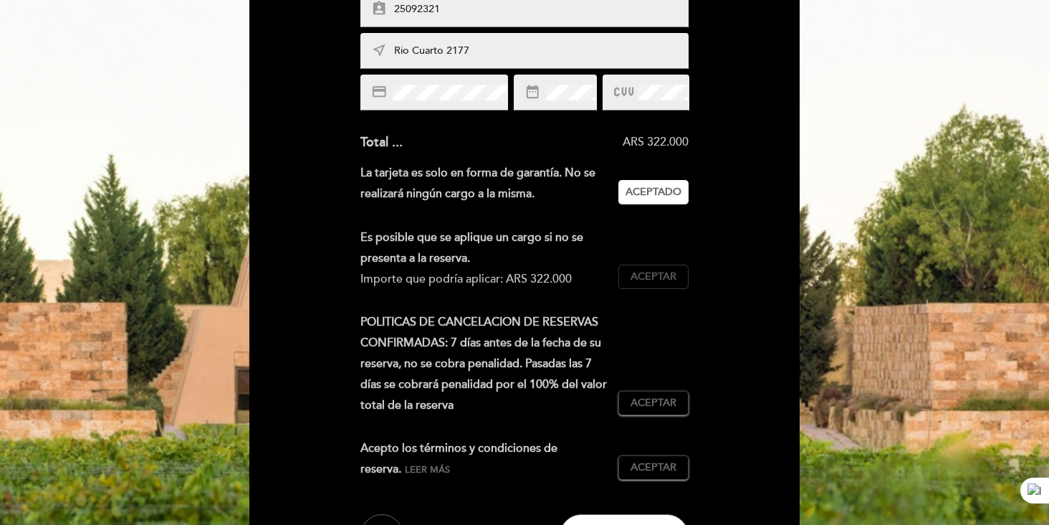
click at [654, 276] on span "Aceptar" at bounding box center [654, 276] width 46 height 15
click at [654, 399] on span "Aceptar" at bounding box center [654, 403] width 46 height 15
click at [664, 474] on button "Aceptar Aceptado" at bounding box center [653, 467] width 70 height 24
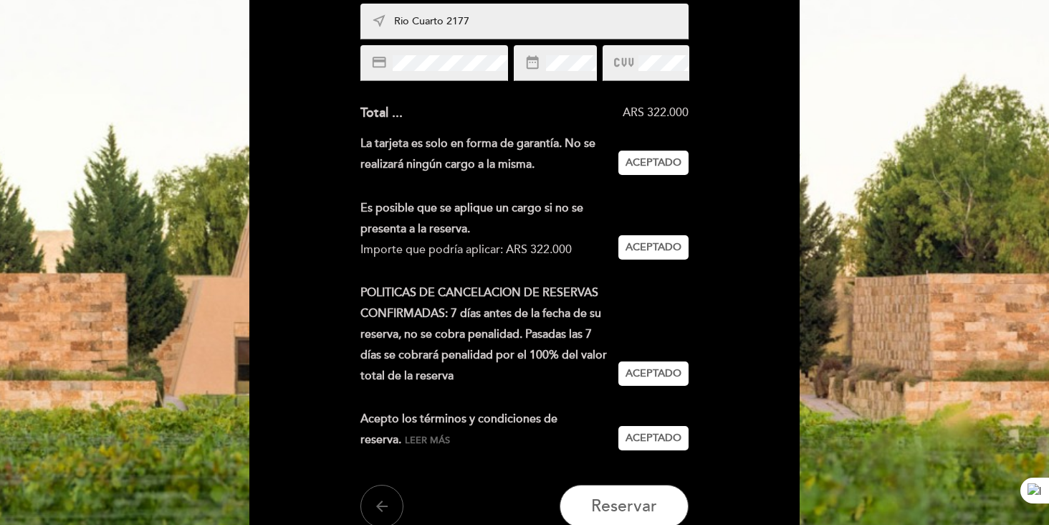
scroll to position [387, 0]
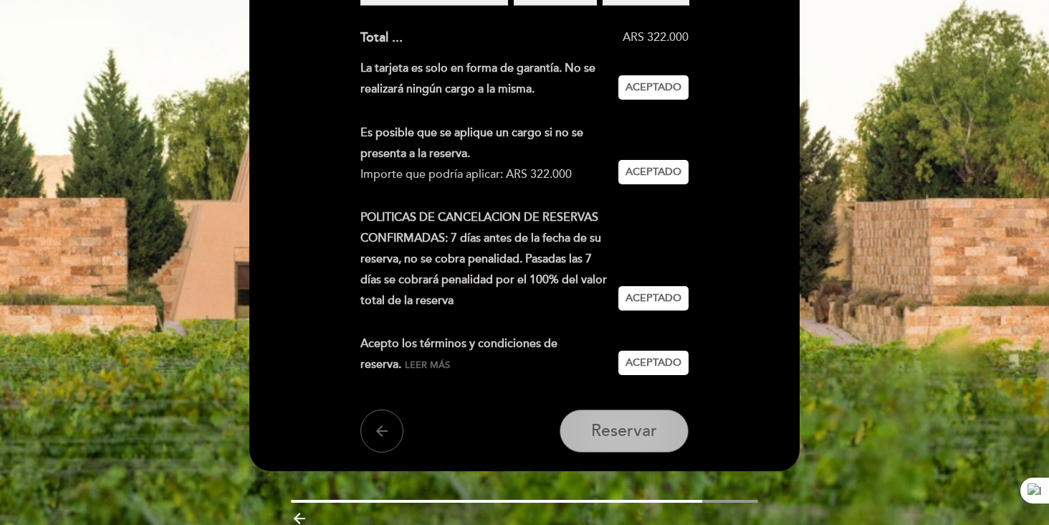
click at [640, 441] on button "Reservar" at bounding box center [624, 430] width 129 height 43
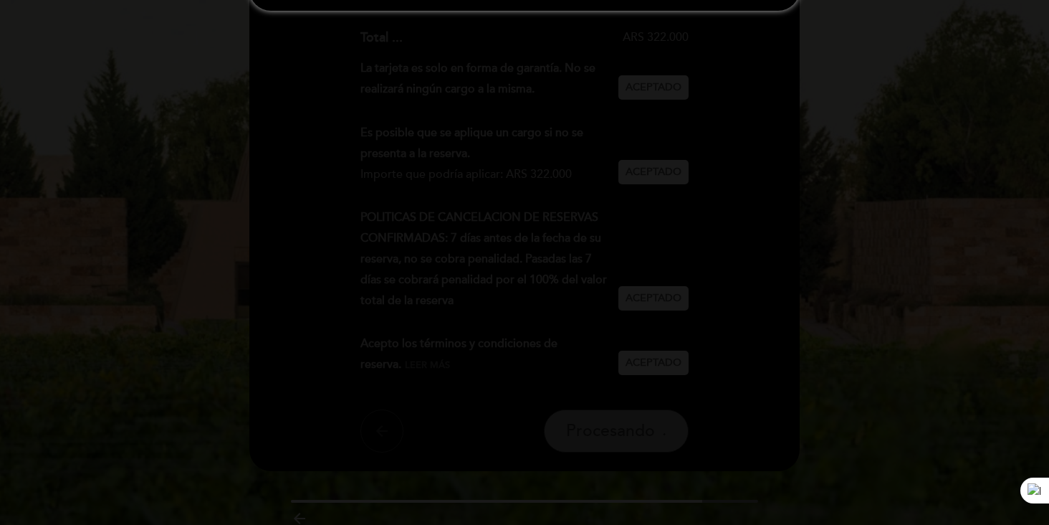
scroll to position [0, 0]
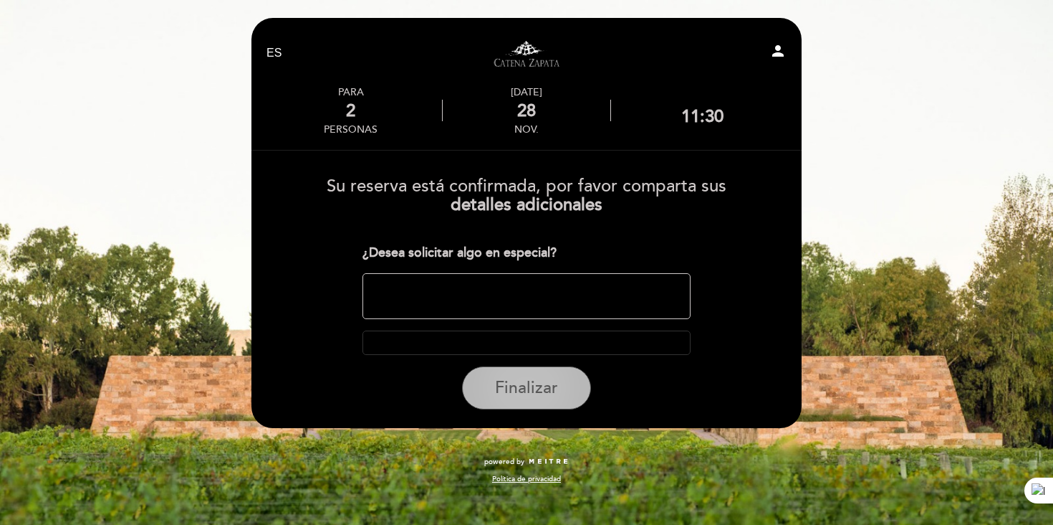
click at [530, 394] on span "Finalizar" at bounding box center [526, 388] width 63 height 20
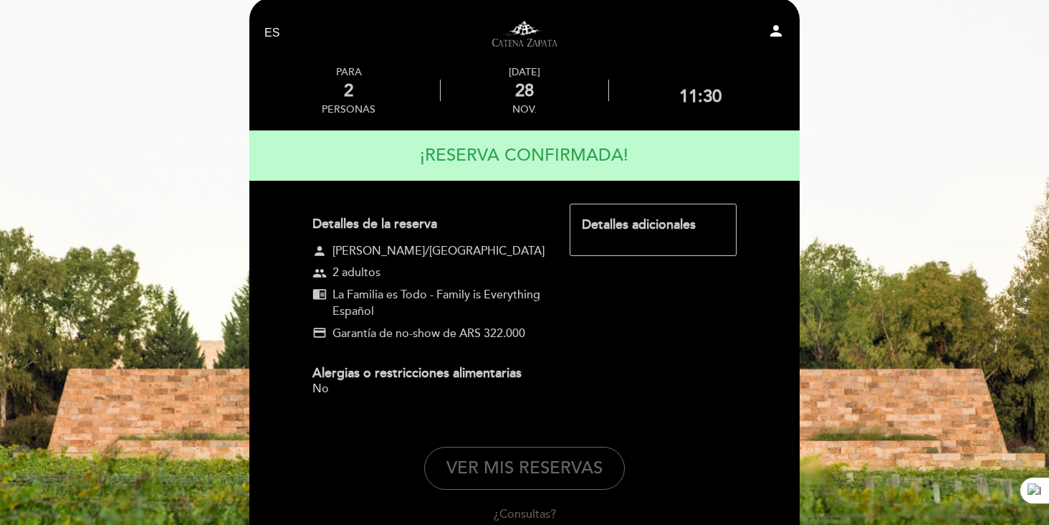
scroll to position [131, 0]
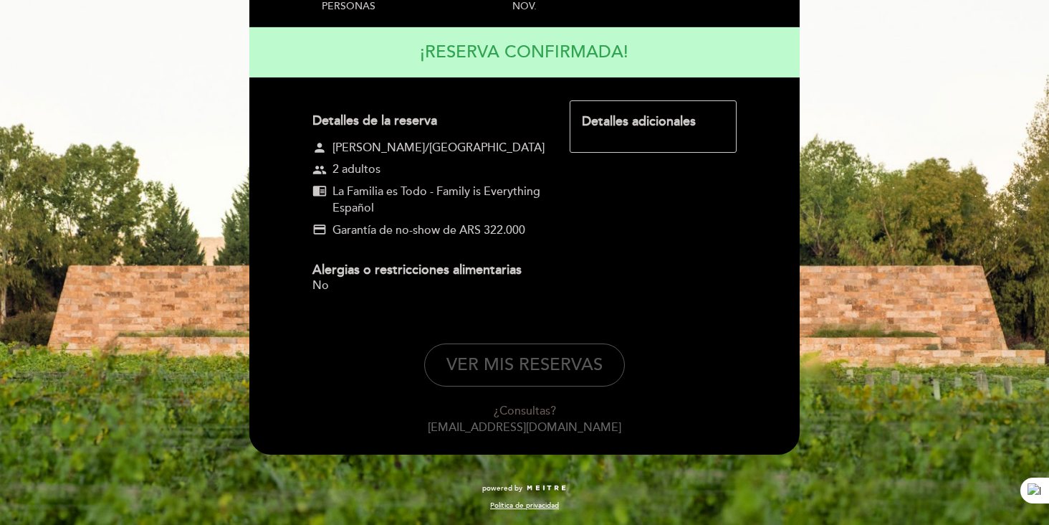
click at [527, 386] on button "VER MIS RESERVAS" at bounding box center [524, 364] width 201 height 43
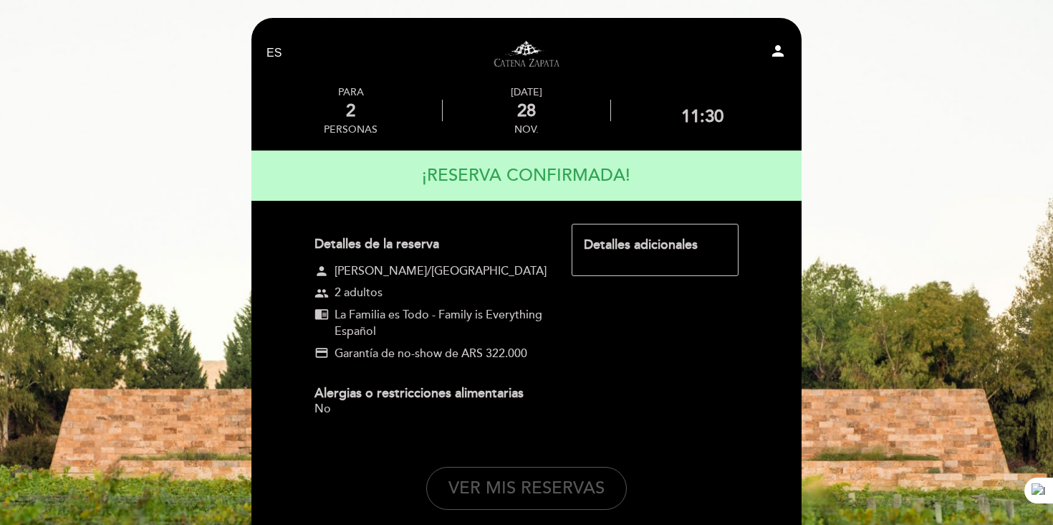
select select "es"
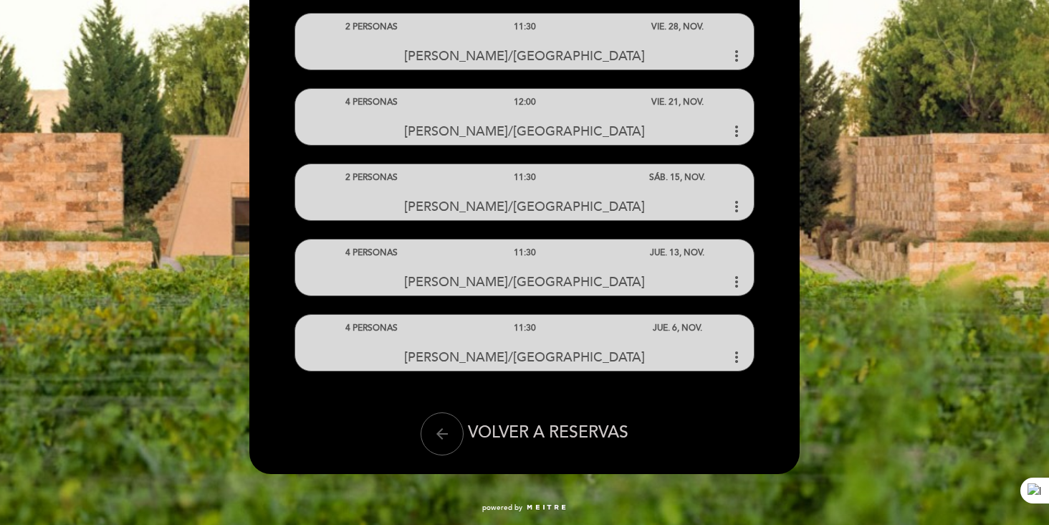
scroll to position [459, 0]
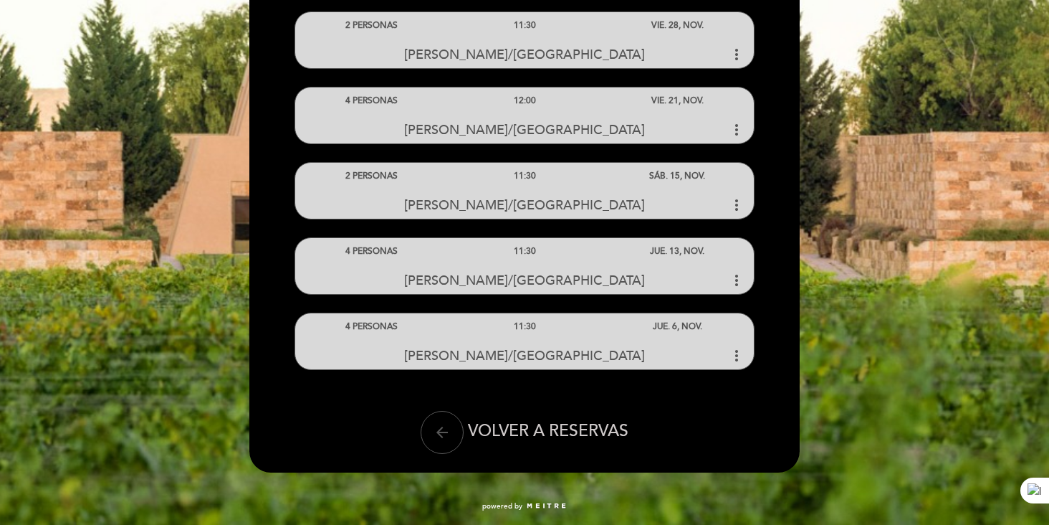
click at [449, 439] on button "arrow_back" at bounding box center [442, 432] width 43 height 43
select select "es"
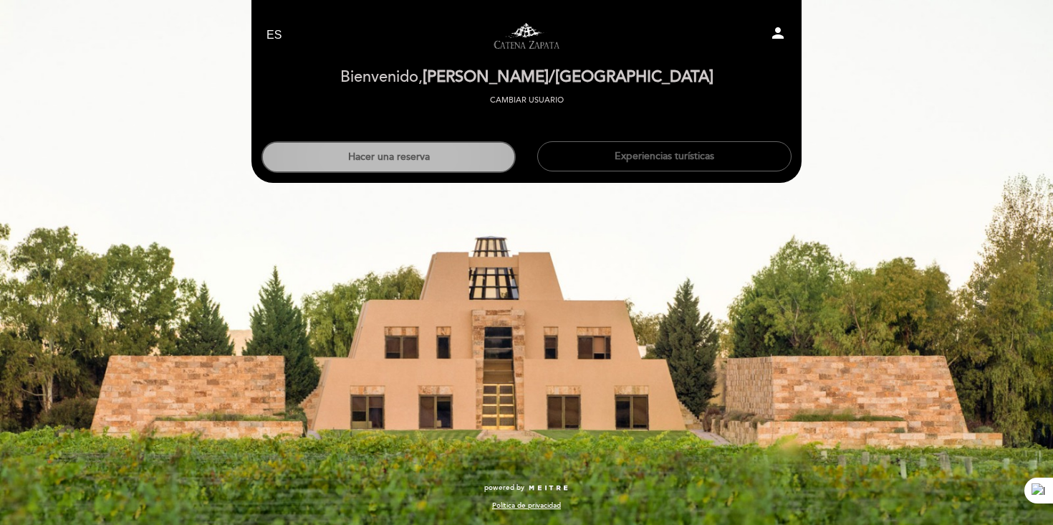
click at [406, 162] on button "Hacer una reserva" at bounding box center [389, 157] width 254 height 32
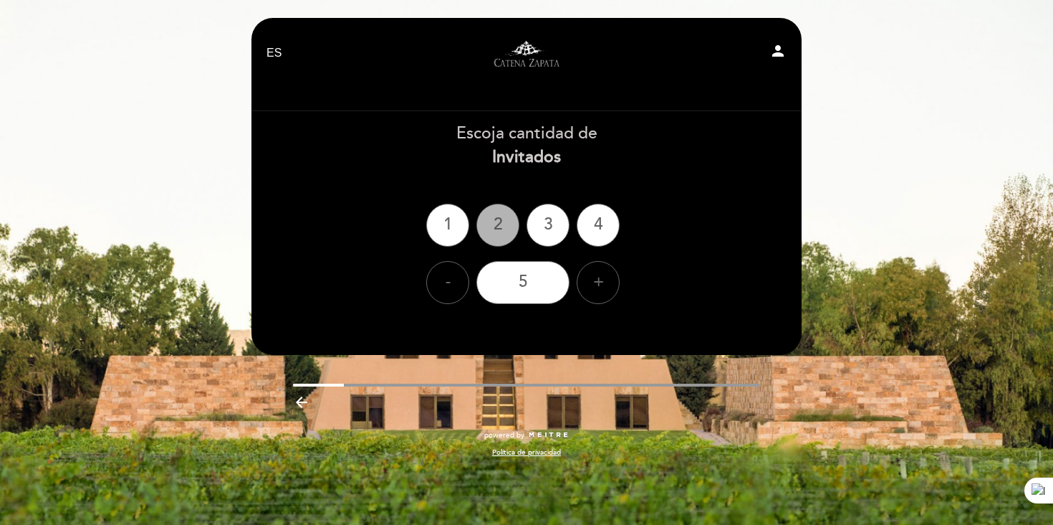
click at [496, 233] on div "2" at bounding box center [498, 225] width 43 height 43
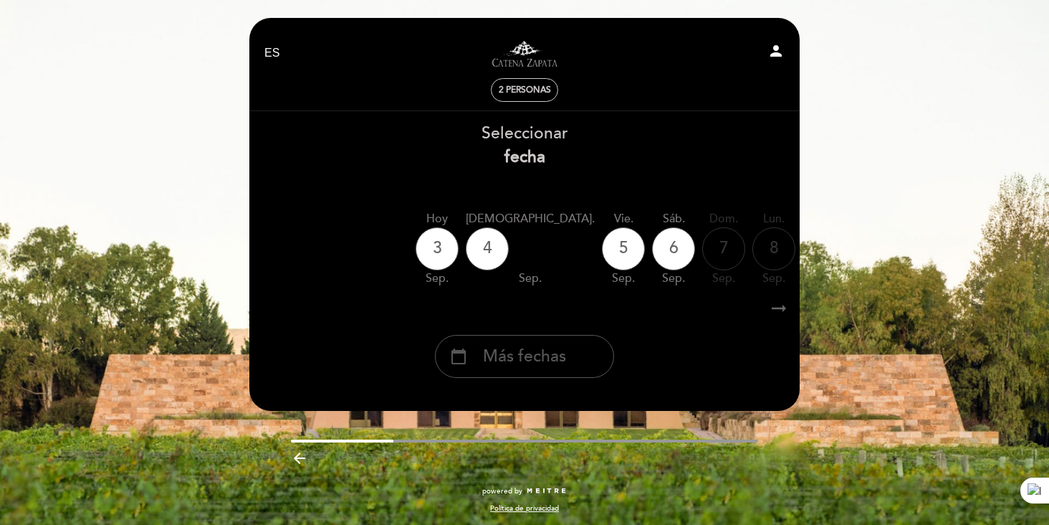
click at [542, 358] on span "Más fechas" at bounding box center [524, 357] width 83 height 24
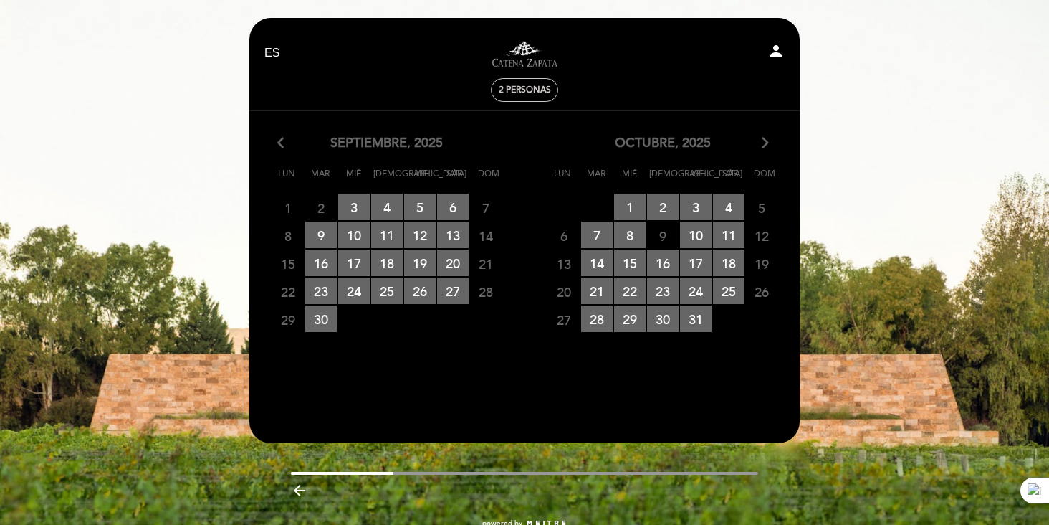
click at [765, 146] on icon "arrow_forward_ios" at bounding box center [765, 143] width 13 height 19
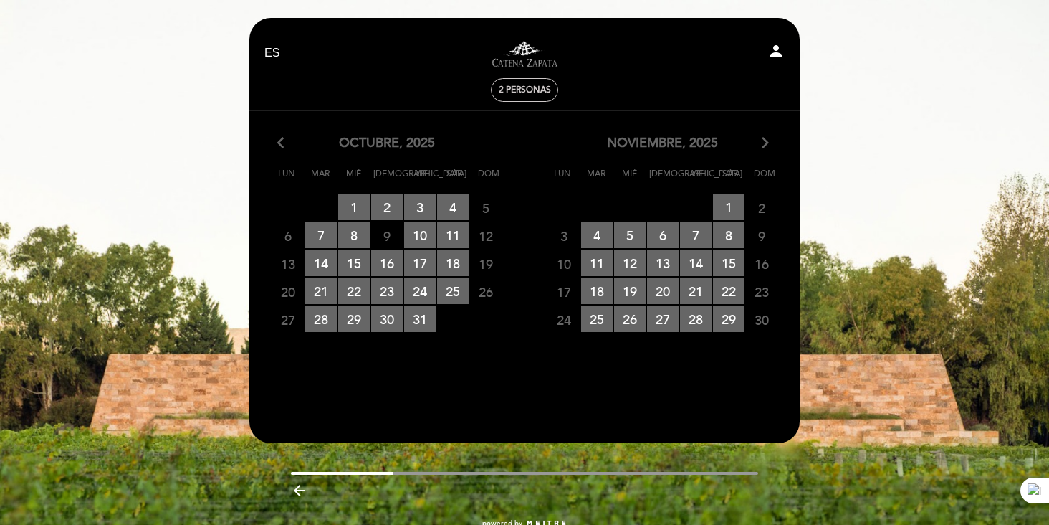
click at [765, 146] on icon "arrow_forward_ios" at bounding box center [765, 143] width 13 height 19
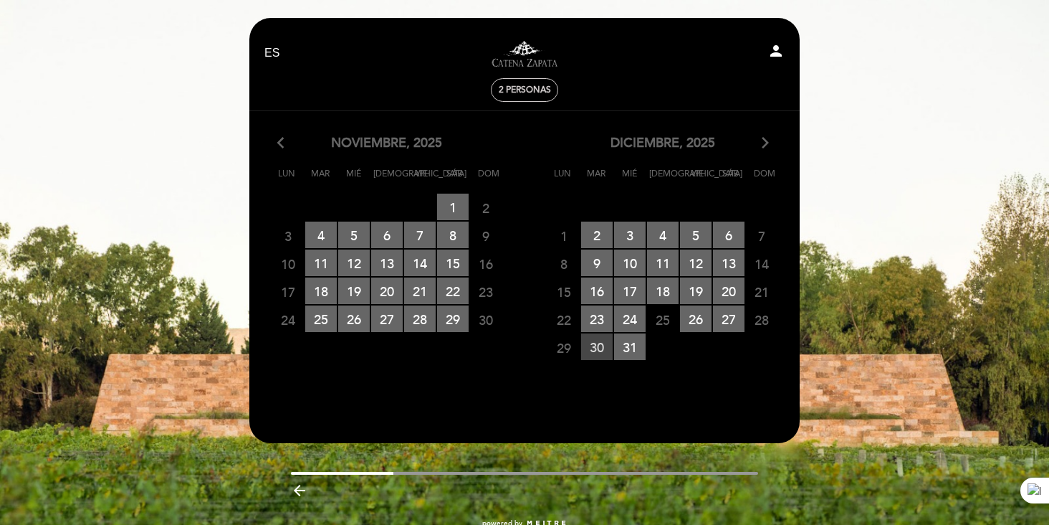
click at [595, 352] on span "30 RESERVAS DISPONIBLES" at bounding box center [597, 346] width 32 height 27
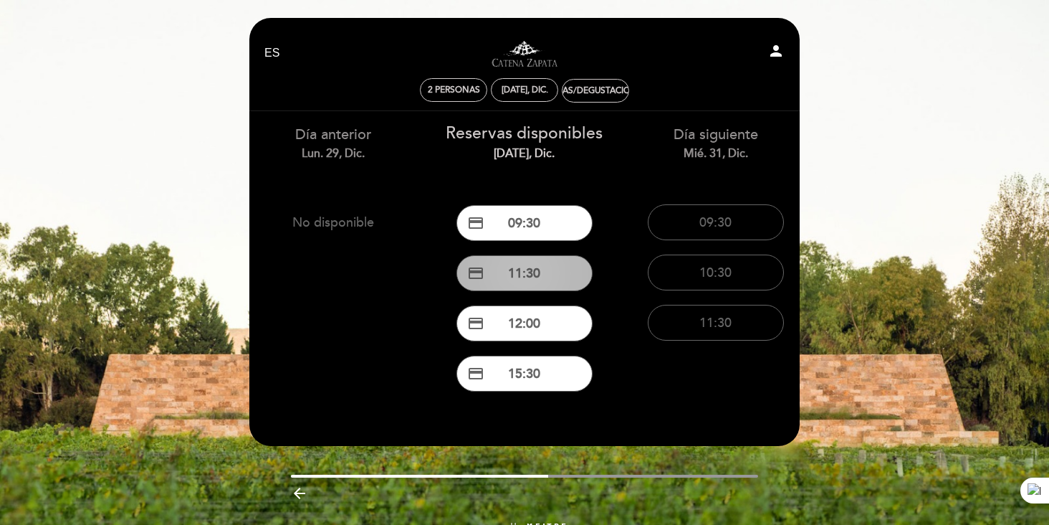
click at [522, 281] on button "credit_card 11:30" at bounding box center [524, 273] width 136 height 36
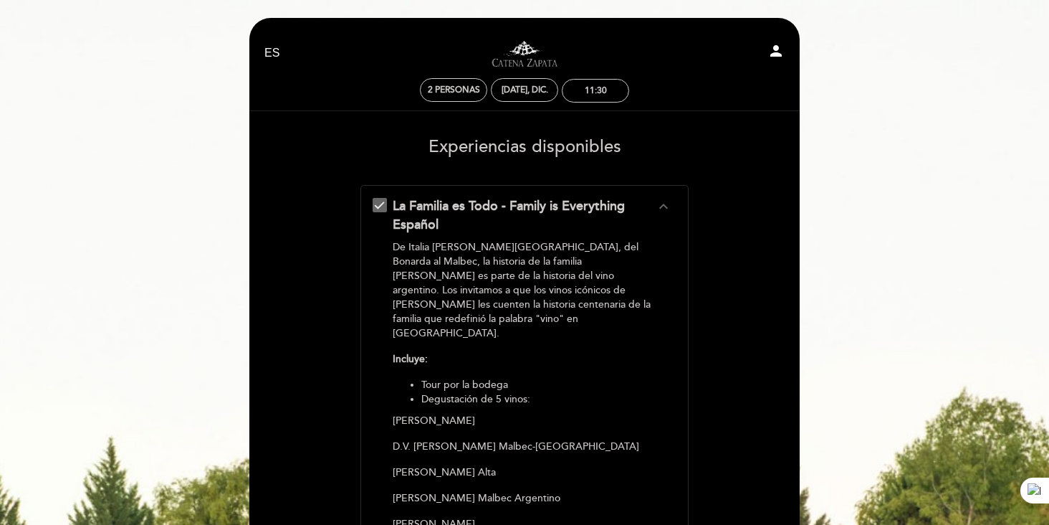
scroll to position [422, 0]
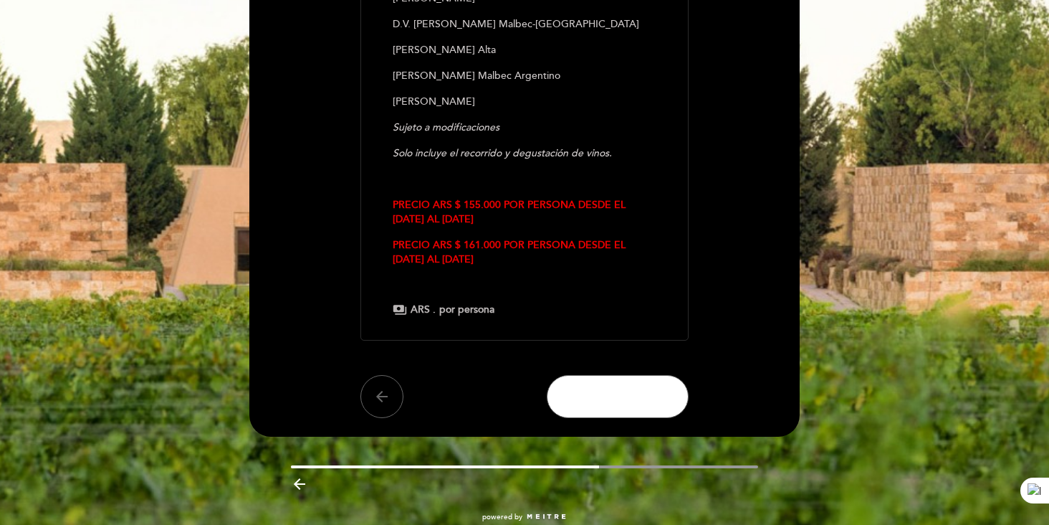
click at [633, 386] on span "CONTINUAR" at bounding box center [617, 396] width 97 height 20
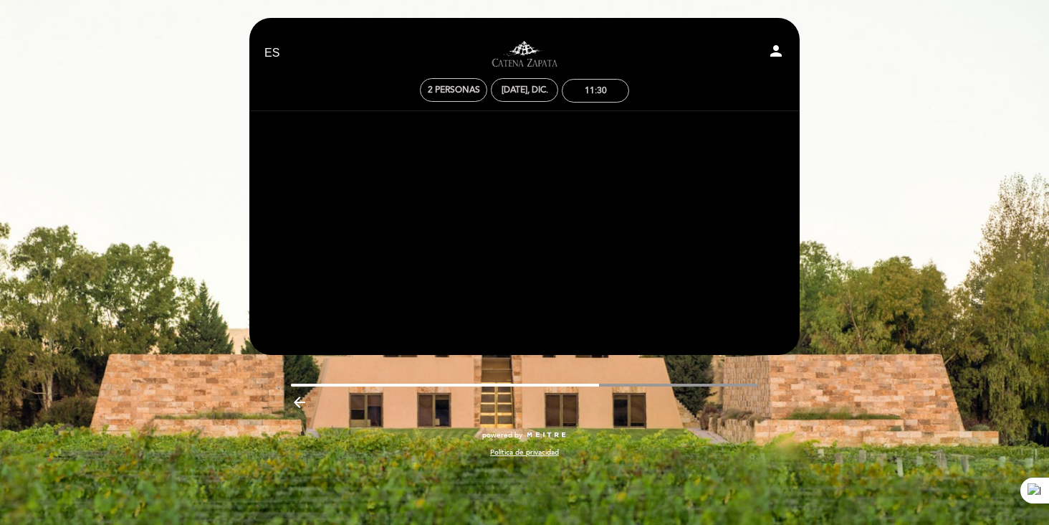
scroll to position [0, 0]
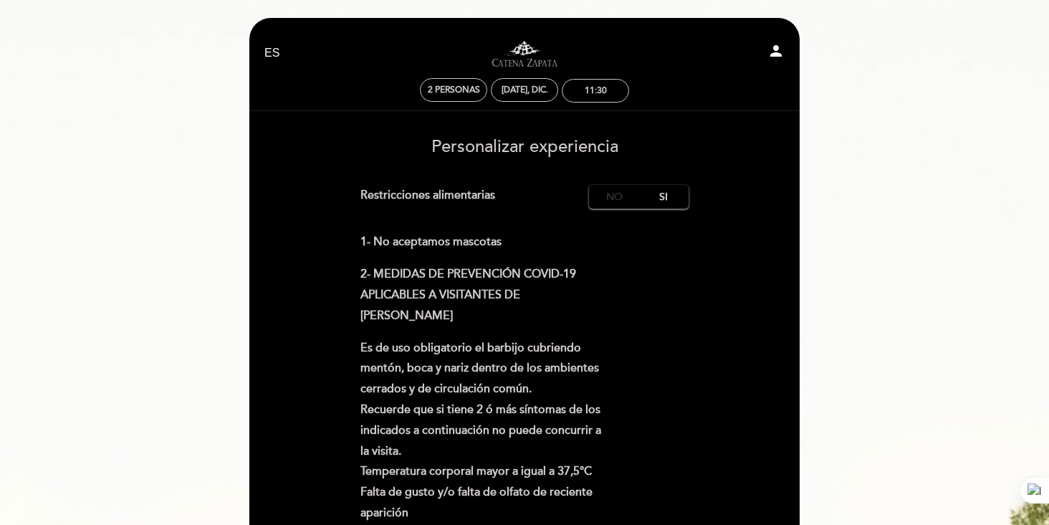
click at [617, 204] on label "No" at bounding box center [614, 197] width 50 height 24
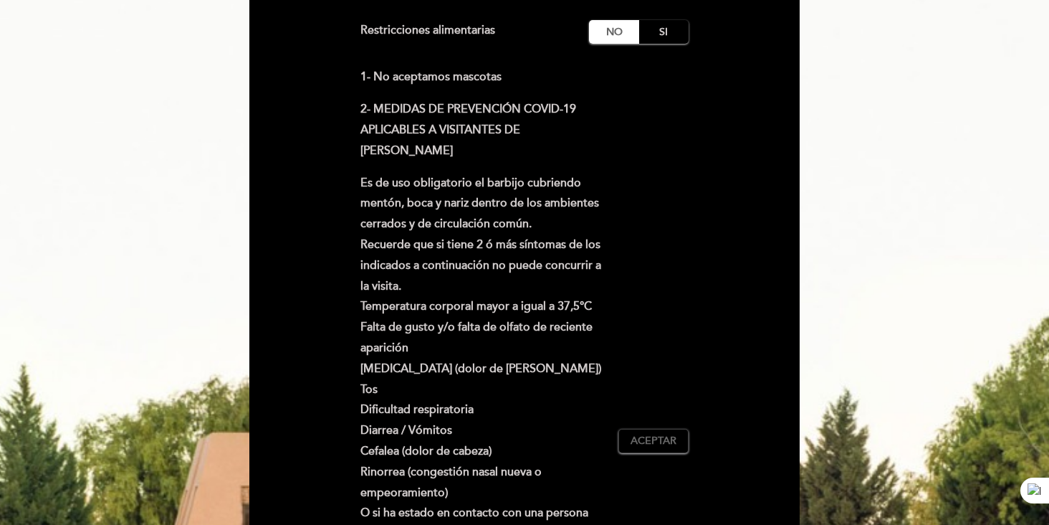
scroll to position [290, 0]
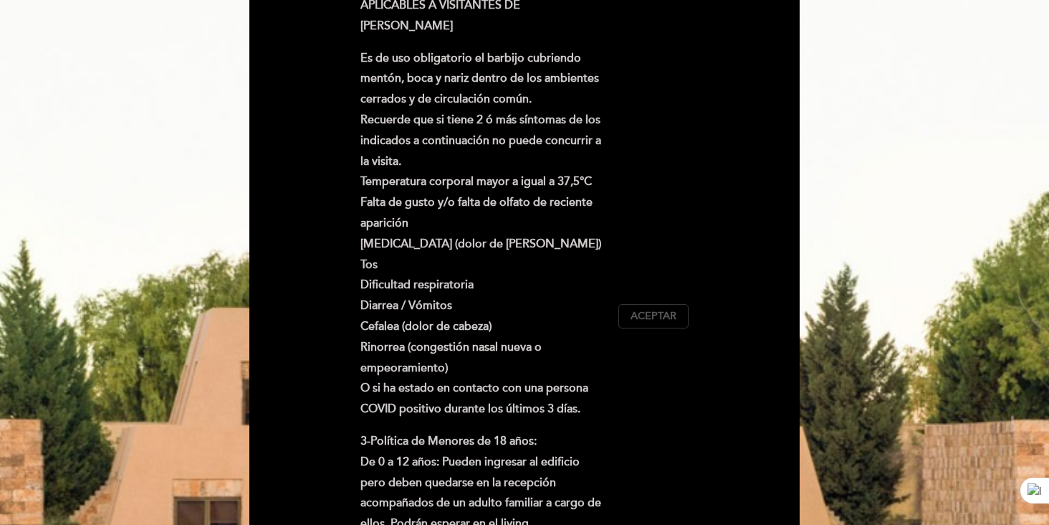
click at [656, 313] on span "Aceptar" at bounding box center [654, 316] width 46 height 15
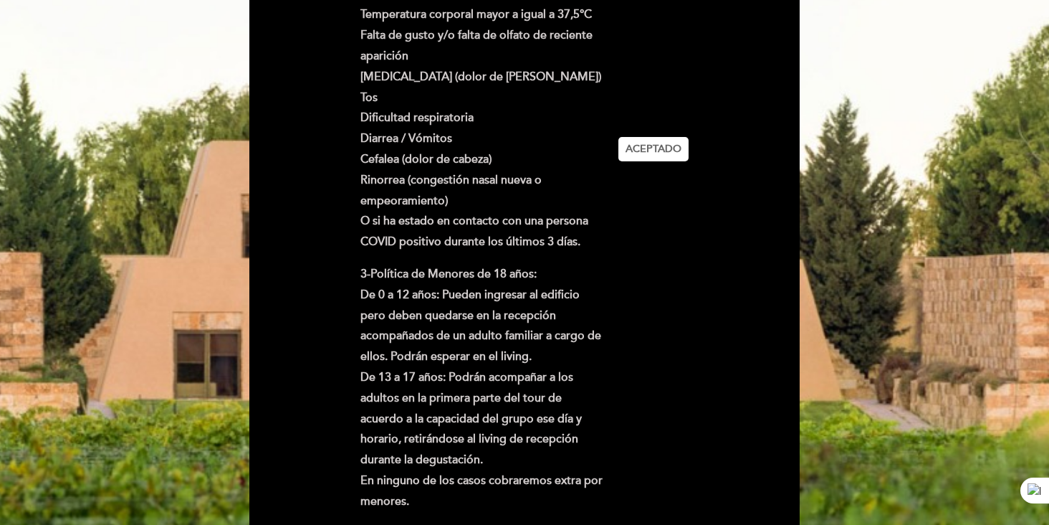
scroll to position [656, 0]
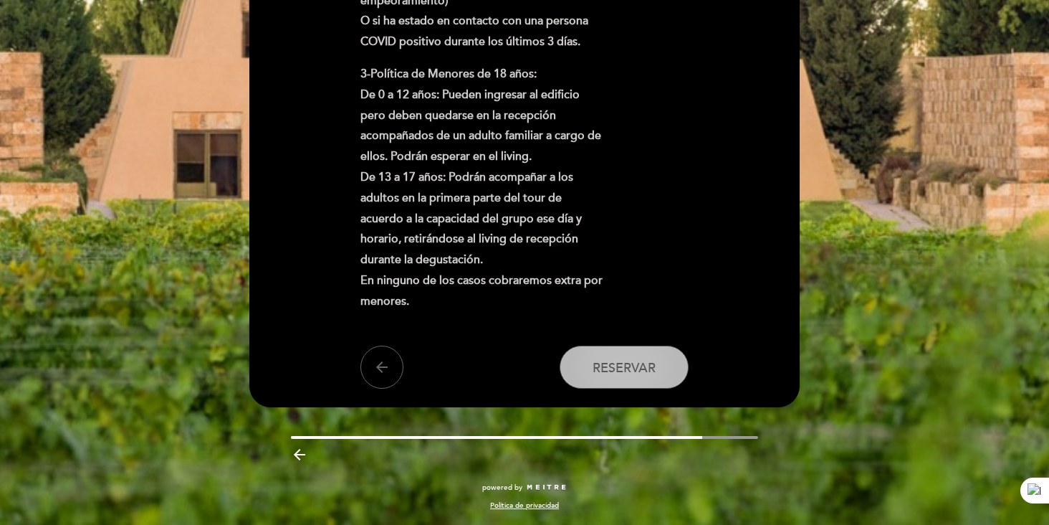
click at [637, 371] on span "Reservar" at bounding box center [624, 368] width 63 height 16
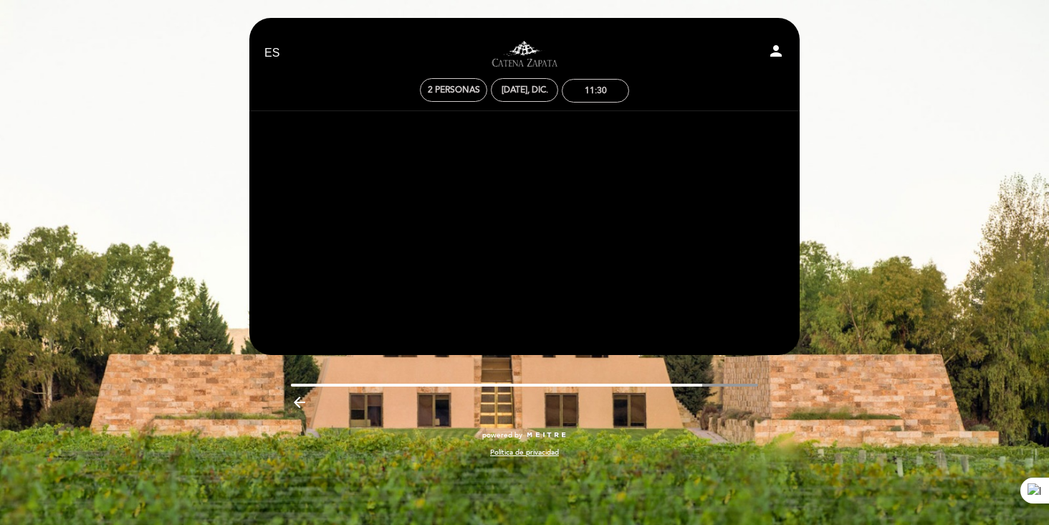
scroll to position [0, 0]
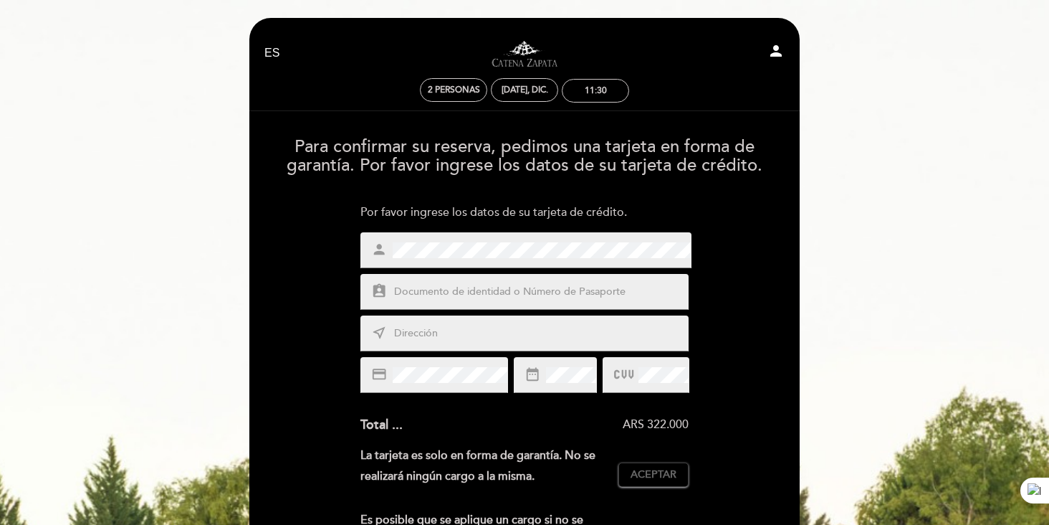
click at [623, 259] on div "person" at bounding box center [525, 250] width 331 height 36
click at [528, 299] on input "text" at bounding box center [542, 292] width 298 height 16
type input "25092321"
click at [525, 336] on input "text" at bounding box center [542, 333] width 298 height 16
type input "Rio Cuarto 2177"
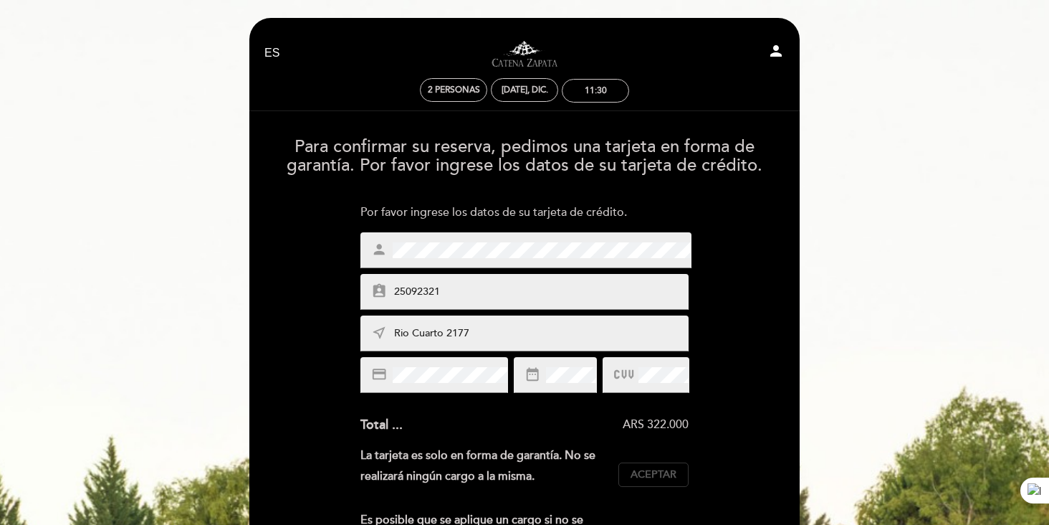
click at [654, 474] on span "Aceptar" at bounding box center [654, 474] width 46 height 15
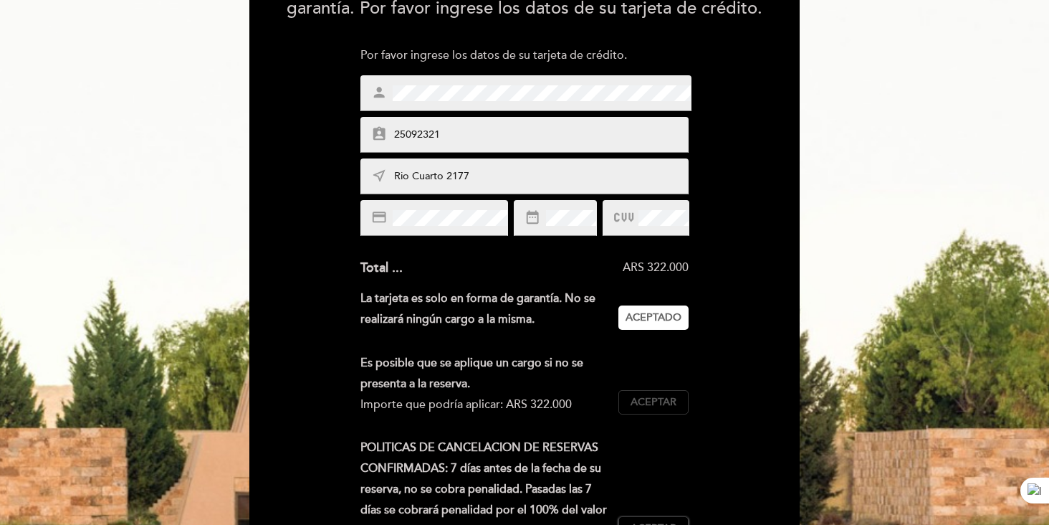
click at [666, 404] on span "Aceptar" at bounding box center [654, 402] width 46 height 15
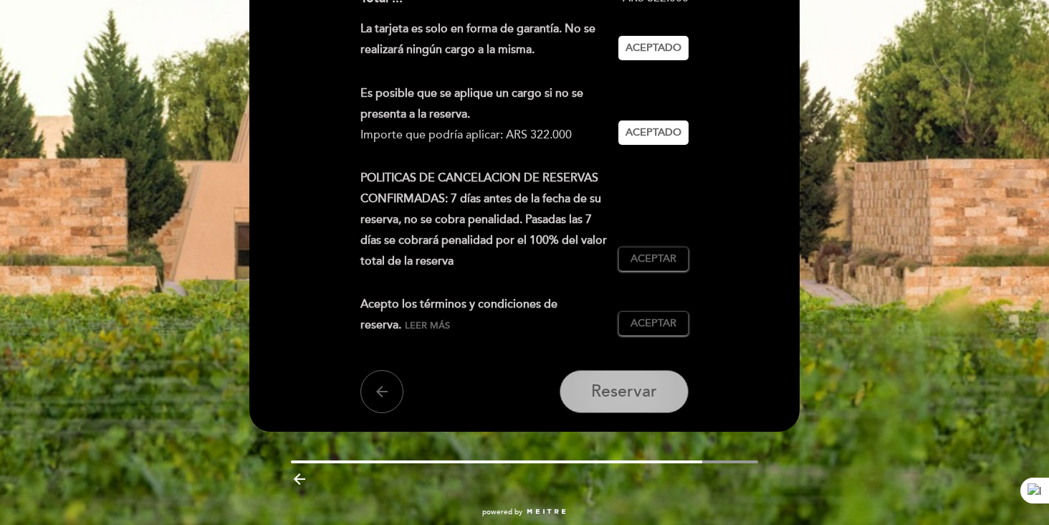
scroll to position [438, 0]
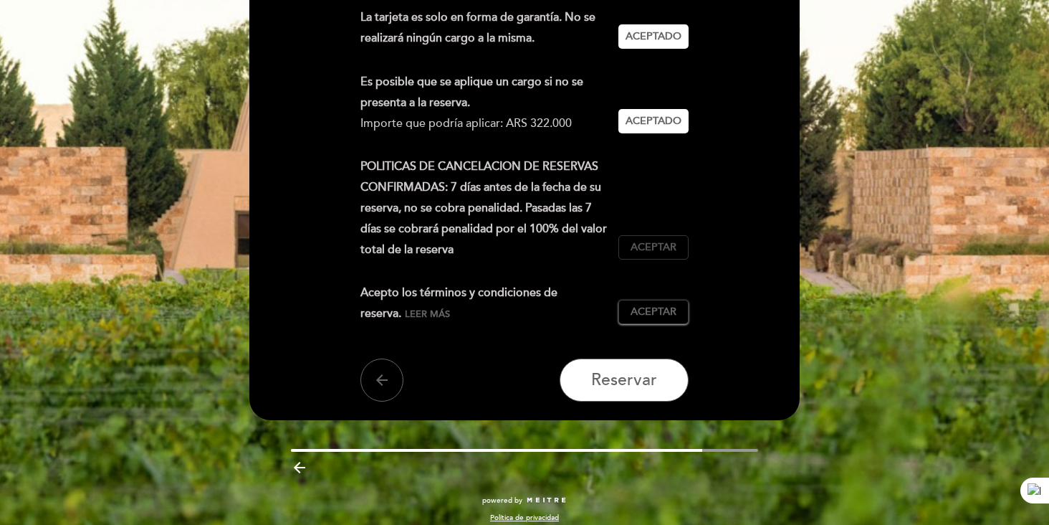
click at [664, 253] on span "Aceptar" at bounding box center [654, 247] width 46 height 15
click at [664, 307] on span "Aceptar" at bounding box center [654, 312] width 46 height 15
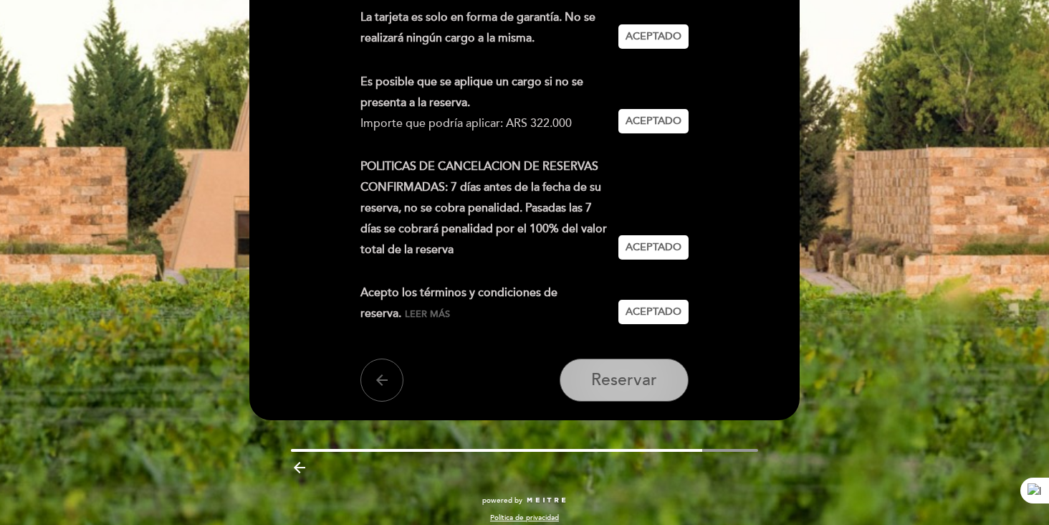
click at [646, 370] on span "Reservar" at bounding box center [624, 380] width 66 height 20
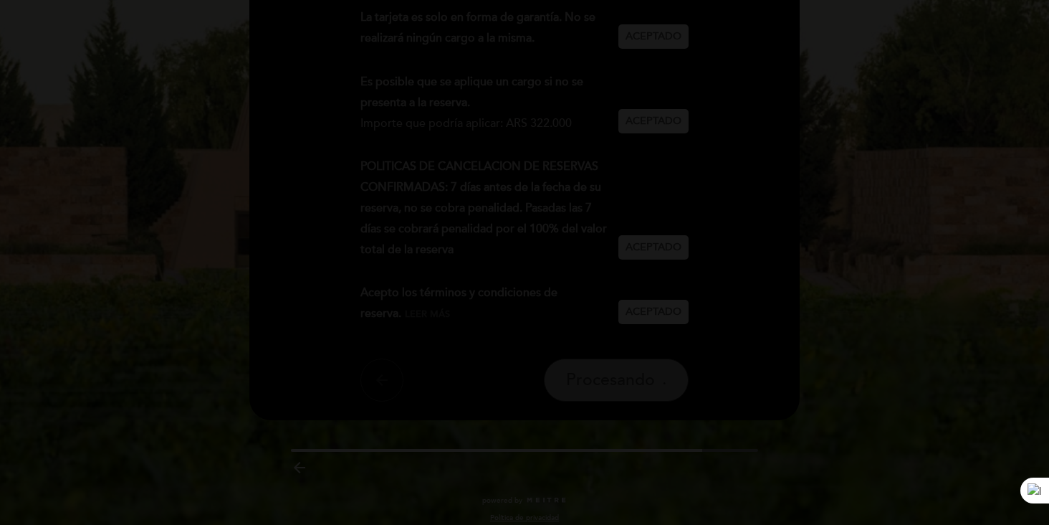
scroll to position [0, 0]
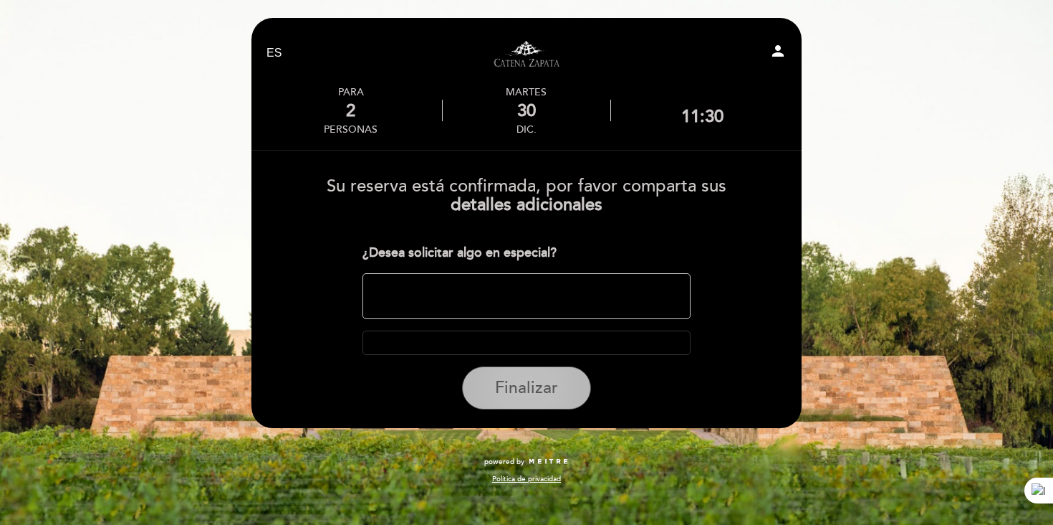
click at [520, 380] on span "Finalizar" at bounding box center [526, 388] width 63 height 20
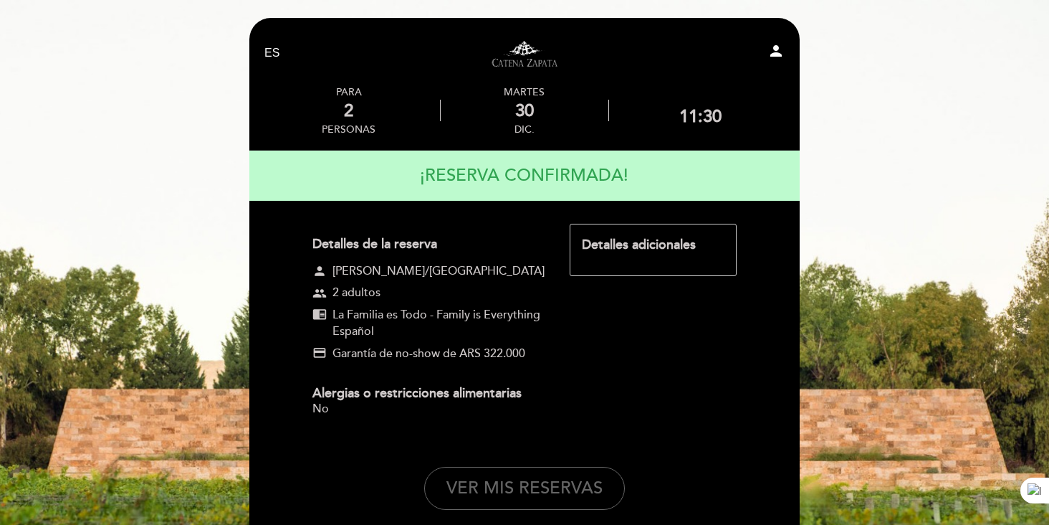
scroll to position [175, 0]
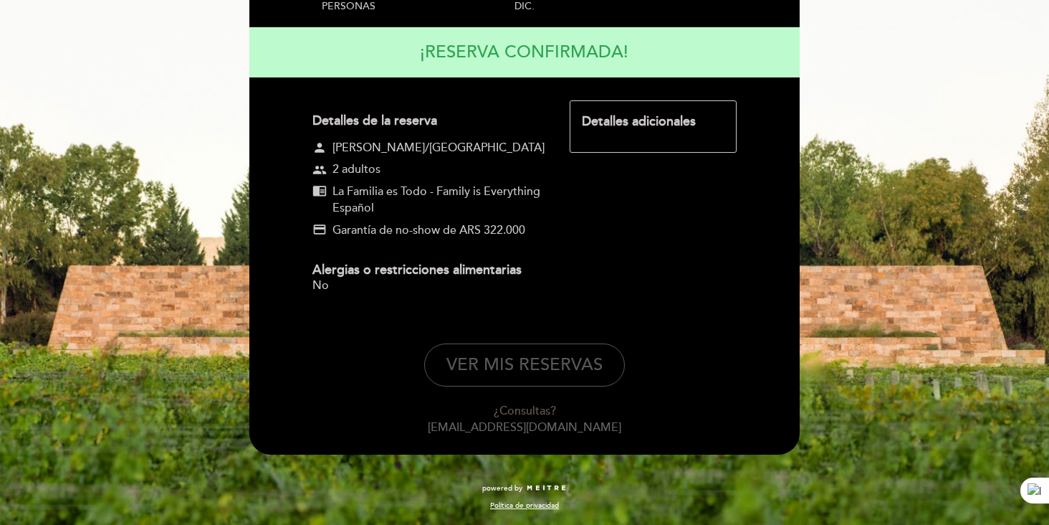
click at [568, 370] on button "VER MIS RESERVAS" at bounding box center [524, 364] width 201 height 43
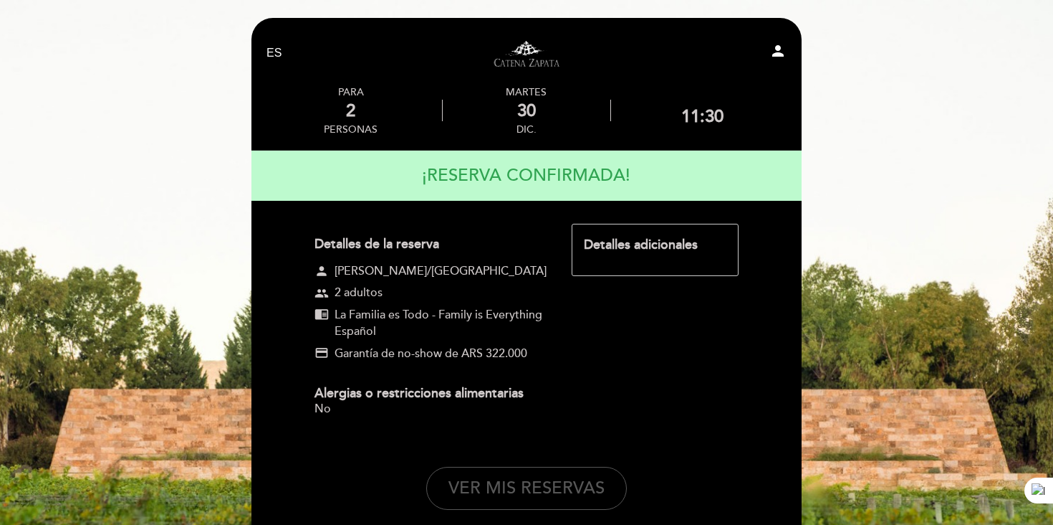
select select "es"
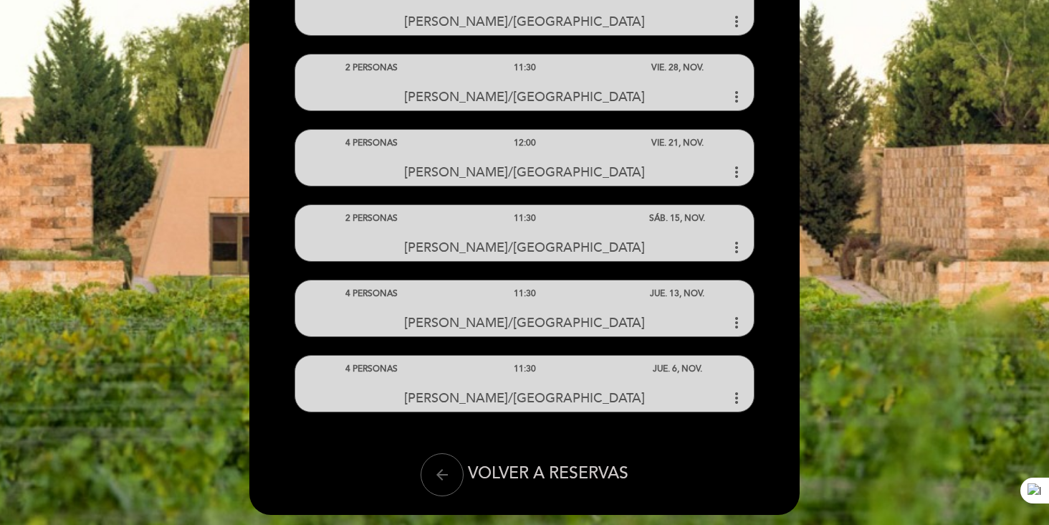
scroll to position [535, 0]
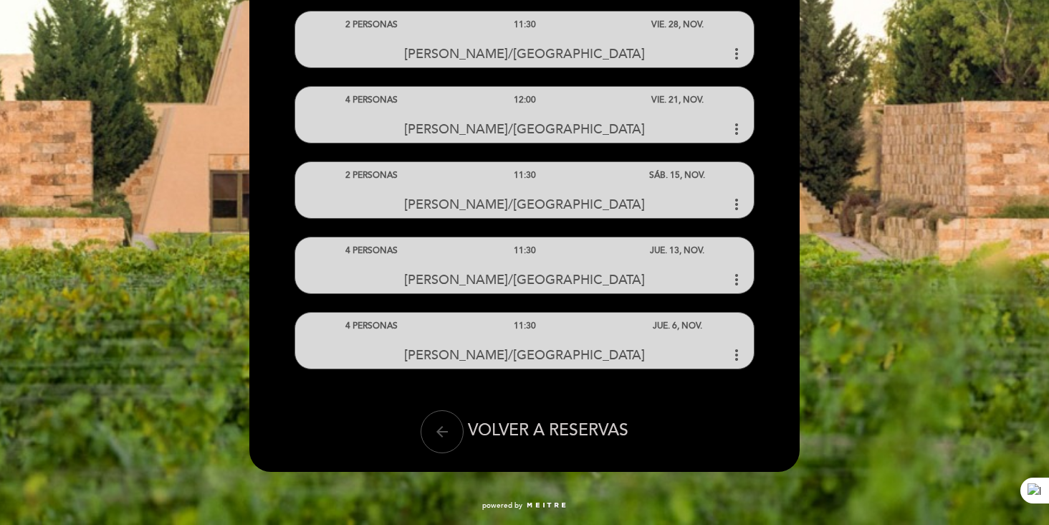
click at [451, 429] on button "arrow_back" at bounding box center [442, 431] width 43 height 43
select select "es"
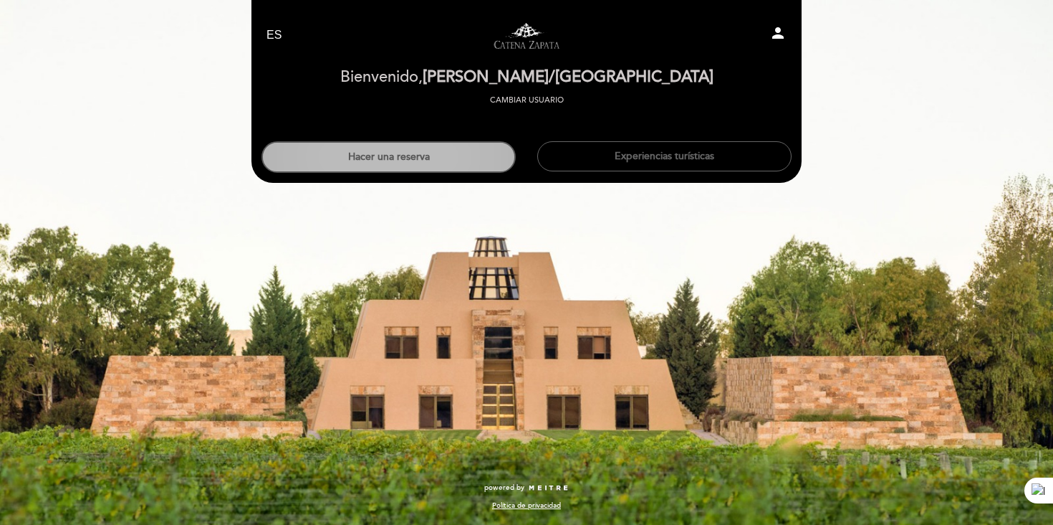
click at [434, 161] on button "Hacer una reserva" at bounding box center [389, 157] width 254 height 32
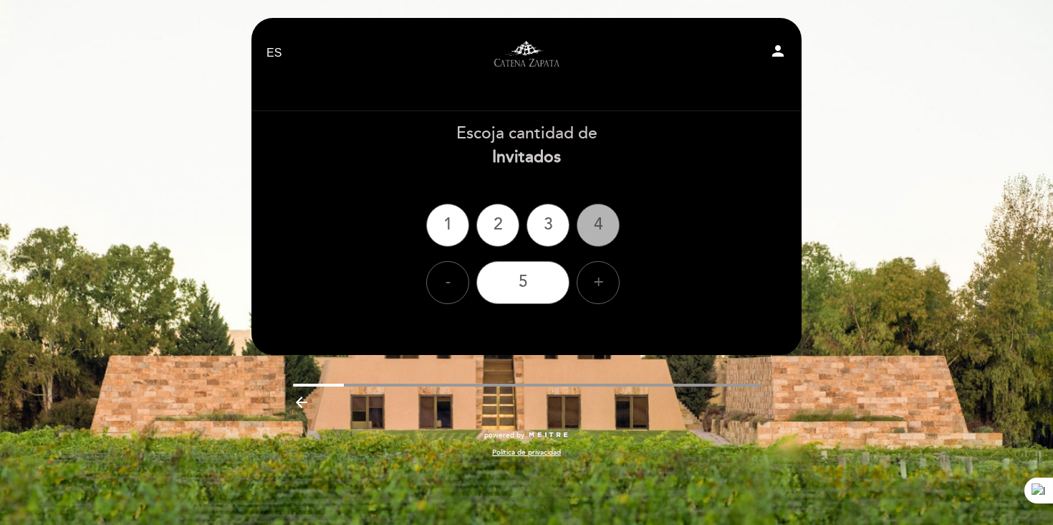
click at [603, 224] on div "4" at bounding box center [598, 225] width 43 height 43
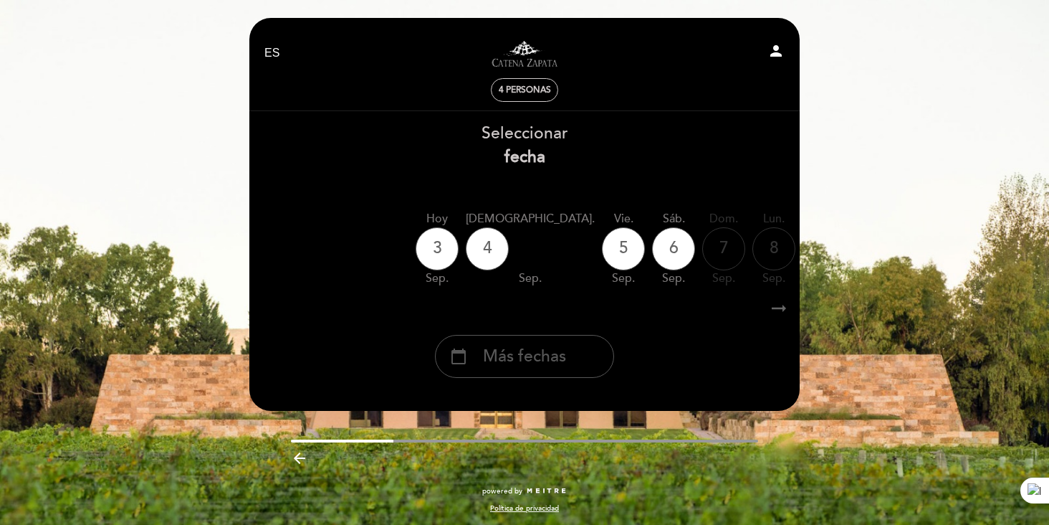
click at [524, 375] on div "calendar_today Más fechas" at bounding box center [524, 356] width 179 height 43
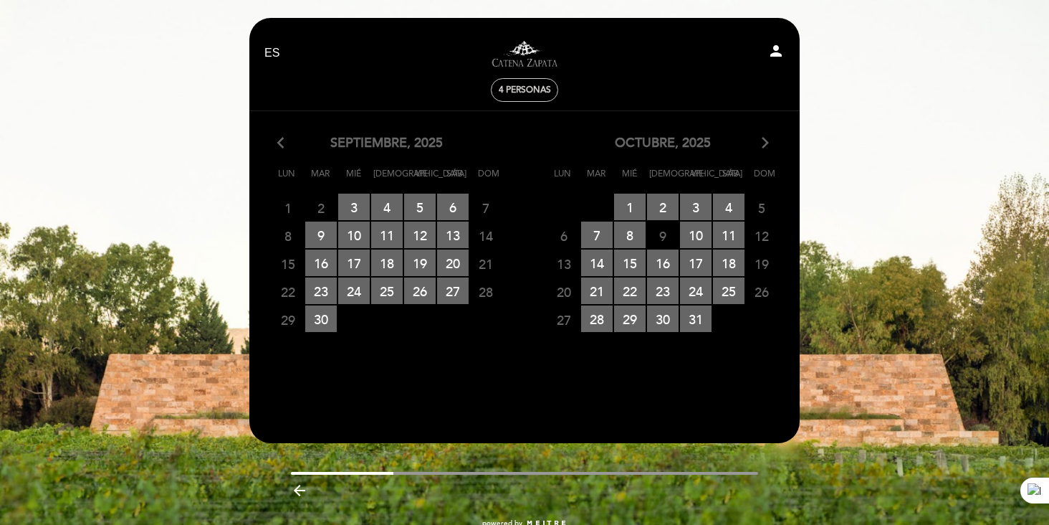
click at [769, 147] on icon "arrow_forward_ios" at bounding box center [765, 143] width 13 height 19
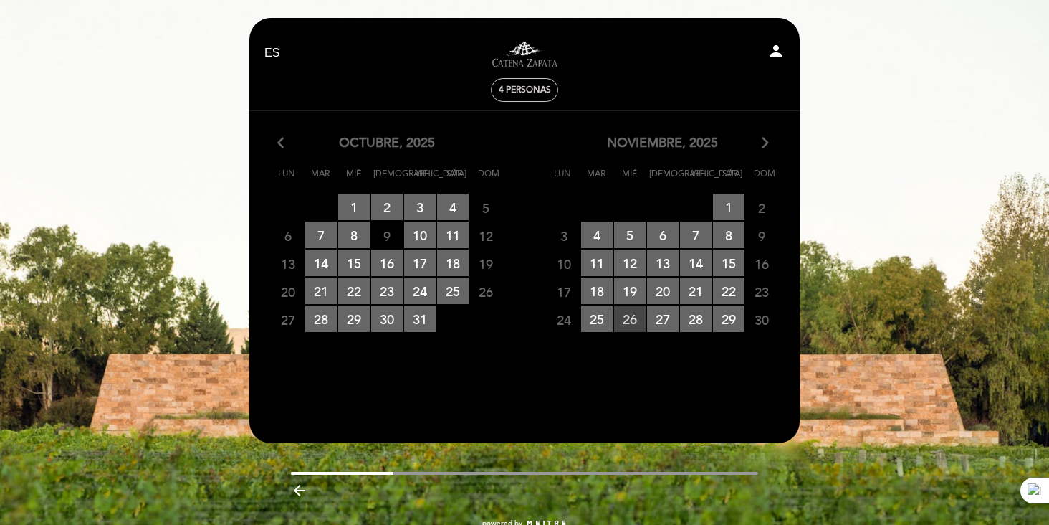
click at [628, 316] on span "26 RESERVAS DISPONIBLES" at bounding box center [630, 318] width 32 height 27
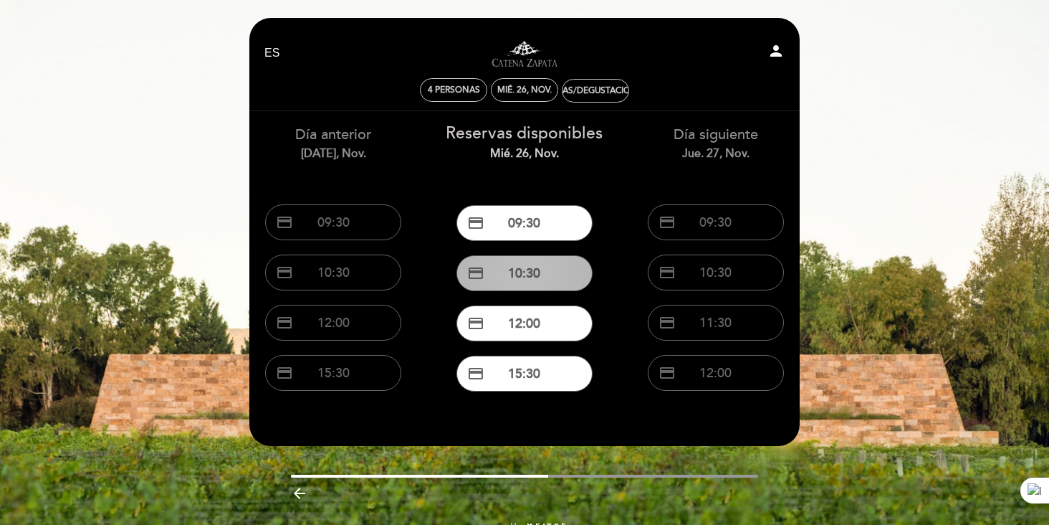
click at [548, 276] on button "credit_card 10:30" at bounding box center [524, 273] width 136 height 36
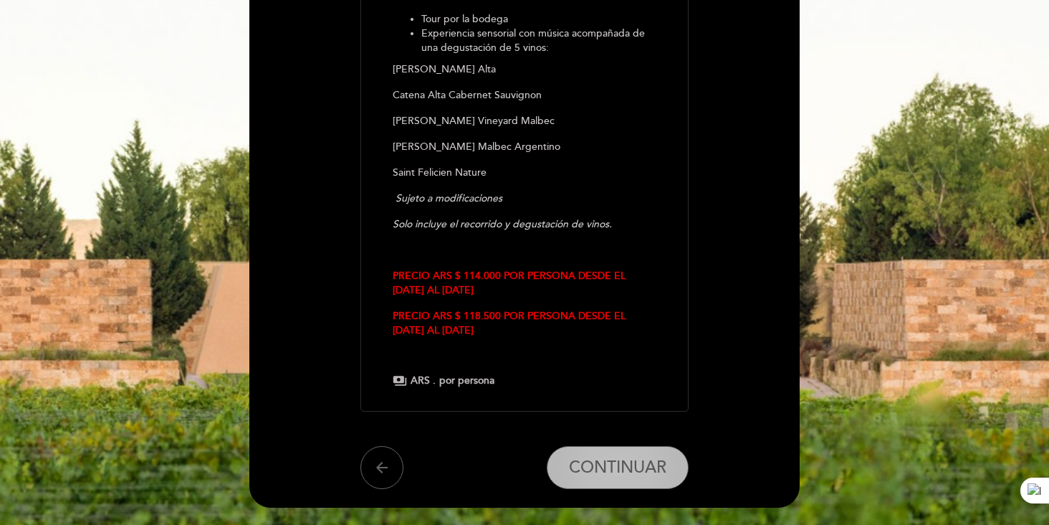
scroll to position [290, 0]
click at [613, 459] on span "CONTINUAR" at bounding box center [617, 466] width 97 height 20
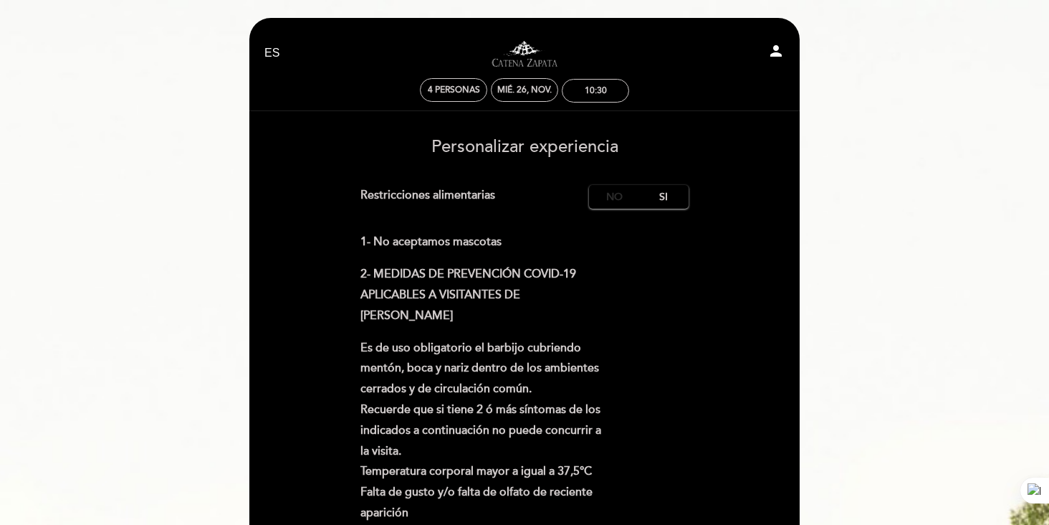
click at [618, 194] on label "No" at bounding box center [614, 197] width 50 height 24
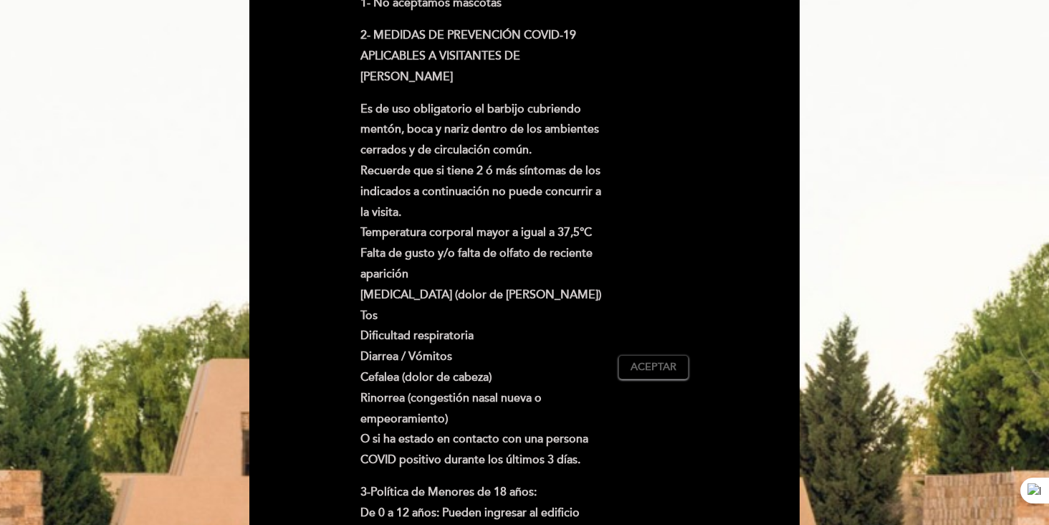
scroll to position [288, 0]
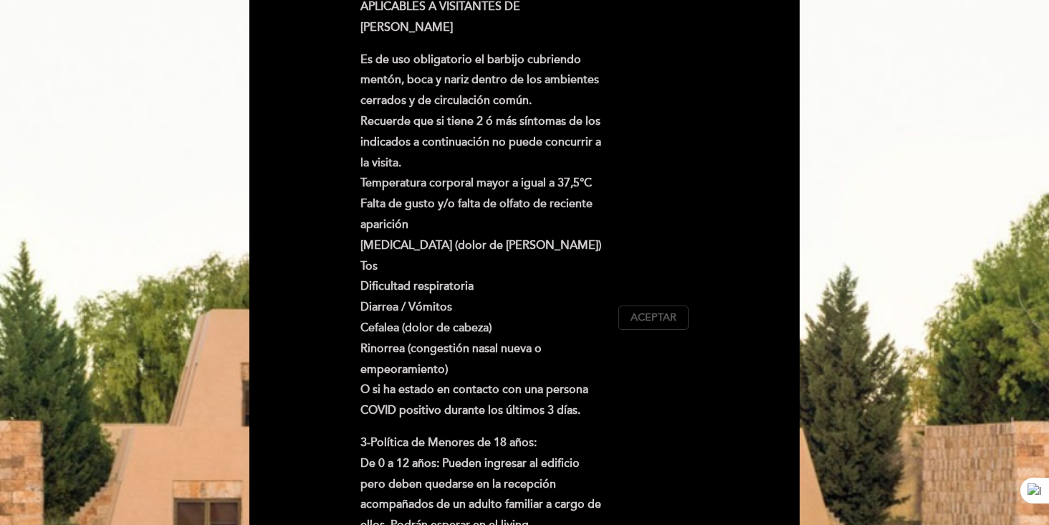
click at [651, 316] on span "Aceptar" at bounding box center [654, 317] width 46 height 15
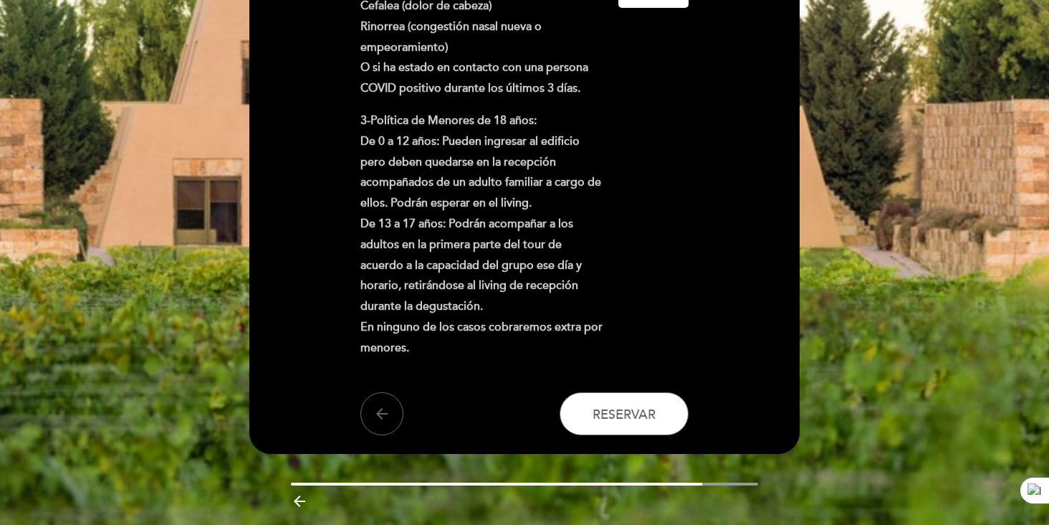
scroll to position [632, 0]
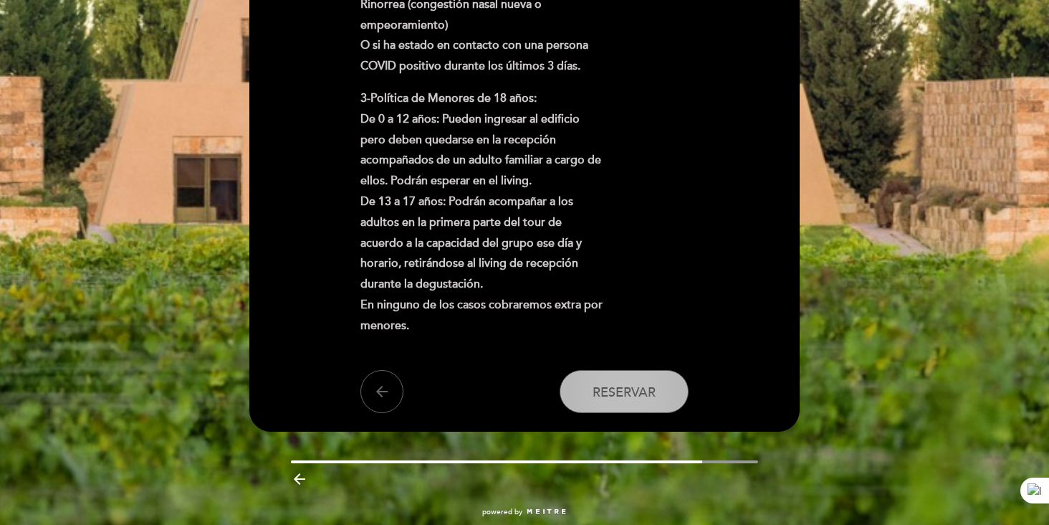
click at [643, 384] on span "Reservar" at bounding box center [624, 392] width 63 height 16
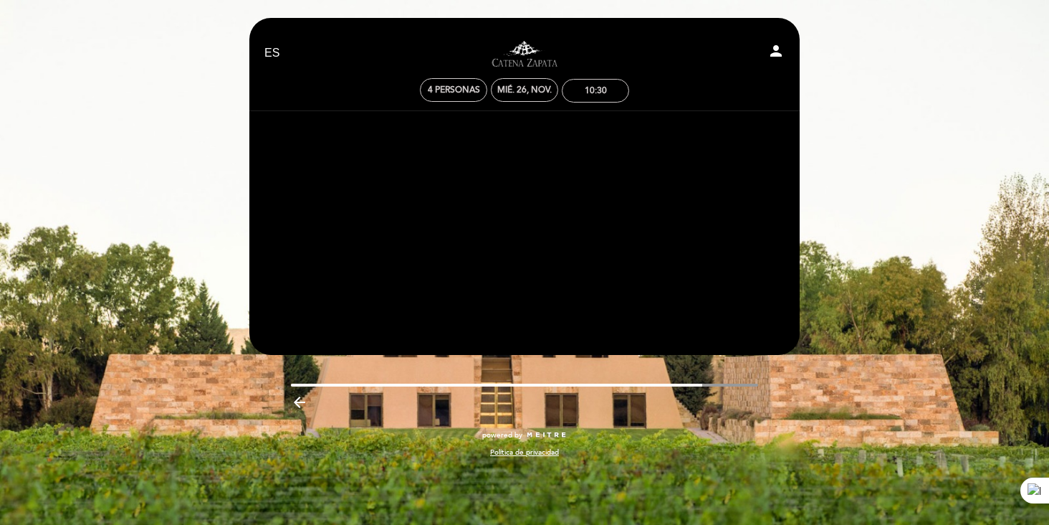
scroll to position [0, 0]
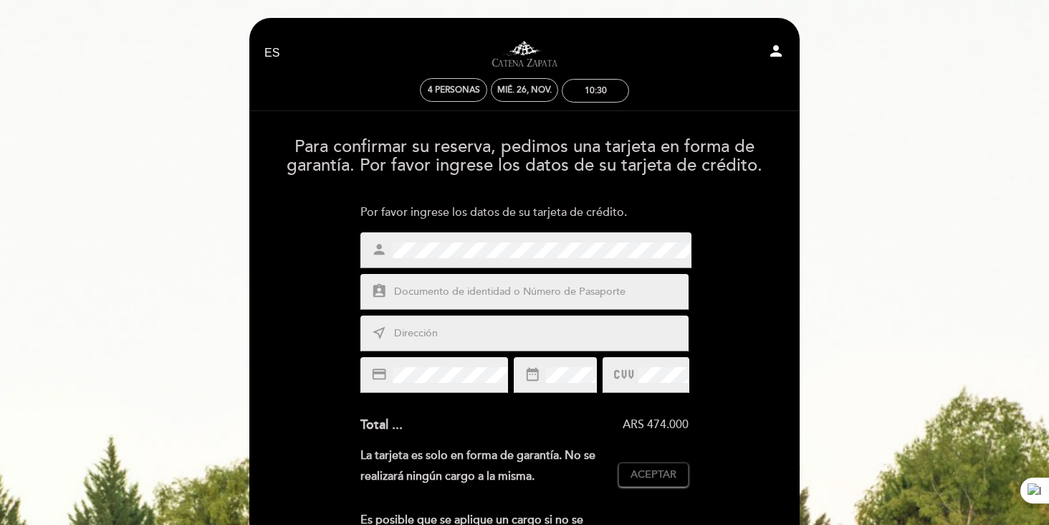
click at [618, 241] on span at bounding box center [540, 249] width 301 height 17
click at [555, 290] on input "text" at bounding box center [542, 292] width 298 height 16
type input "25092321"
click at [535, 333] on input "text" at bounding box center [542, 333] width 298 height 16
type input "Rio Cuarto 2177"
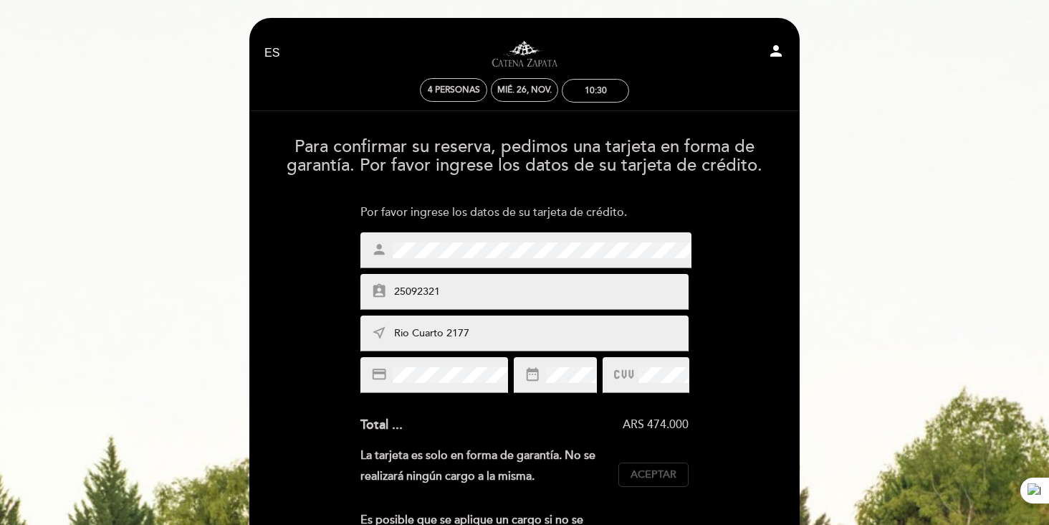
click at [658, 469] on span "Aceptar" at bounding box center [654, 474] width 46 height 15
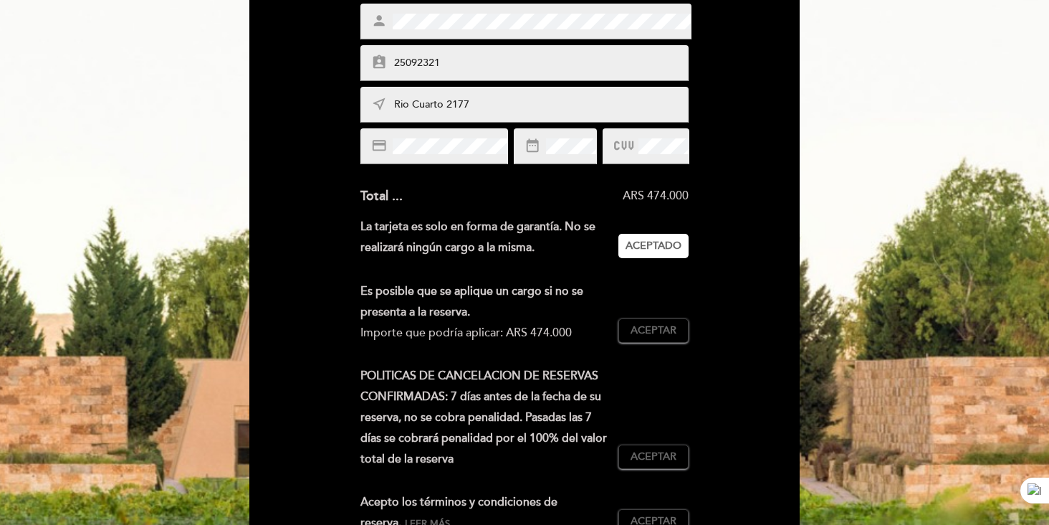
scroll to position [282, 0]
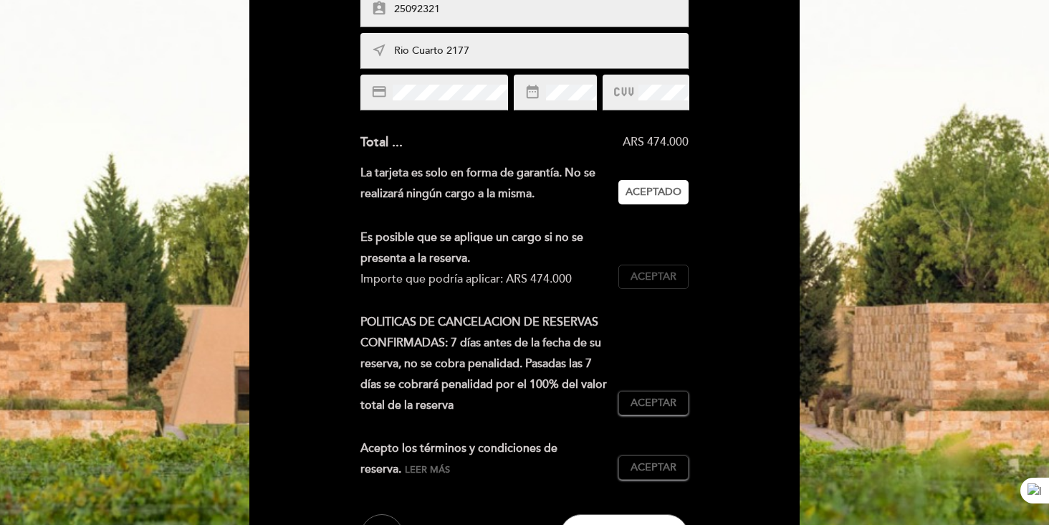
click at [683, 275] on button "Aceptar Aceptado" at bounding box center [653, 276] width 70 height 24
click at [668, 405] on span "Aceptar" at bounding box center [654, 403] width 46 height 15
click at [659, 453] on div "Acepto los términos y condiciones de reserva. Leer más Aceptar Aceptado" at bounding box center [524, 464] width 329 height 53
click at [659, 461] on span "Aceptar" at bounding box center [654, 467] width 46 height 15
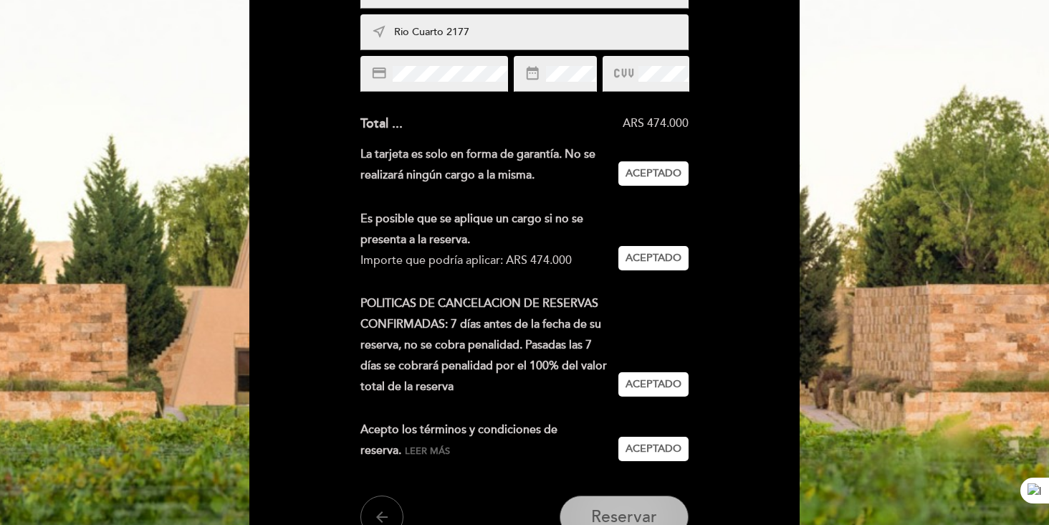
scroll to position [310, 0]
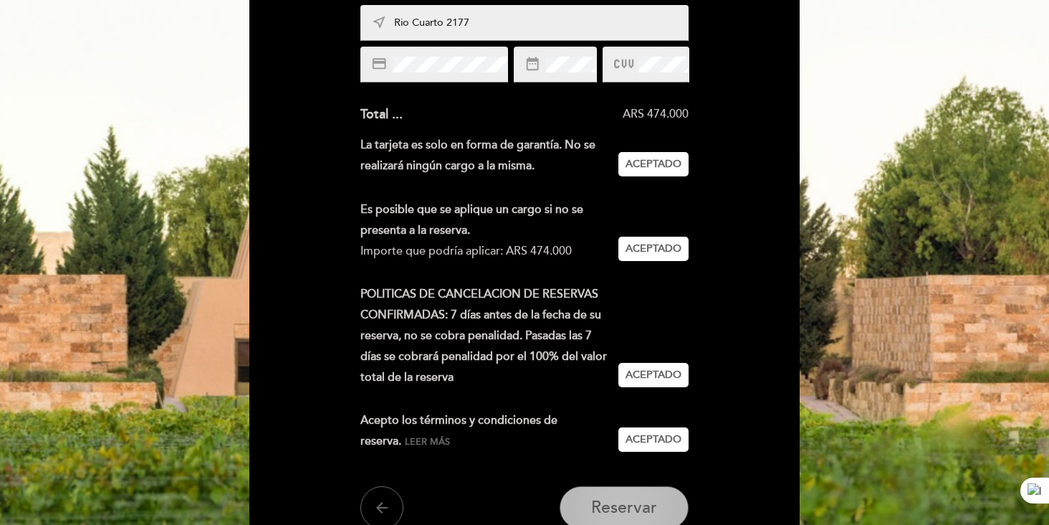
click at [646, 495] on button "Reservar" at bounding box center [624, 507] width 129 height 43
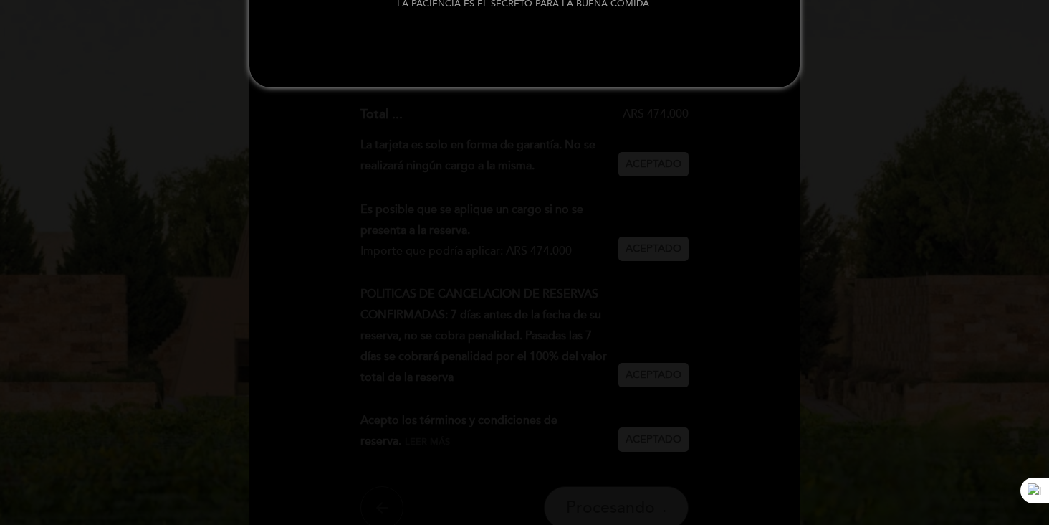
scroll to position [0, 0]
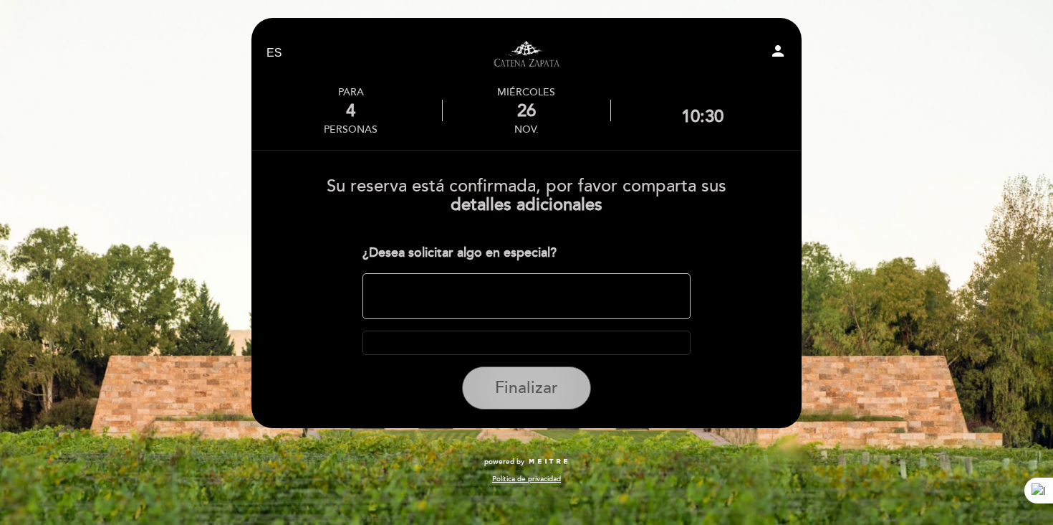
click at [511, 375] on button "Finalizar" at bounding box center [526, 387] width 129 height 43
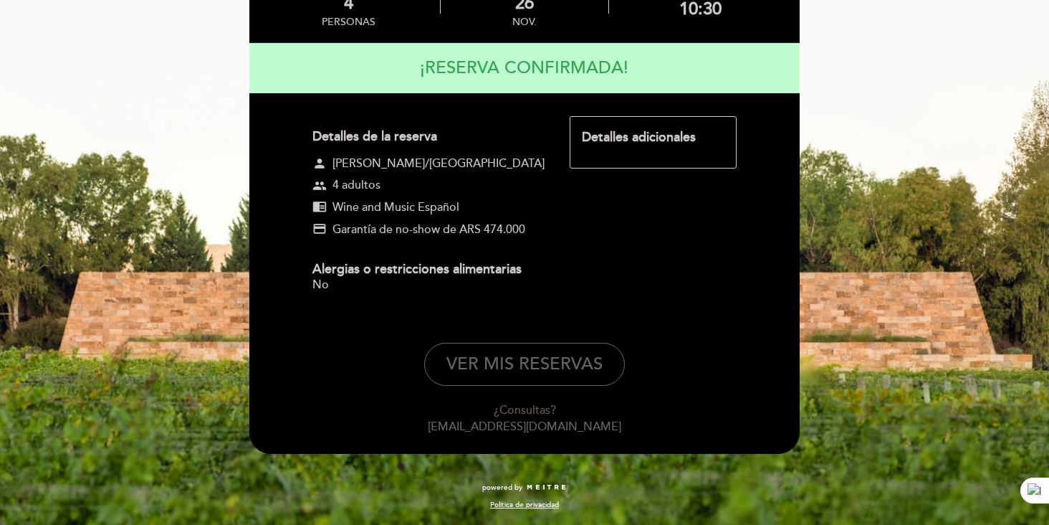
scroll to position [126, 0]
click at [590, 386] on button "VER MIS RESERVAS" at bounding box center [524, 364] width 201 height 43
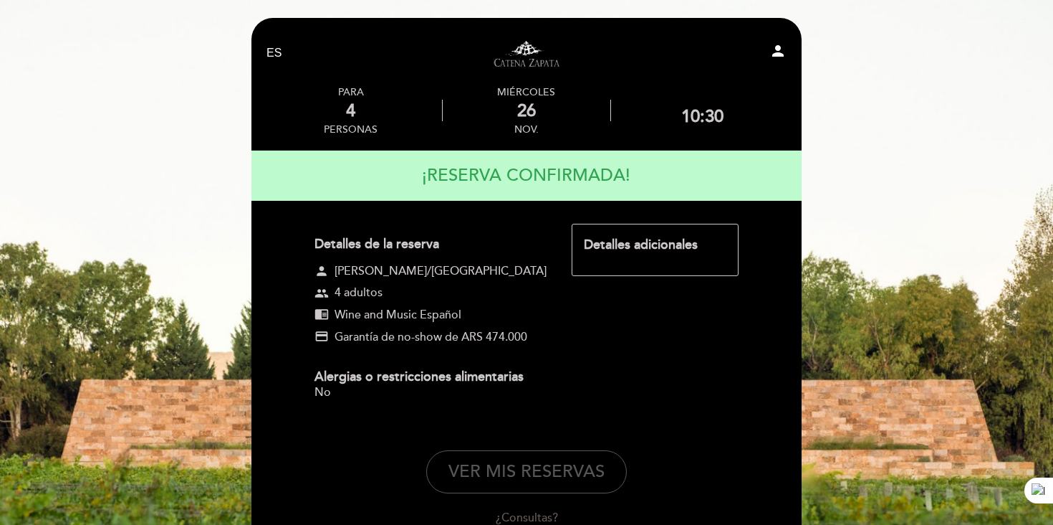
select select "es"
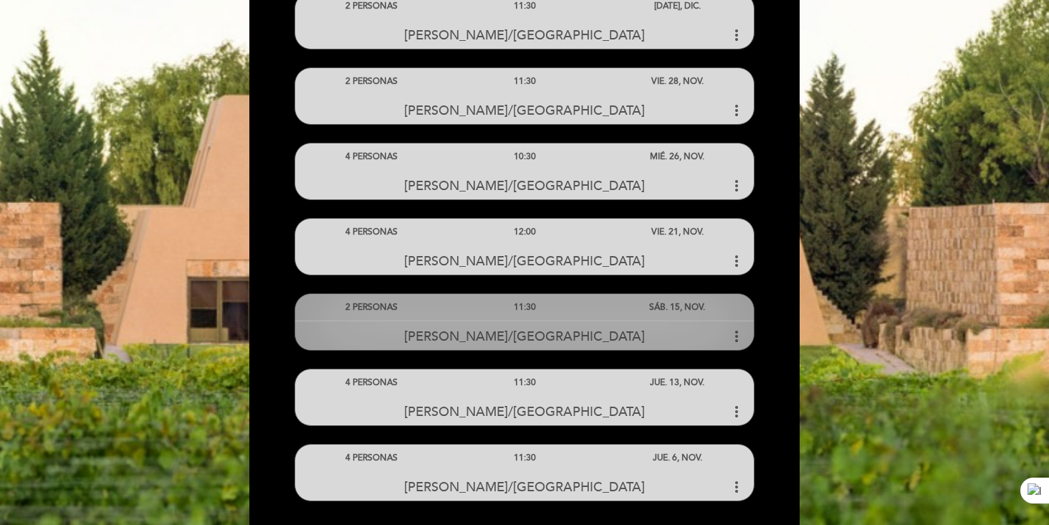
scroll to position [611, 0]
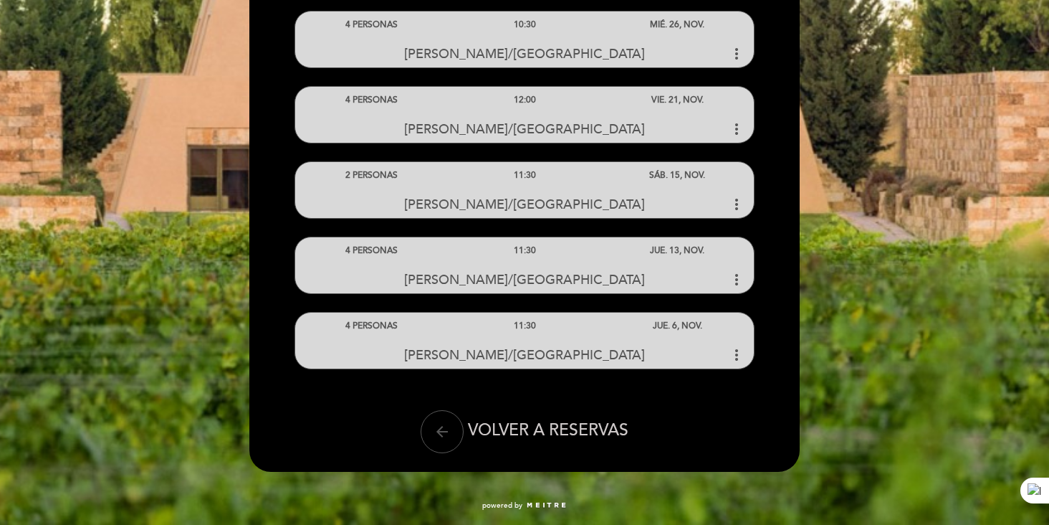
click at [445, 432] on icon "arrow_back" at bounding box center [442, 431] width 17 height 17
select select "es"
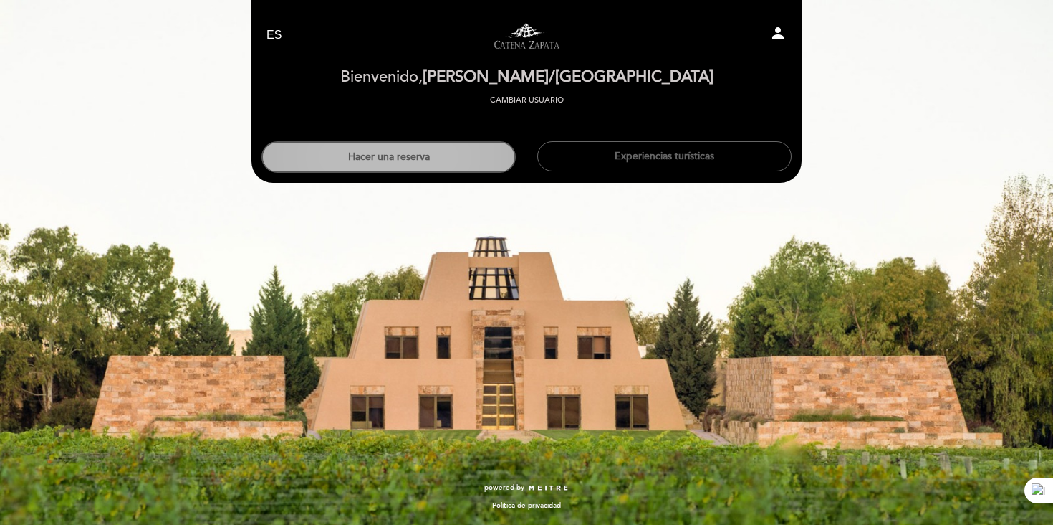
click at [460, 163] on button "Hacer una reserva" at bounding box center [389, 157] width 254 height 32
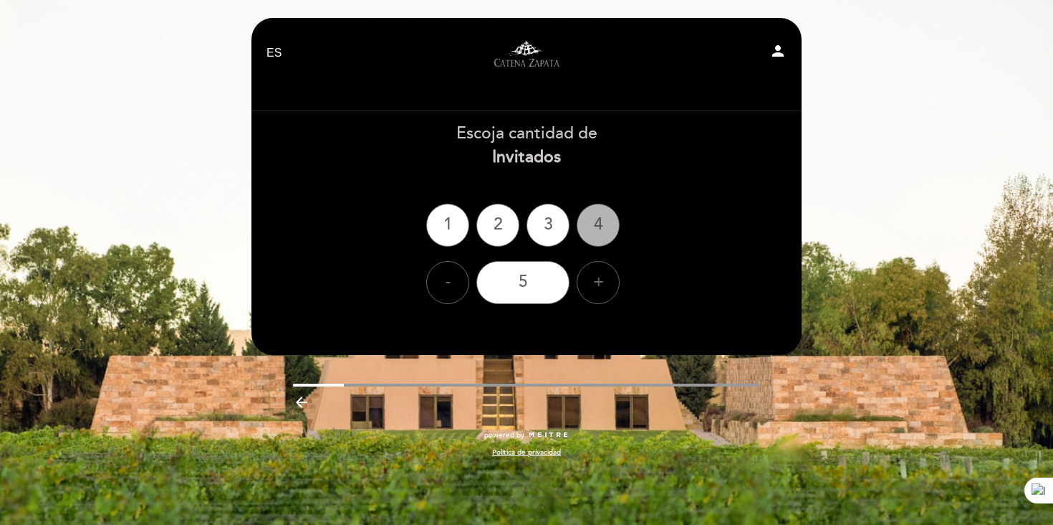
click at [590, 218] on div "4" at bounding box center [598, 225] width 43 height 43
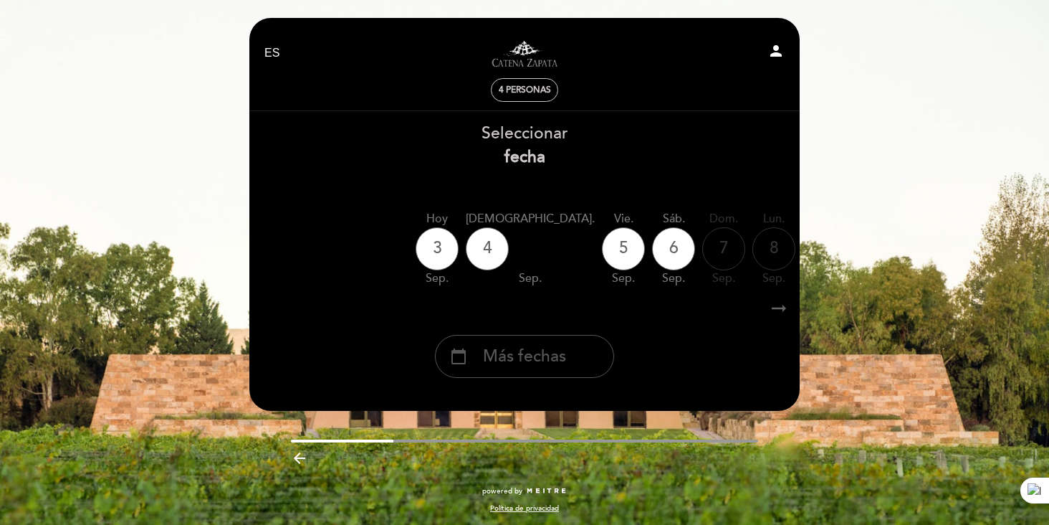
click at [549, 363] on span "Más fechas" at bounding box center [524, 357] width 83 height 24
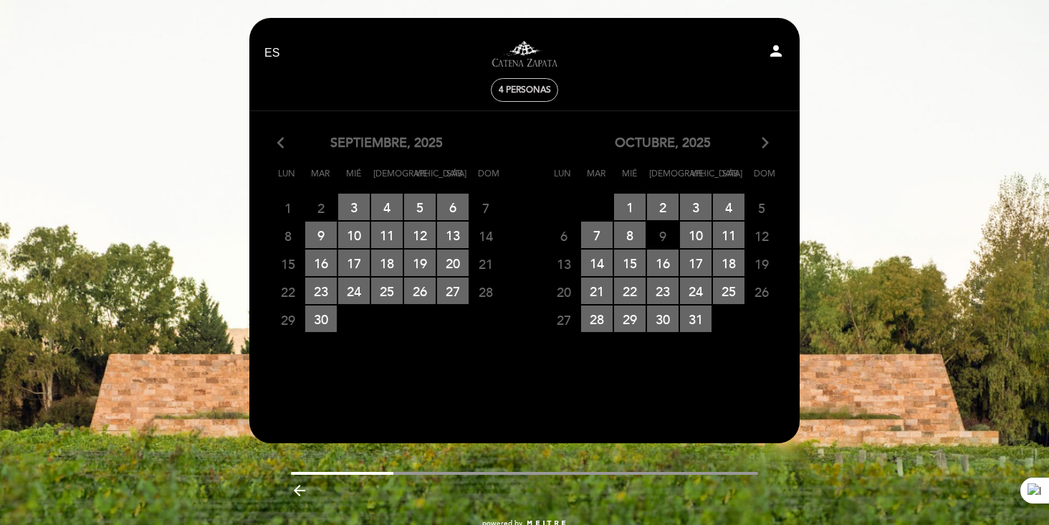
click at [762, 140] on icon "arrow_forward_ios" at bounding box center [765, 143] width 13 height 19
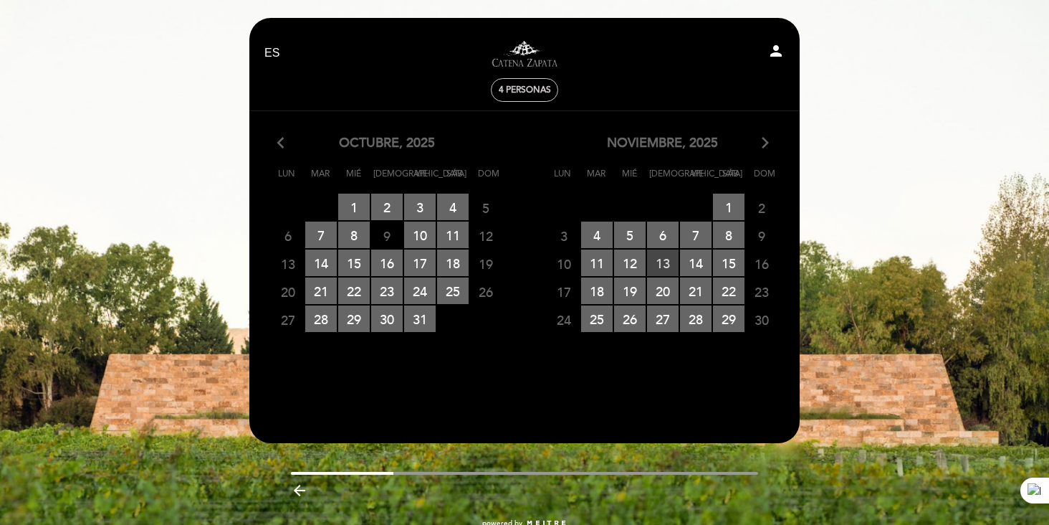
click at [661, 265] on span "13 RESERVAS DISPONIBLES" at bounding box center [663, 262] width 32 height 27
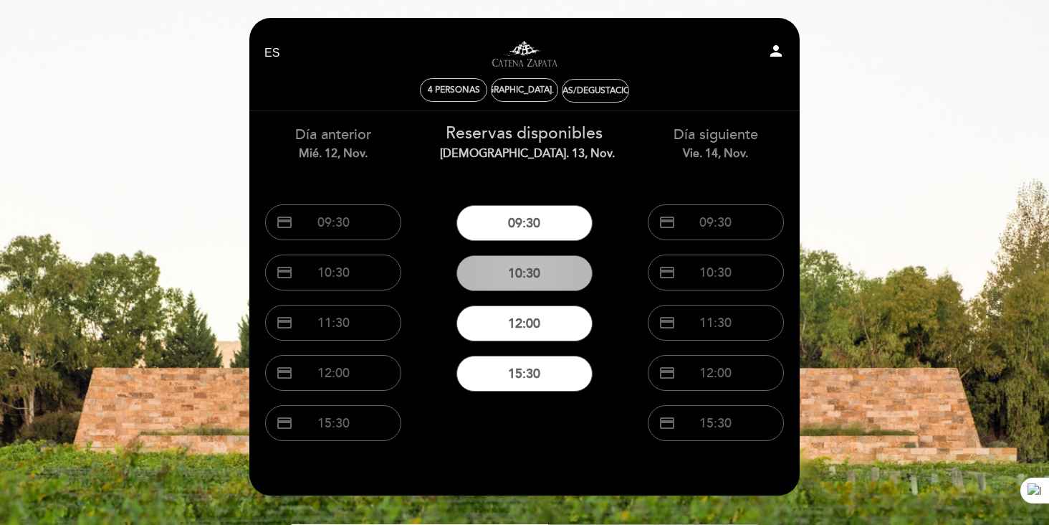
click at [544, 273] on button "10:30" at bounding box center [524, 273] width 136 height 36
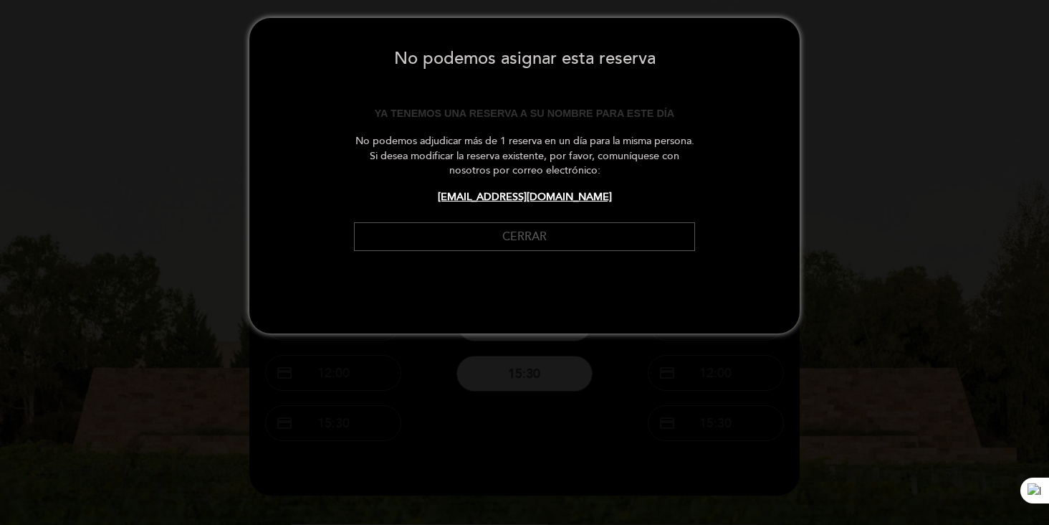
click at [515, 241] on button "Cerrar" at bounding box center [524, 236] width 341 height 29
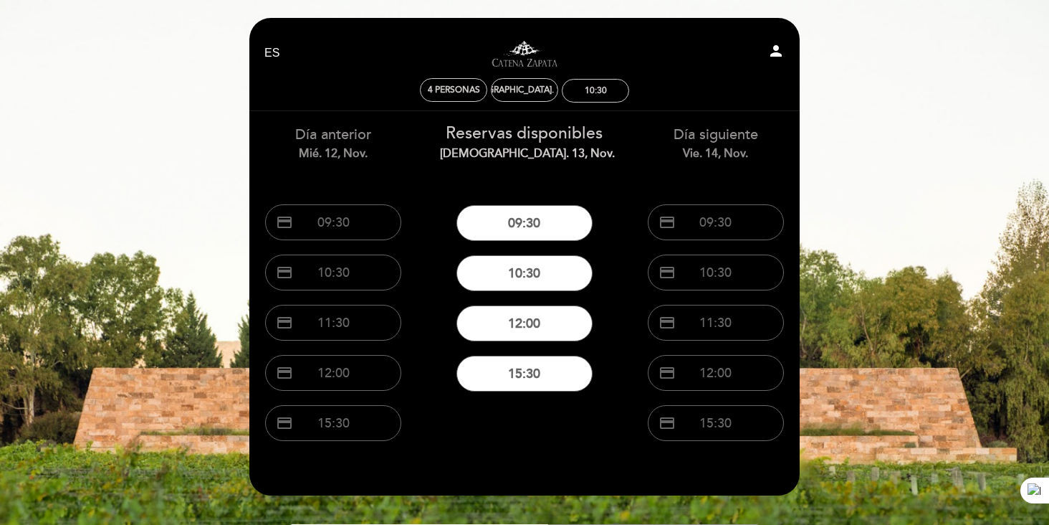
scroll to position [88, 0]
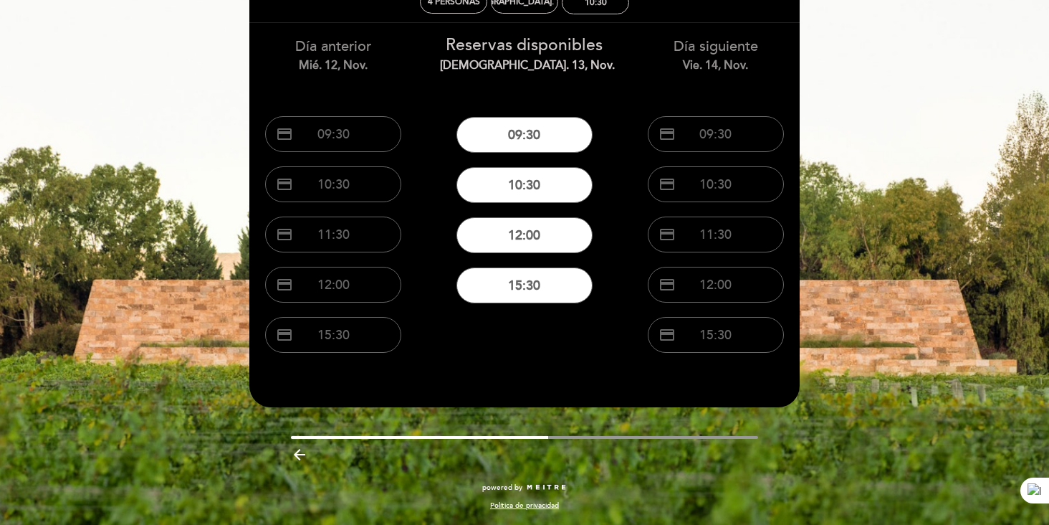
click at [301, 449] on icon "arrow_backward" at bounding box center [299, 454] width 17 height 17
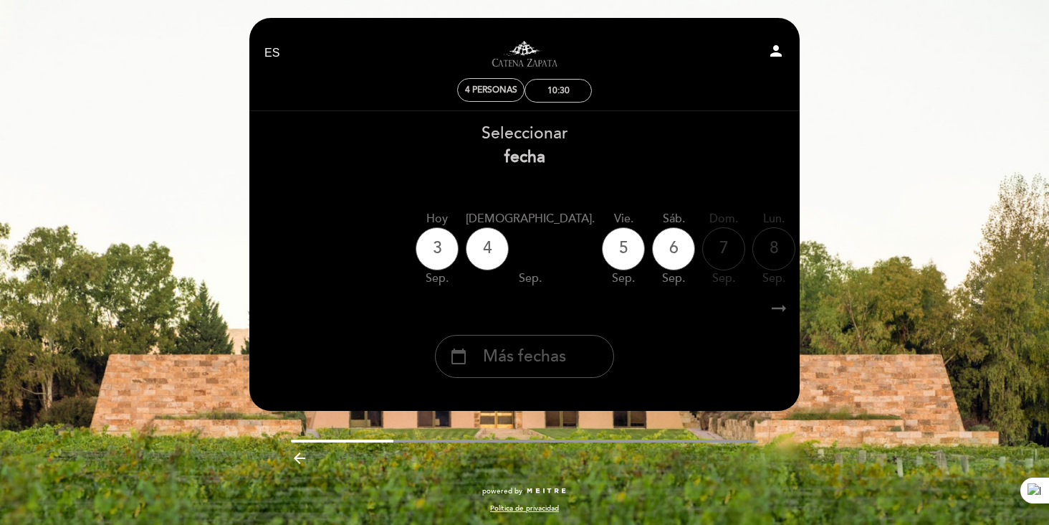
click at [523, 355] on span "Más fechas" at bounding box center [524, 357] width 83 height 24
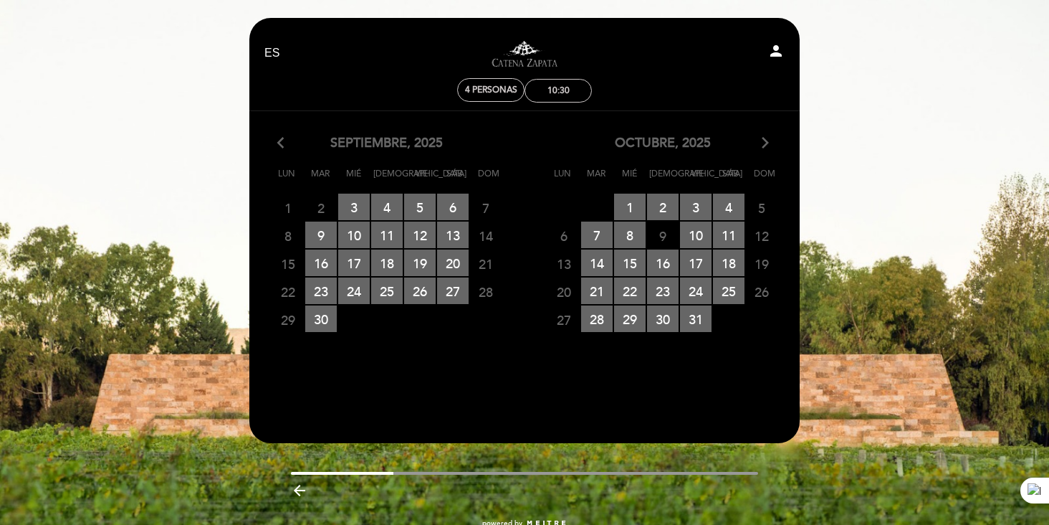
click at [767, 145] on icon "arrow_forward_ios" at bounding box center [765, 143] width 13 height 19
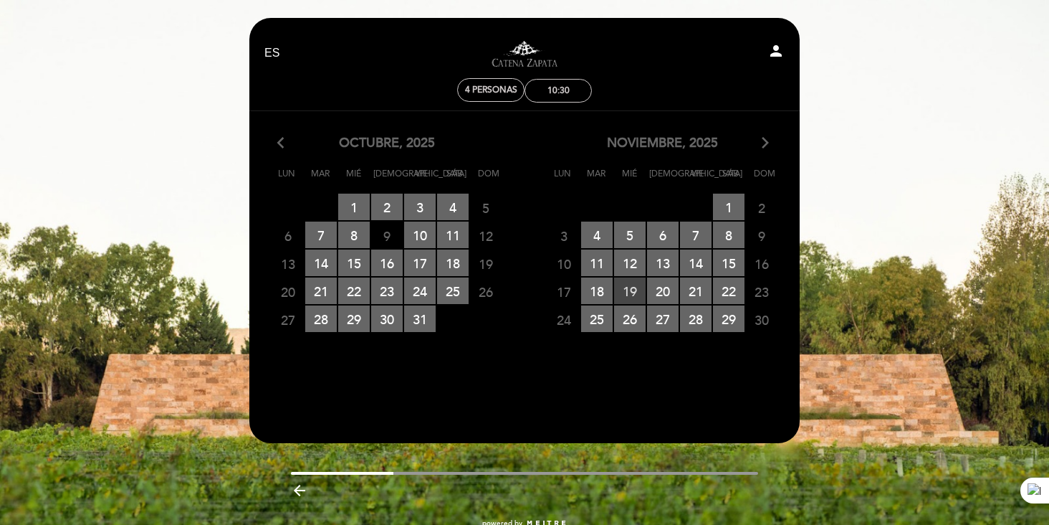
click at [637, 291] on span "19 RESERVAS DISPONIBLES" at bounding box center [630, 290] width 32 height 27
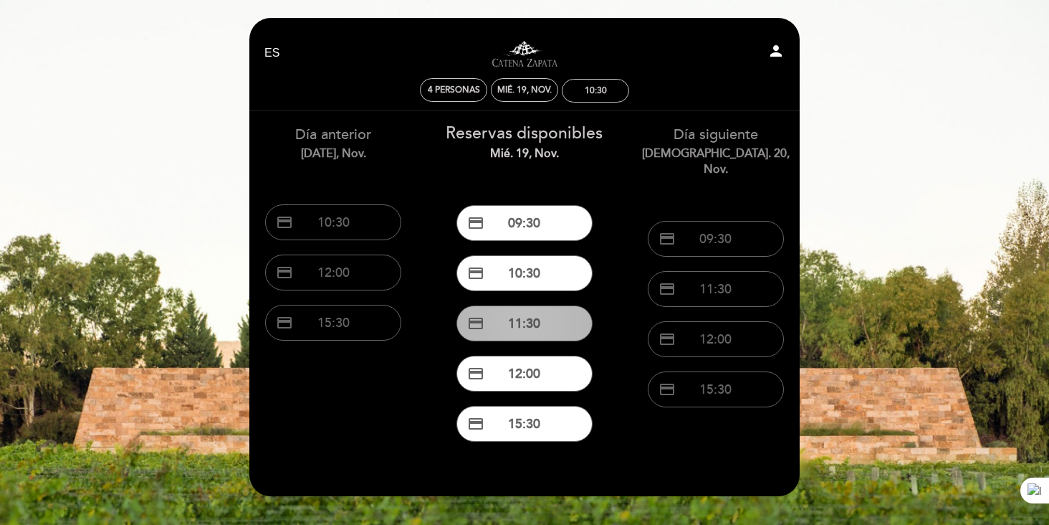
click at [525, 318] on button "credit_card 11:30" at bounding box center [524, 323] width 136 height 36
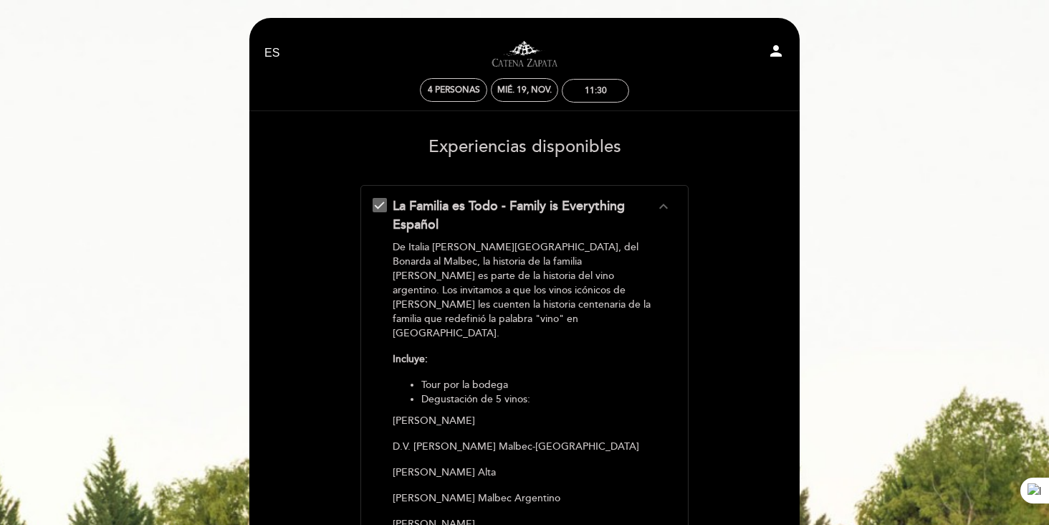
scroll to position [422, 0]
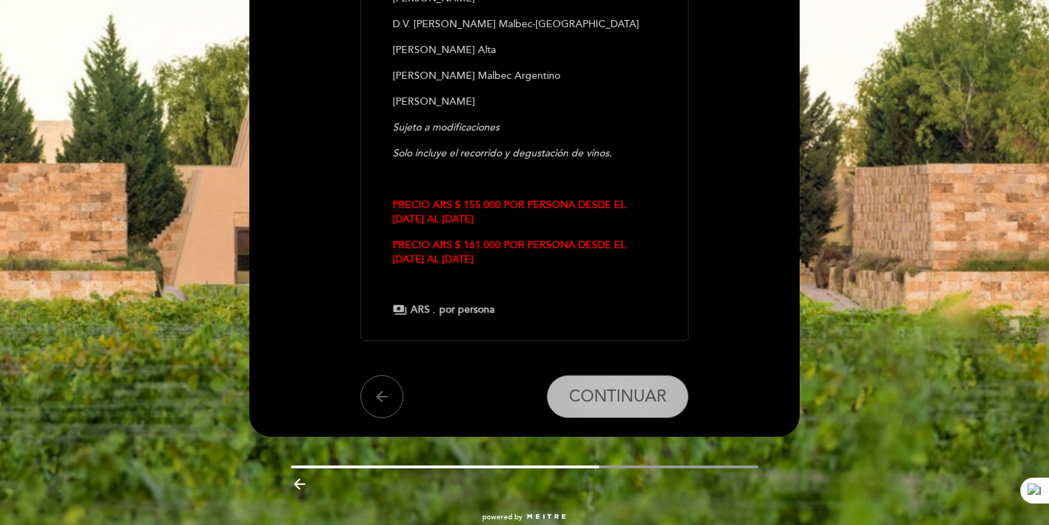
click at [618, 378] on button "CONTINUAR" at bounding box center [618, 396] width 142 height 43
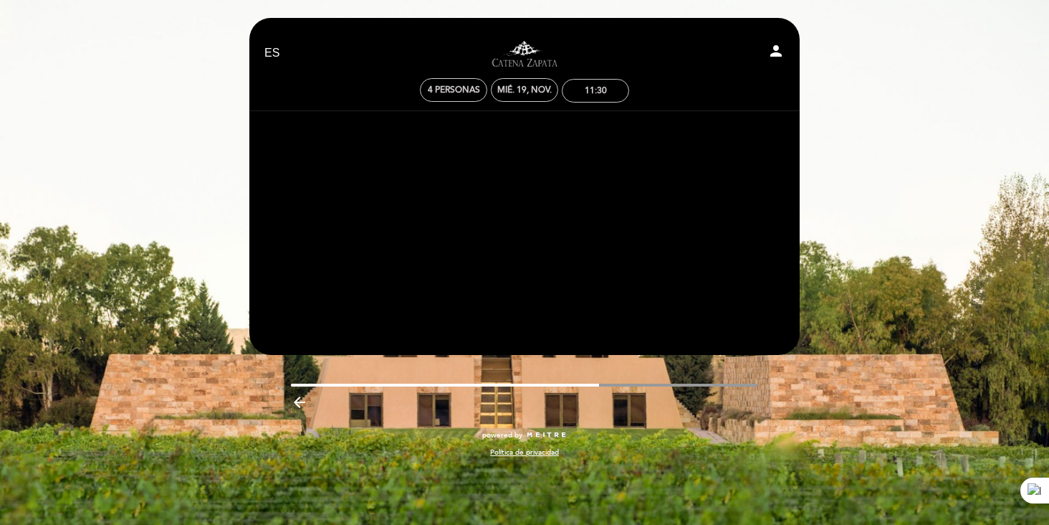
scroll to position [0, 0]
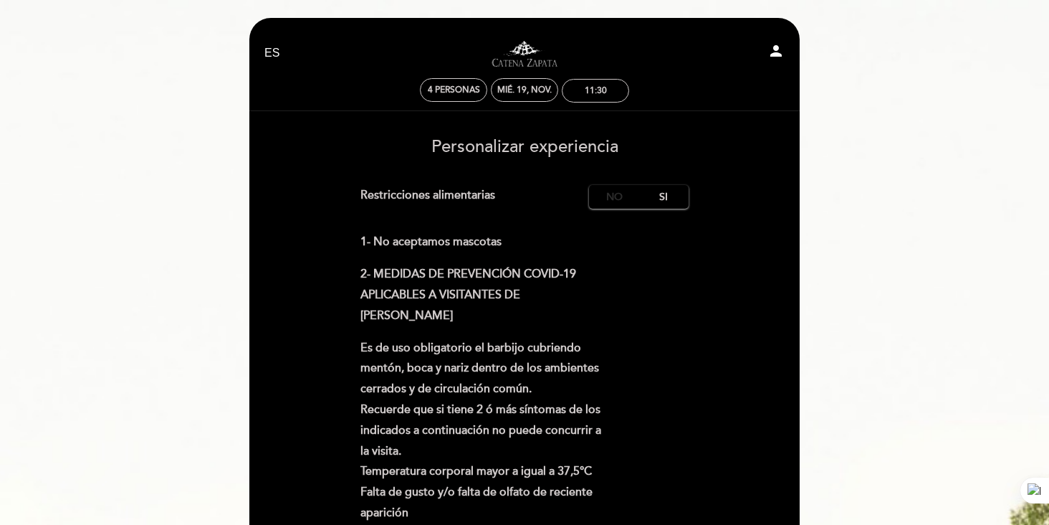
click at [624, 199] on label "No" at bounding box center [614, 197] width 50 height 24
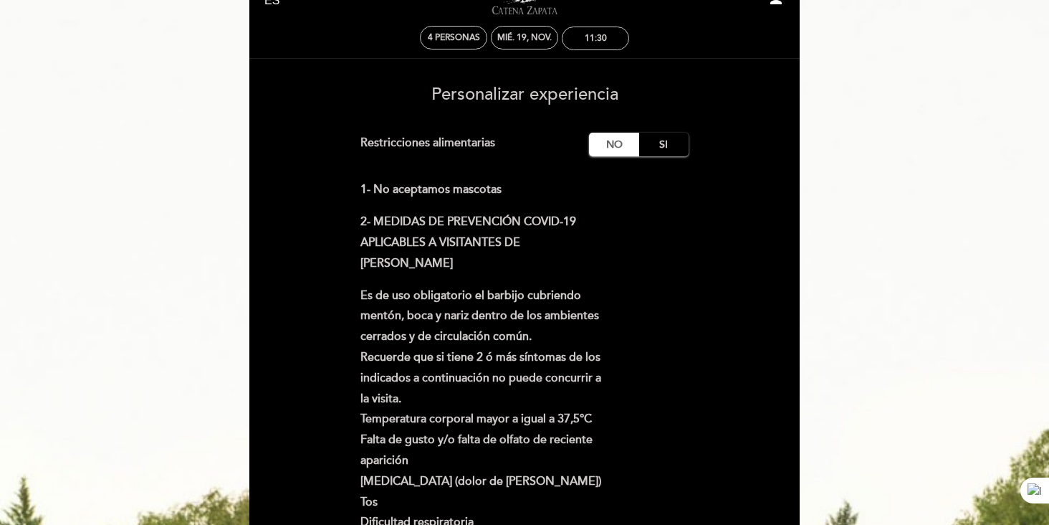
scroll to position [257, 0]
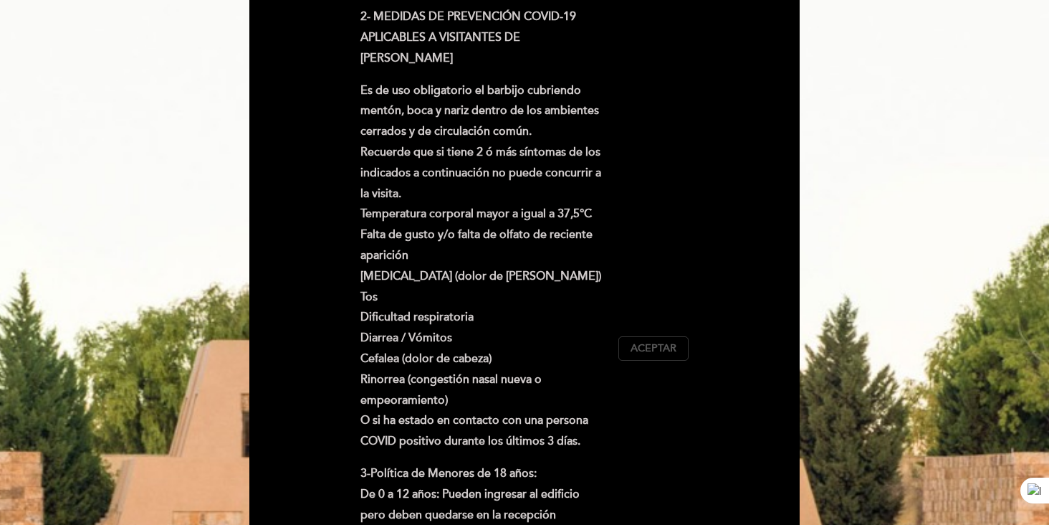
click at [661, 356] on button "Aceptar Aceptado" at bounding box center [653, 348] width 70 height 24
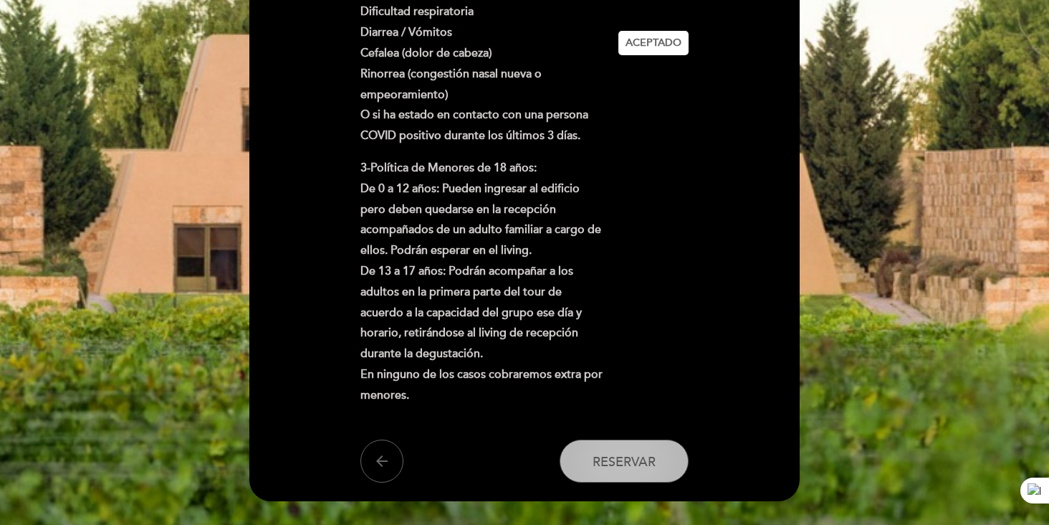
click at [623, 456] on span "Reservar" at bounding box center [624, 462] width 63 height 16
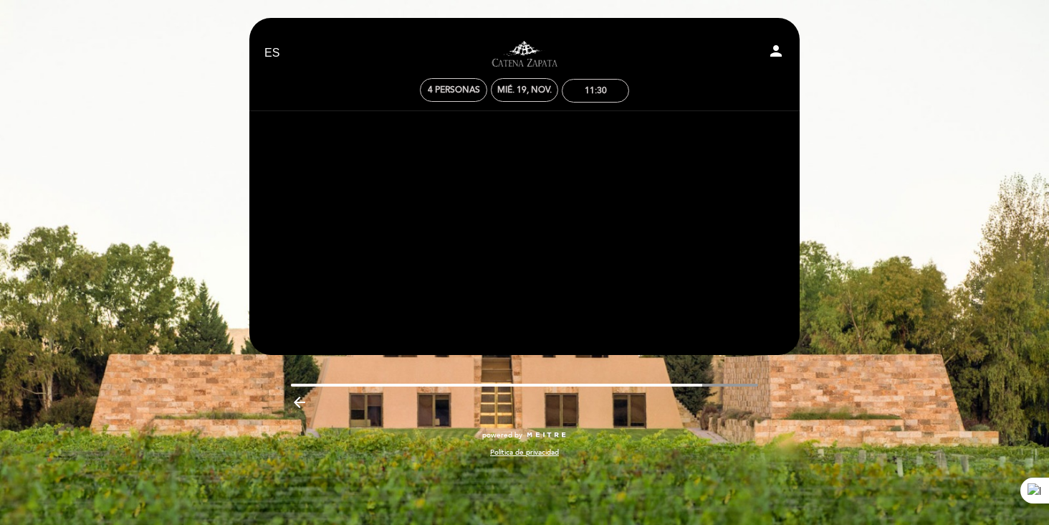
scroll to position [0, 0]
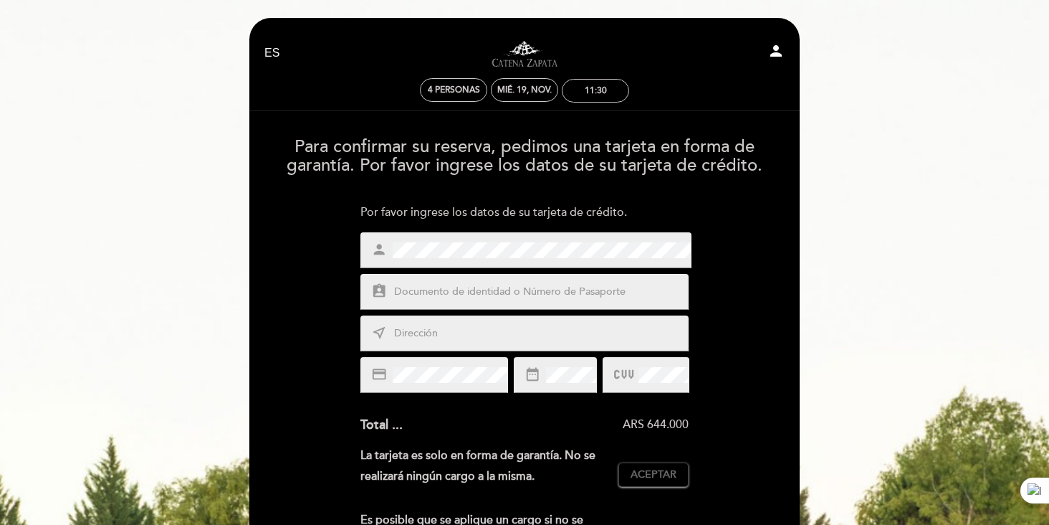
click at [578, 294] on input "text" at bounding box center [542, 292] width 298 height 16
type input "25092321"
click at [526, 336] on input "text" at bounding box center [542, 333] width 298 height 16
type input "Rio Cuarto 2177"
click at [643, 467] on span "Aceptar" at bounding box center [654, 474] width 46 height 15
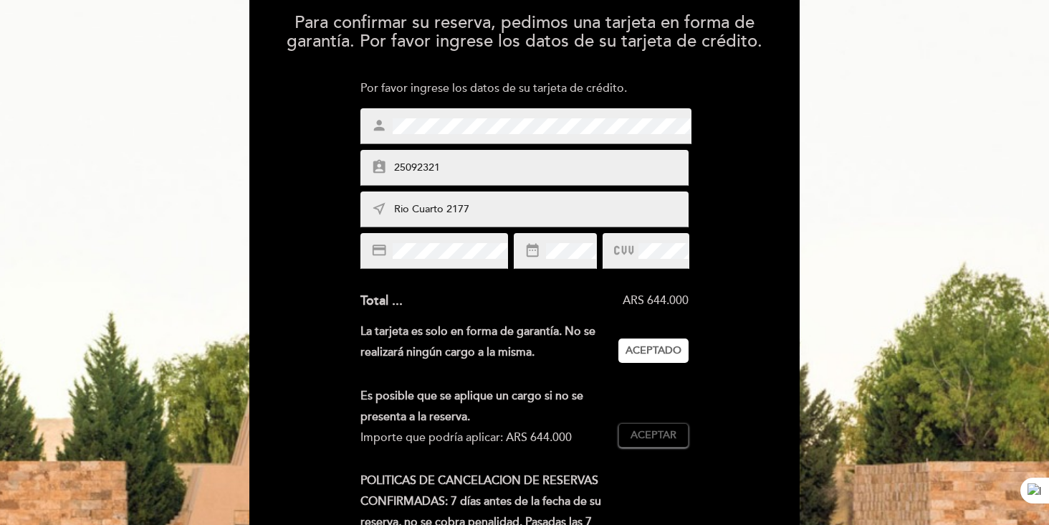
click at [669, 446] on button "Aceptar Aceptado" at bounding box center [653, 435] width 70 height 24
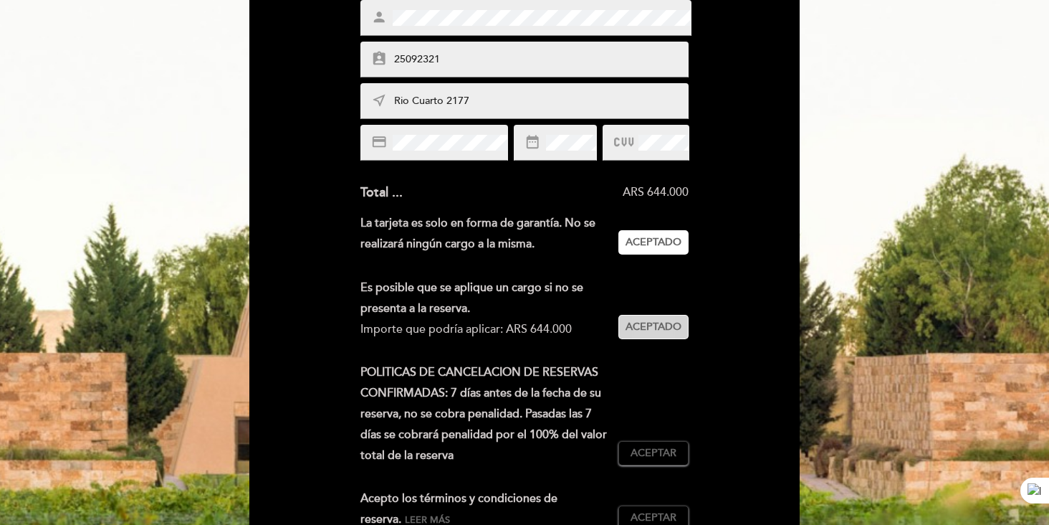
click at [669, 446] on span "Aceptar" at bounding box center [654, 453] width 46 height 15
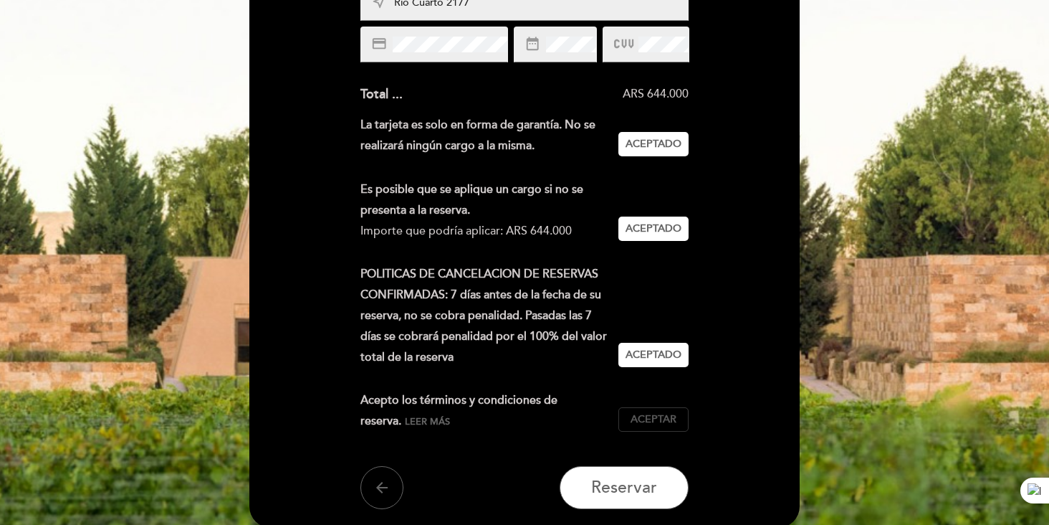
click at [671, 423] on span "Aceptar" at bounding box center [654, 419] width 46 height 15
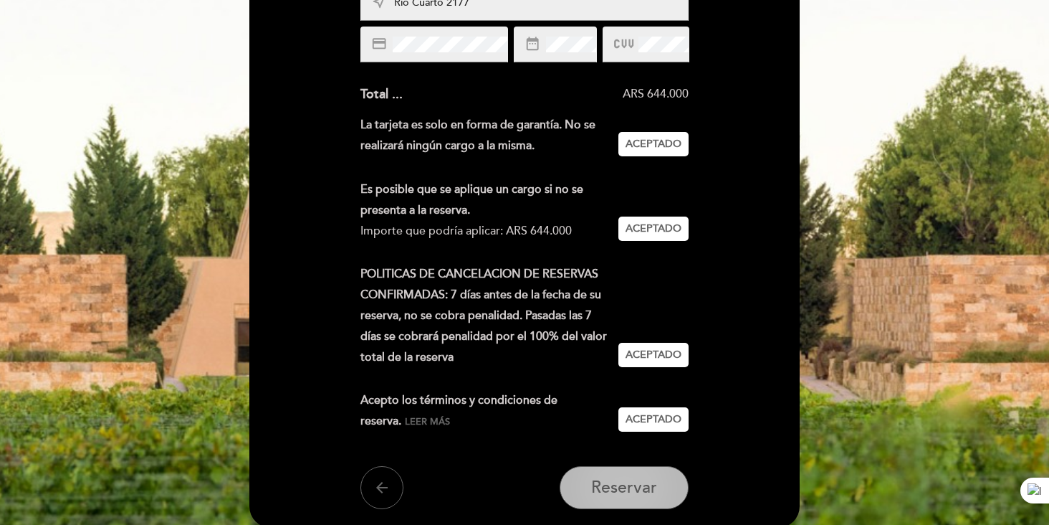
click at [651, 484] on span "Reservar" at bounding box center [624, 487] width 66 height 20
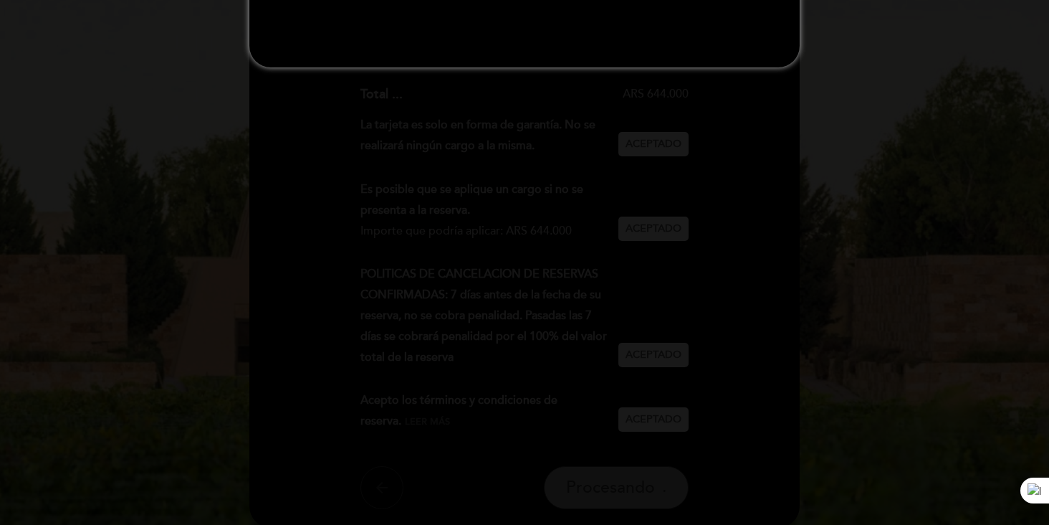
scroll to position [0, 0]
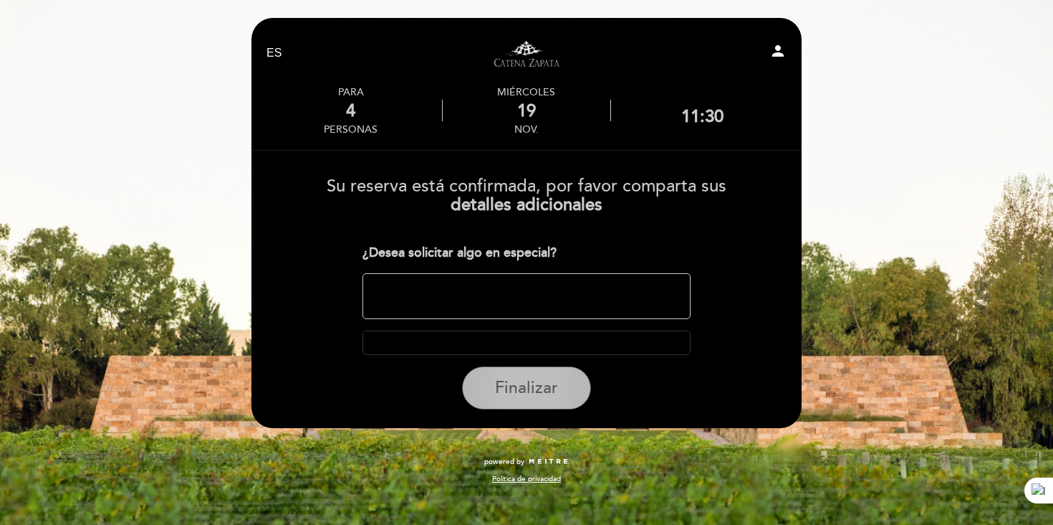
click at [537, 393] on span "Finalizar" at bounding box center [526, 388] width 63 height 20
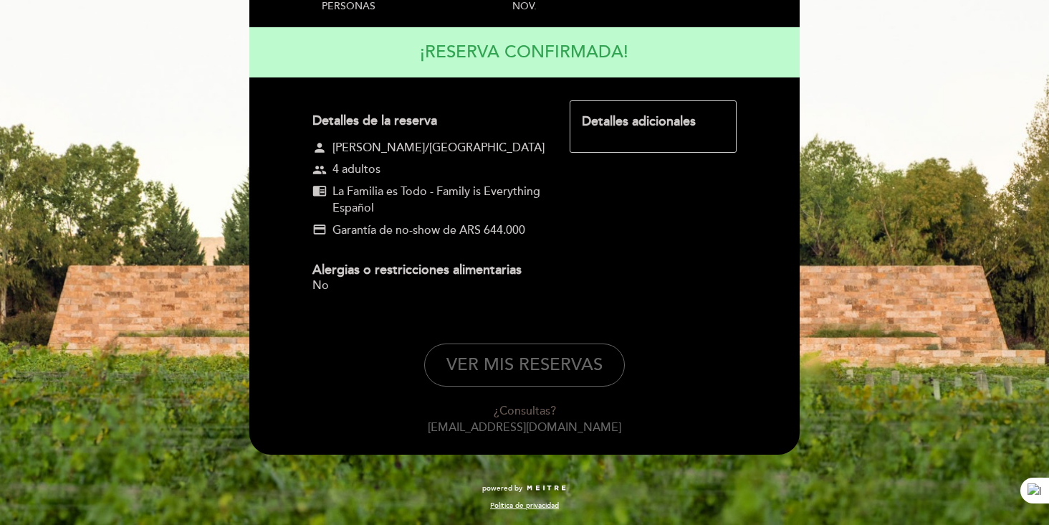
scroll to position [175, 0]
click at [527, 359] on button "VER MIS RESERVAS" at bounding box center [524, 364] width 201 height 43
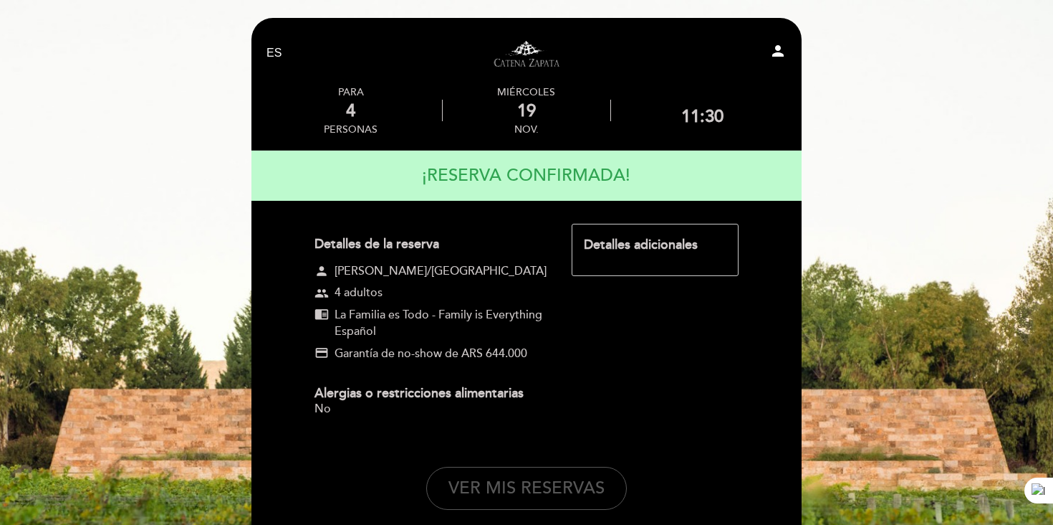
select select "es"
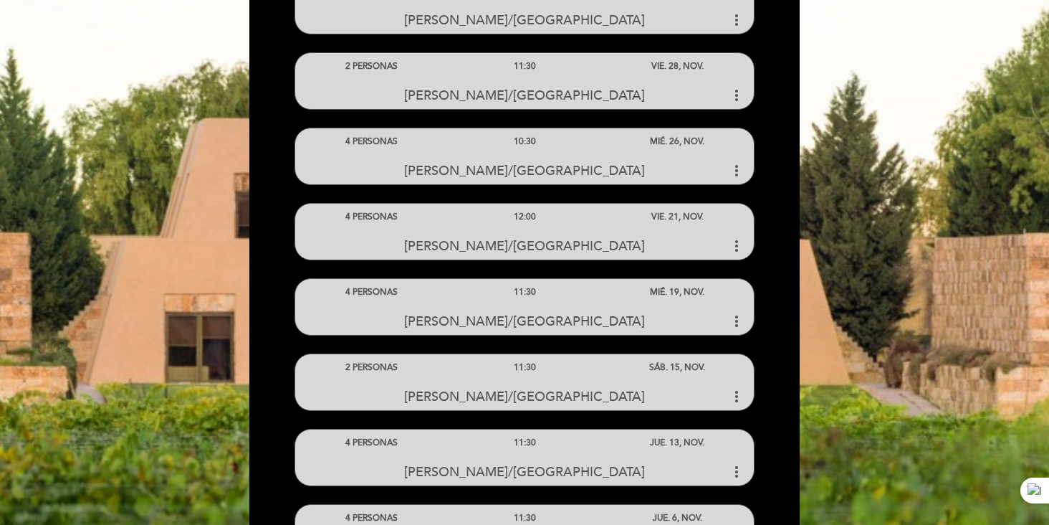
scroll to position [686, 0]
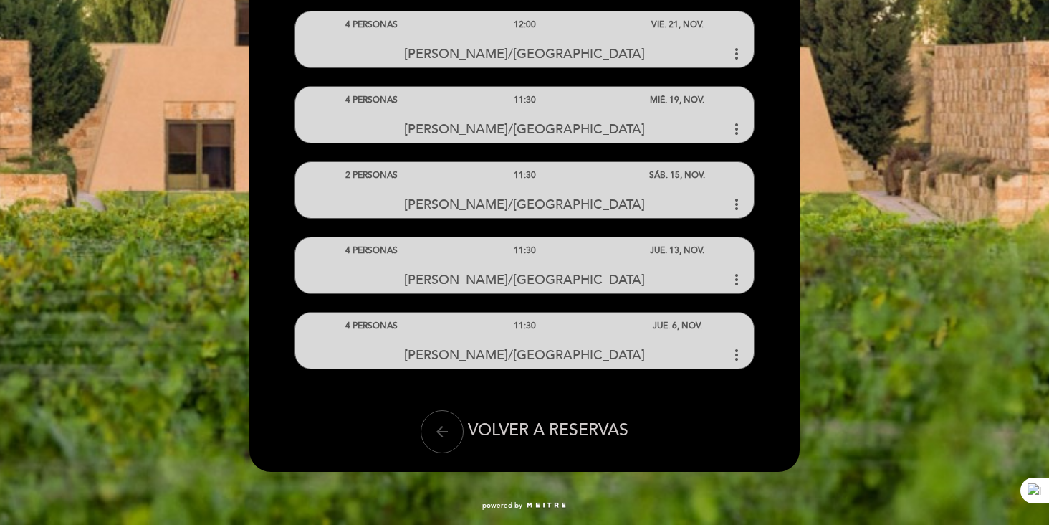
click at [442, 434] on icon "arrow_back" at bounding box center [442, 431] width 17 height 17
select select "es"
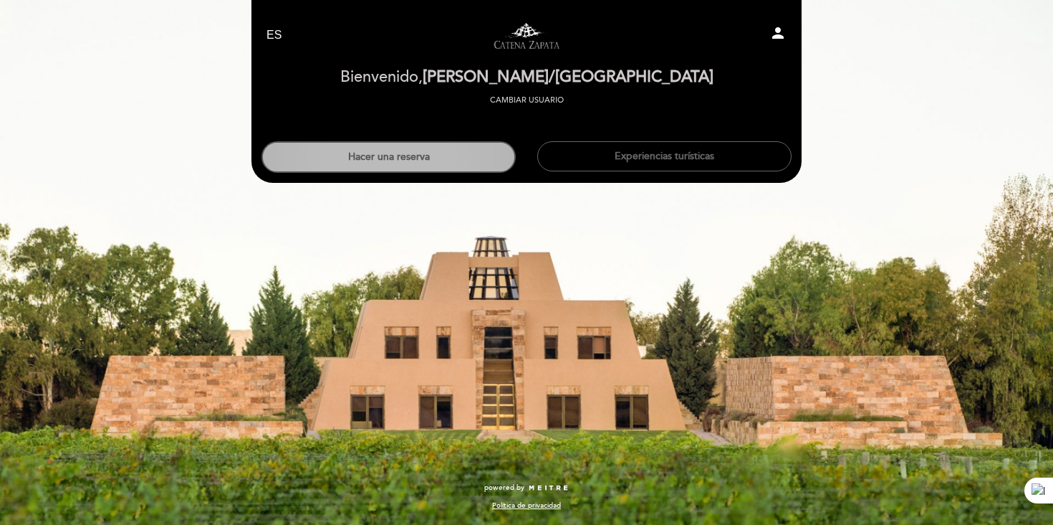
click at [453, 157] on button "Hacer una reserva" at bounding box center [389, 157] width 254 height 32
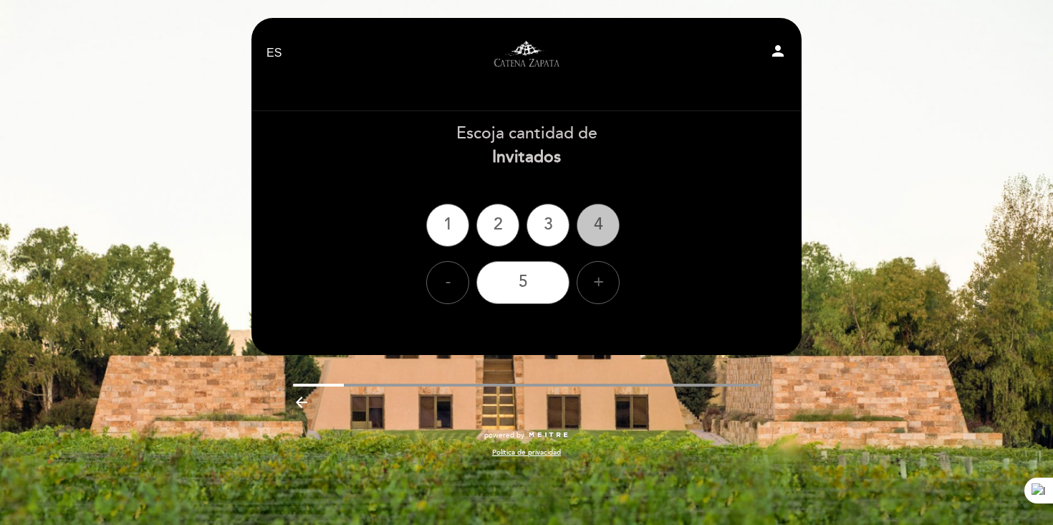
click at [598, 221] on div "4" at bounding box center [598, 225] width 43 height 43
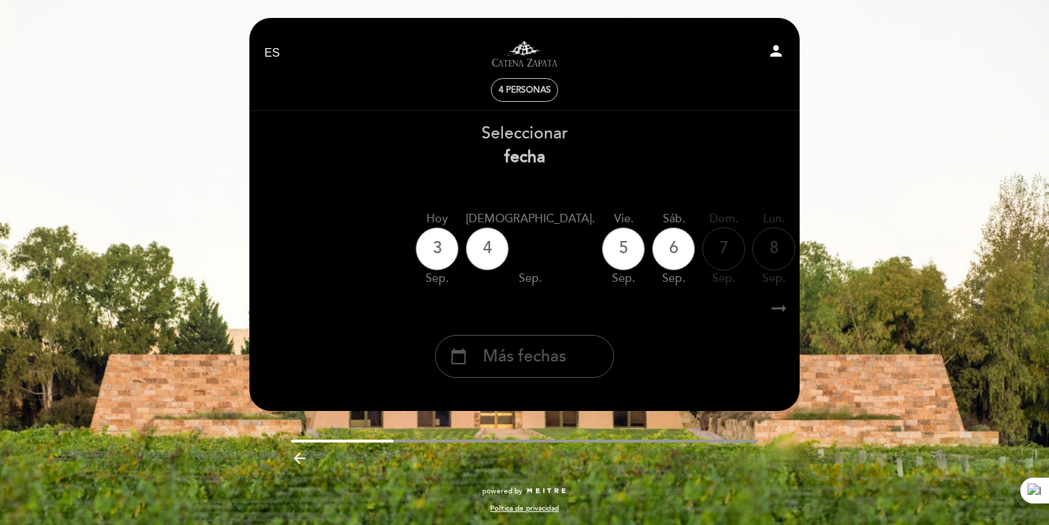
click at [575, 368] on div "calendar_today Más fechas" at bounding box center [524, 356] width 179 height 43
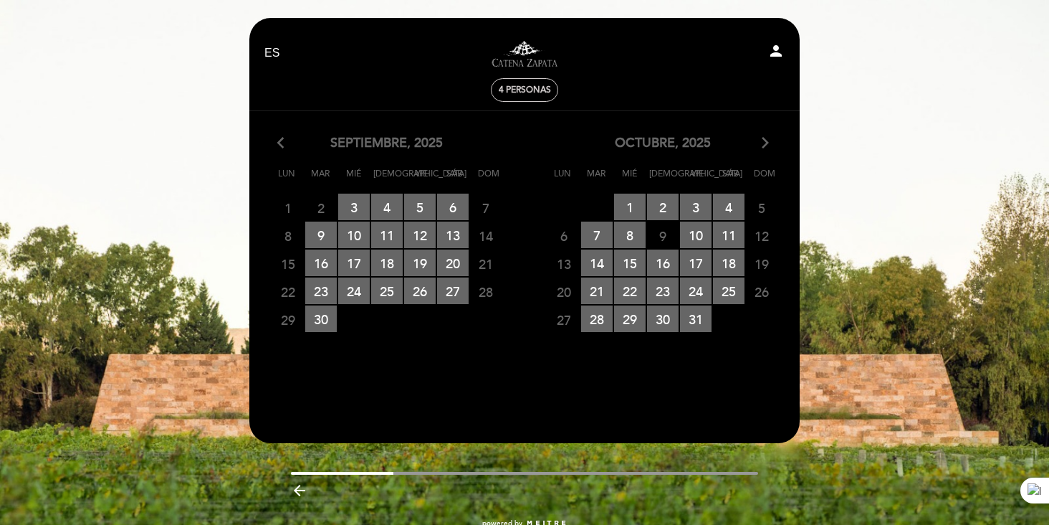
click at [762, 145] on icon "arrow_forward_ios" at bounding box center [765, 143] width 13 height 19
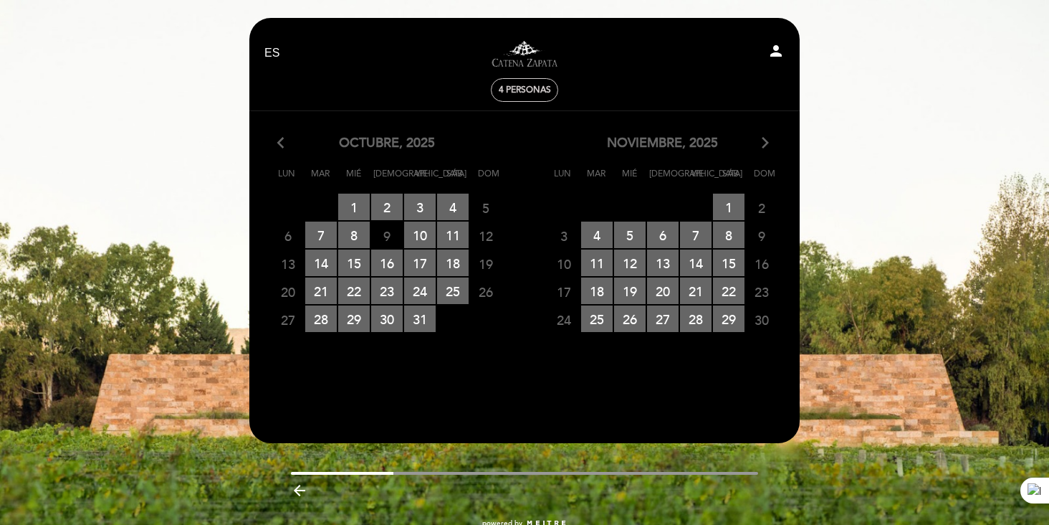
click at [766, 143] on icon "arrow_forward_ios" at bounding box center [765, 143] width 13 height 19
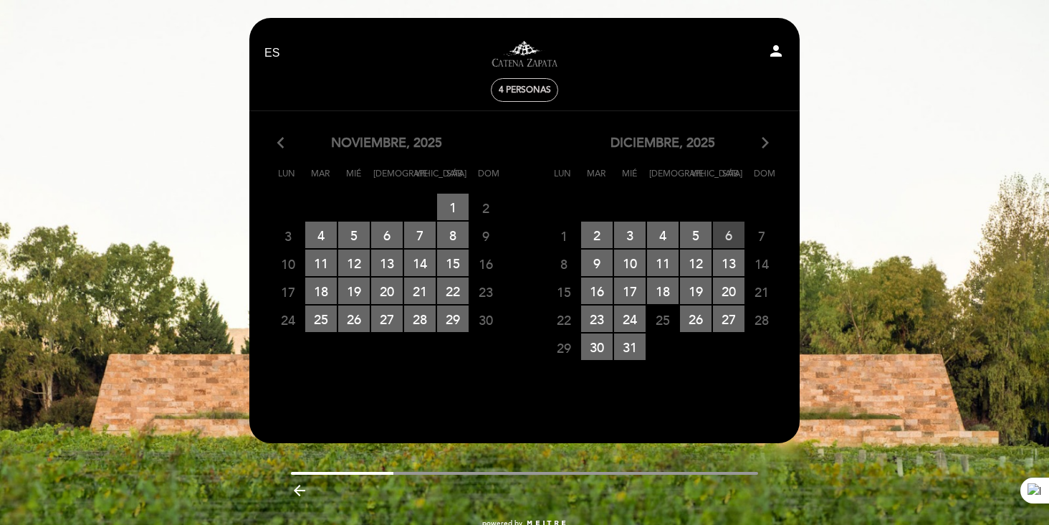
click at [725, 234] on span "6 RESERVAS DISPONIBLES" at bounding box center [729, 234] width 32 height 27
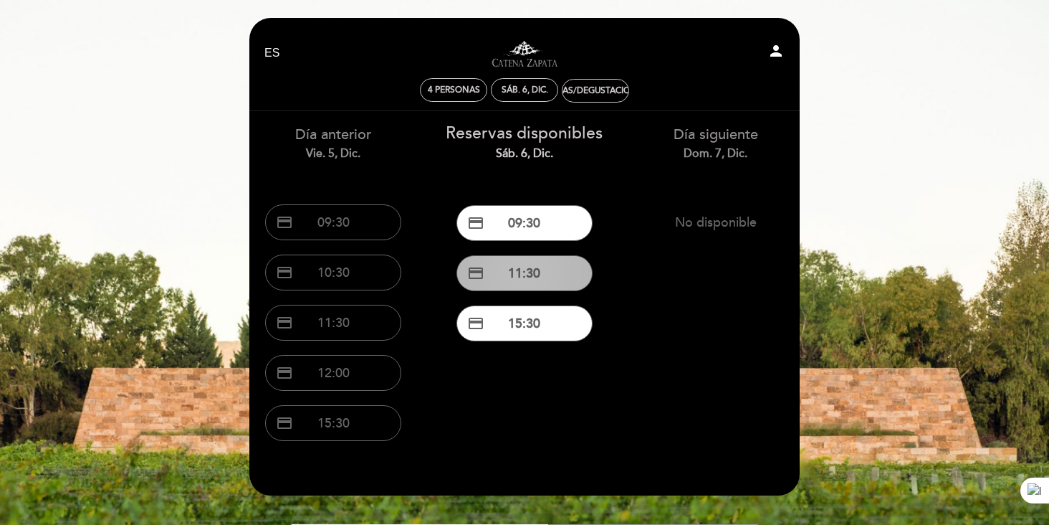
click at [537, 273] on button "credit_card 11:30" at bounding box center [524, 273] width 136 height 36
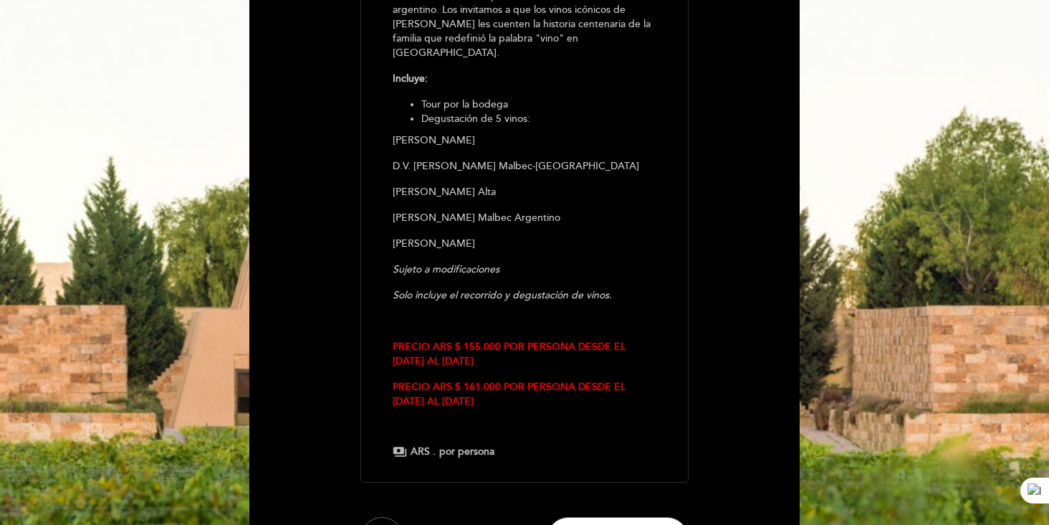
scroll to position [422, 0]
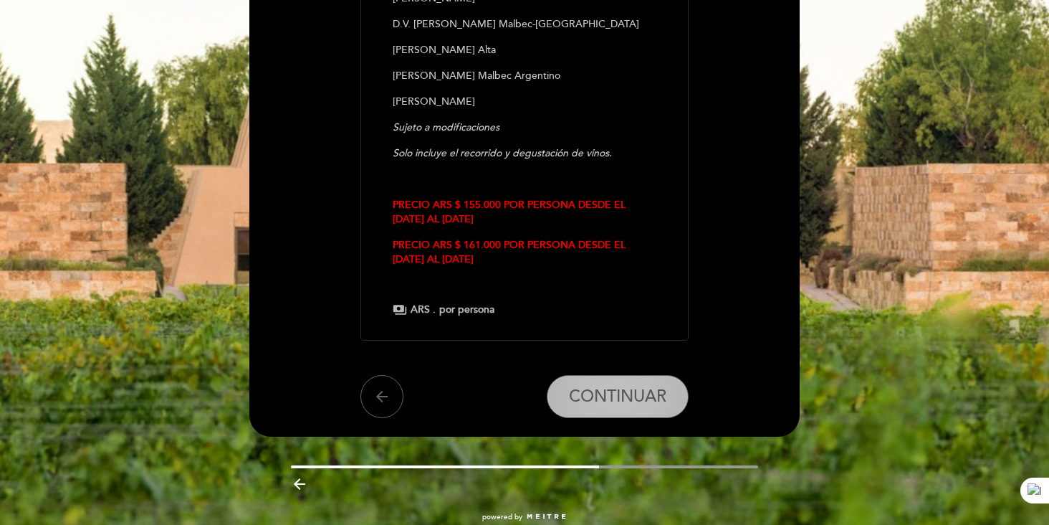
click at [618, 386] on span "CONTINUAR" at bounding box center [617, 396] width 97 height 20
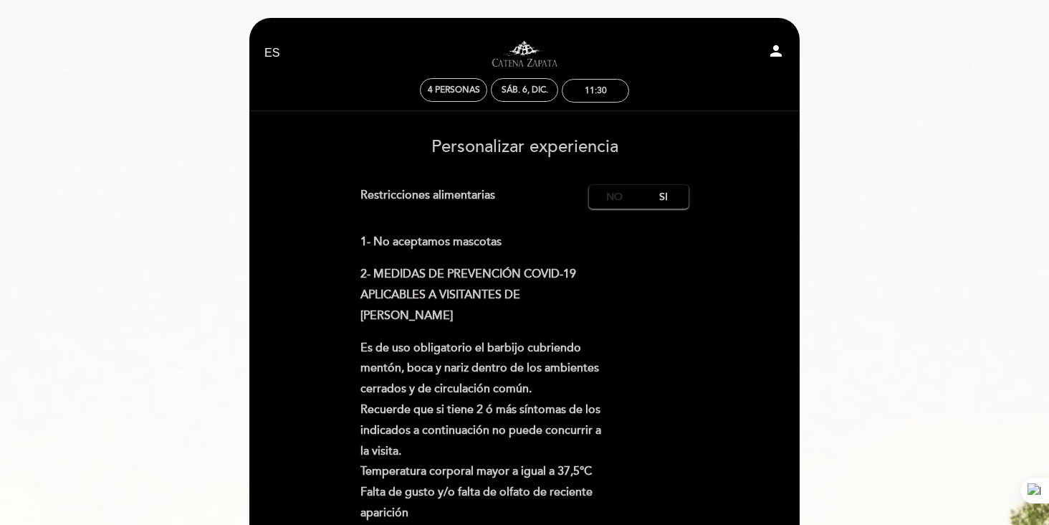
click at [617, 195] on label "No" at bounding box center [614, 197] width 50 height 24
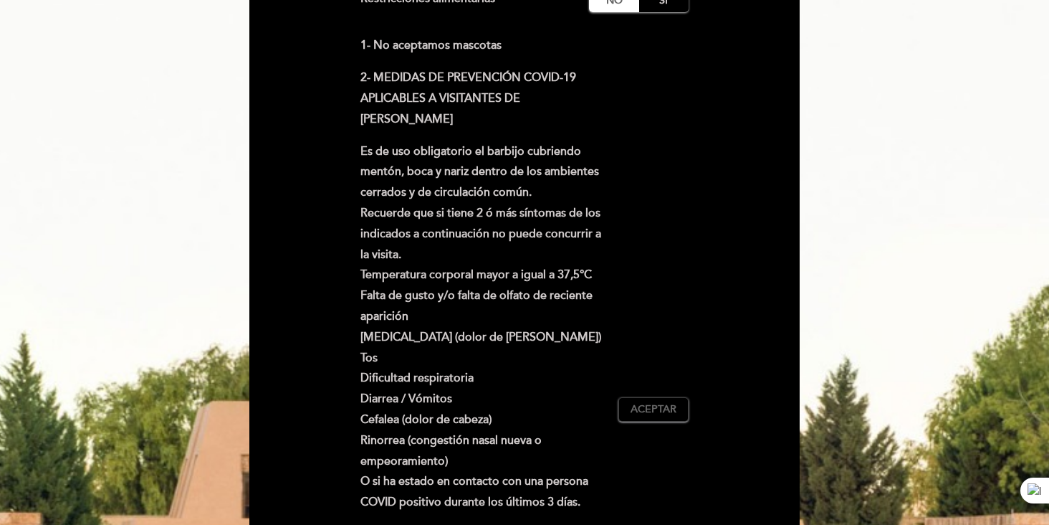
scroll to position [460, 0]
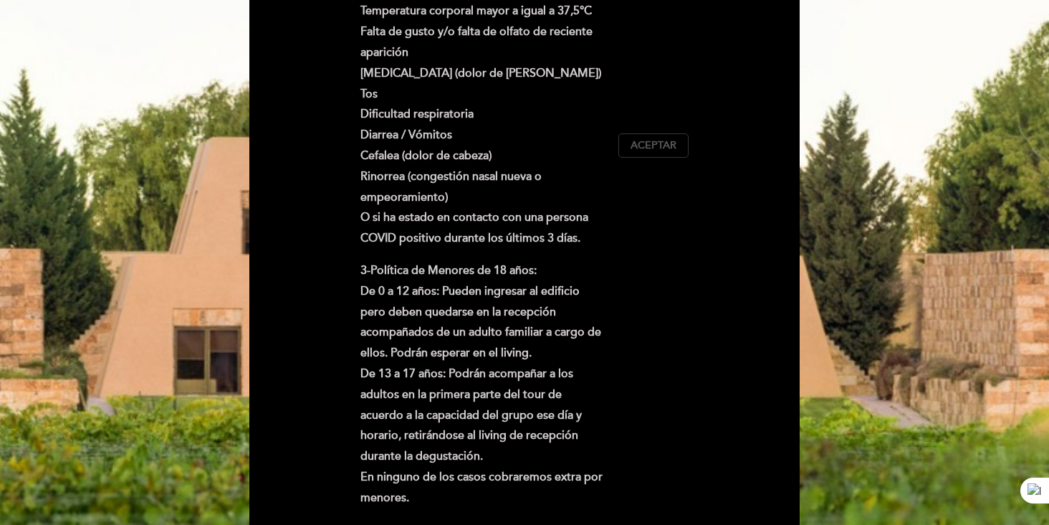
click at [664, 146] on span "Aceptar" at bounding box center [654, 145] width 46 height 15
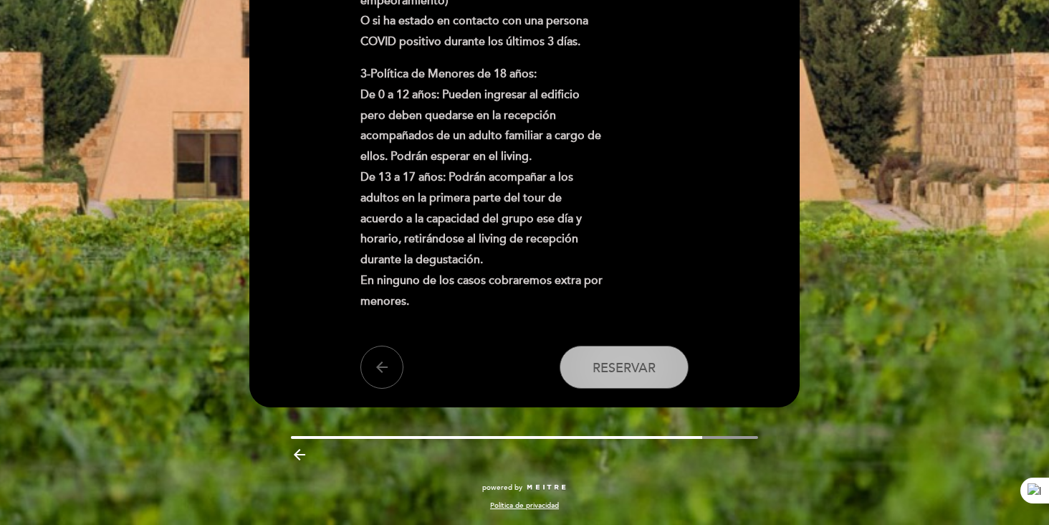
click at [628, 363] on span "Reservar" at bounding box center [624, 368] width 63 height 16
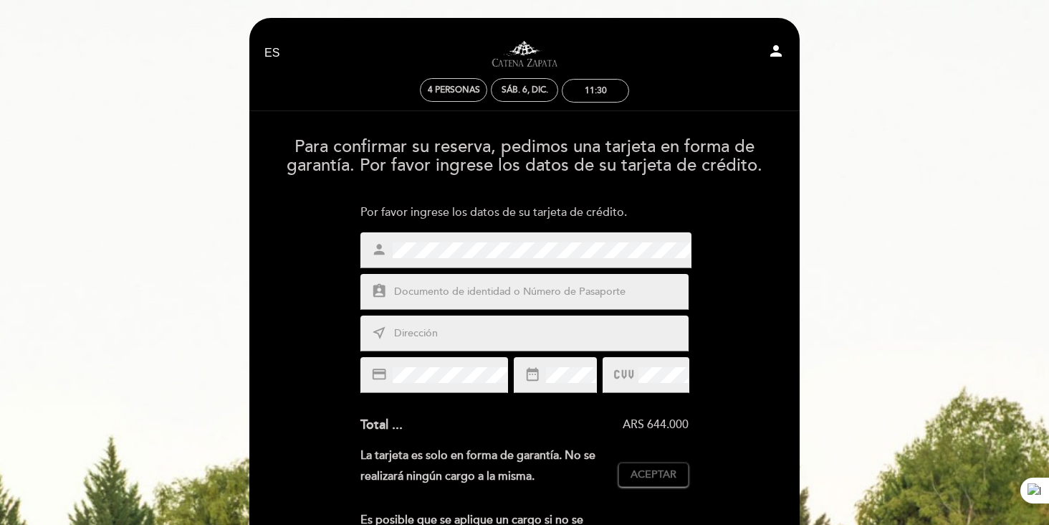
click at [565, 296] on input "text" at bounding box center [542, 292] width 298 height 16
type input "25092321"
click at [525, 333] on input "text" at bounding box center [542, 333] width 298 height 16
type input "Rio Cuarto 2177"
click at [654, 478] on span "Aceptar" at bounding box center [654, 474] width 46 height 15
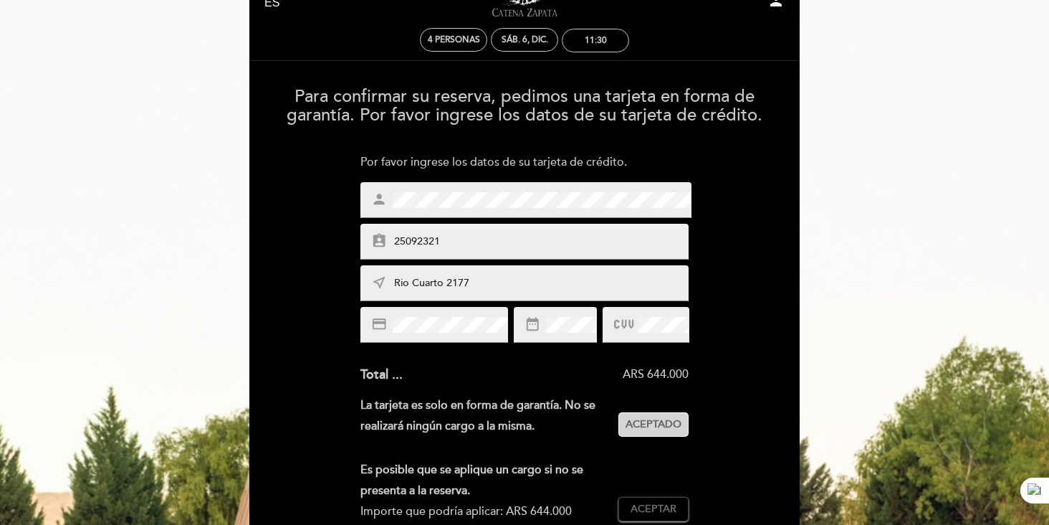
scroll to position [87, 0]
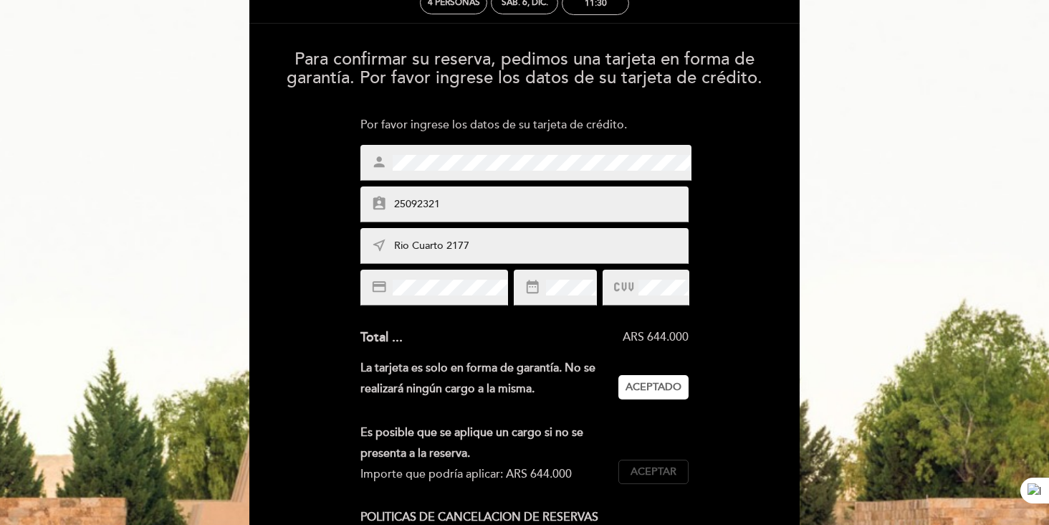
click at [652, 469] on span "Aceptar" at bounding box center [654, 471] width 46 height 15
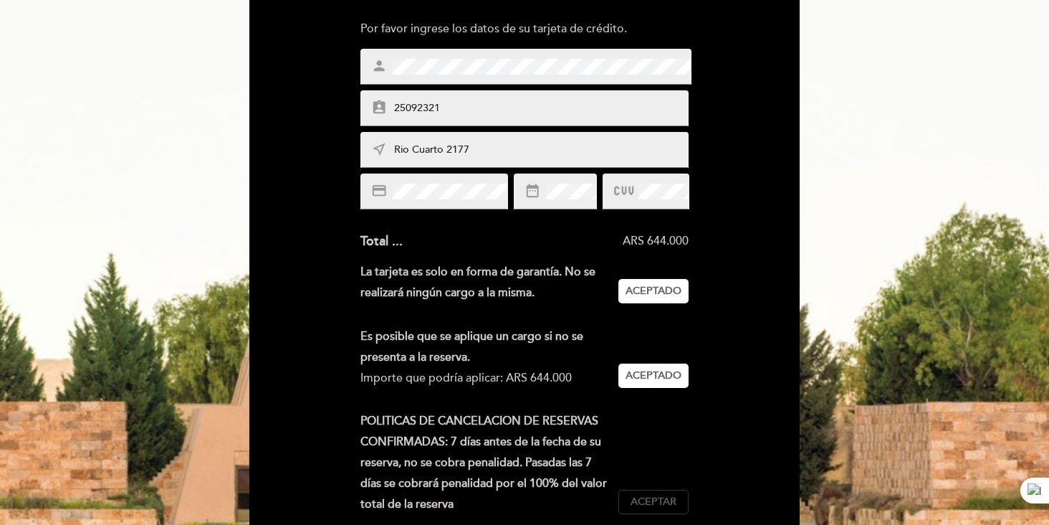
scroll to position [205, 0]
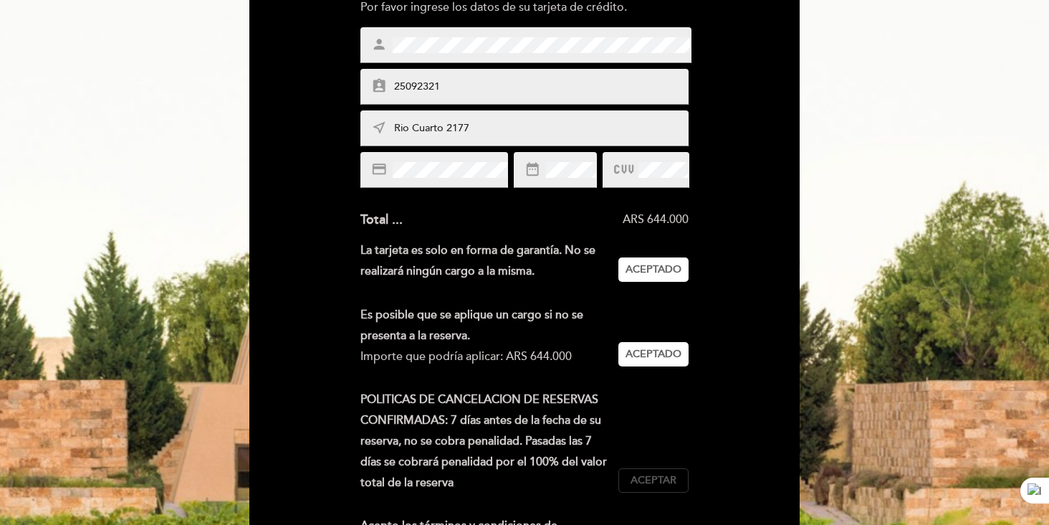
click at [652, 482] on span "Aceptar" at bounding box center [654, 480] width 46 height 15
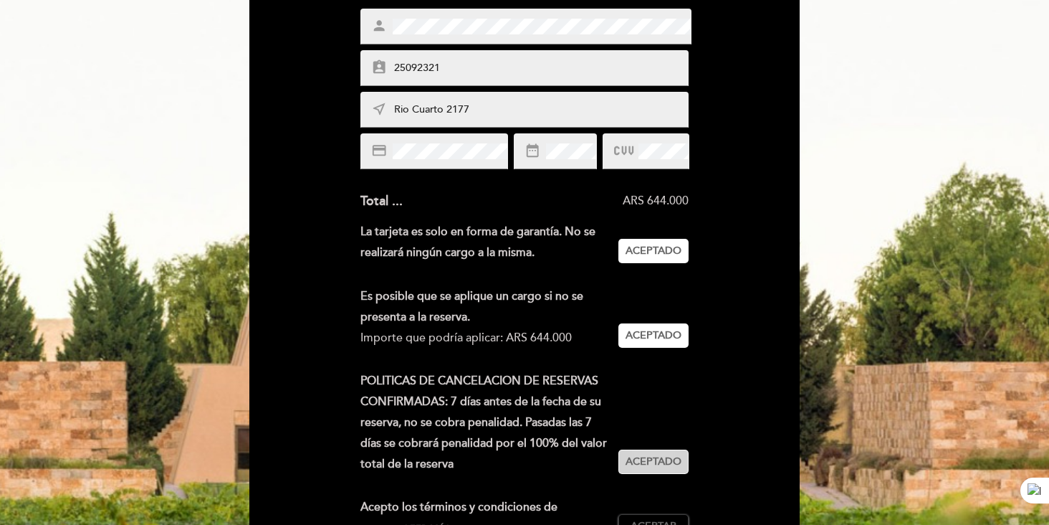
scroll to position [293, 0]
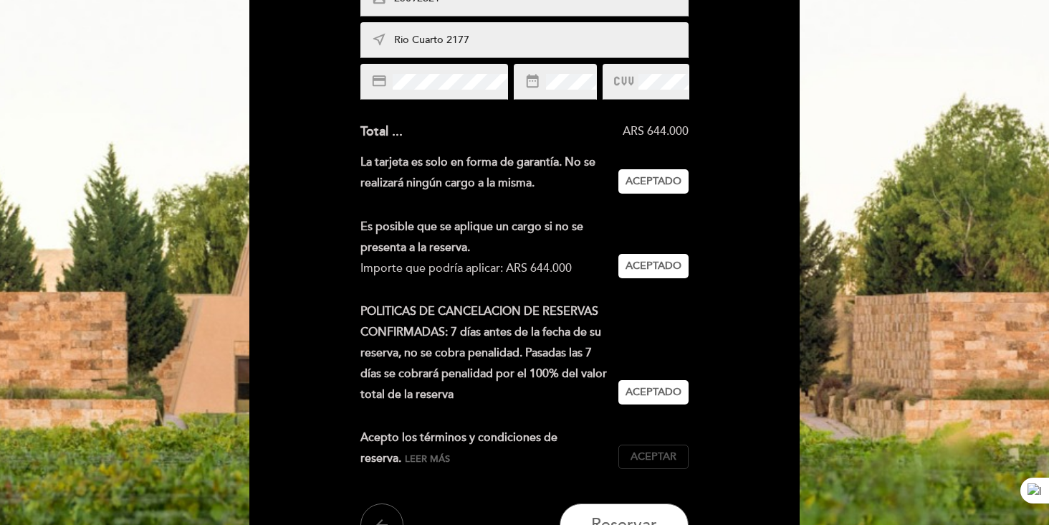
click at [656, 460] on span "Aceptar" at bounding box center [654, 456] width 46 height 15
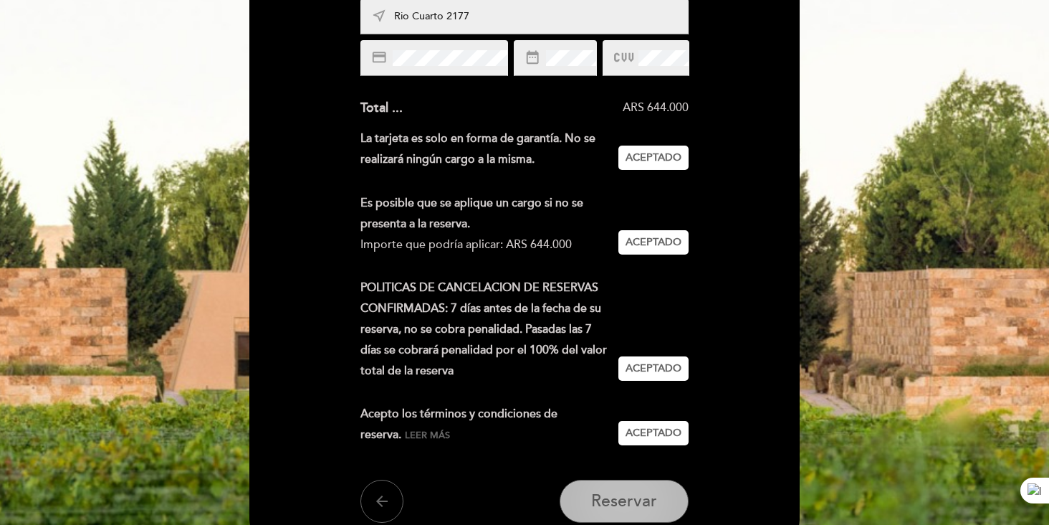
click at [642, 488] on button "Reservar" at bounding box center [624, 500] width 129 height 43
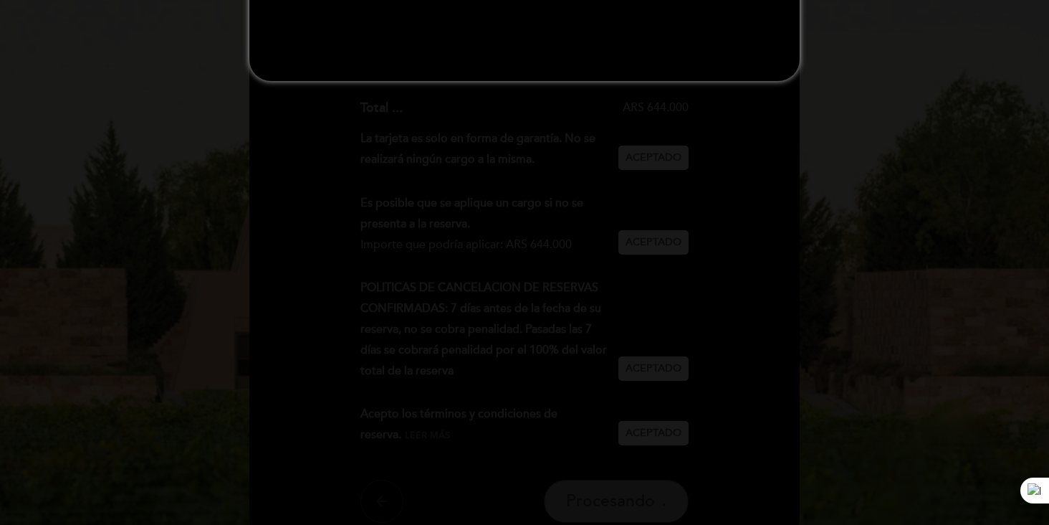
scroll to position [0, 0]
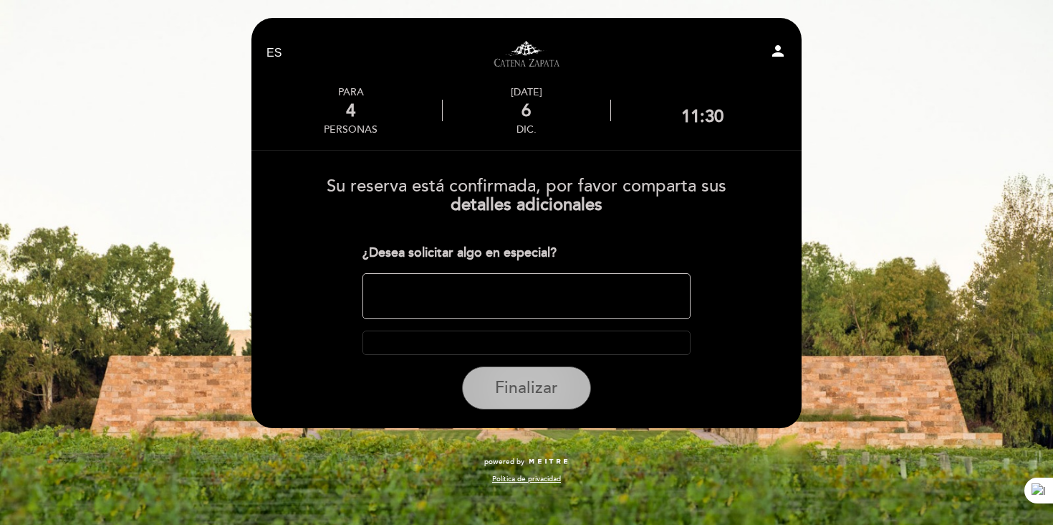
click at [548, 389] on span "Finalizar" at bounding box center [526, 388] width 63 height 20
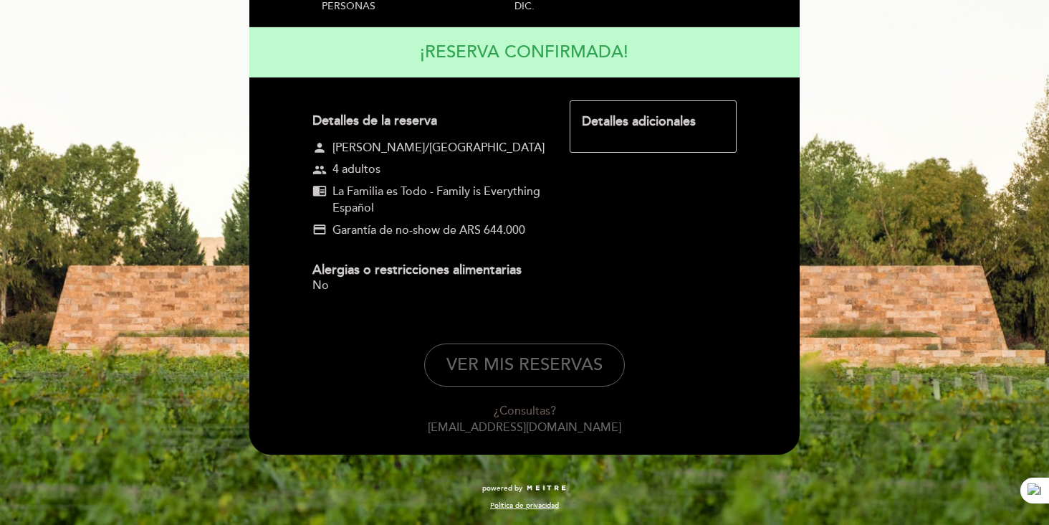
scroll to position [175, 0]
click at [519, 369] on button "VER MIS RESERVAS" at bounding box center [524, 364] width 201 height 43
select select "es"
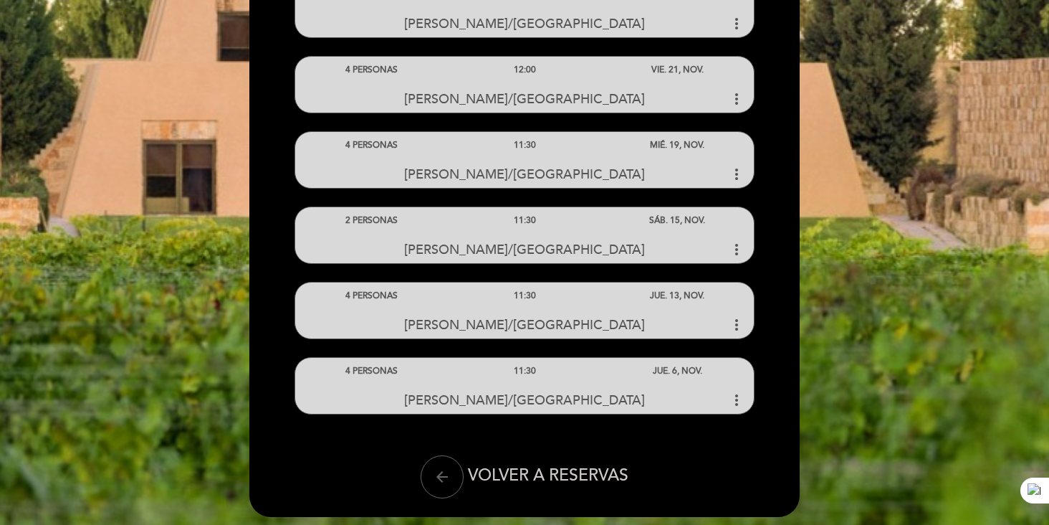
scroll to position [761, 0]
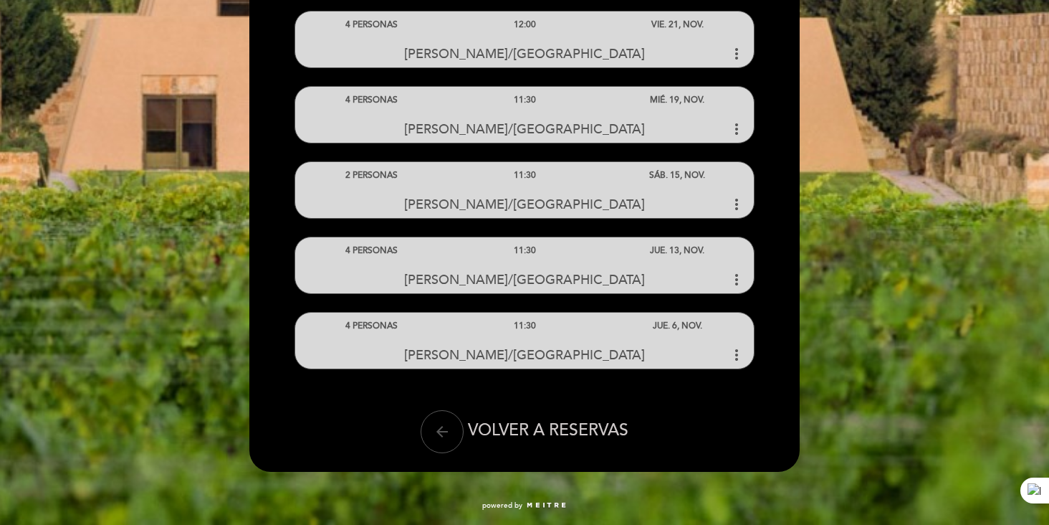
click at [441, 432] on icon "arrow_back" at bounding box center [442, 431] width 17 height 17
select select "es"
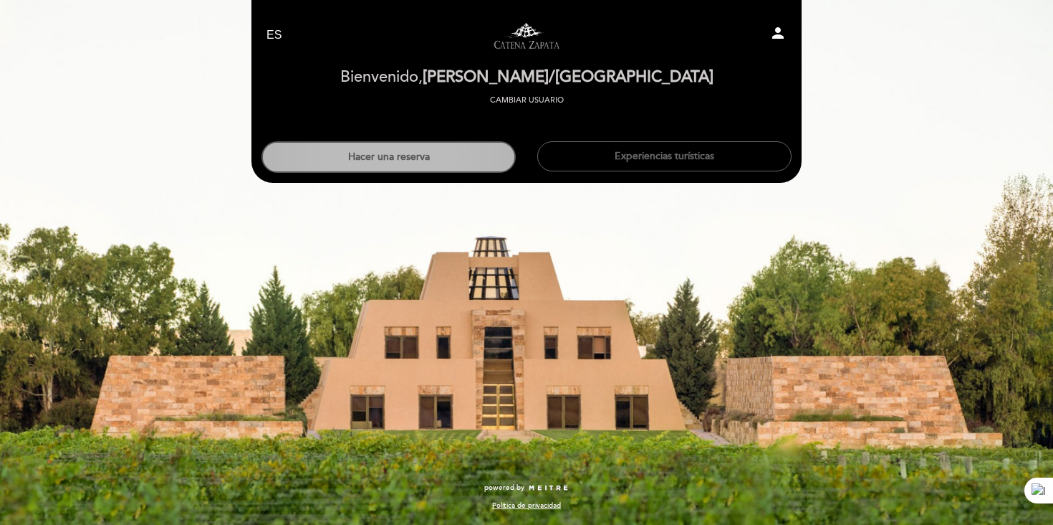
click at [425, 169] on button "Hacer una reserva" at bounding box center [389, 157] width 254 height 32
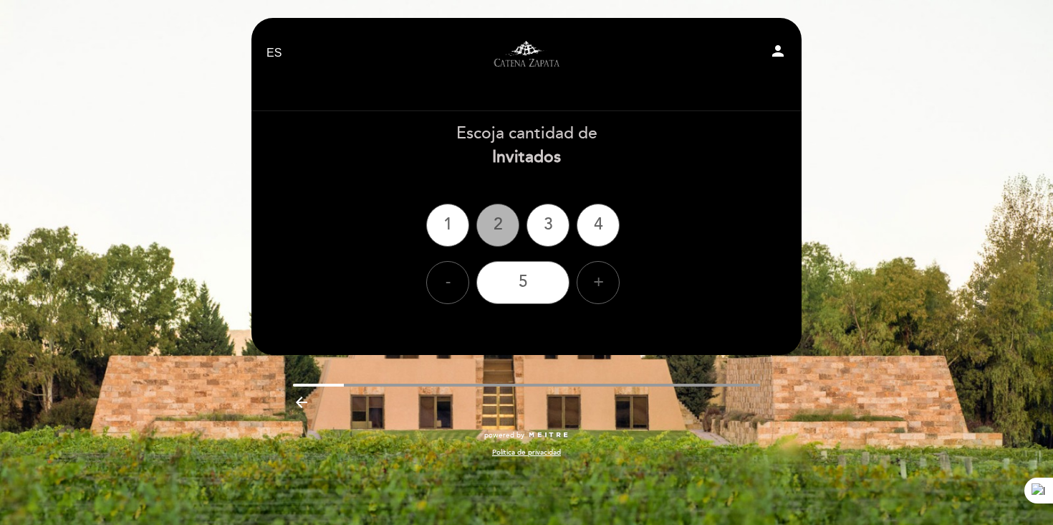
click at [492, 224] on div "2" at bounding box center [498, 225] width 43 height 43
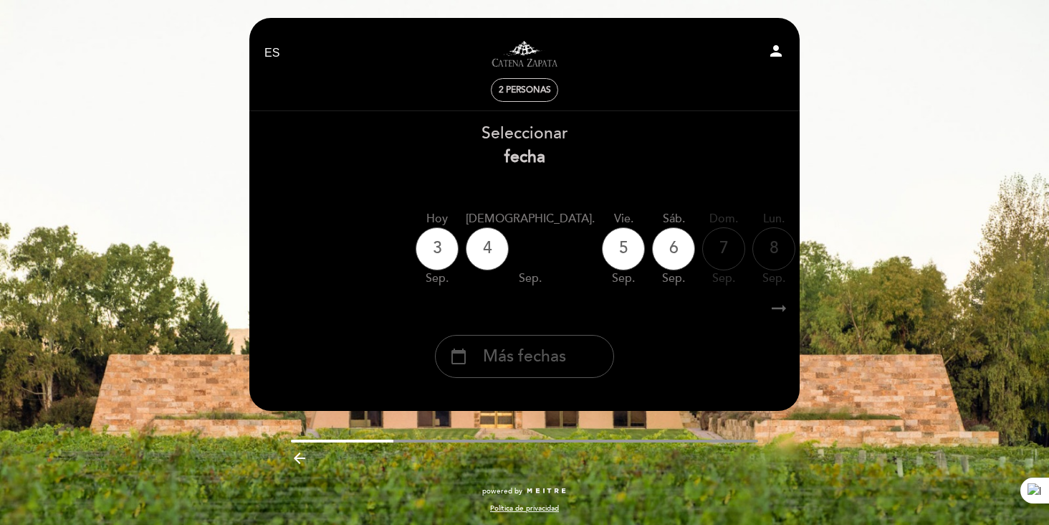
click at [571, 360] on div "calendar_today Más fechas" at bounding box center [524, 356] width 179 height 43
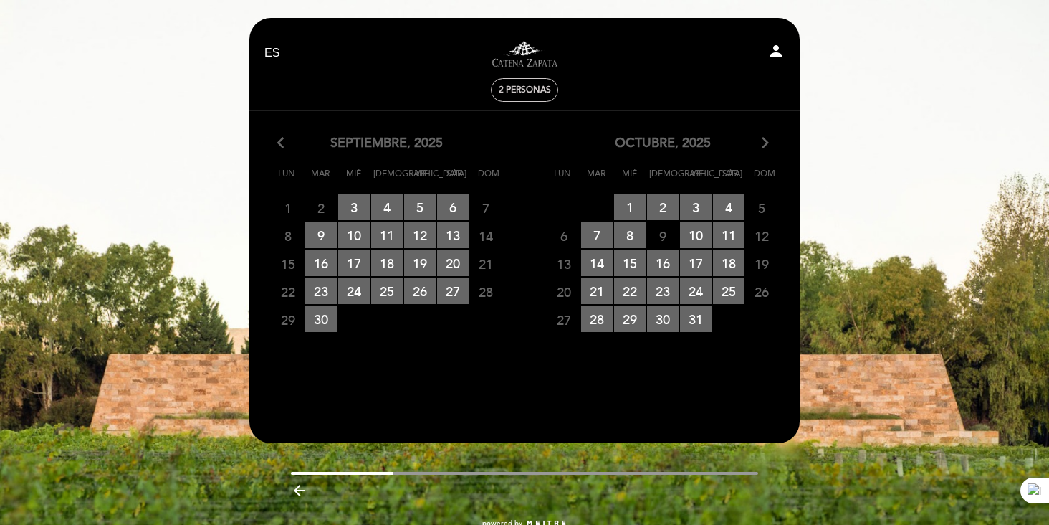
click at [768, 141] on icon "arrow_forward_ios" at bounding box center [765, 143] width 13 height 19
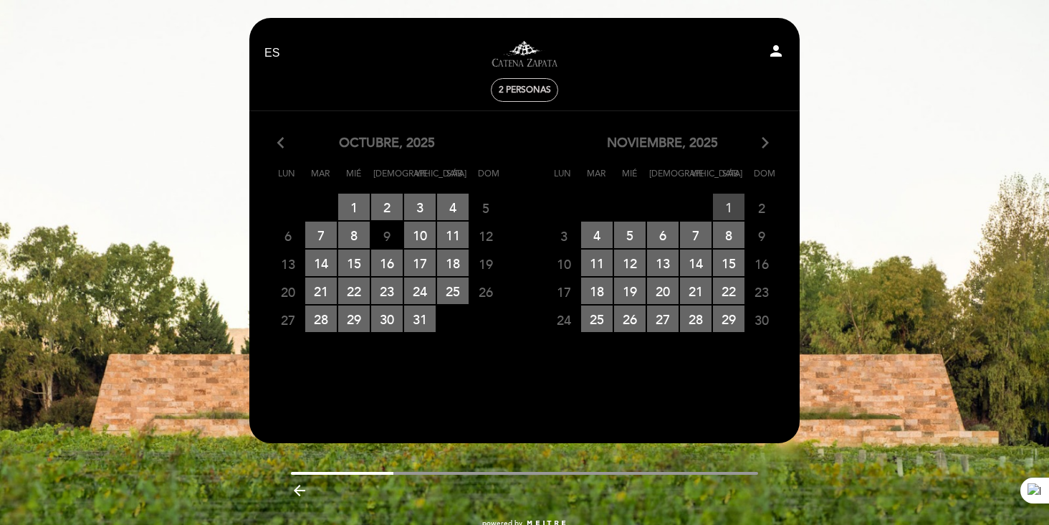
click at [737, 205] on span "1 RESERVAS DISPONIBLES" at bounding box center [729, 206] width 32 height 27
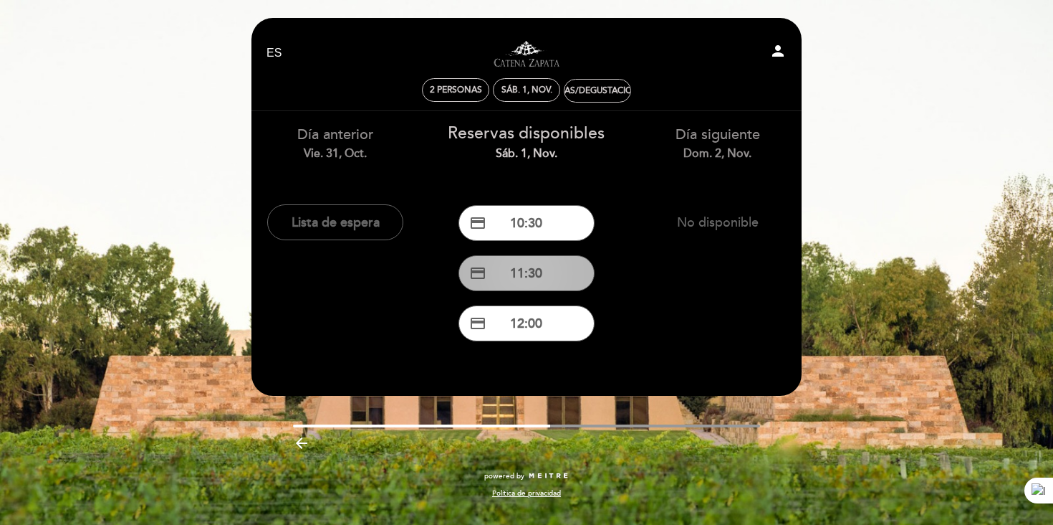
click at [538, 267] on button "credit_card 11:30" at bounding box center [527, 273] width 136 height 36
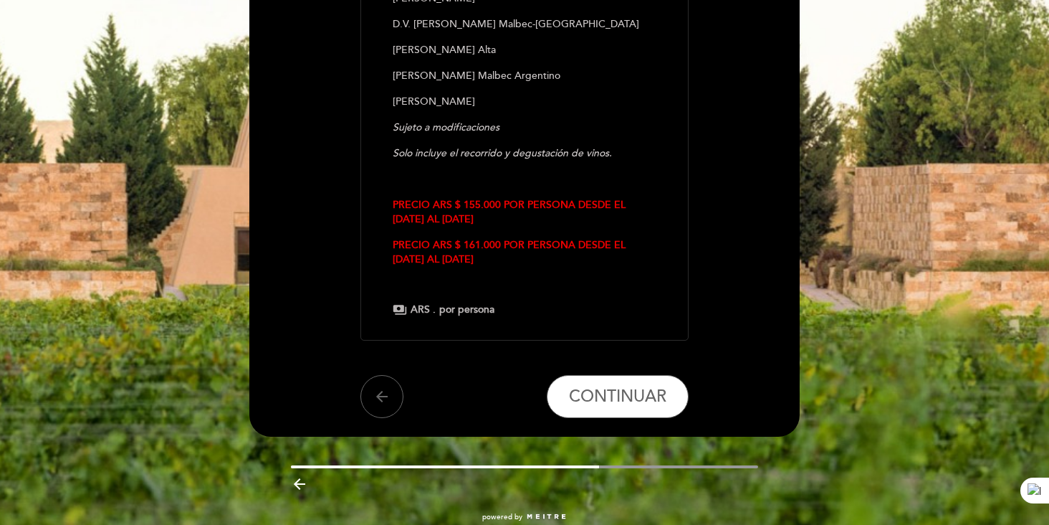
scroll to position [422, 0]
click at [588, 386] on span "CONTINUAR" at bounding box center [617, 396] width 97 height 20
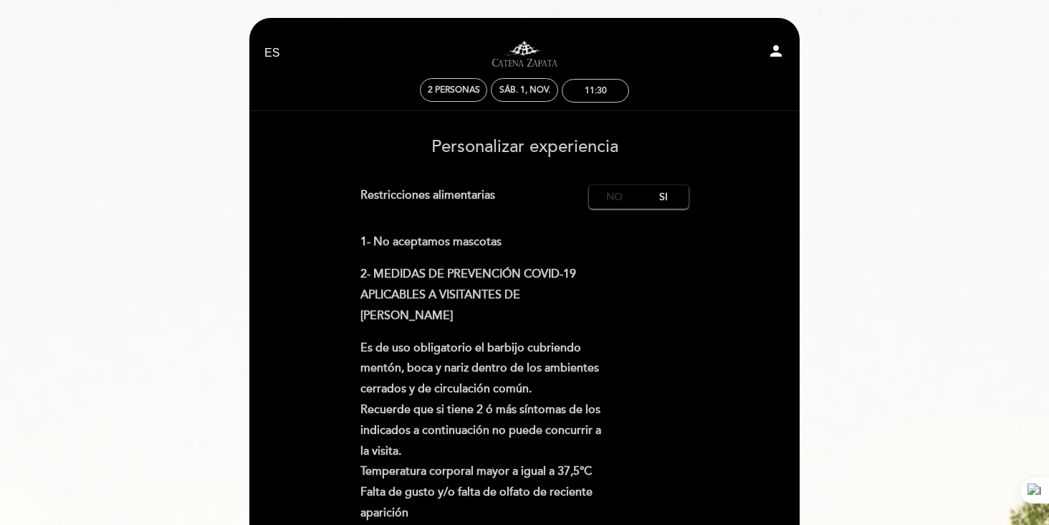
click at [608, 195] on label "No" at bounding box center [614, 197] width 50 height 24
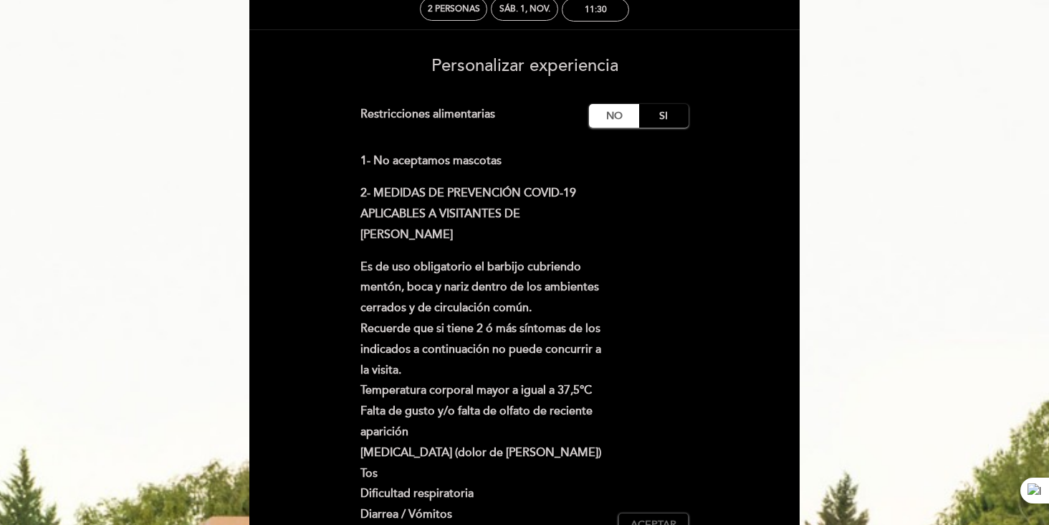
scroll to position [134, 0]
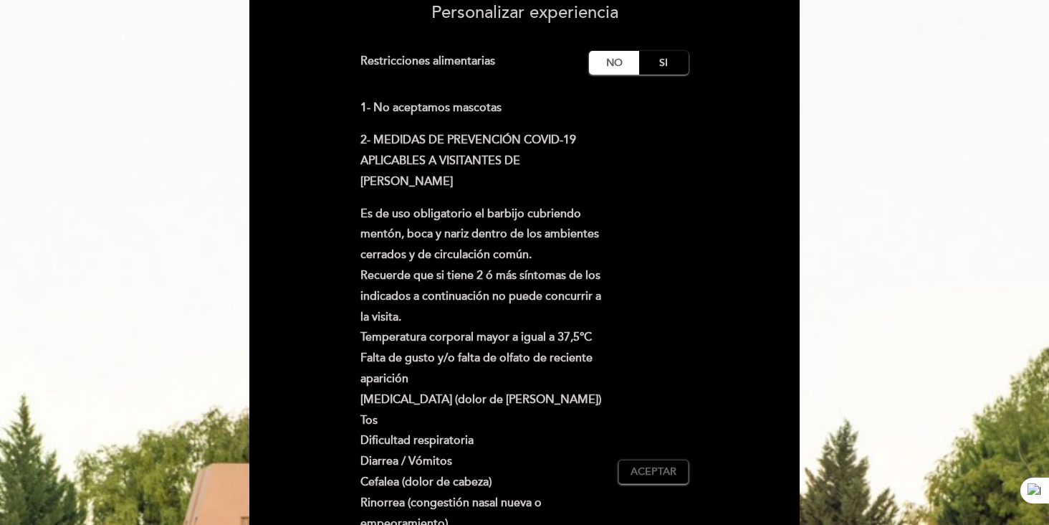
click at [652, 456] on div "1- No aceptamos mascotas 2- MEDIDAS DE PREVENCIÓN COVID-19 APLICABLES A VISITAN…" at bounding box center [524, 470] width 329 height 747
click at [653, 471] on span "Aceptar" at bounding box center [654, 471] width 46 height 15
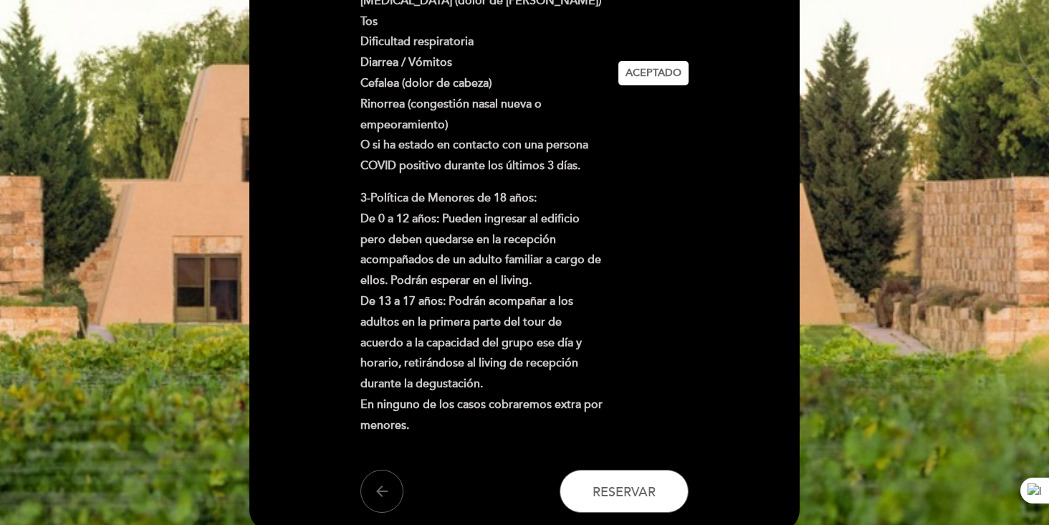
scroll to position [539, 0]
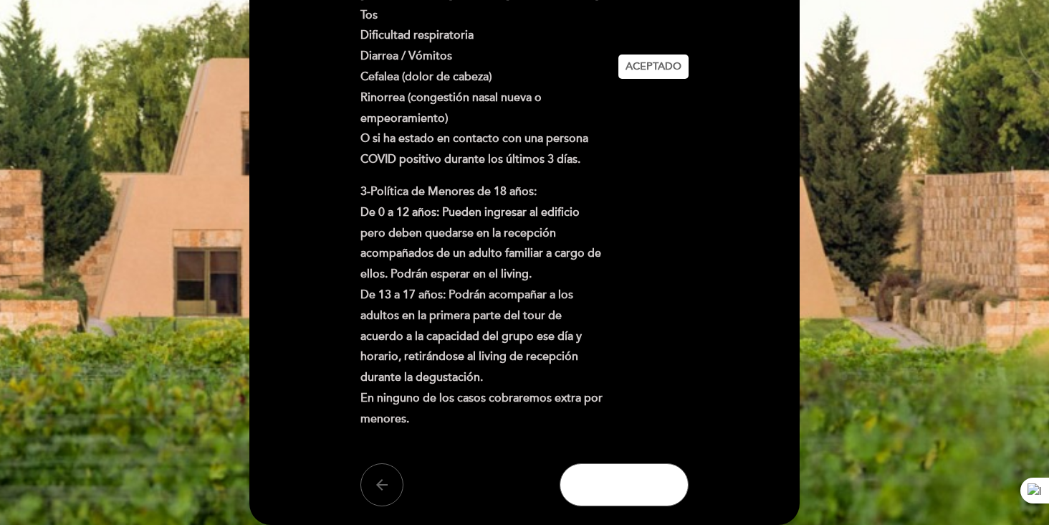
drag, startPoint x: 630, startPoint y: 484, endPoint x: 612, endPoint y: 473, distance: 21.3
click at [630, 484] on span "Reservar" at bounding box center [624, 485] width 63 height 16
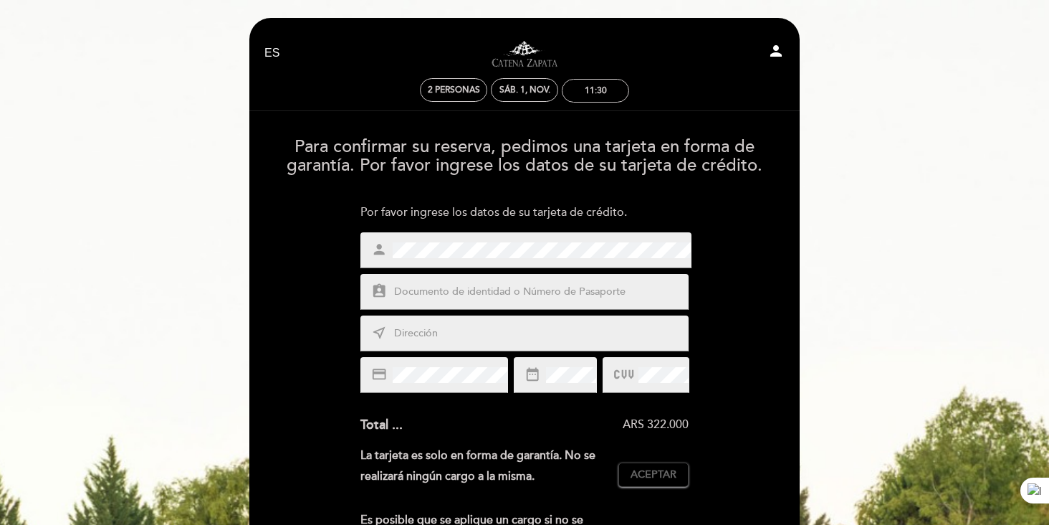
click at [570, 302] on div "assignment_ind" at bounding box center [524, 292] width 329 height 36
click at [571, 297] on input "text" at bounding box center [542, 292] width 298 height 16
type input "25092321"
click at [521, 343] on div "near_me" at bounding box center [524, 333] width 329 height 36
click at [522, 337] on input "text" at bounding box center [542, 333] width 298 height 16
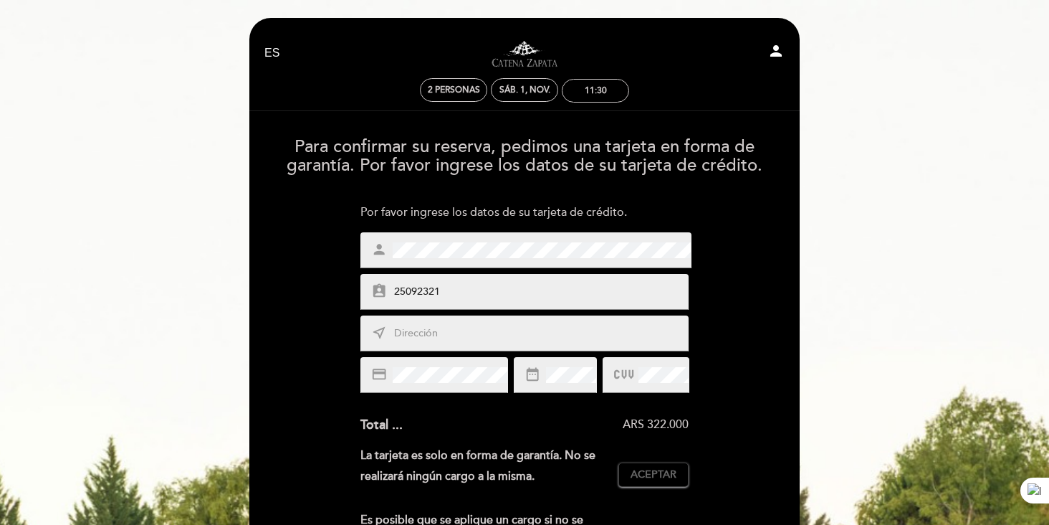
type input "Rio Cuarto 2177"
click at [683, 476] on button "Aceptar Aceptado" at bounding box center [653, 474] width 70 height 24
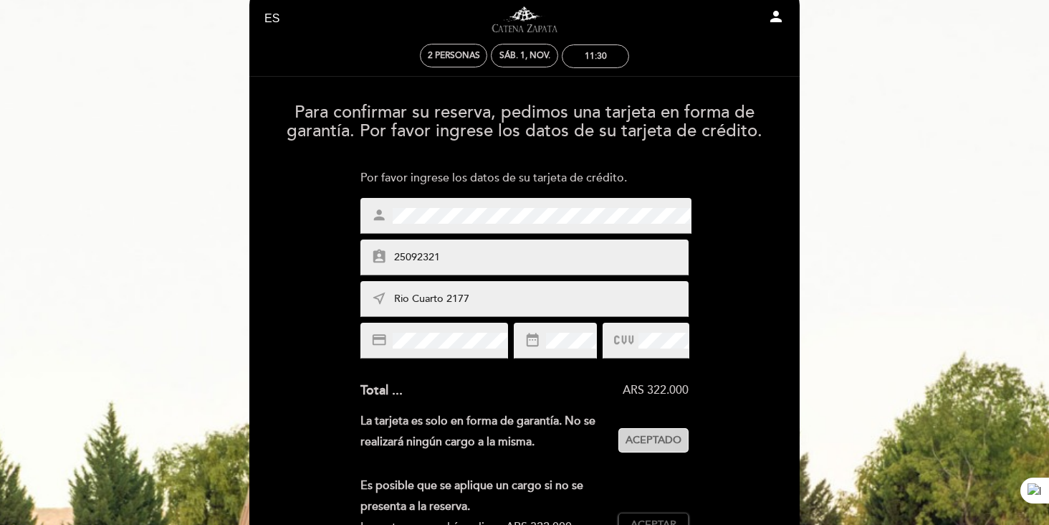
scroll to position [114, 0]
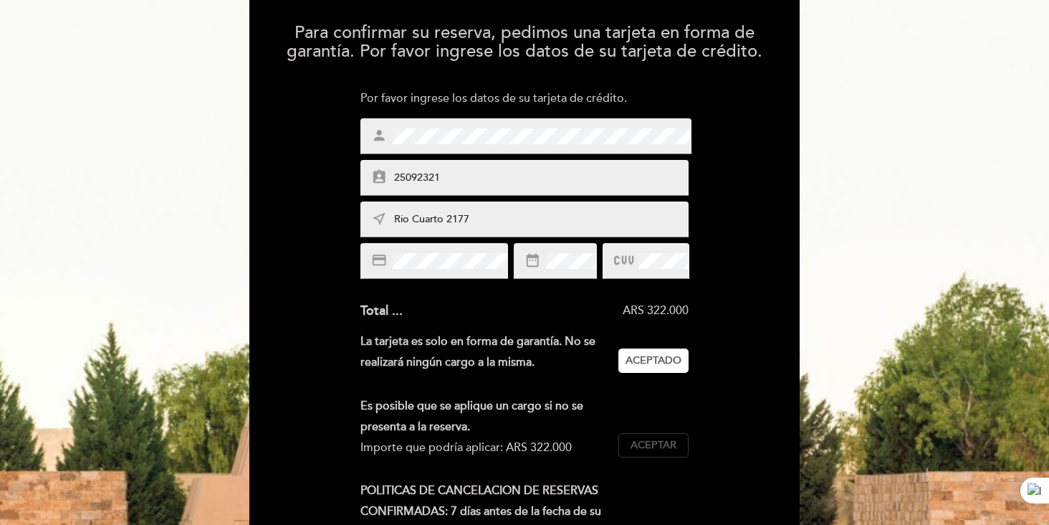
click at [654, 441] on span "Aceptar" at bounding box center [654, 445] width 46 height 15
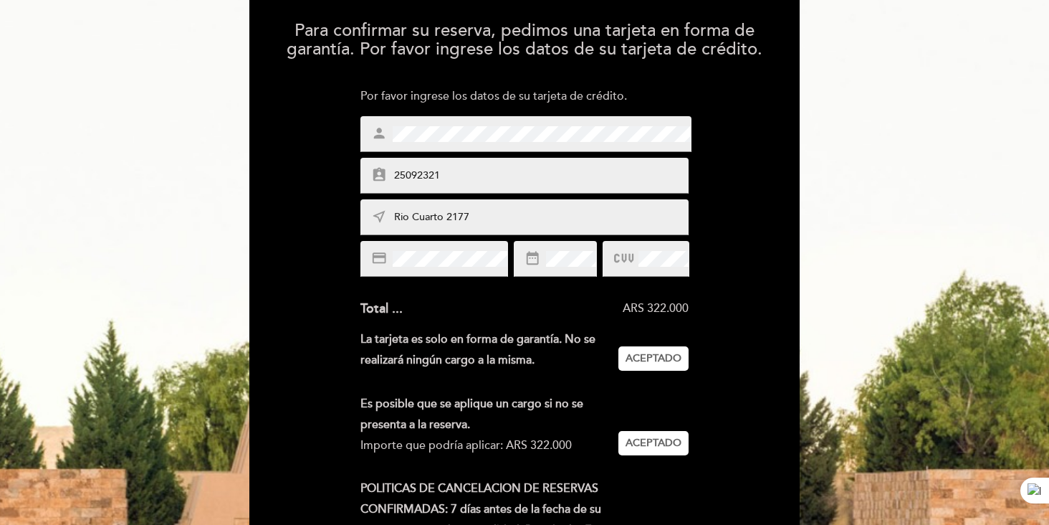
scroll to position [395, 0]
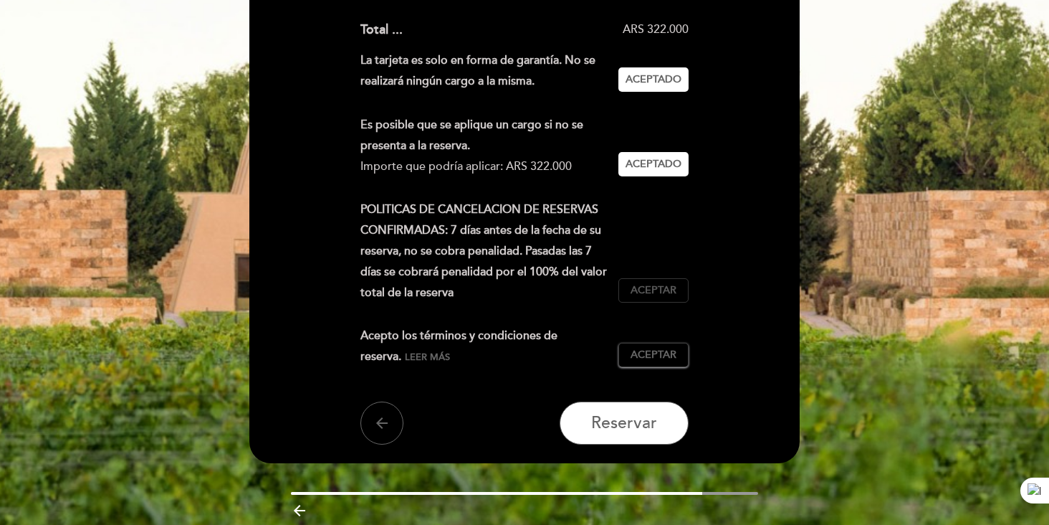
click at [659, 300] on button "Aceptar Aceptado" at bounding box center [653, 290] width 70 height 24
click at [665, 357] on span "Aceptar" at bounding box center [654, 355] width 46 height 15
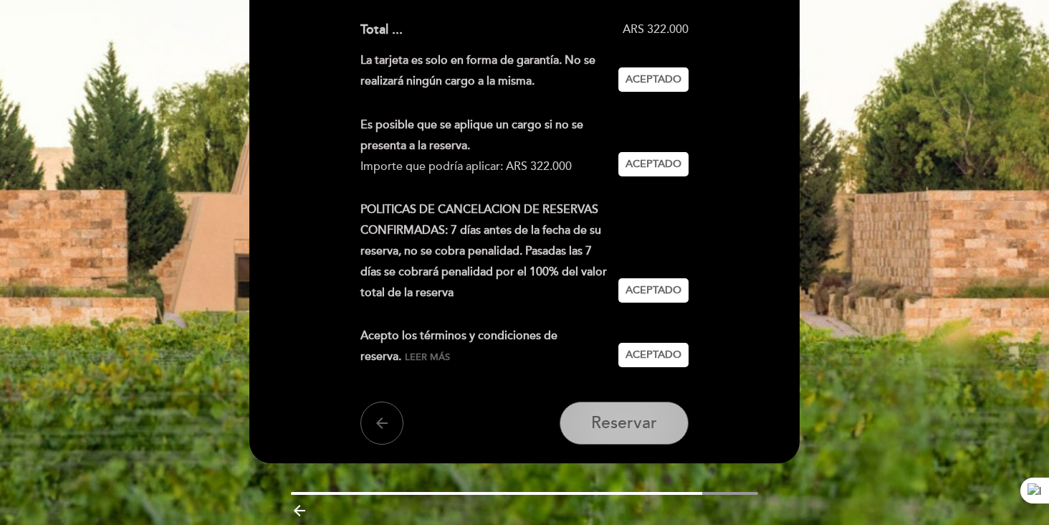
click at [656, 413] on span "Reservar" at bounding box center [624, 423] width 66 height 20
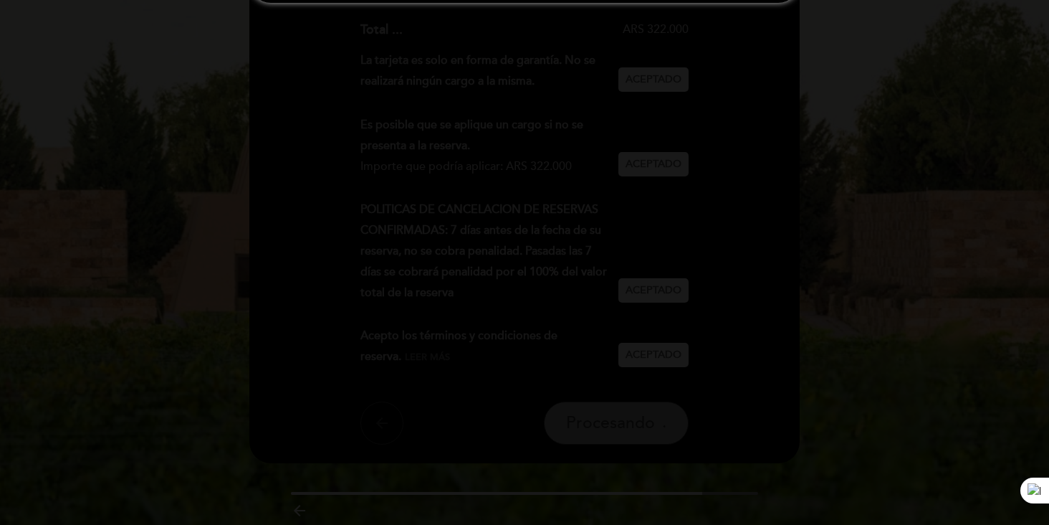
scroll to position [0, 0]
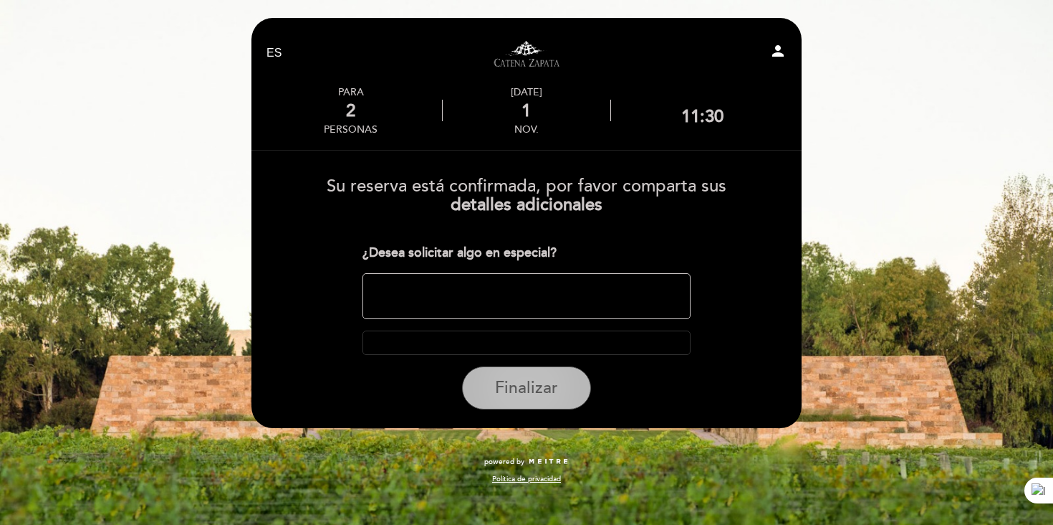
click at [550, 401] on button "Finalizar" at bounding box center [526, 387] width 129 height 43
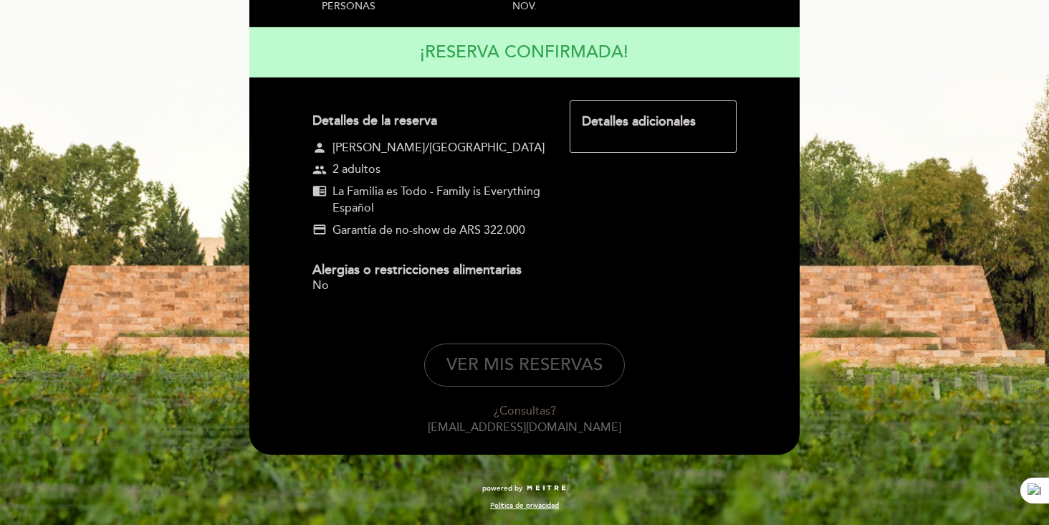
scroll to position [175, 0]
click at [571, 361] on button "VER MIS RESERVAS" at bounding box center [524, 364] width 201 height 43
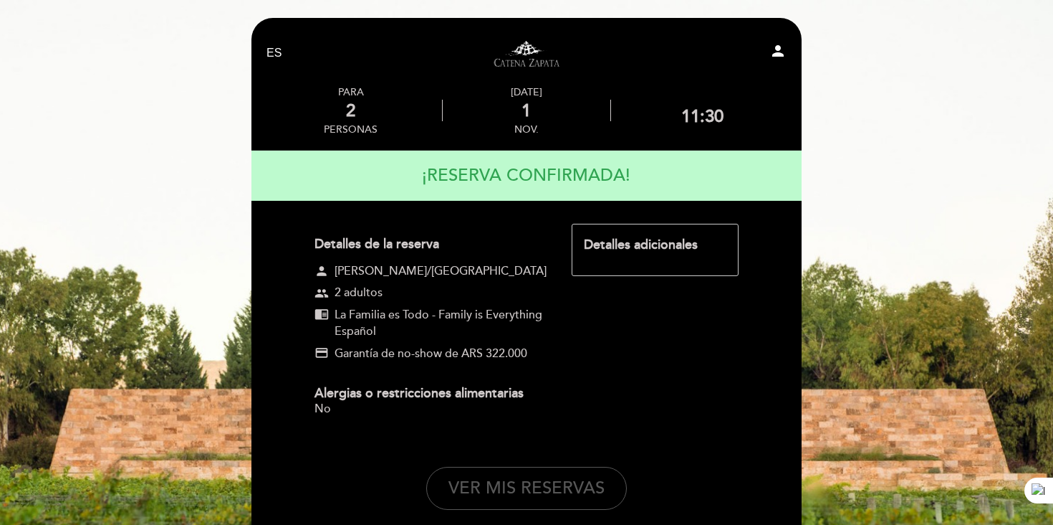
select select "es"
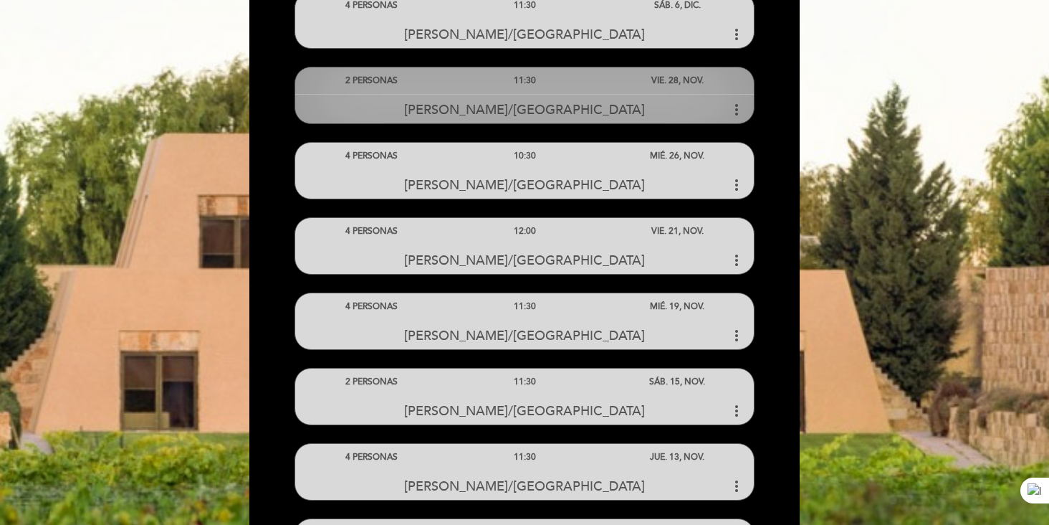
scroll to position [543, 0]
